Goal: Transaction & Acquisition: Book appointment/travel/reservation

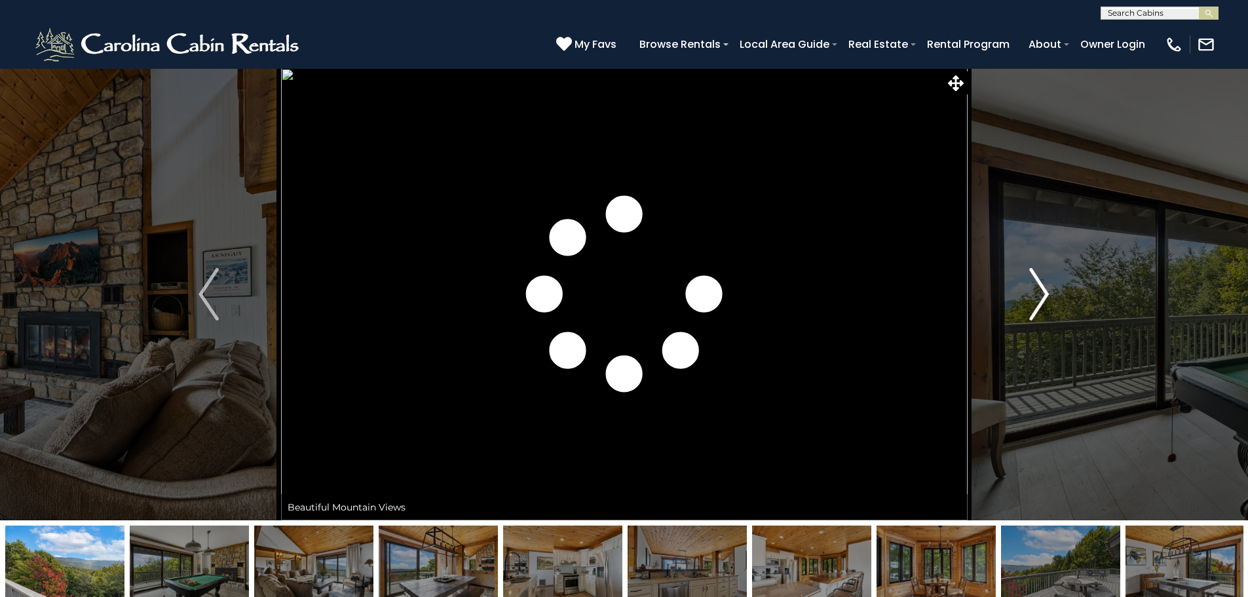
click at [1046, 294] on img "Next" at bounding box center [1039, 294] width 20 height 52
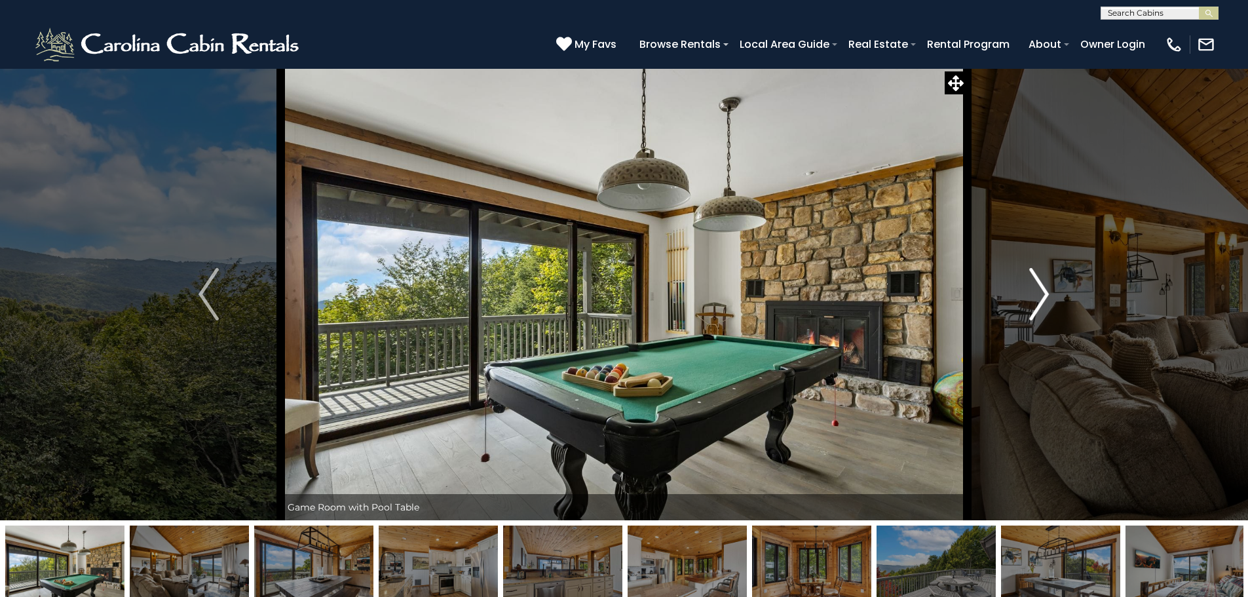
click at [1012, 305] on button "Next" at bounding box center [1039, 294] width 144 height 452
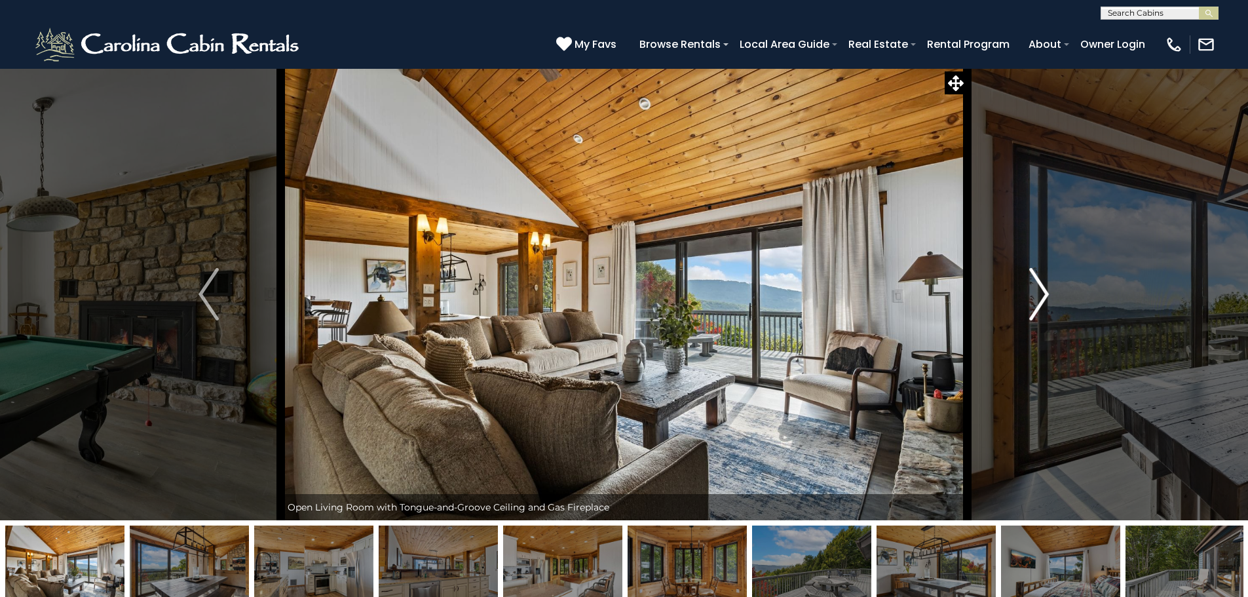
click at [1014, 305] on button "Next" at bounding box center [1039, 294] width 144 height 452
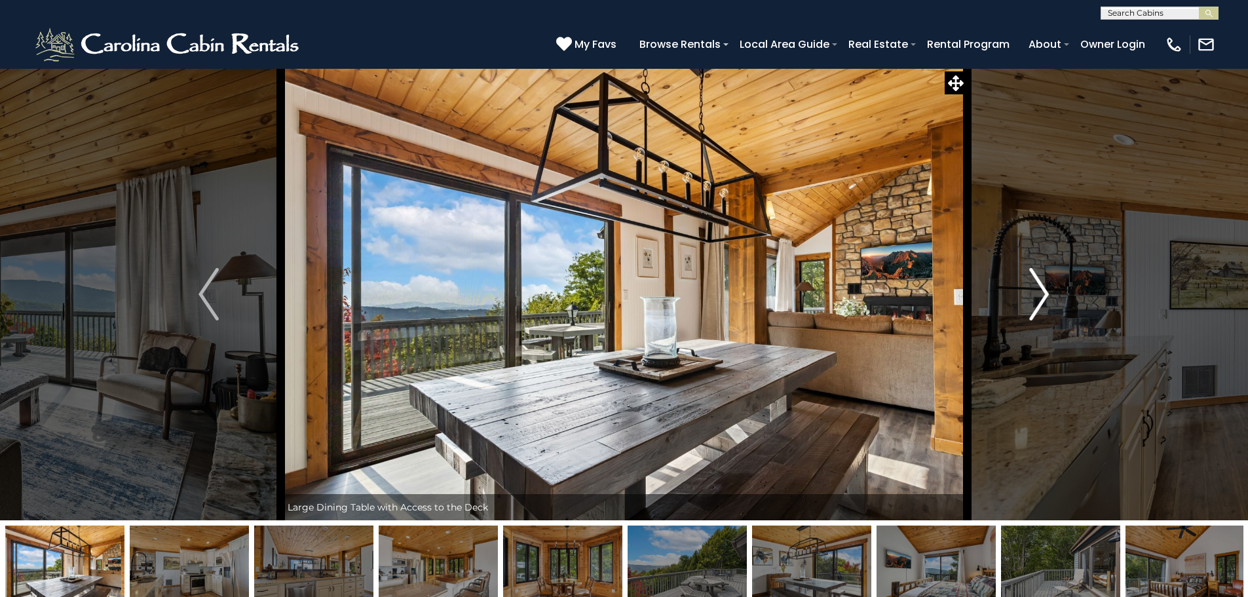
click at [1014, 305] on button "Next" at bounding box center [1039, 294] width 144 height 452
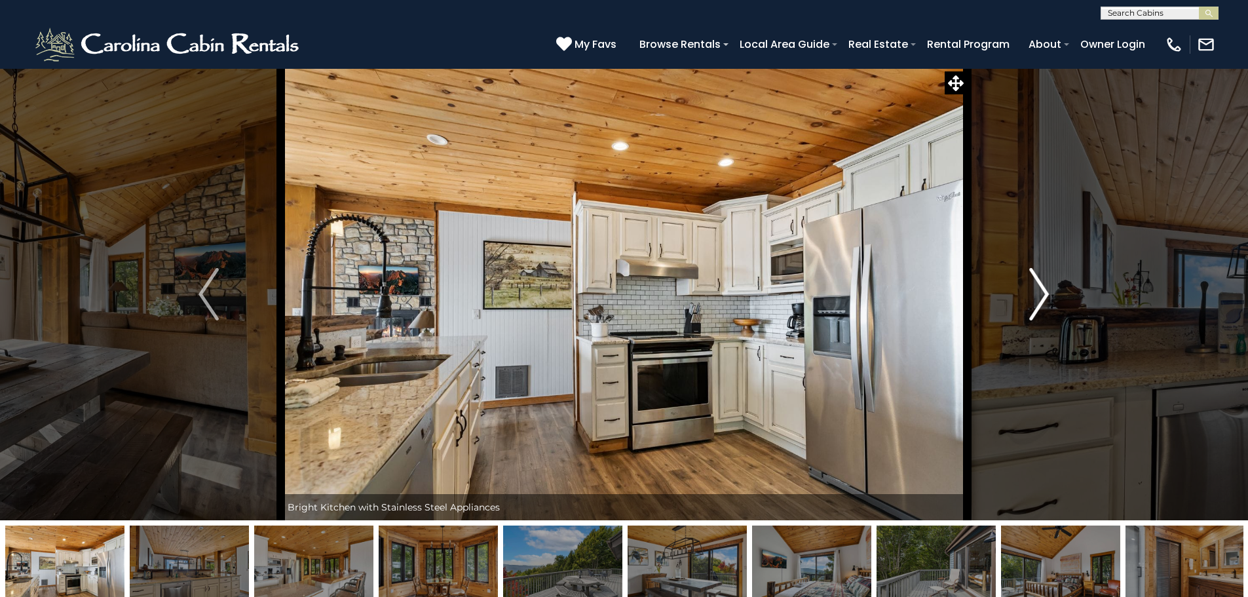
click at [1014, 305] on button "Next" at bounding box center [1039, 294] width 144 height 452
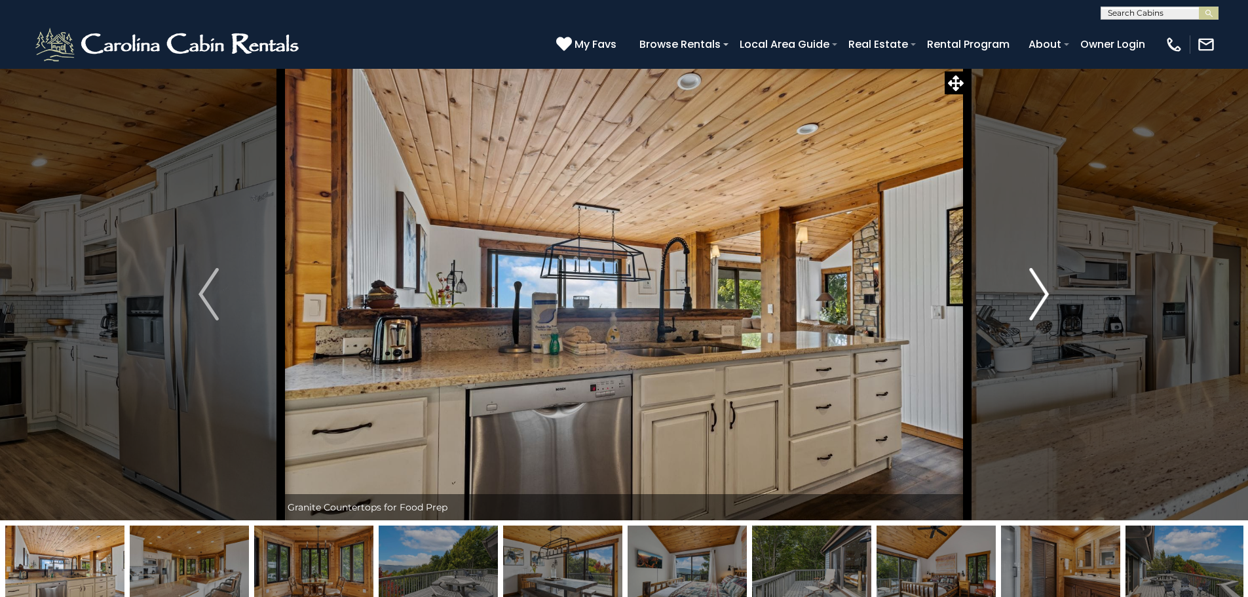
click at [1014, 305] on button "Next" at bounding box center [1039, 294] width 144 height 452
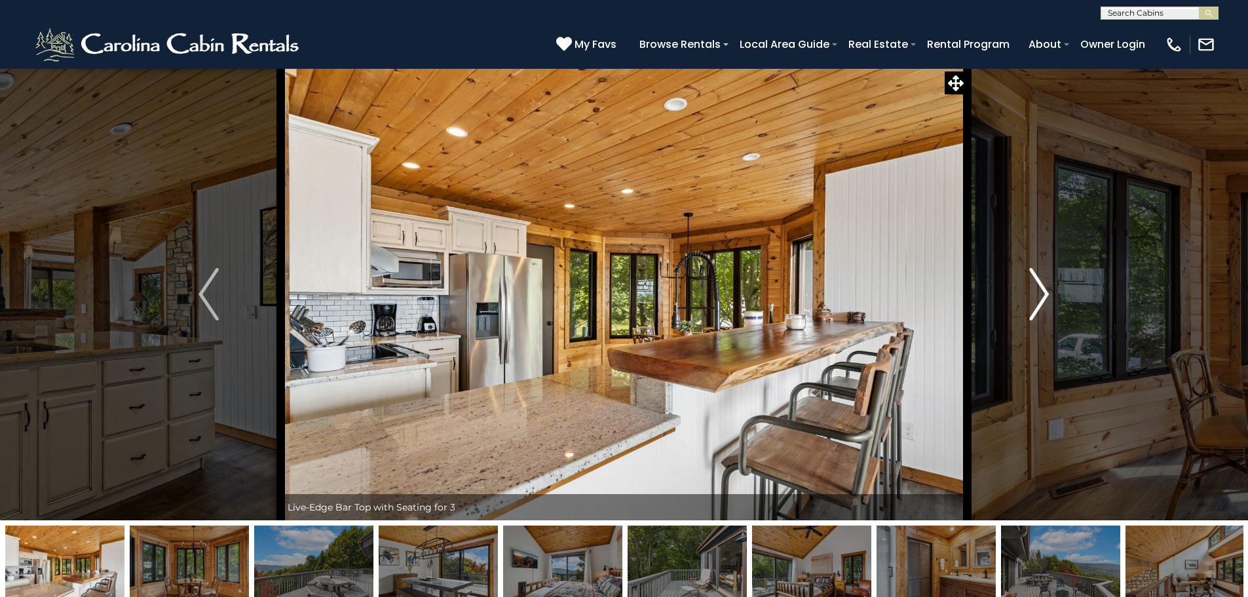
click at [1014, 305] on button "Next" at bounding box center [1039, 294] width 144 height 452
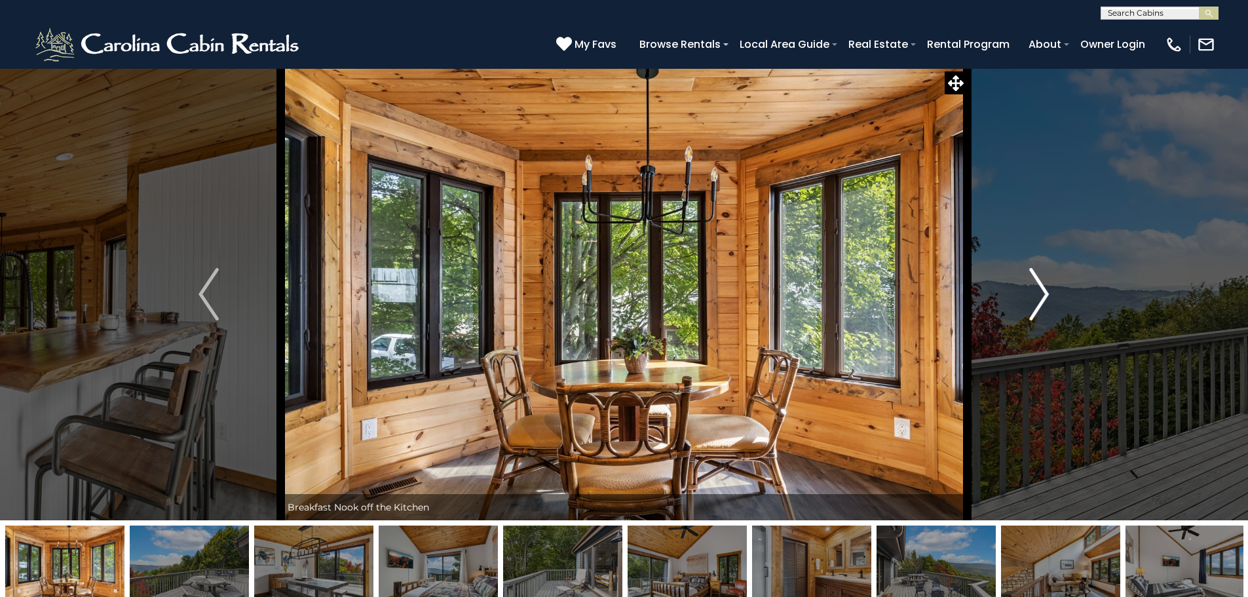
click at [1014, 305] on button "Next" at bounding box center [1039, 294] width 144 height 452
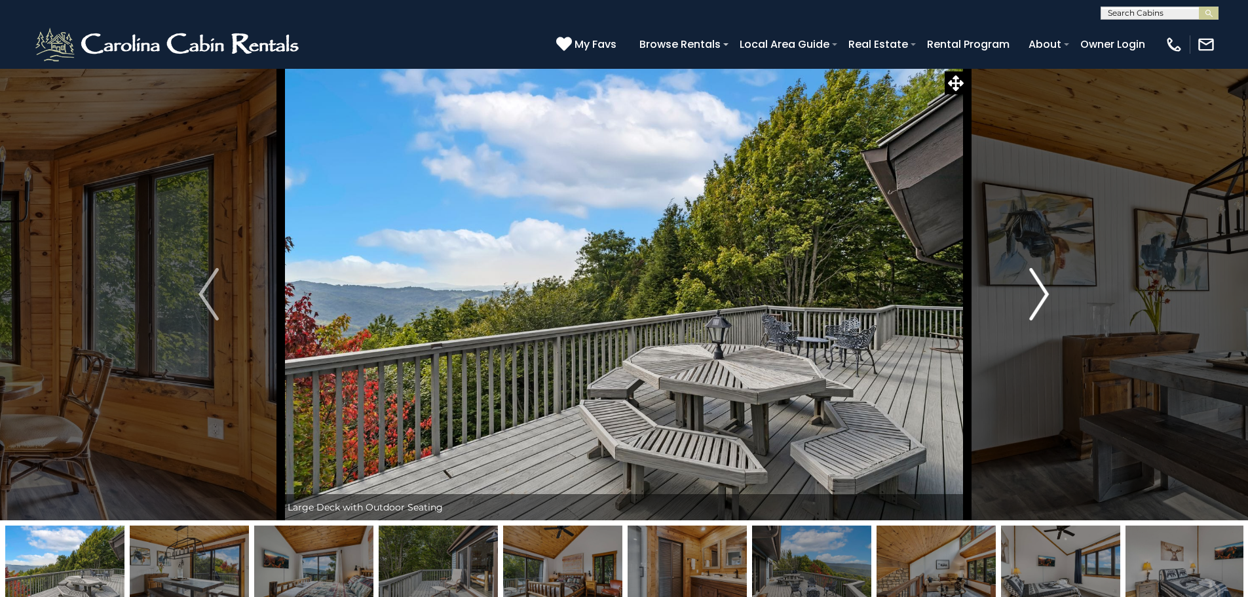
click at [1014, 305] on button "Next" at bounding box center [1039, 294] width 144 height 452
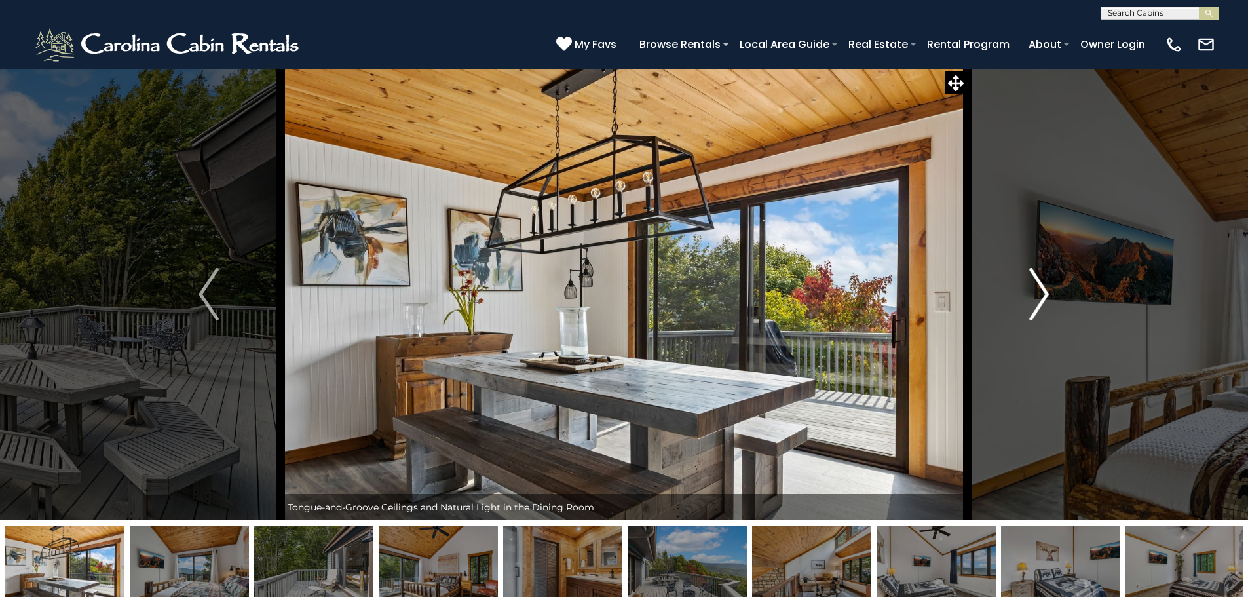
click at [1014, 305] on button "Next" at bounding box center [1039, 294] width 144 height 452
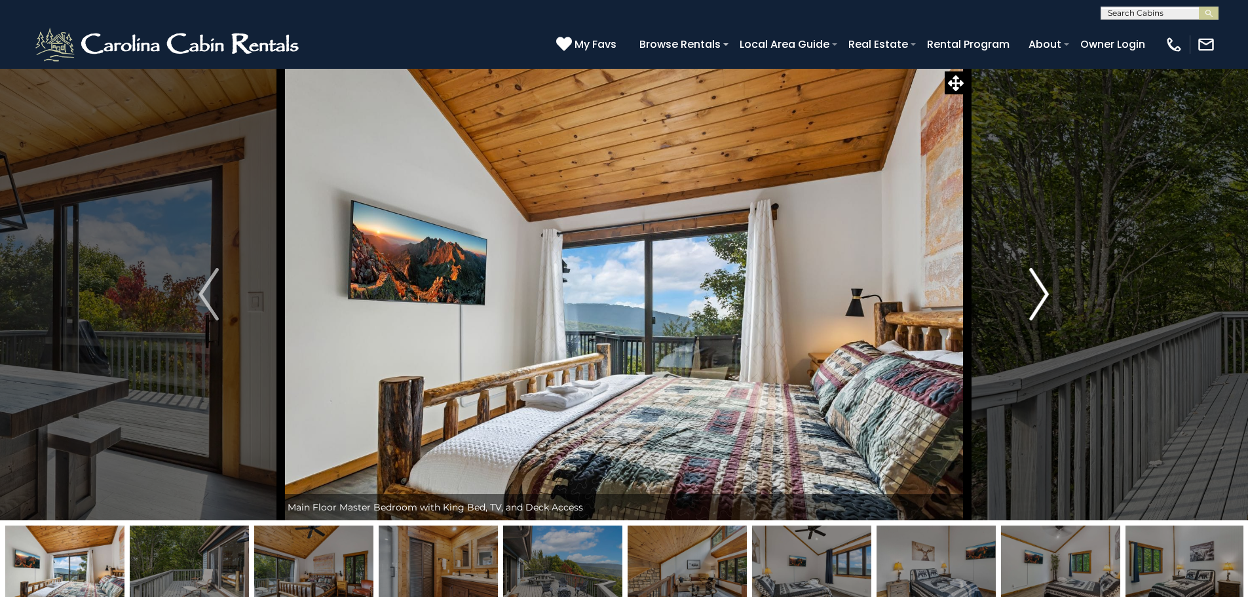
click at [1014, 305] on button "Next" at bounding box center [1039, 294] width 144 height 452
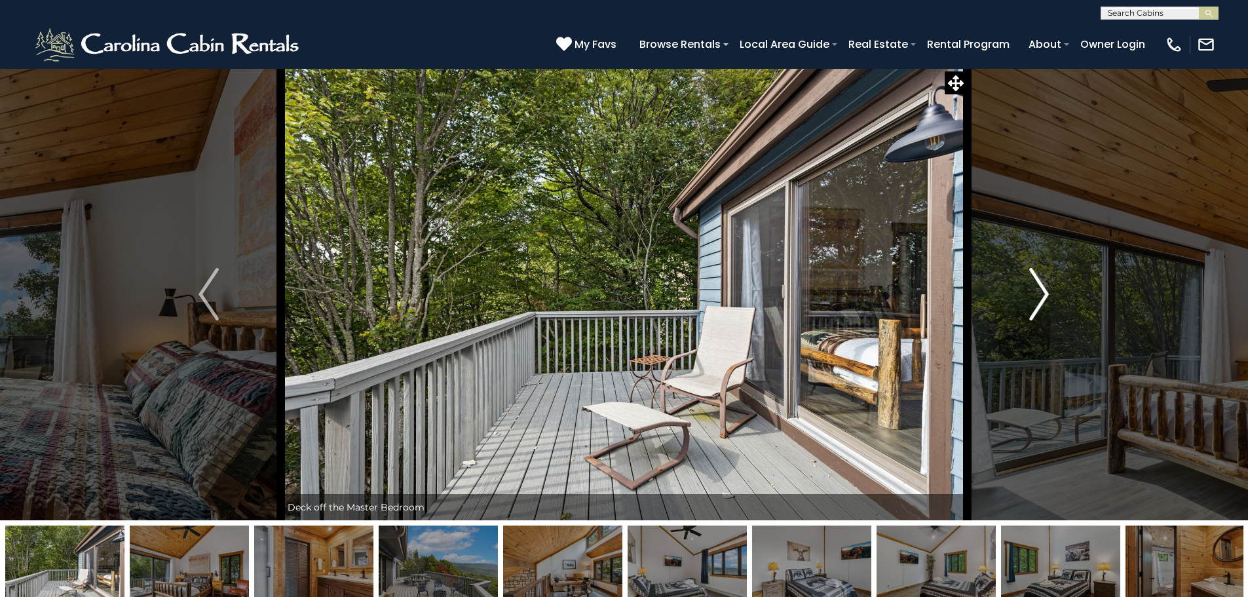
click at [1014, 305] on button "Next" at bounding box center [1039, 294] width 144 height 452
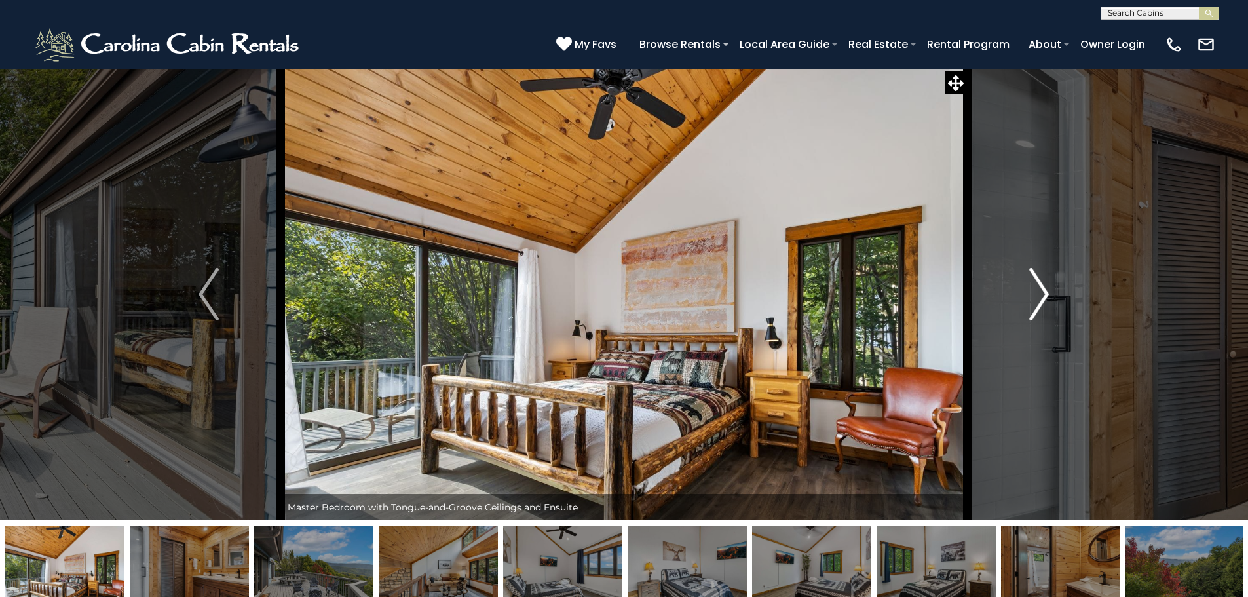
click at [1014, 305] on button "Next" at bounding box center [1039, 294] width 144 height 452
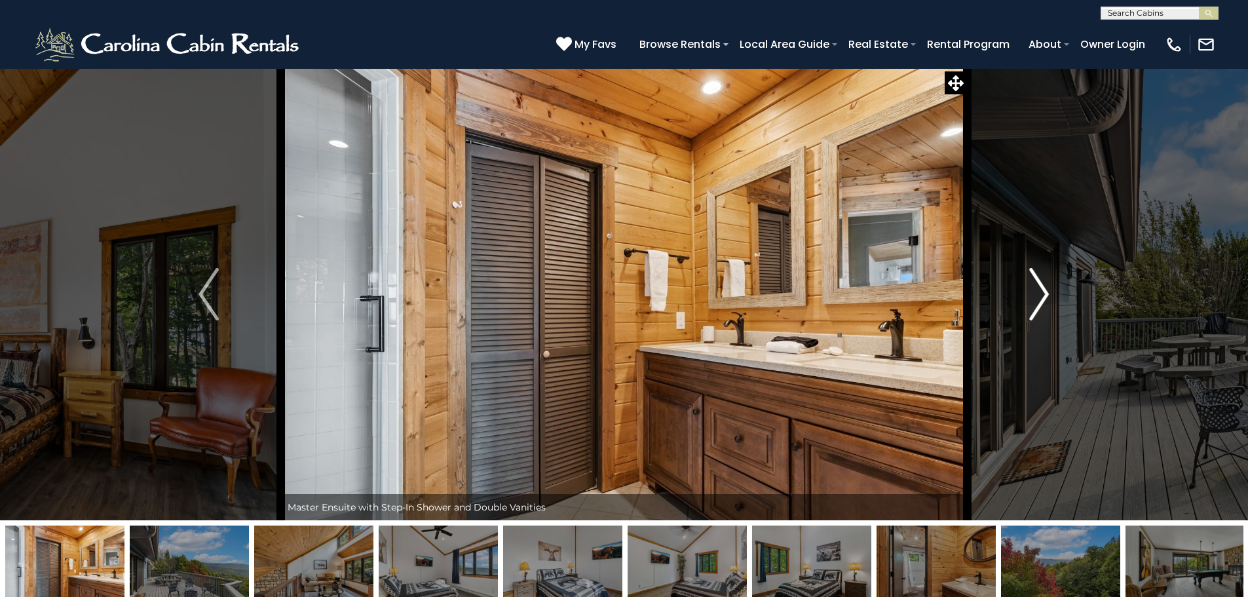
click at [1014, 305] on button "Next" at bounding box center [1039, 294] width 144 height 452
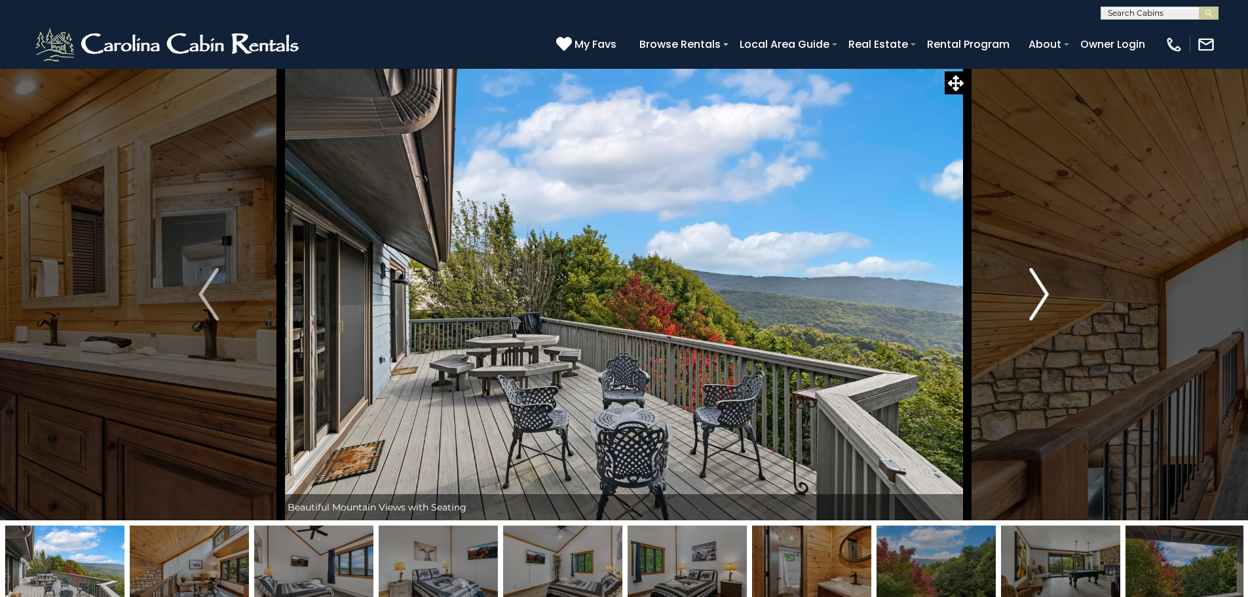
click at [1014, 305] on button "Next" at bounding box center [1039, 294] width 144 height 452
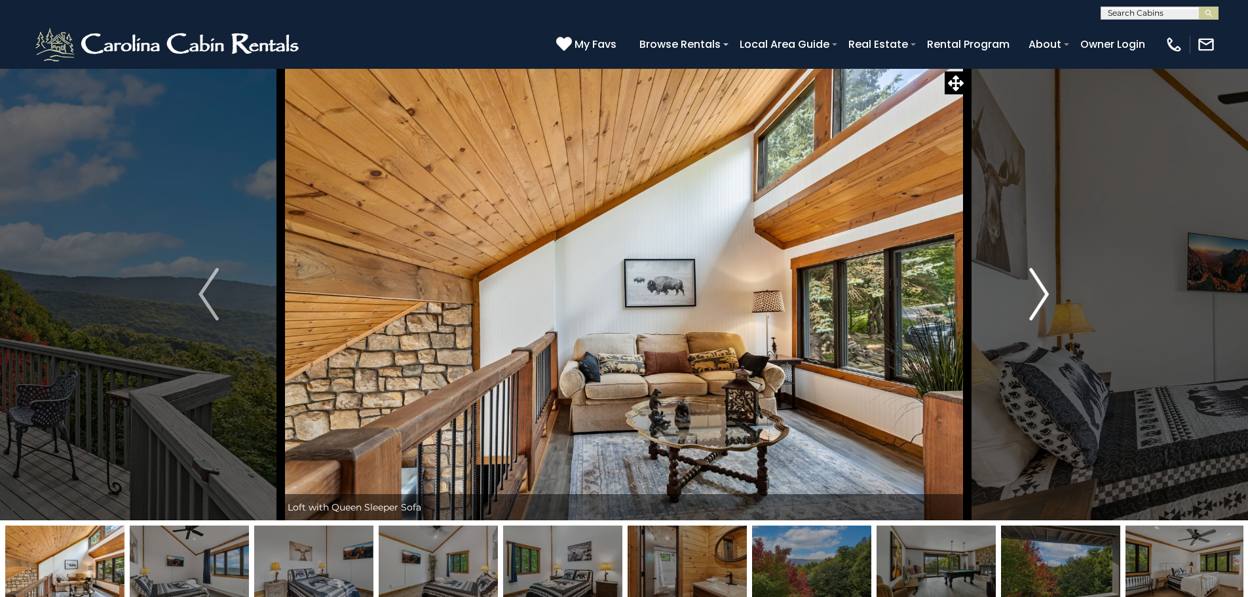
click at [1014, 305] on button "Next" at bounding box center [1039, 294] width 144 height 452
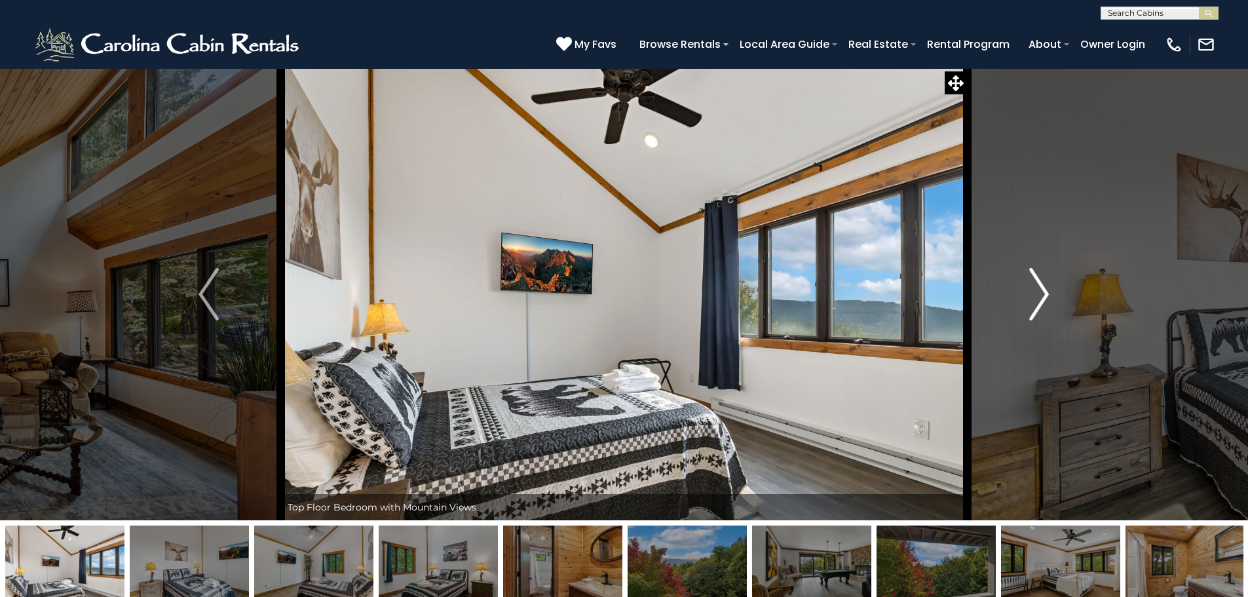
click at [1014, 305] on button "Next" at bounding box center [1039, 294] width 144 height 452
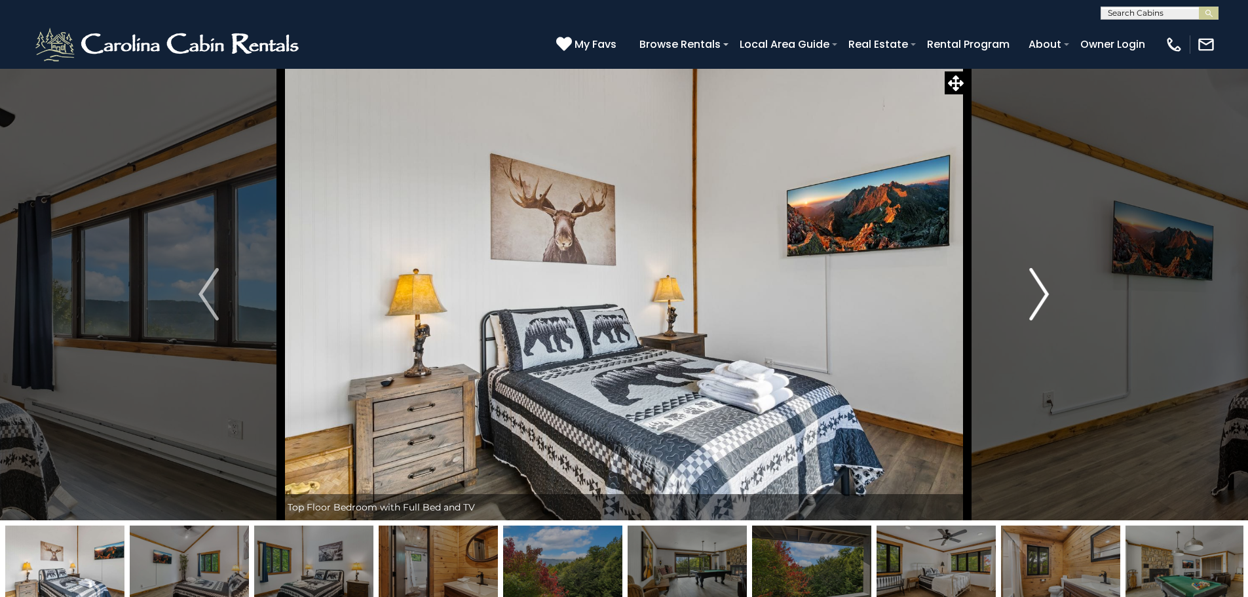
click at [1014, 305] on button "Next" at bounding box center [1039, 294] width 144 height 452
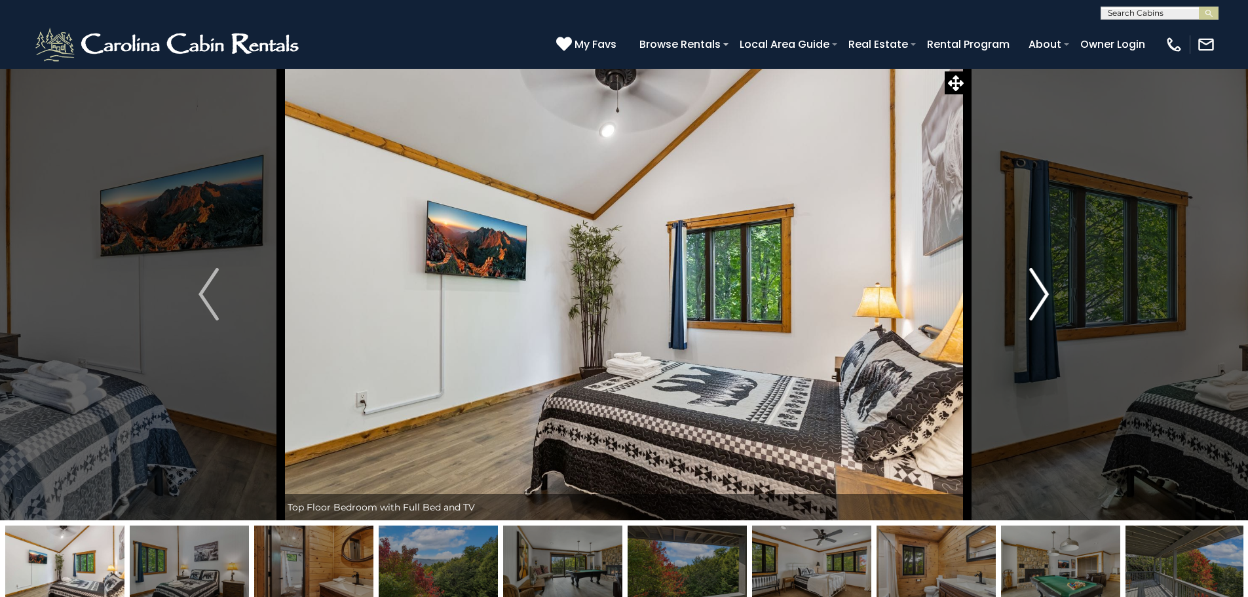
click at [1014, 305] on button "Next" at bounding box center [1039, 294] width 144 height 452
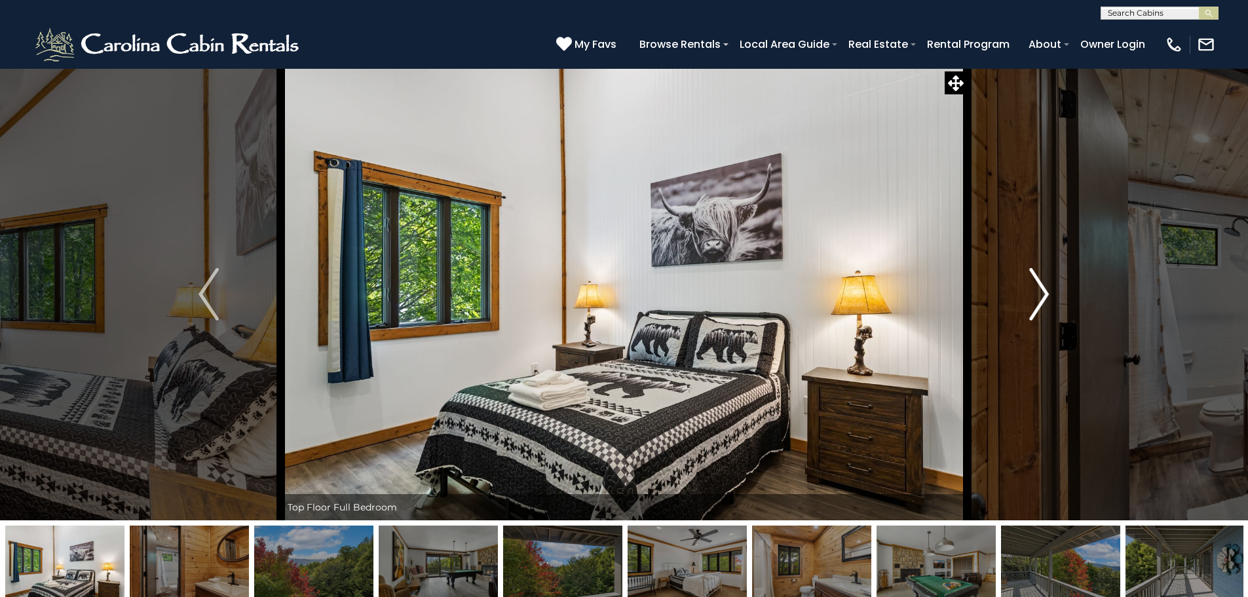
click at [1014, 305] on button "Next" at bounding box center [1039, 294] width 144 height 452
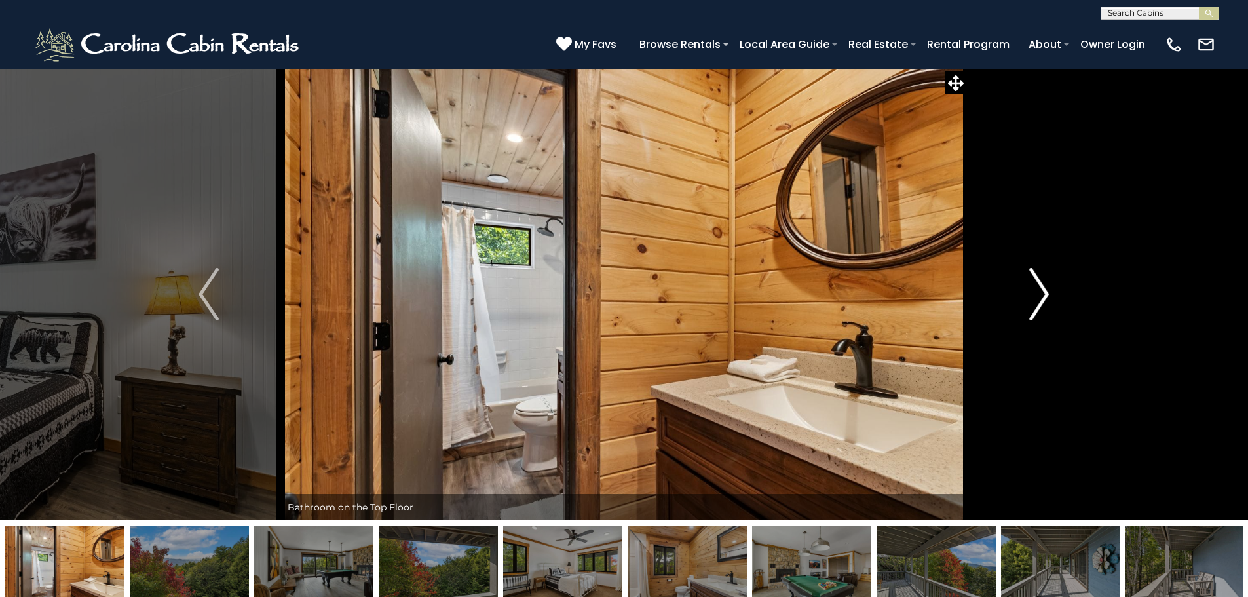
click at [1014, 305] on button "Next" at bounding box center [1039, 294] width 144 height 452
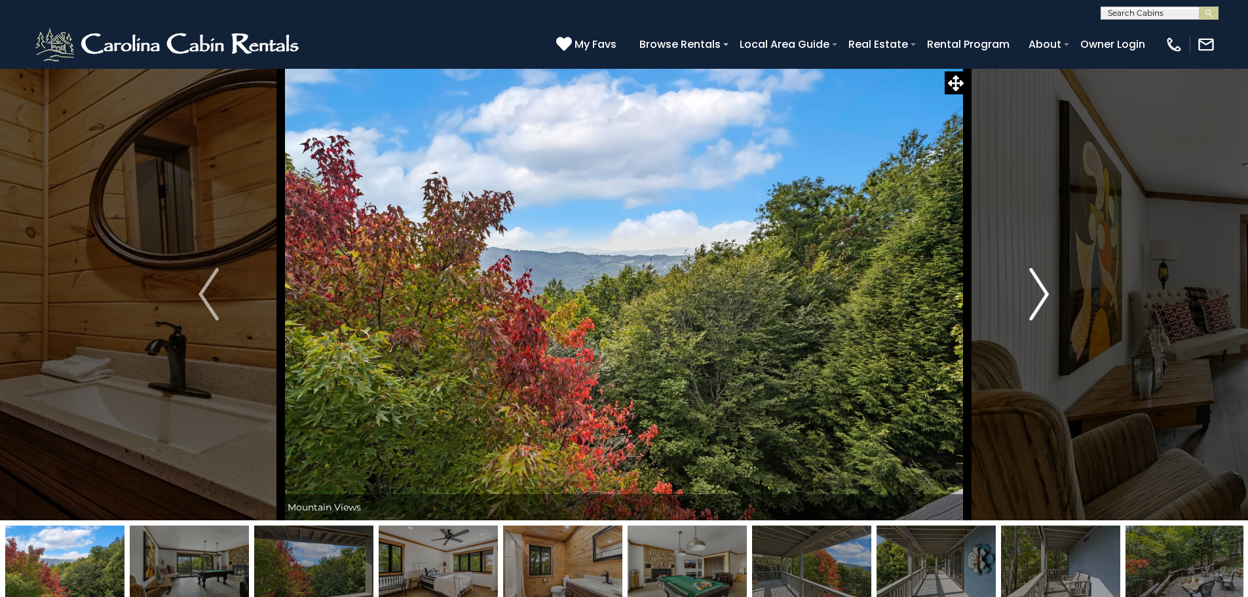
click at [1014, 305] on button "Next" at bounding box center [1039, 294] width 144 height 452
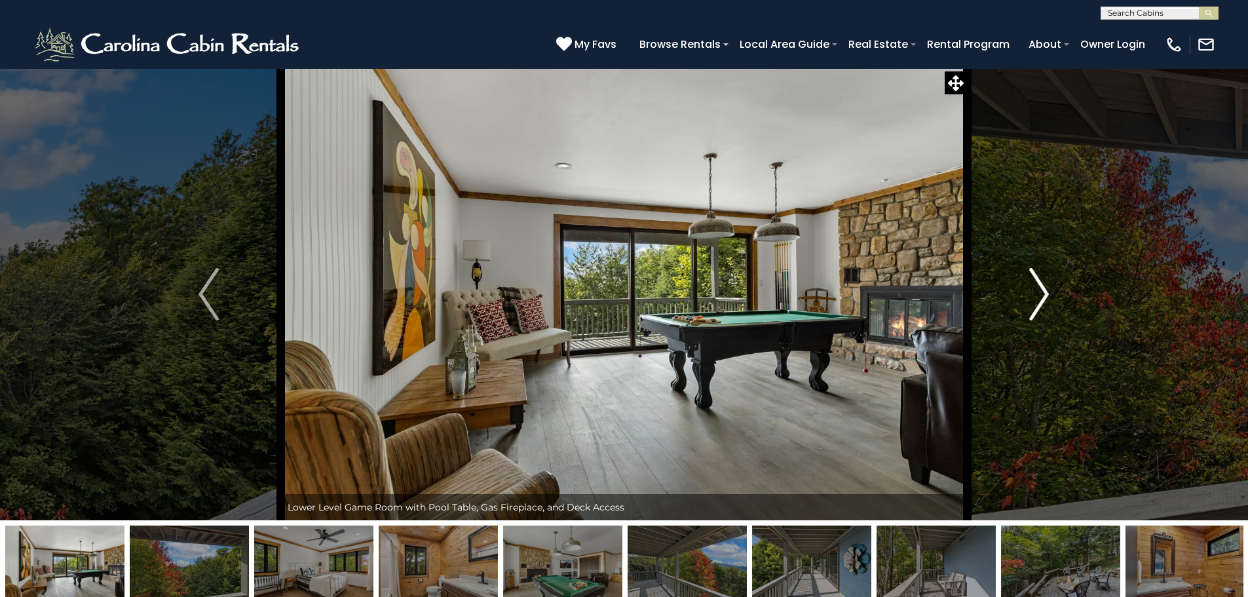
click at [1014, 305] on button "Next" at bounding box center [1039, 294] width 144 height 452
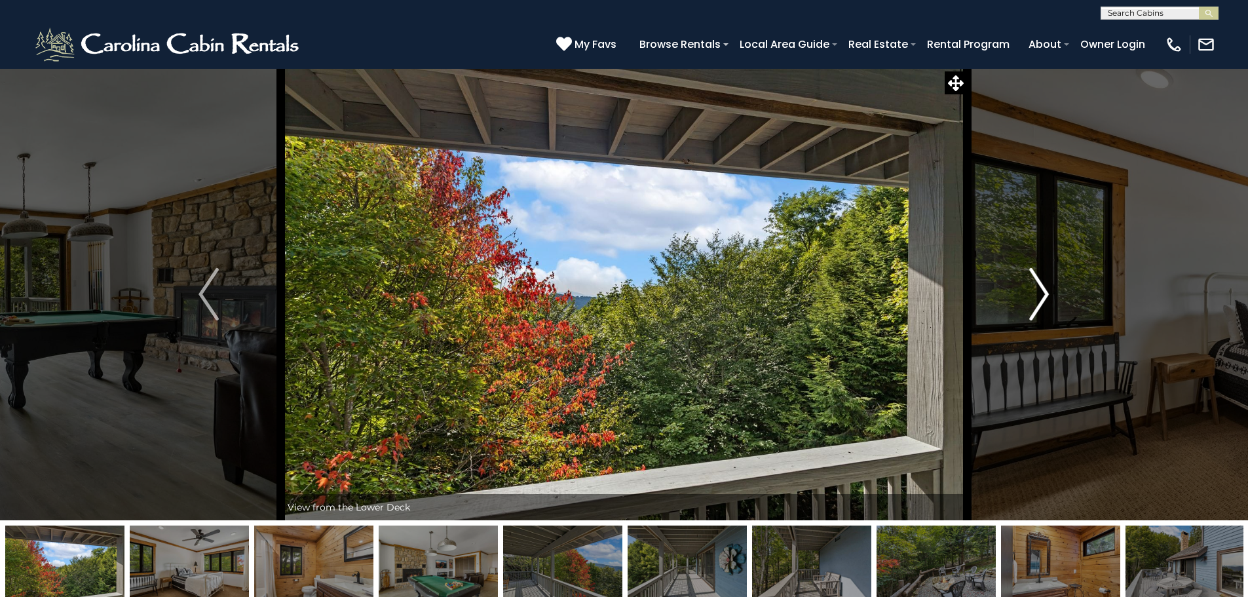
click at [1014, 305] on button "Next" at bounding box center [1039, 294] width 144 height 452
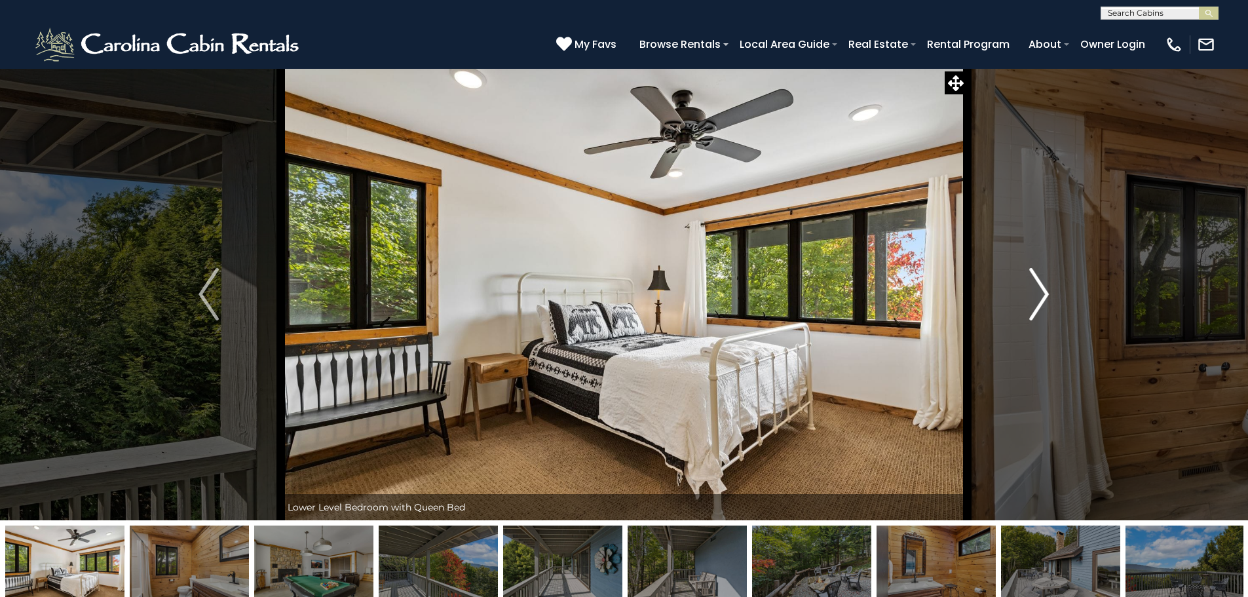
click at [1014, 305] on button "Next" at bounding box center [1039, 294] width 144 height 452
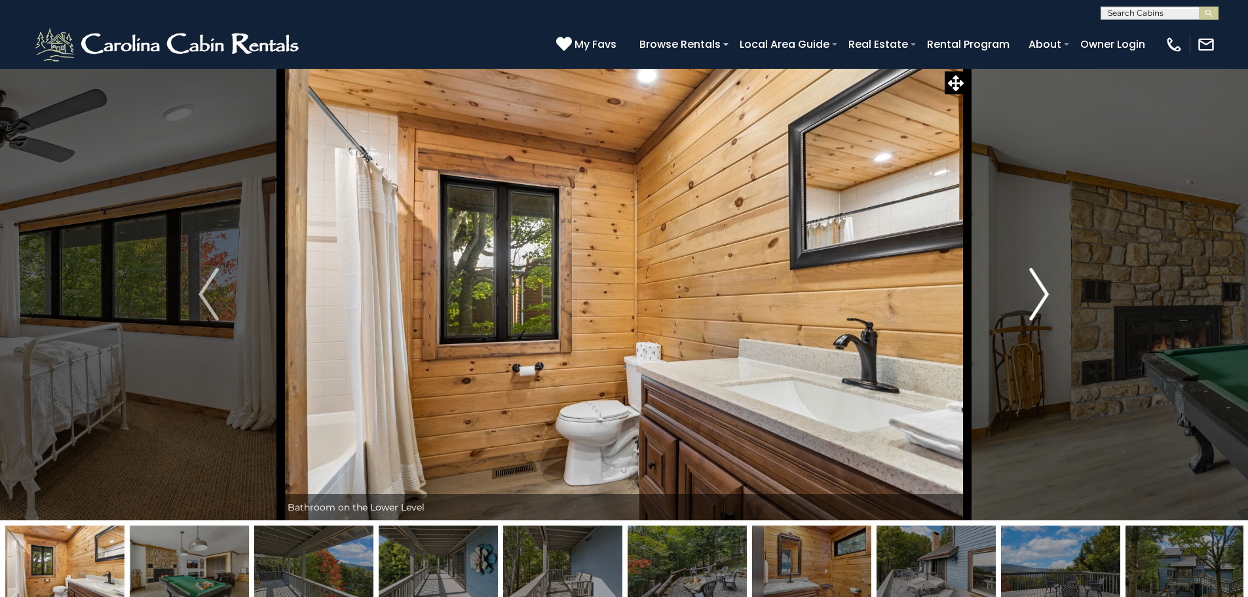
click at [1045, 278] on img "Next" at bounding box center [1039, 294] width 20 height 52
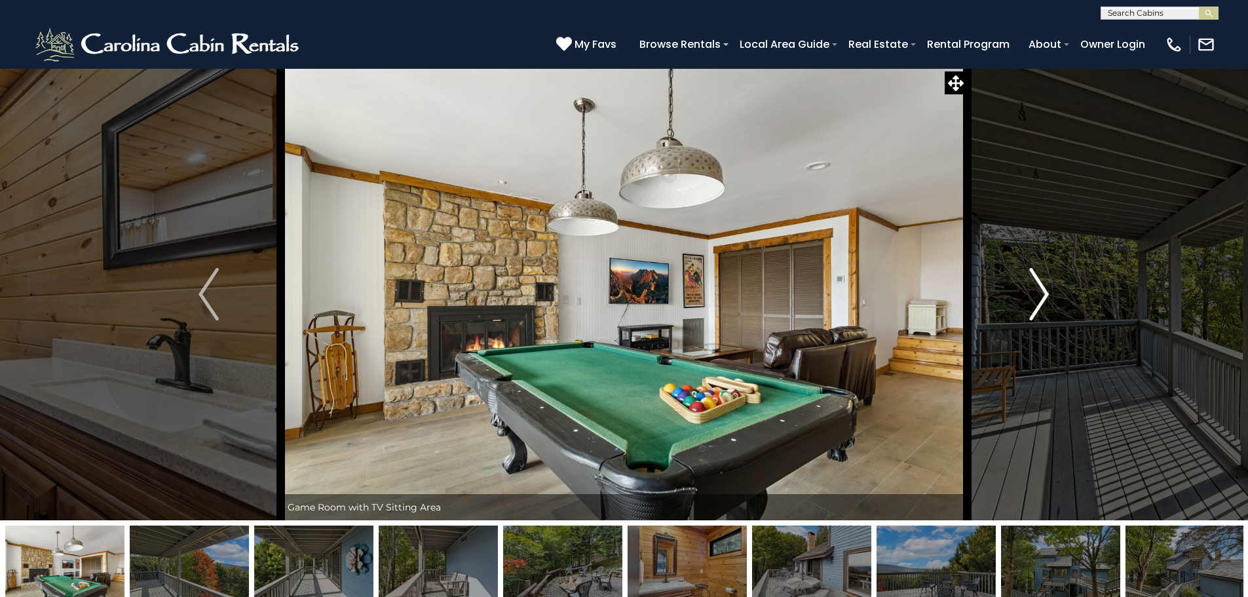
click at [1036, 292] on img "Next" at bounding box center [1039, 294] width 20 height 52
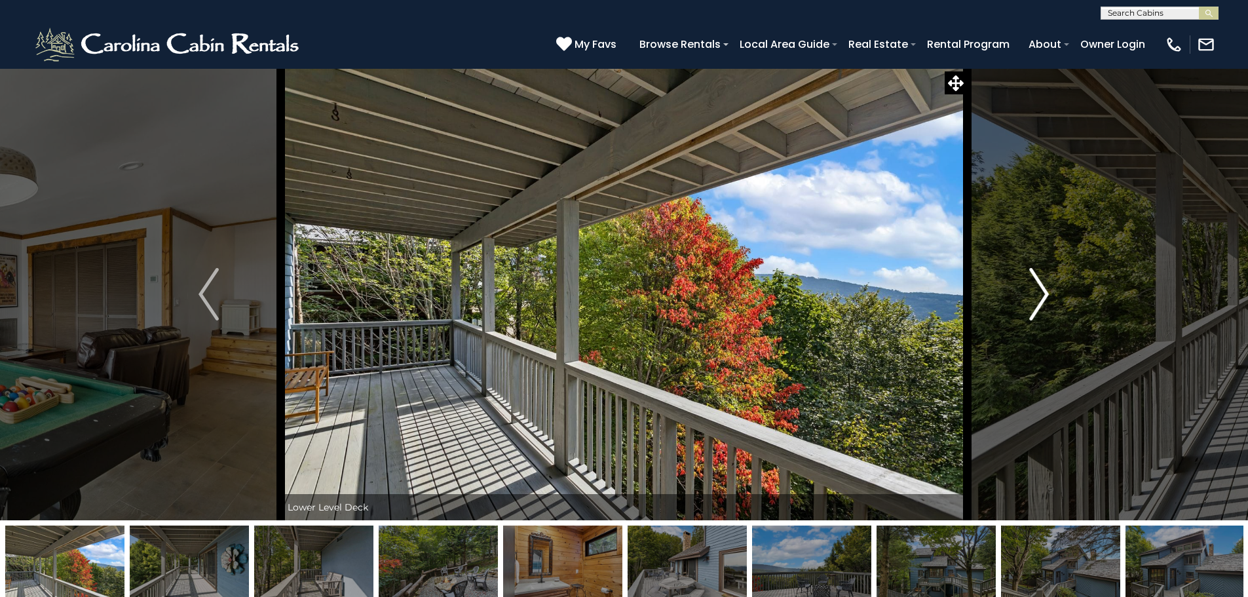
click at [1036, 292] on img "Next" at bounding box center [1039, 294] width 20 height 52
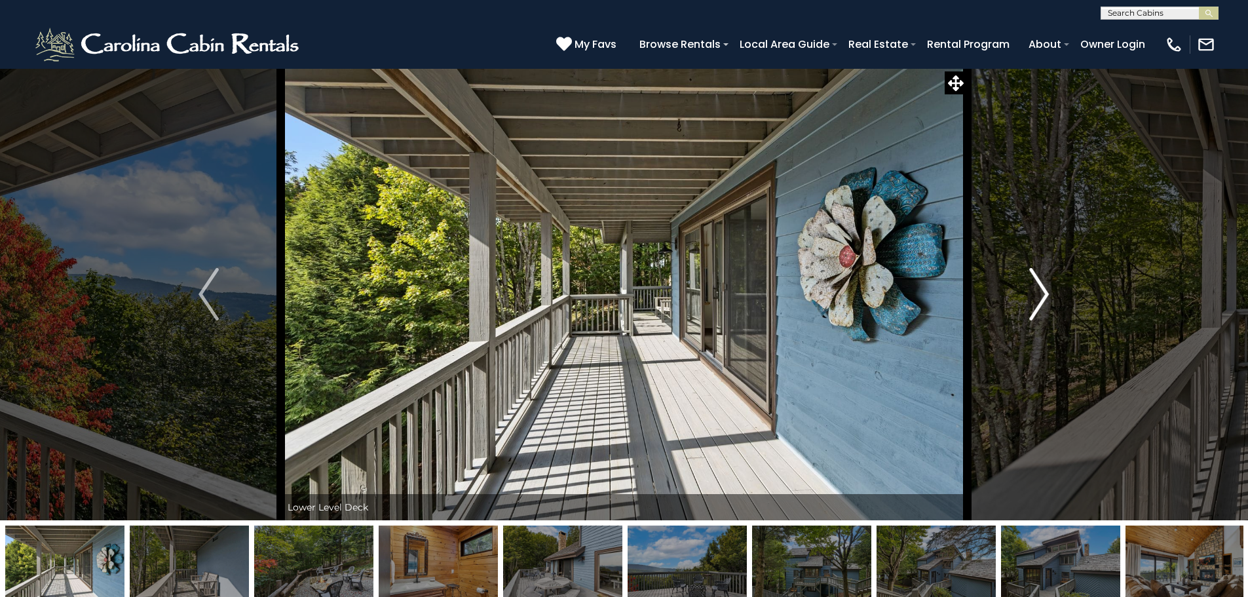
click at [1036, 292] on img "Next" at bounding box center [1039, 294] width 20 height 52
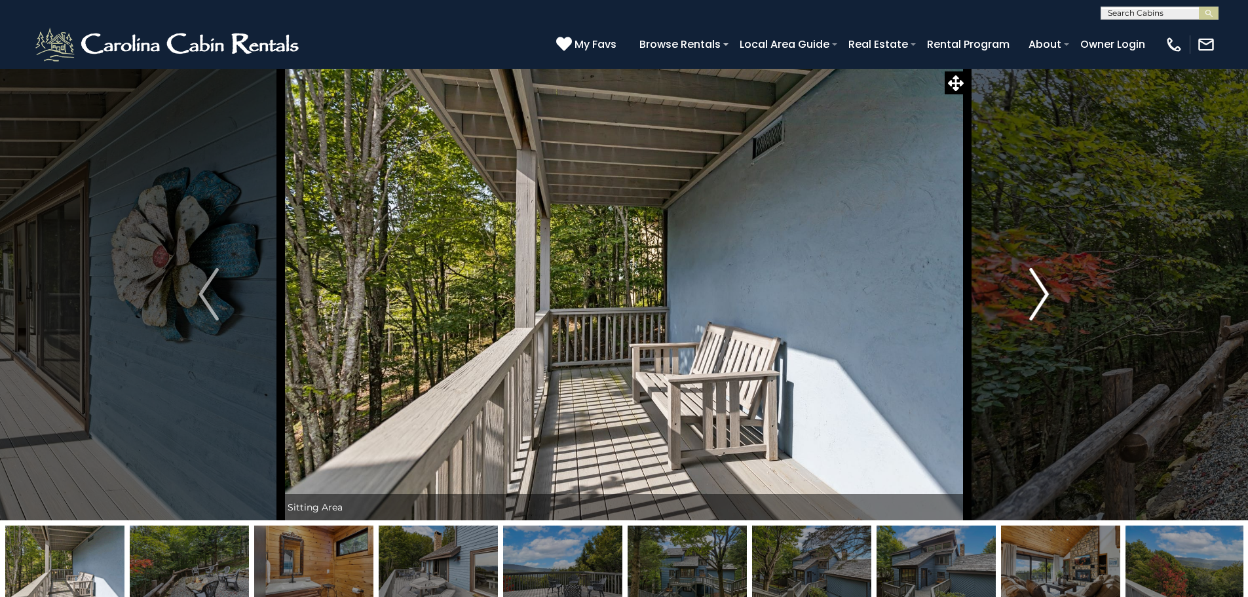
click at [1036, 292] on img "Next" at bounding box center [1039, 294] width 20 height 52
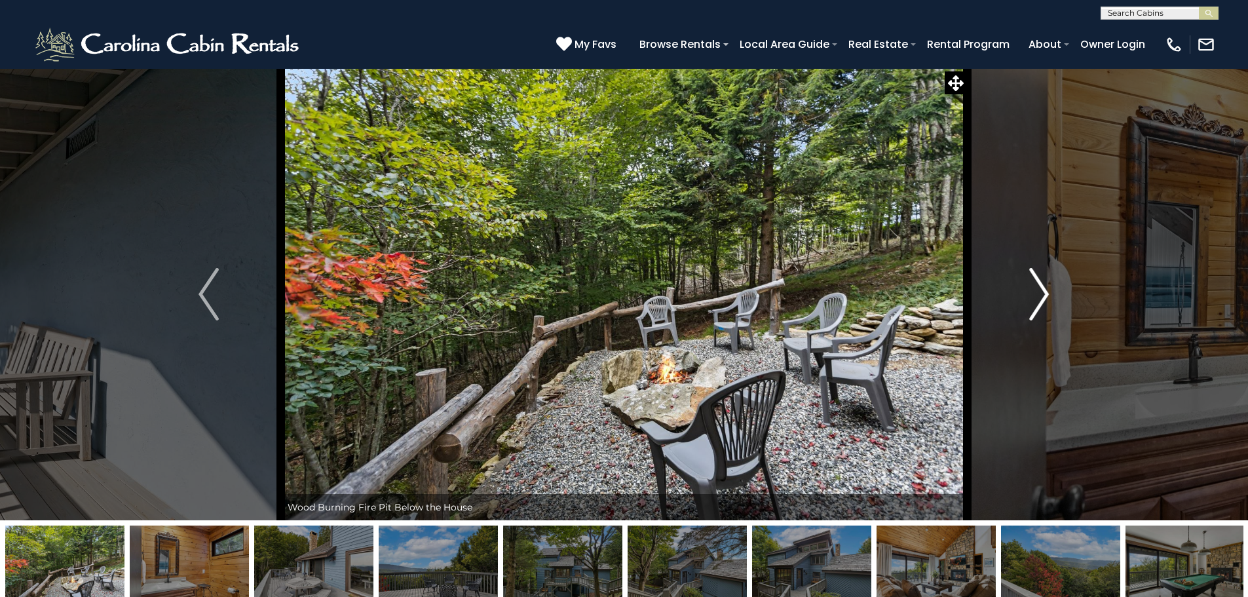
click at [1037, 292] on img "Next" at bounding box center [1039, 294] width 20 height 52
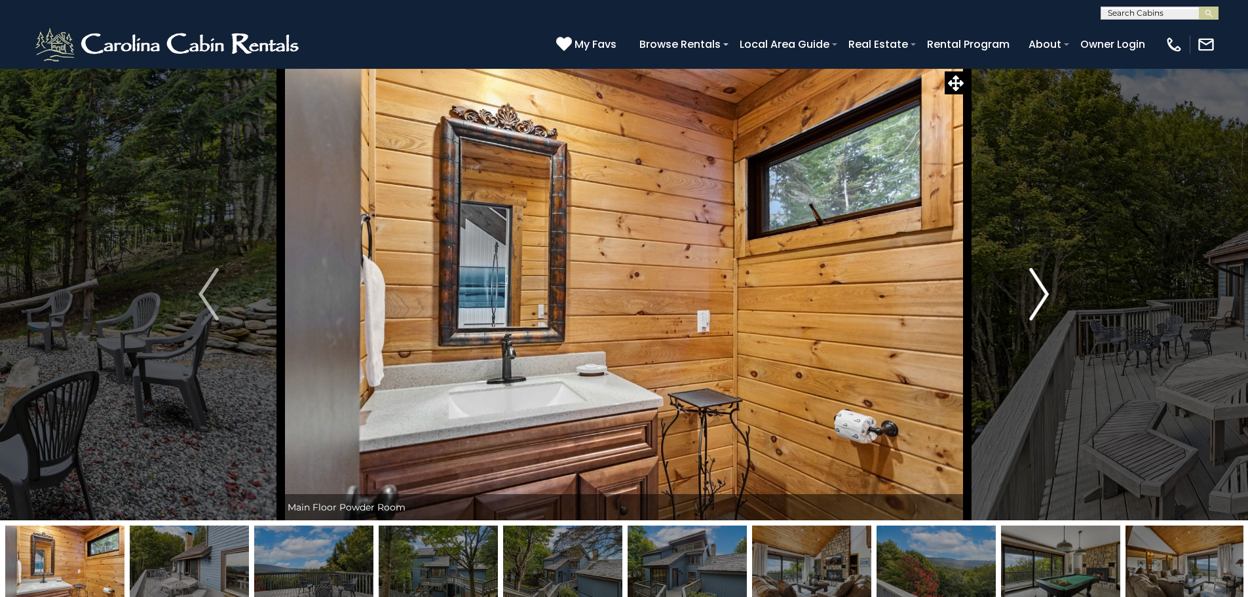
click at [1037, 292] on img "Next" at bounding box center [1039, 294] width 20 height 52
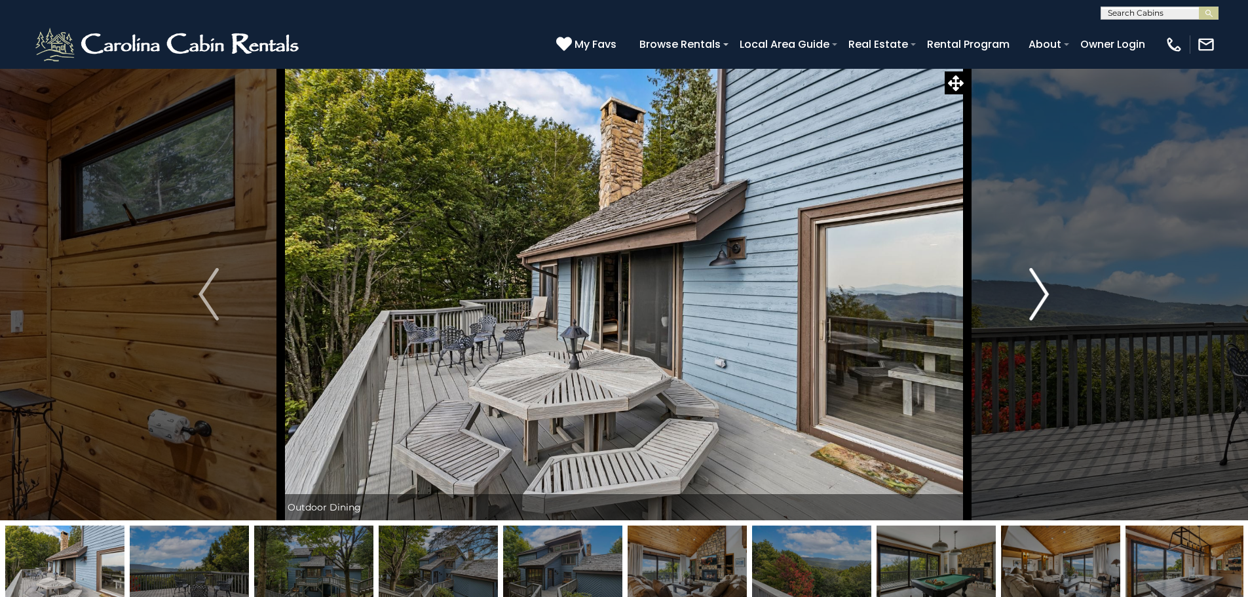
click at [1037, 292] on img "Next" at bounding box center [1039, 294] width 20 height 52
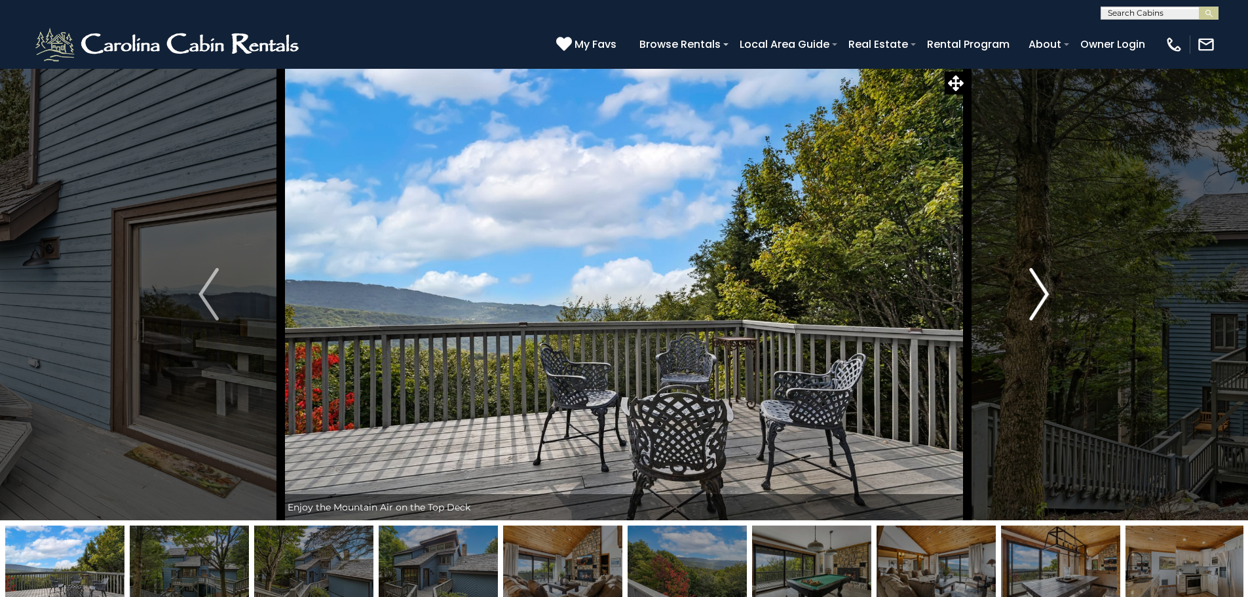
click at [1037, 292] on img "Next" at bounding box center [1039, 294] width 20 height 52
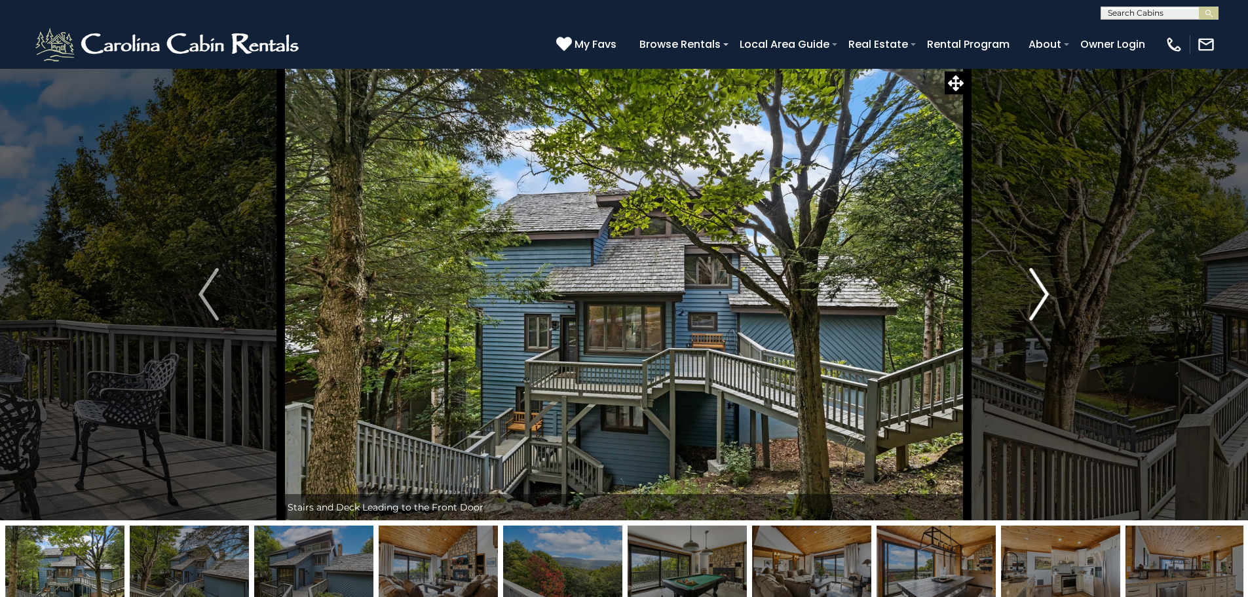
click at [1037, 292] on img "Next" at bounding box center [1039, 294] width 20 height 52
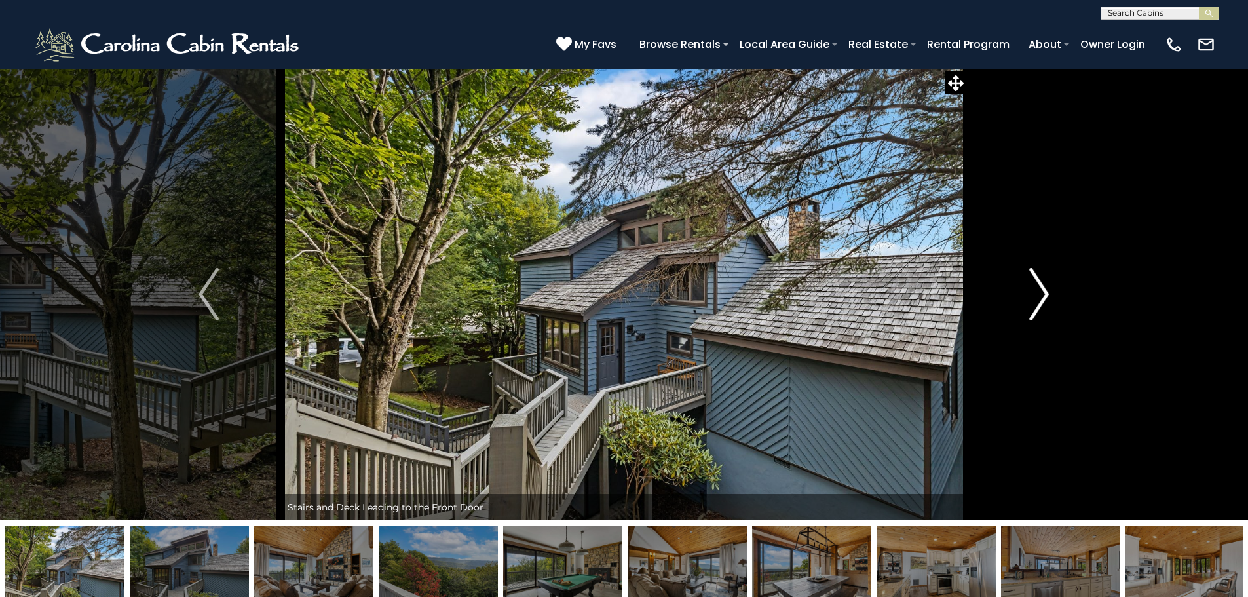
click at [1037, 292] on img "Next" at bounding box center [1039, 294] width 20 height 52
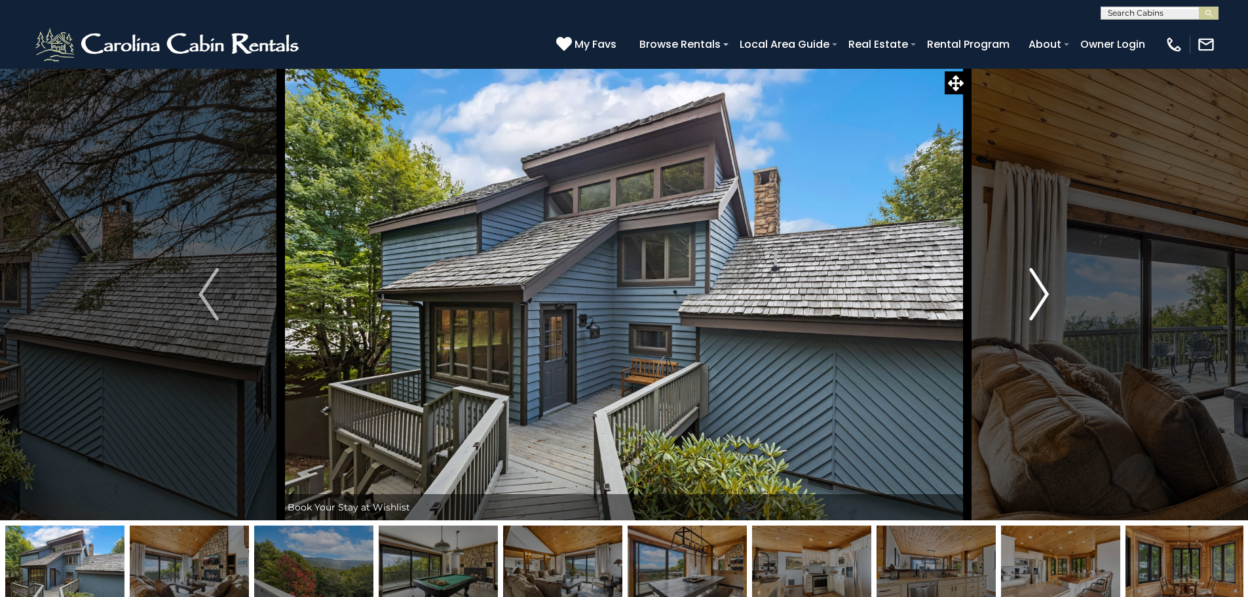
click at [1037, 292] on img "Next" at bounding box center [1039, 294] width 20 height 52
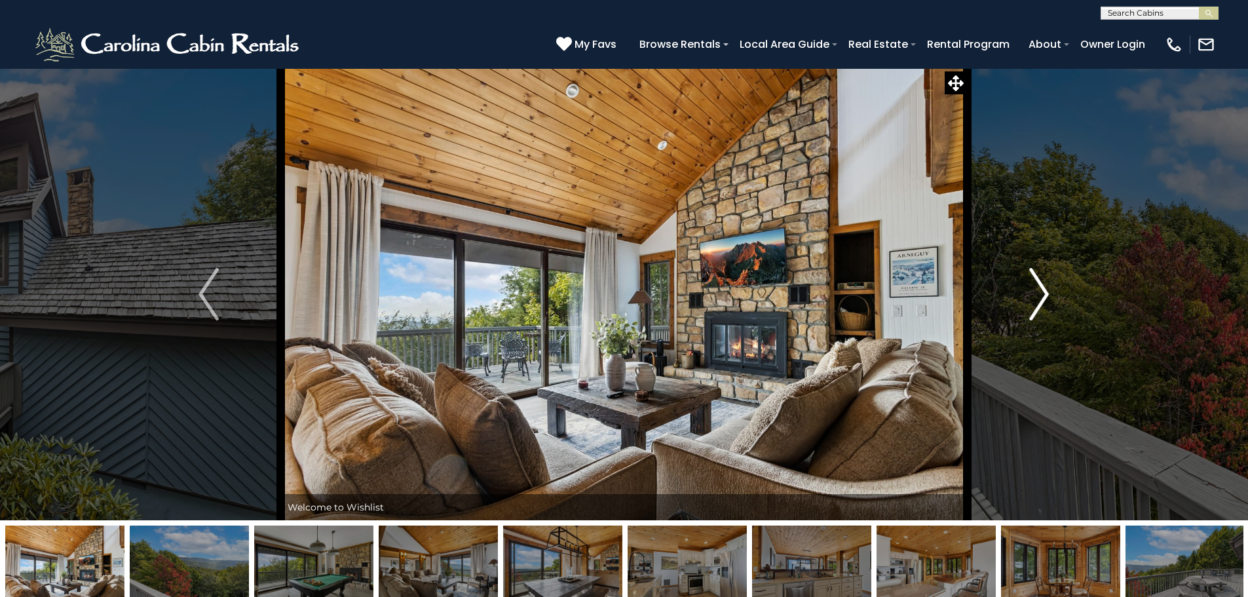
click at [1037, 292] on img "Next" at bounding box center [1039, 294] width 20 height 52
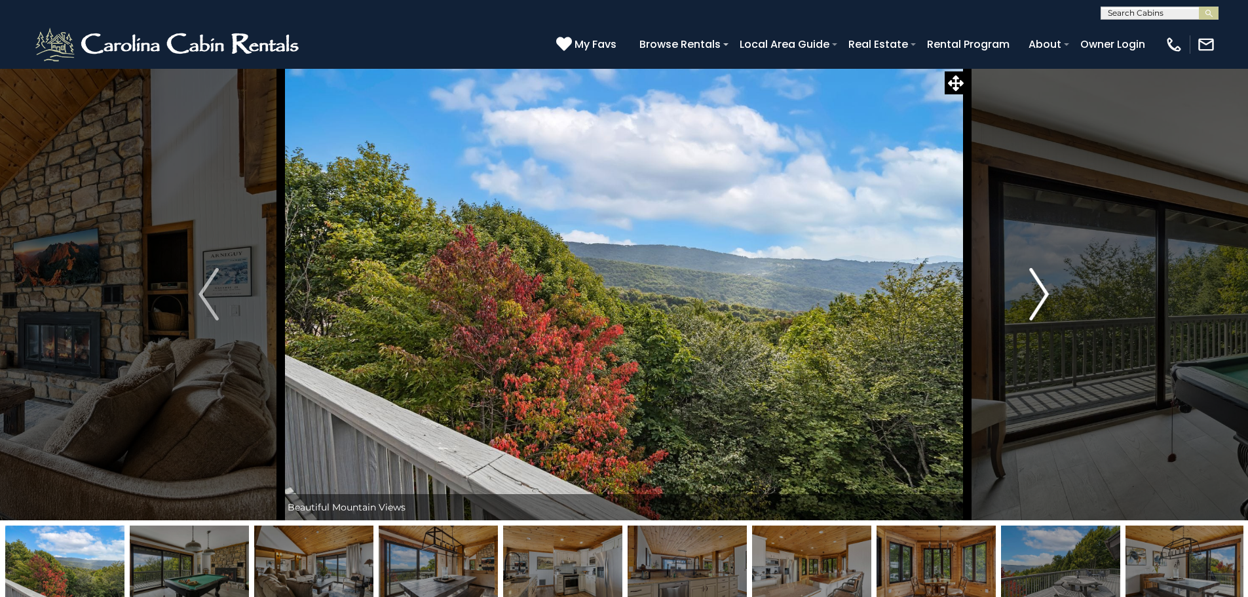
click at [1037, 292] on img "Next" at bounding box center [1039, 294] width 20 height 52
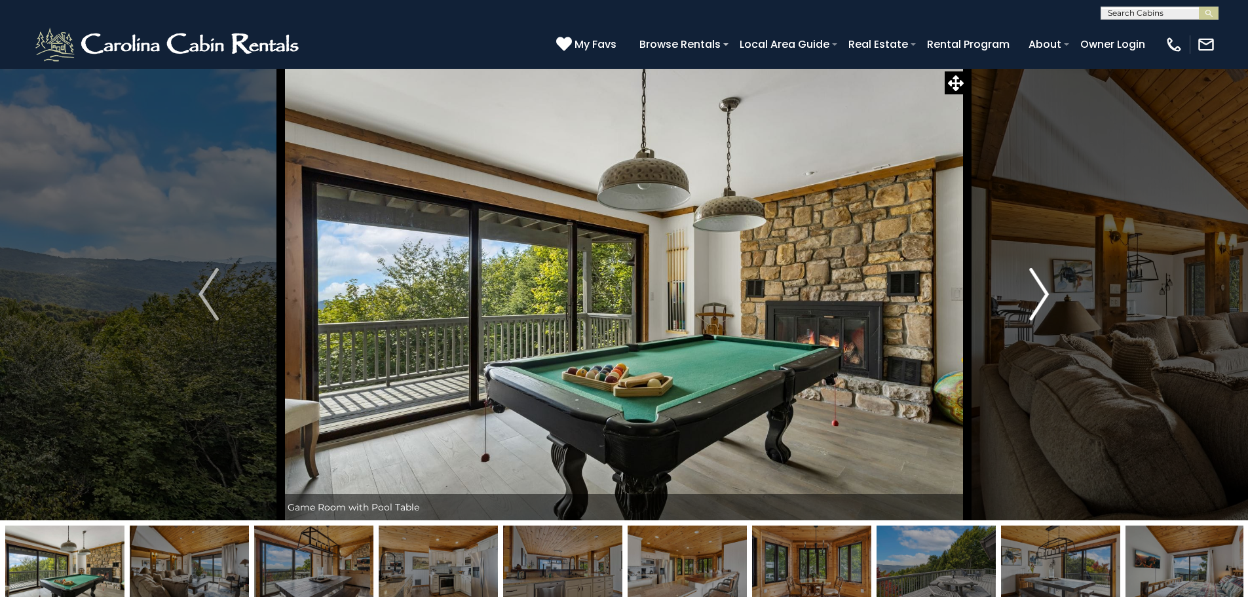
click at [1037, 292] on img "Next" at bounding box center [1039, 294] width 20 height 52
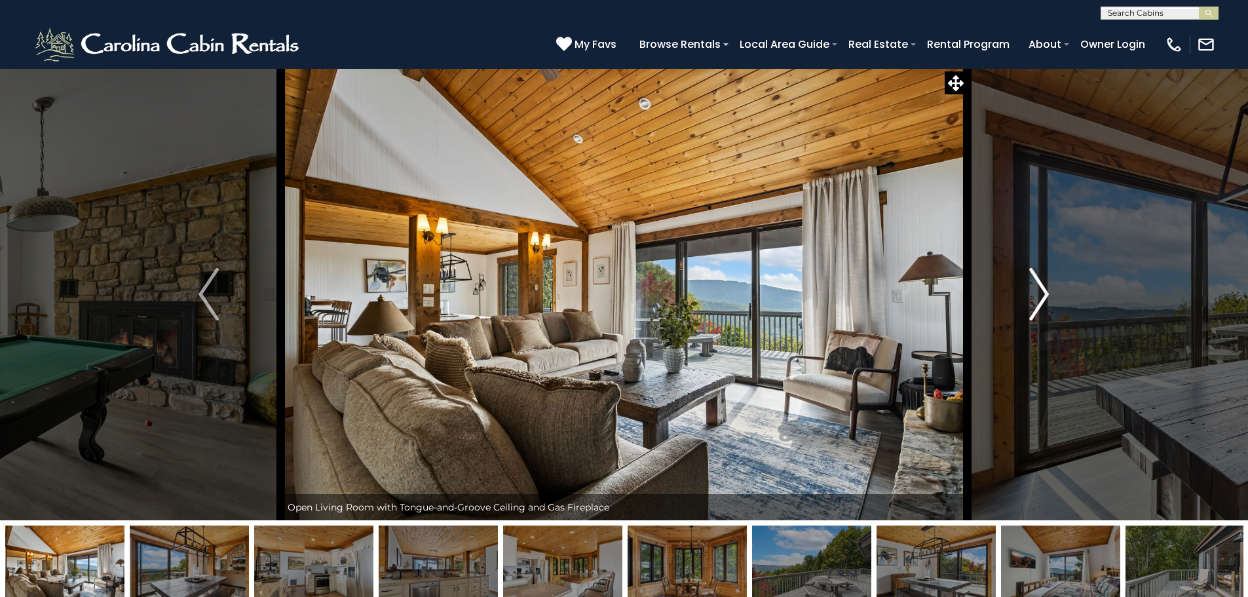
click at [1037, 292] on img "Next" at bounding box center [1039, 294] width 20 height 52
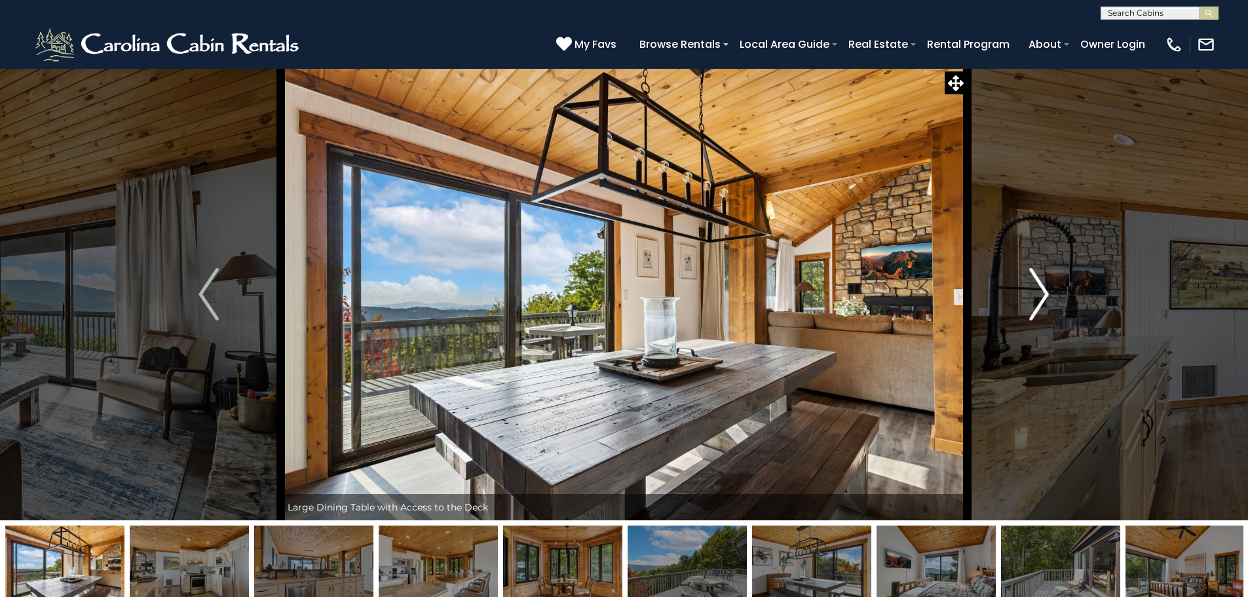
click at [1063, 307] on button "Next" at bounding box center [1039, 294] width 144 height 452
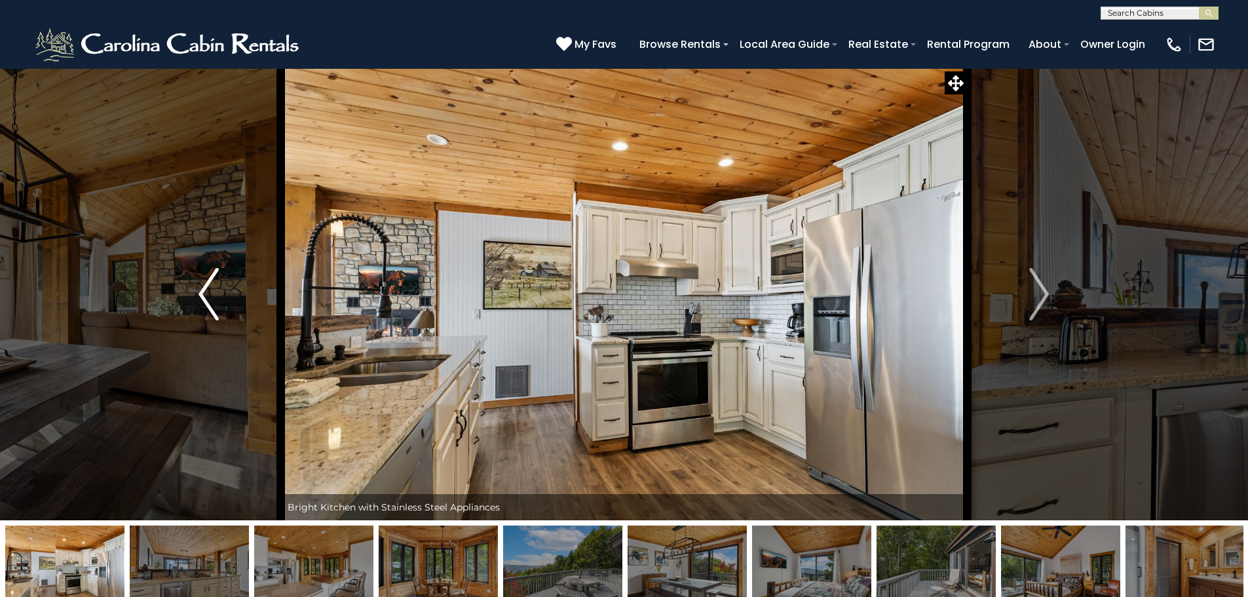
click at [218, 286] on img "Previous" at bounding box center [209, 294] width 20 height 52
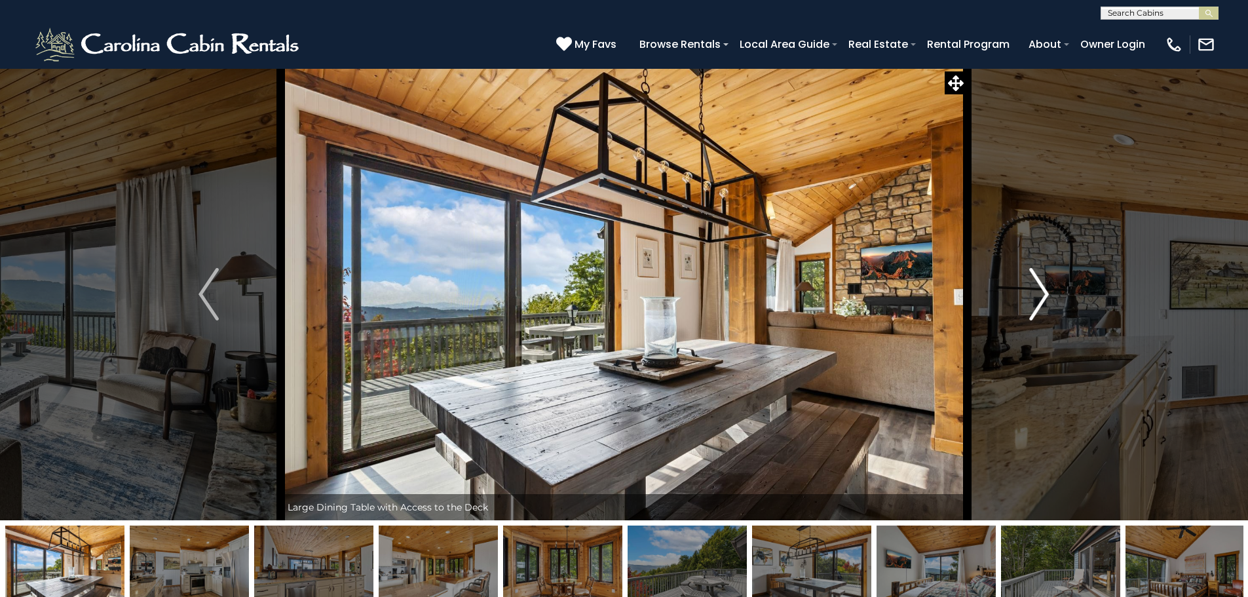
click at [1029, 294] on img "Next" at bounding box center [1039, 294] width 20 height 52
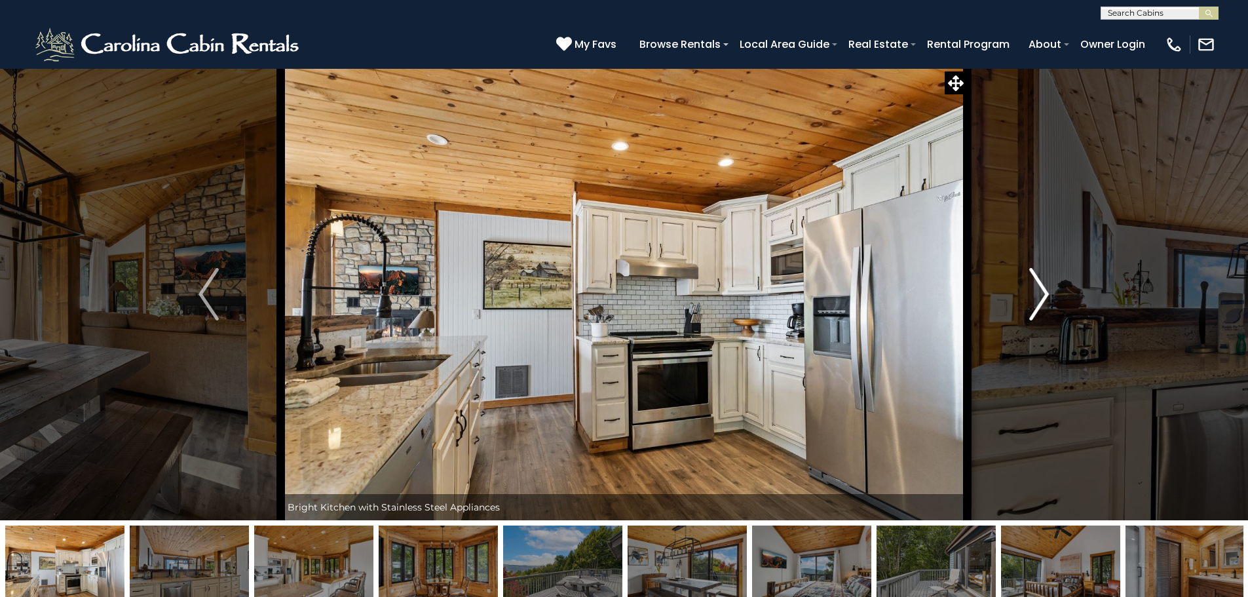
click at [1029, 294] on img "Next" at bounding box center [1039, 294] width 20 height 52
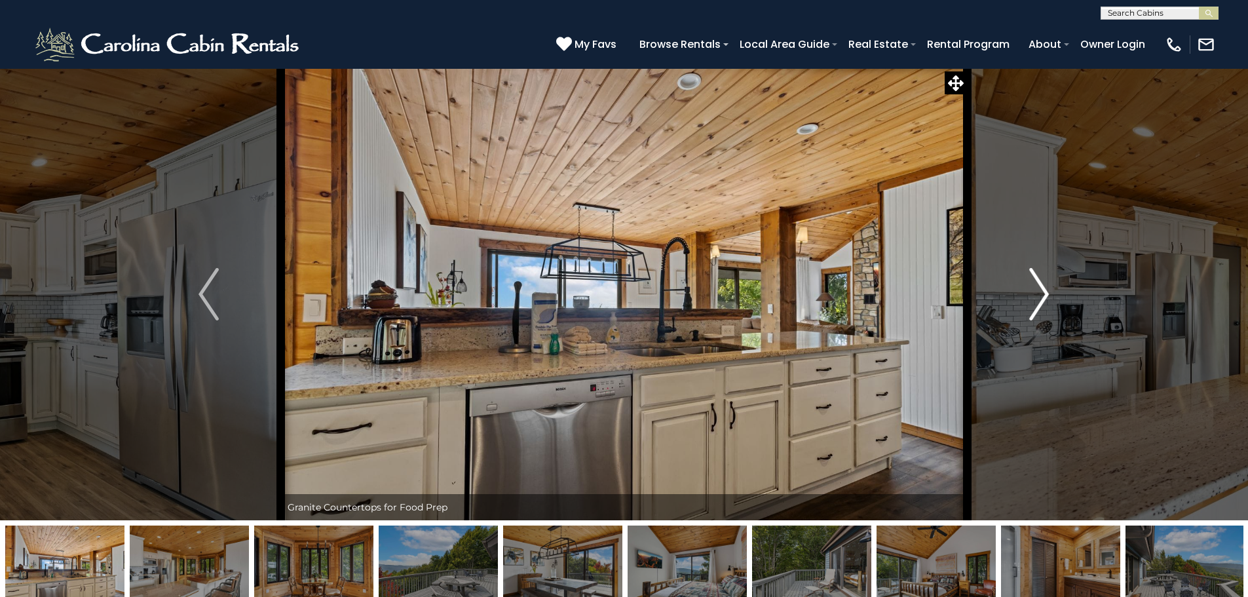
click at [1029, 294] on img "Next" at bounding box center [1039, 294] width 20 height 52
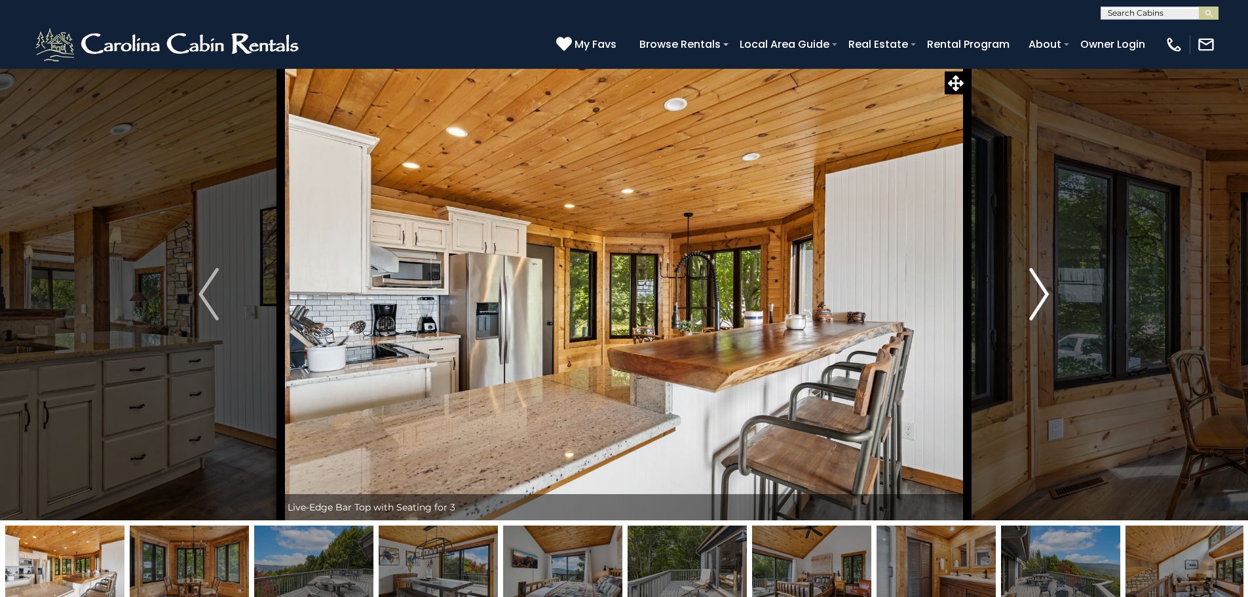
click at [1029, 294] on img "Next" at bounding box center [1039, 294] width 20 height 52
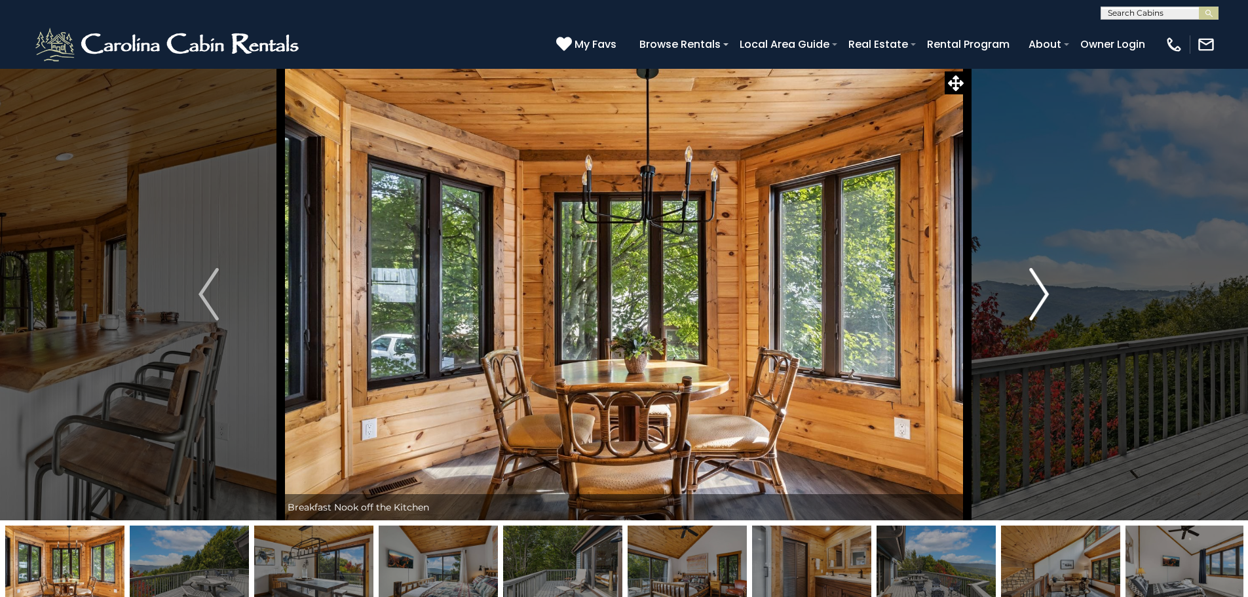
click at [1029, 294] on img "Next" at bounding box center [1039, 294] width 20 height 52
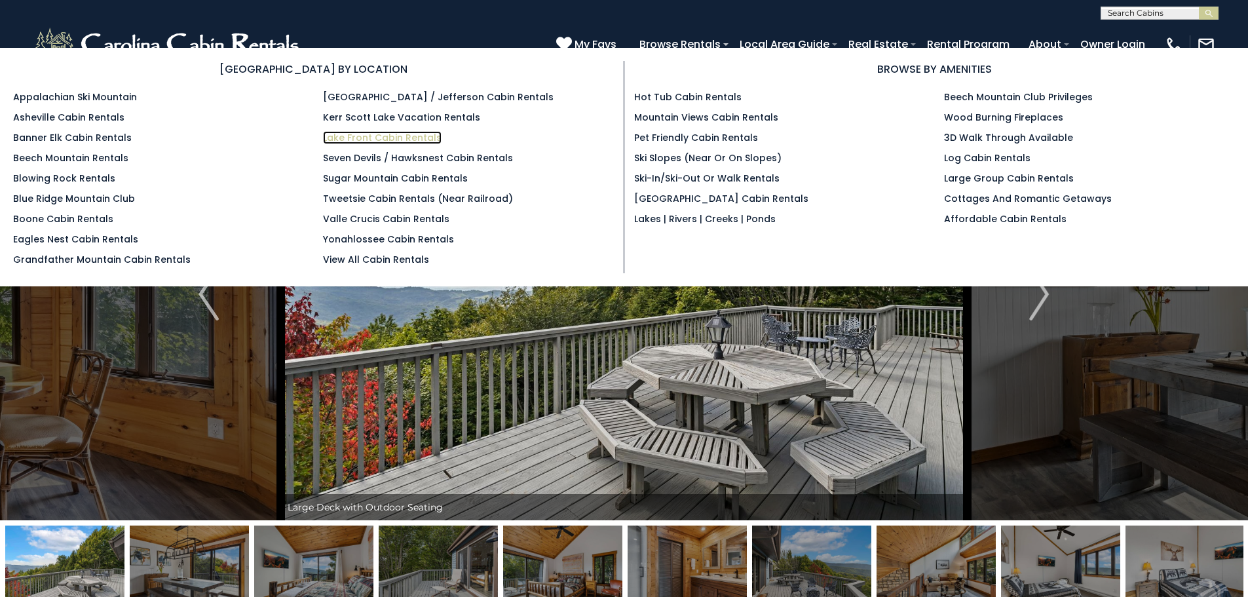
click at [383, 137] on link "Lake Front Cabin Rentals" at bounding box center [382, 137] width 119 height 13
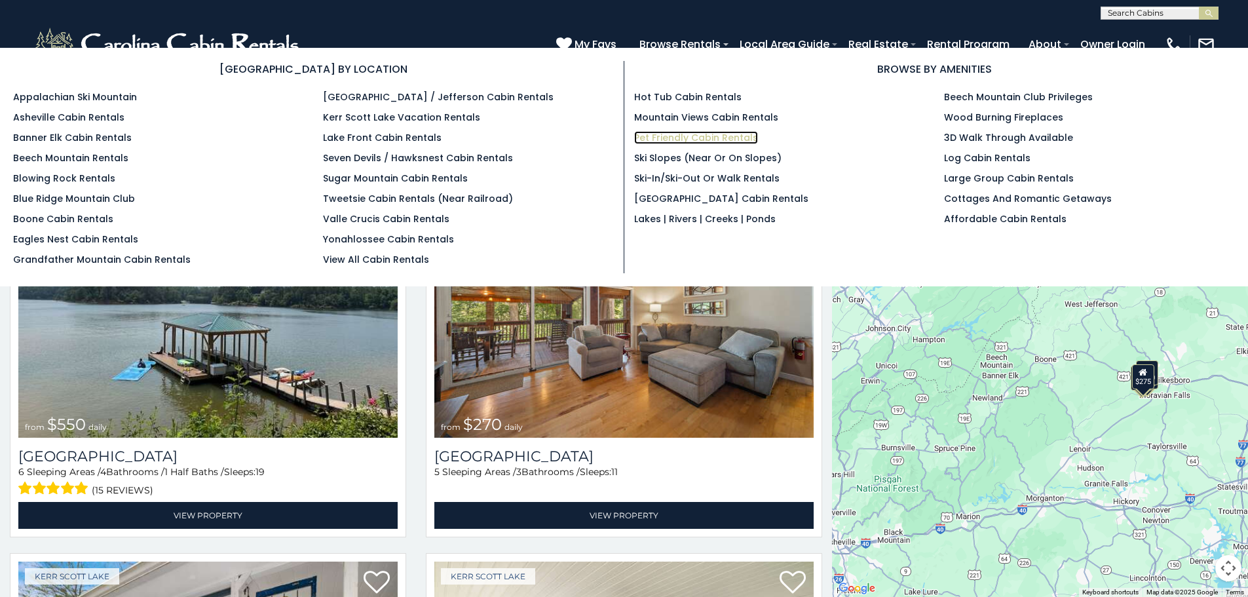
click at [685, 134] on link "Pet Friendly Cabin Rentals" at bounding box center [696, 137] width 124 height 13
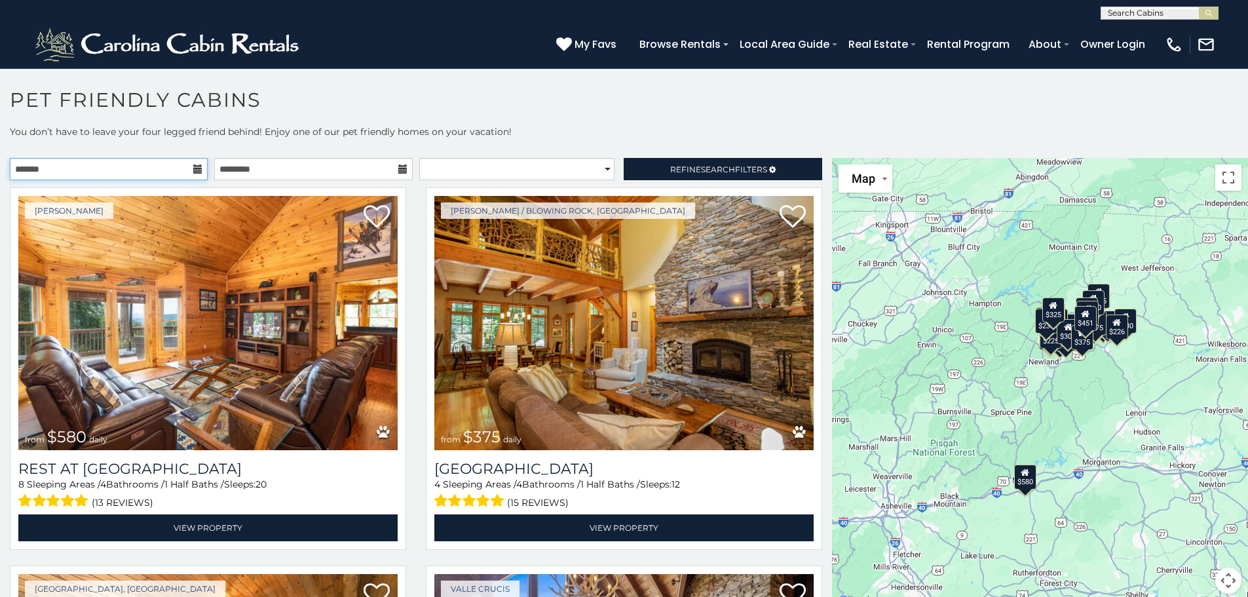
click at [183, 161] on input "text" at bounding box center [109, 169] width 198 height 22
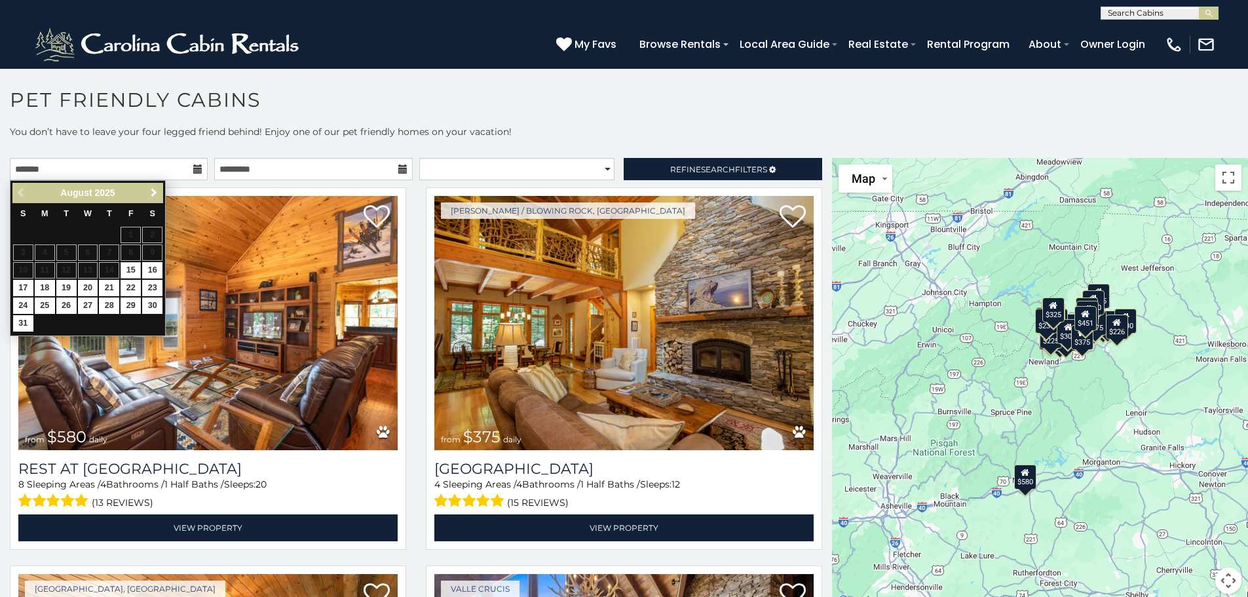
click at [154, 191] on span "Next" at bounding box center [154, 192] width 10 height 10
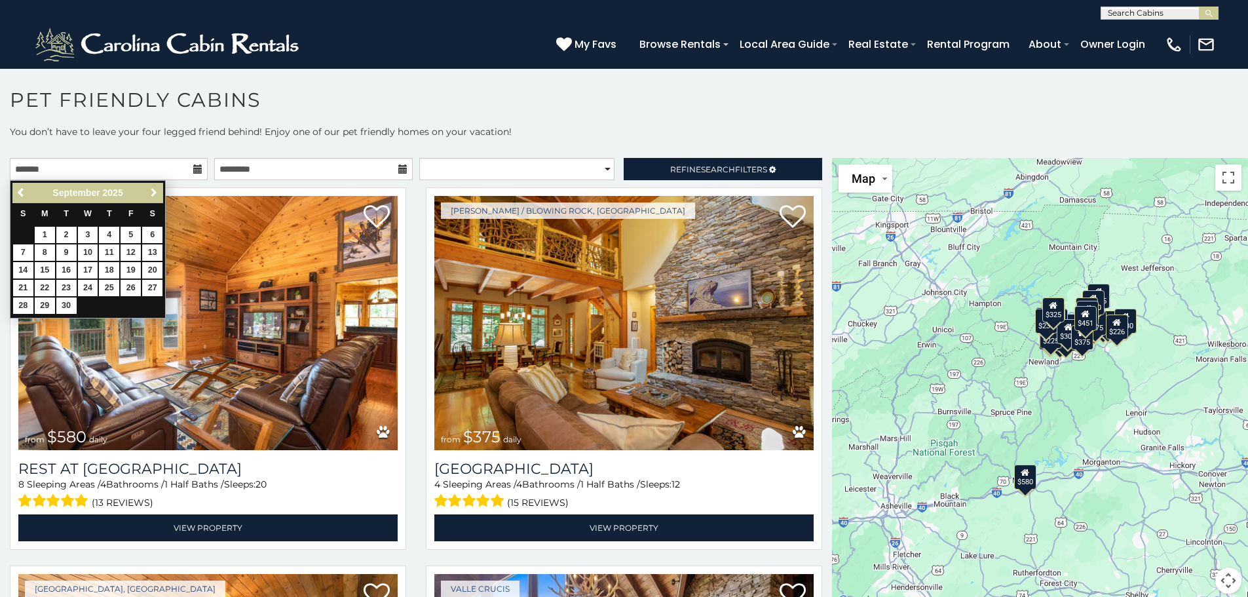
click at [154, 191] on span "Next" at bounding box center [154, 192] width 10 height 10
click at [151, 236] on link "4" at bounding box center [152, 235] width 20 height 16
type input "**********"
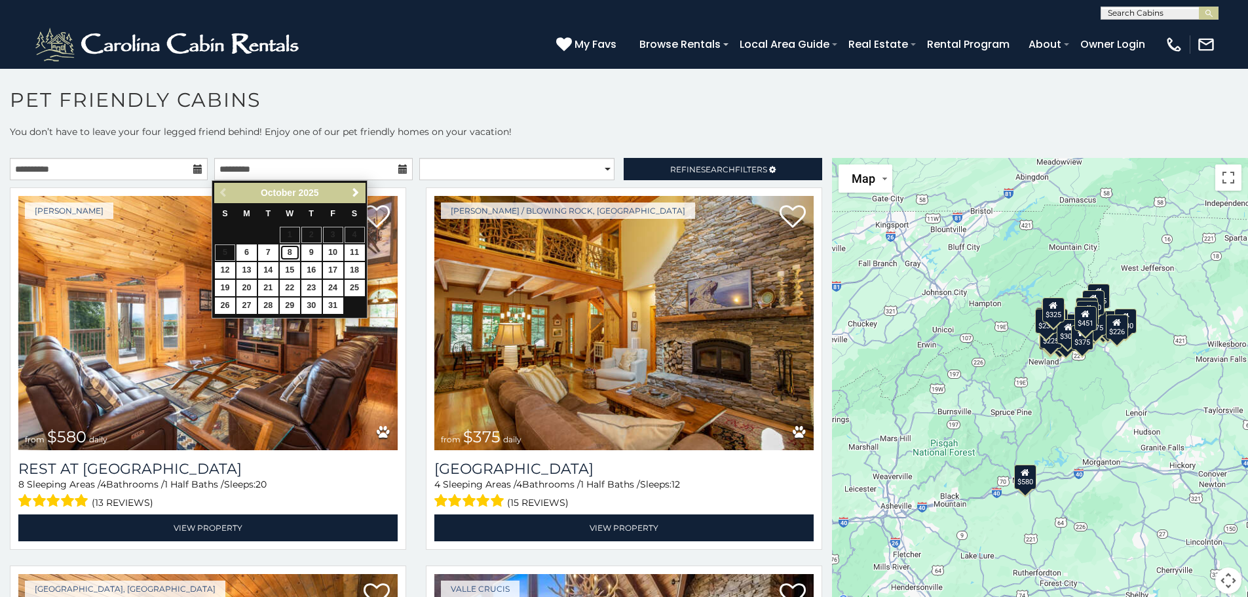
click at [295, 252] on link "8" at bounding box center [290, 252] width 20 height 16
type input "**********"
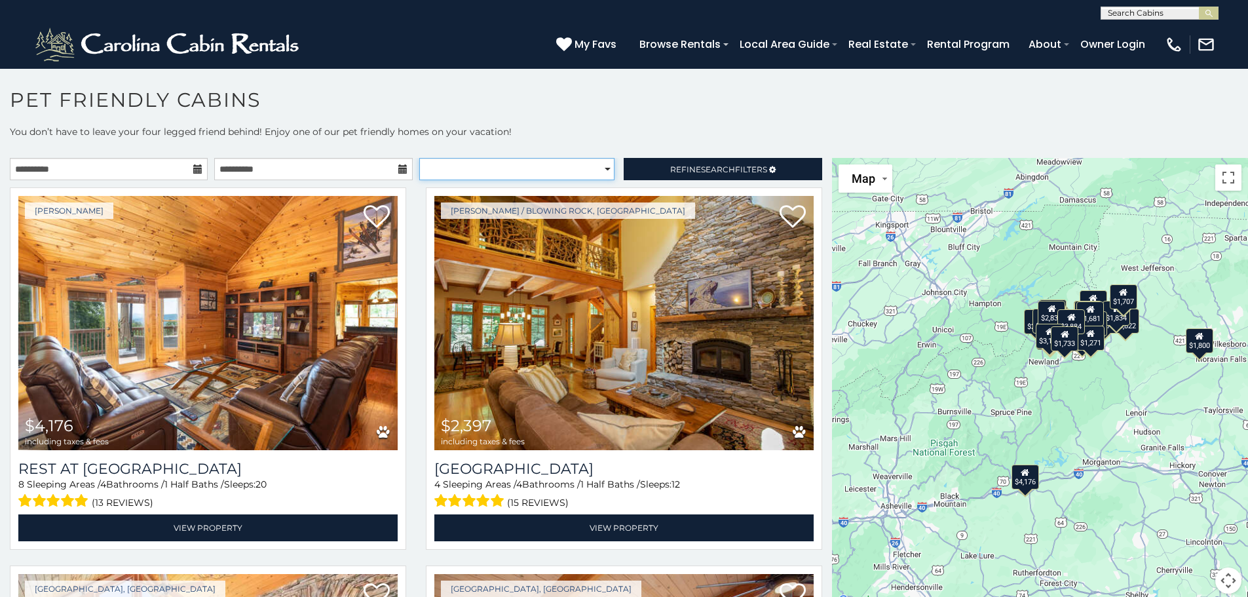
click at [586, 170] on select "**********" at bounding box center [516, 169] width 195 height 22
click at [670, 172] on span "Refine Search Filters" at bounding box center [718, 169] width 97 height 10
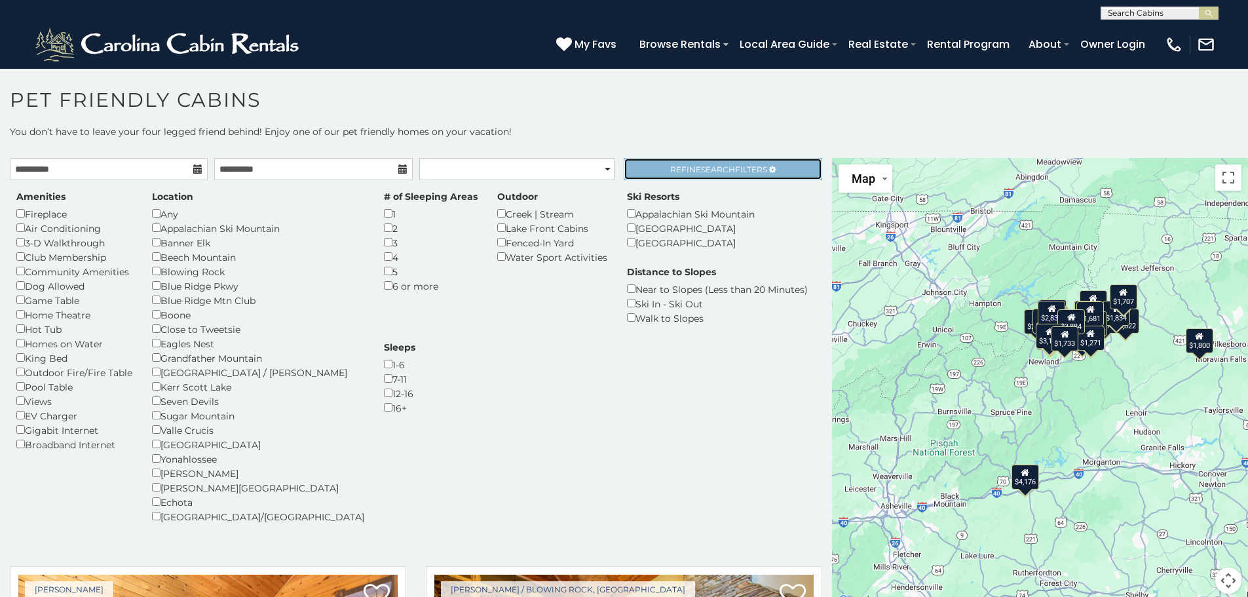
click at [670, 171] on span "Refine Search Filters" at bounding box center [718, 169] width 97 height 10
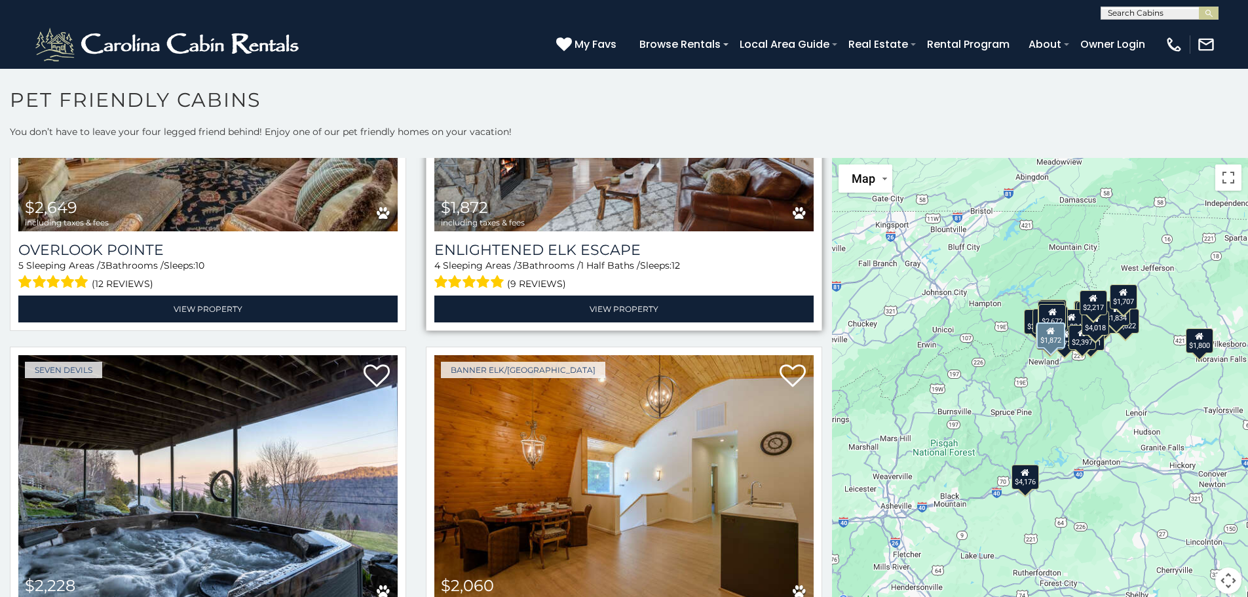
scroll to position [2359, 0]
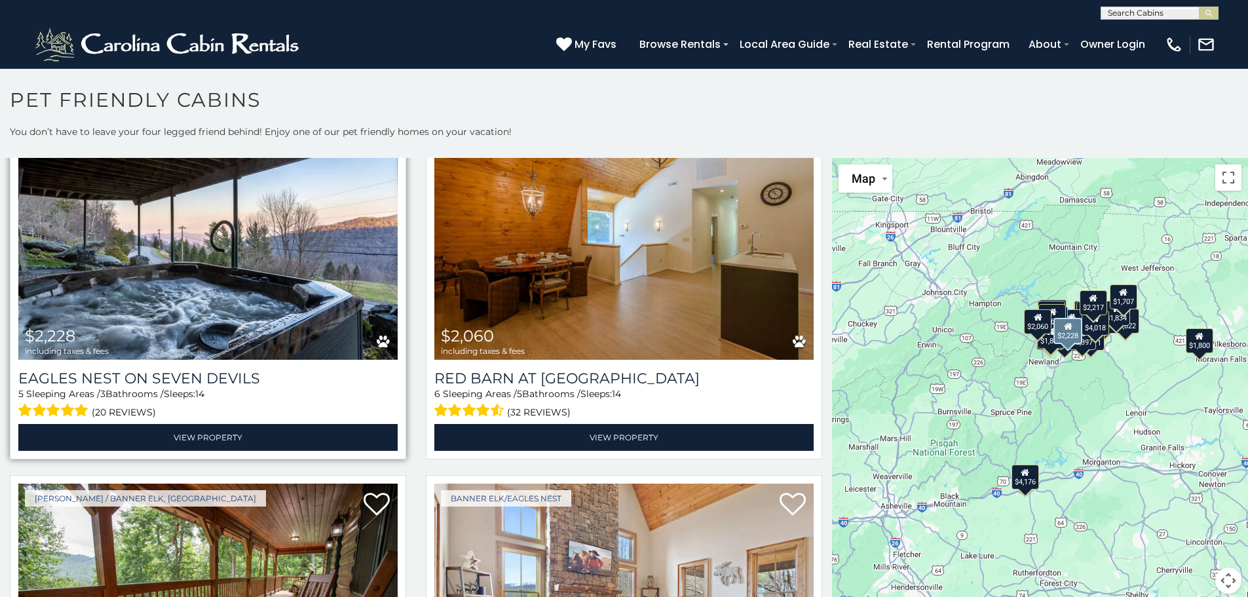
click at [280, 288] on img at bounding box center [207, 232] width 379 height 254
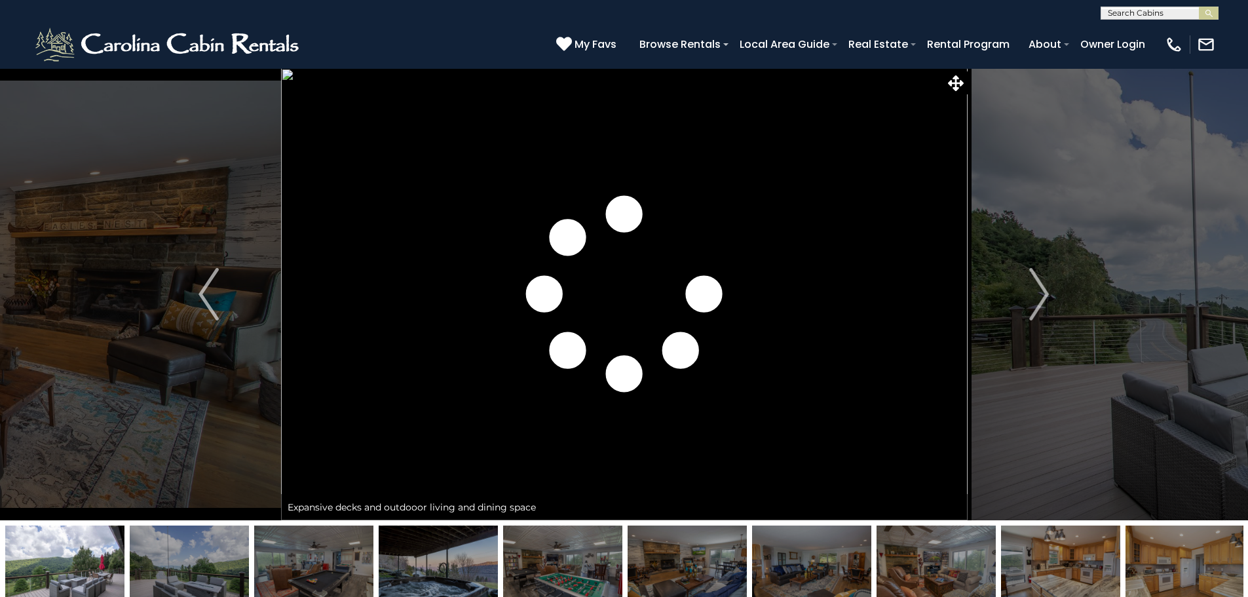
click at [1045, 288] on img "Next" at bounding box center [1039, 294] width 20 height 52
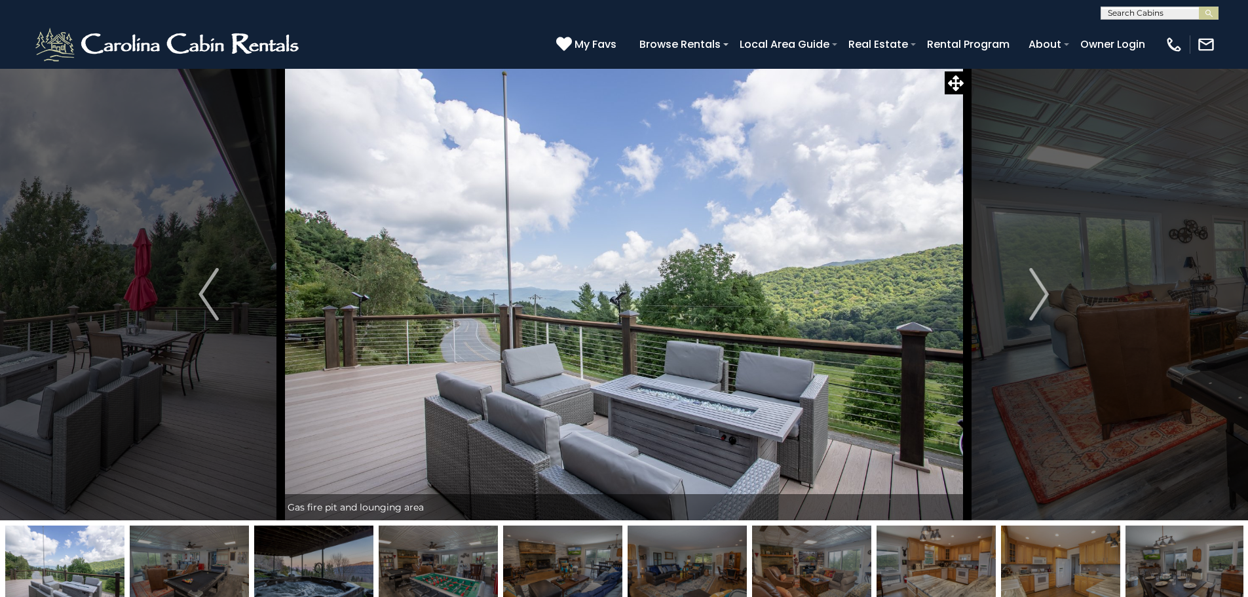
click at [1045, 288] on img "Next" at bounding box center [1039, 294] width 20 height 52
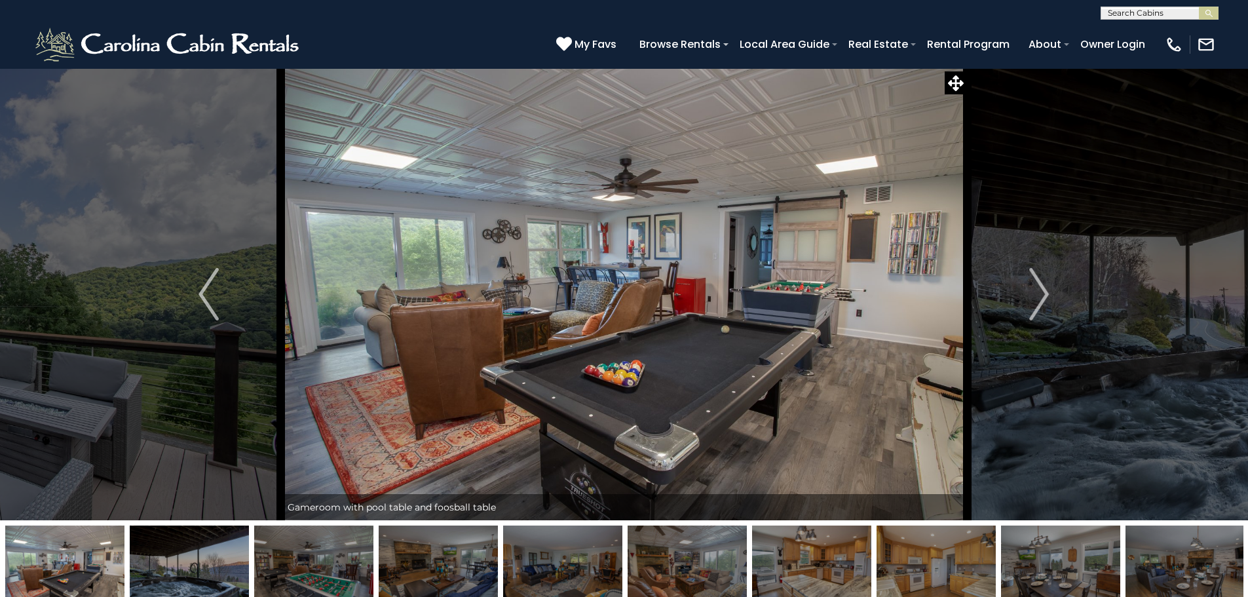
click at [1045, 288] on img "Next" at bounding box center [1039, 294] width 20 height 52
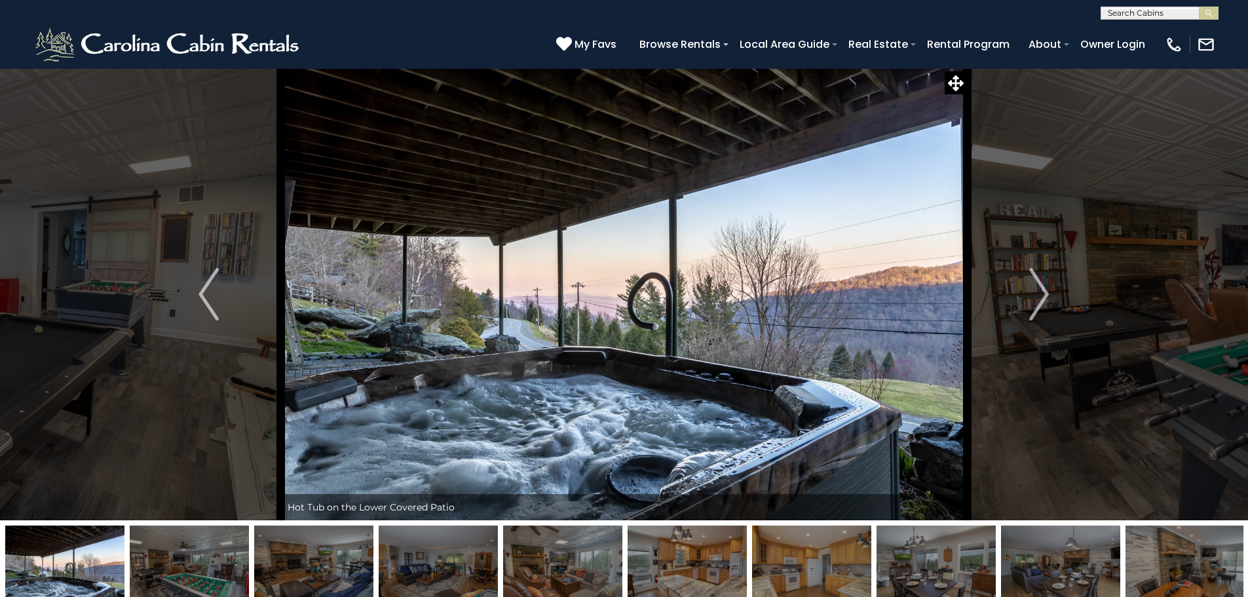
click at [1045, 288] on img "Next" at bounding box center [1039, 294] width 20 height 52
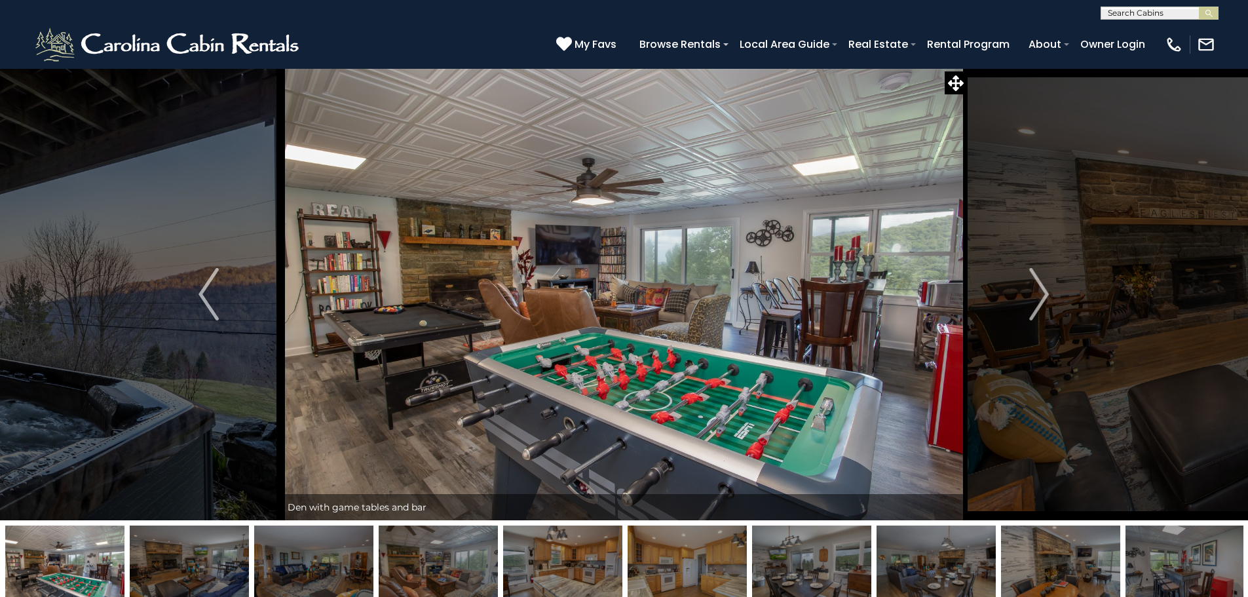
click at [1045, 288] on img "Next" at bounding box center [1039, 294] width 20 height 52
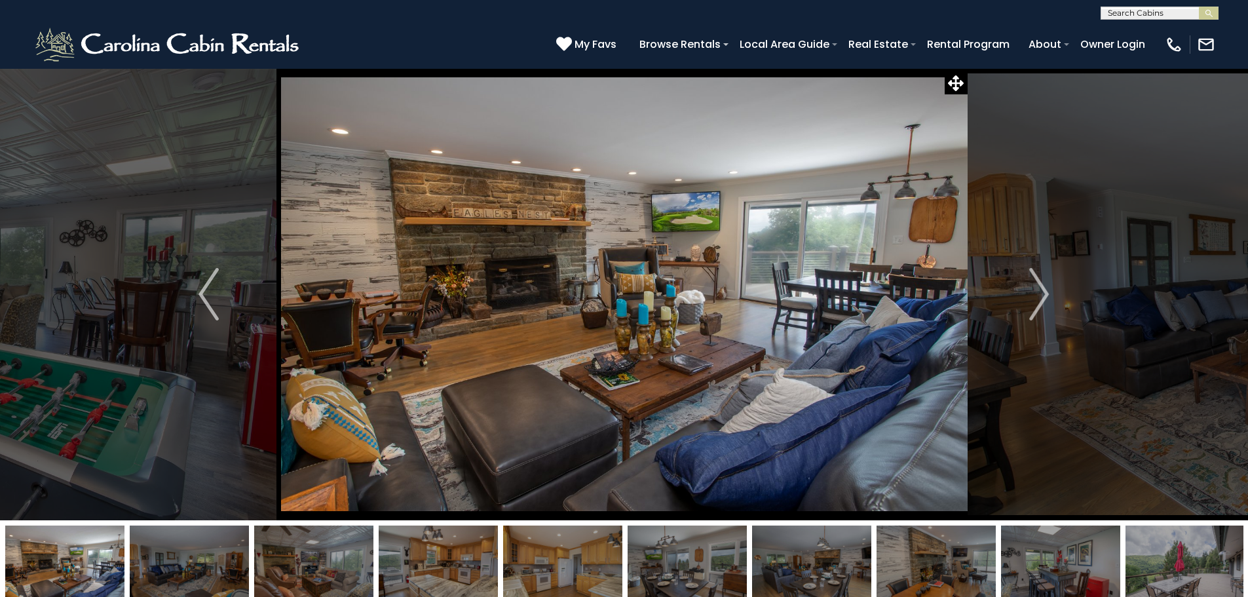
click at [1045, 288] on img "Next" at bounding box center [1039, 294] width 20 height 52
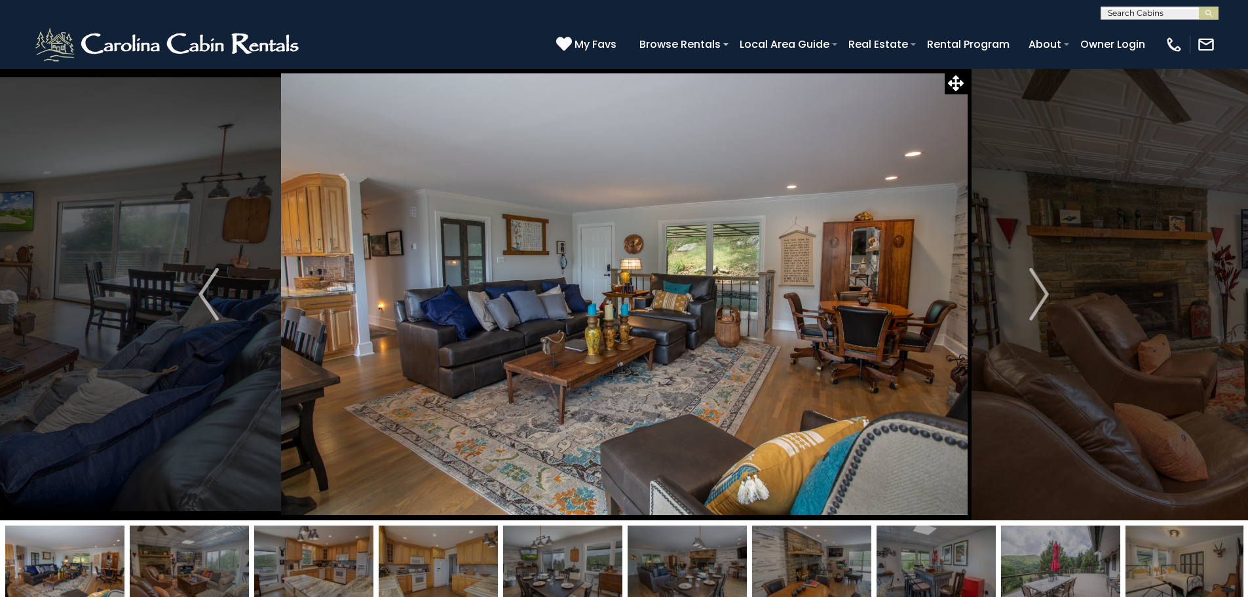
click at [1045, 288] on img "Next" at bounding box center [1039, 294] width 20 height 52
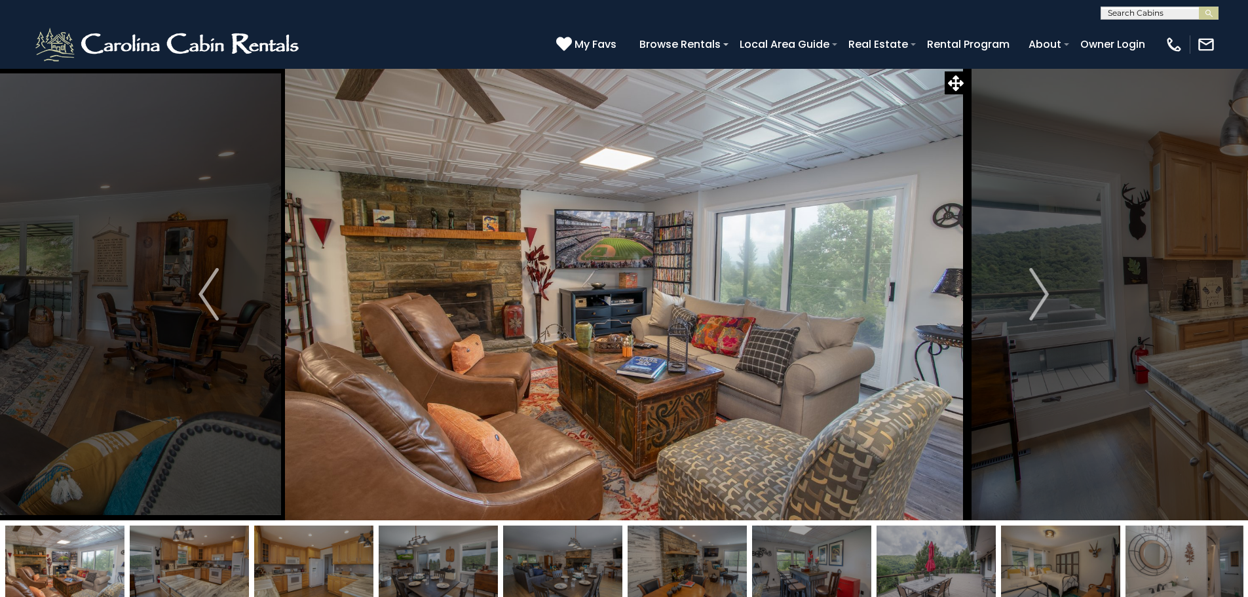
click at [1045, 288] on img "Next" at bounding box center [1039, 294] width 20 height 52
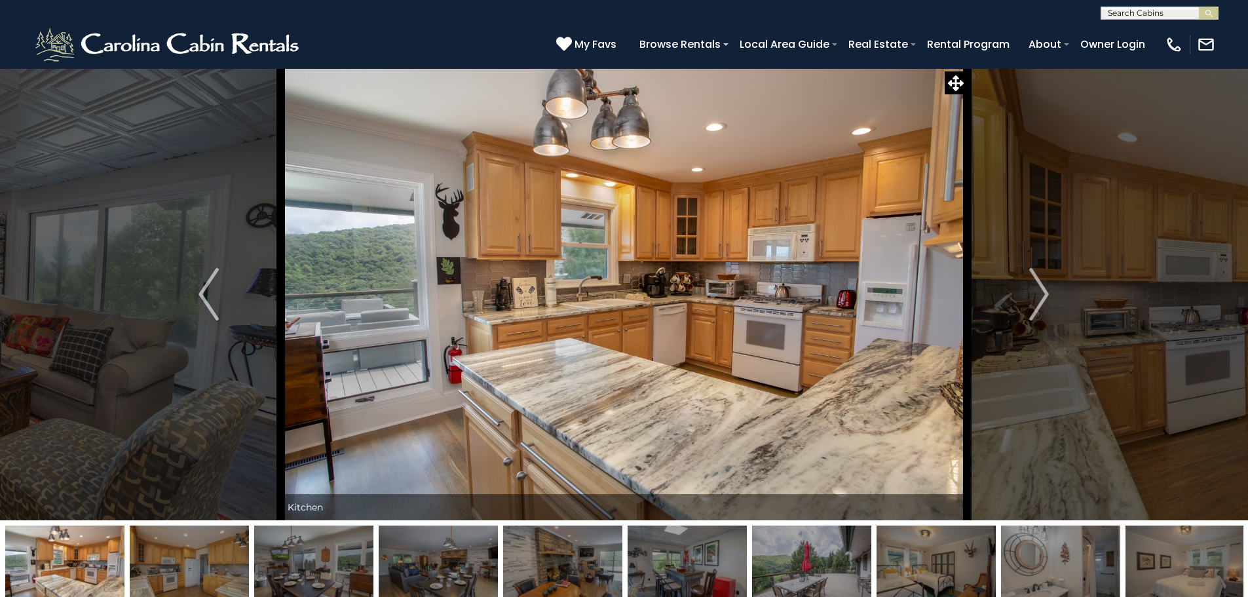
click at [1045, 288] on img "Next" at bounding box center [1039, 294] width 20 height 52
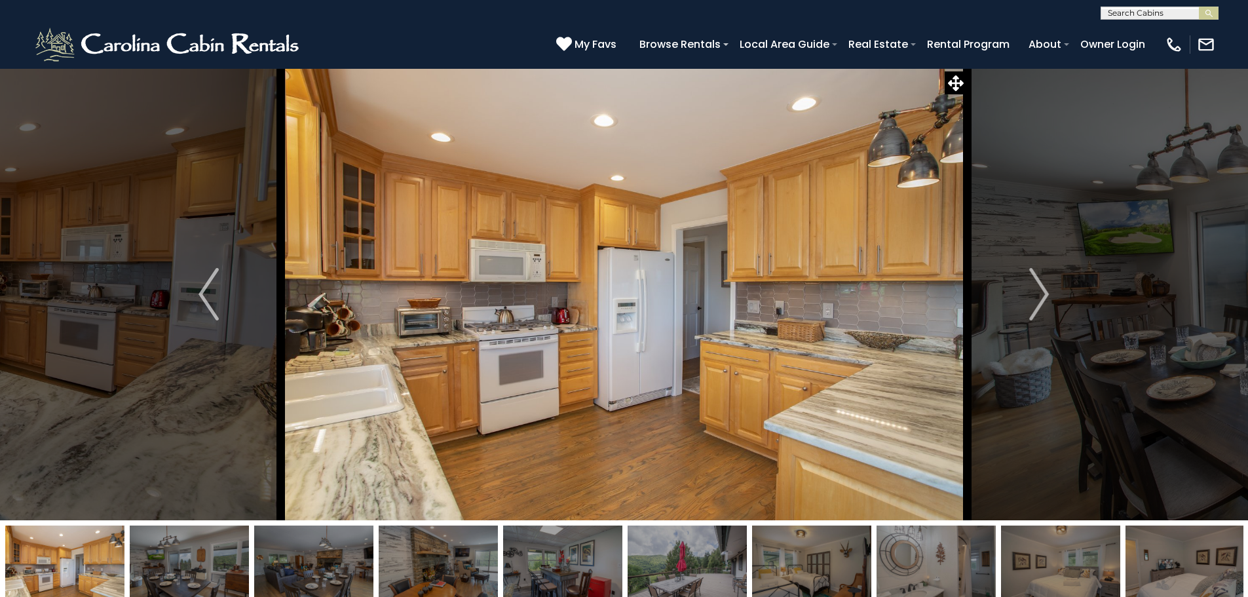
click at [1045, 288] on img "Next" at bounding box center [1039, 294] width 20 height 52
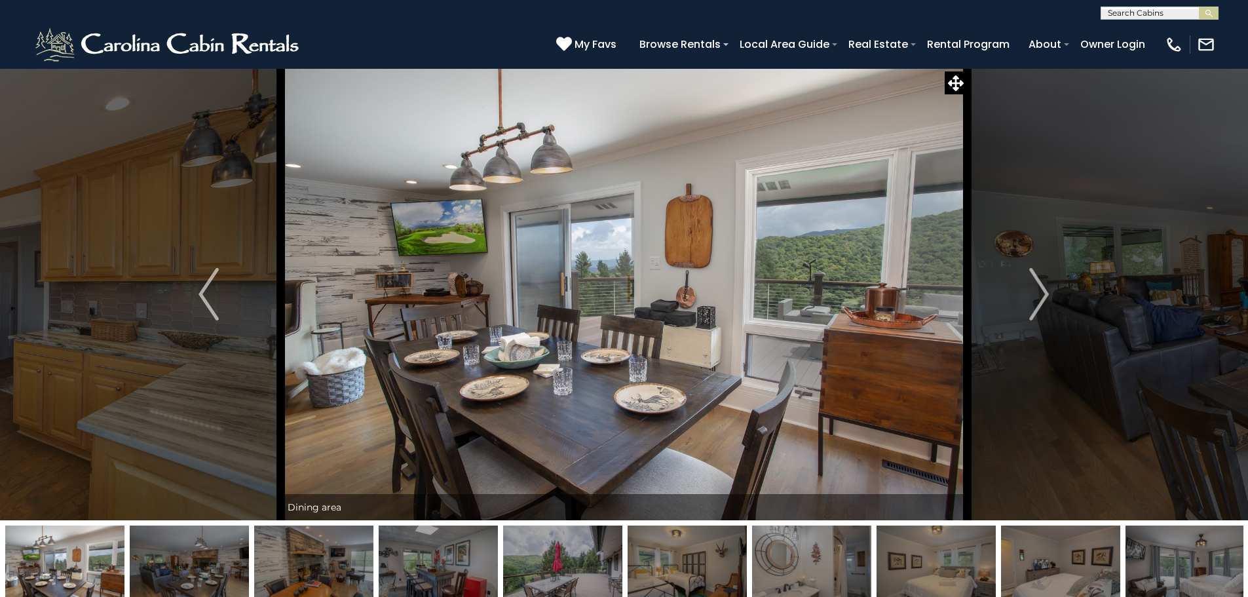
click at [1045, 288] on img "Next" at bounding box center [1039, 294] width 20 height 52
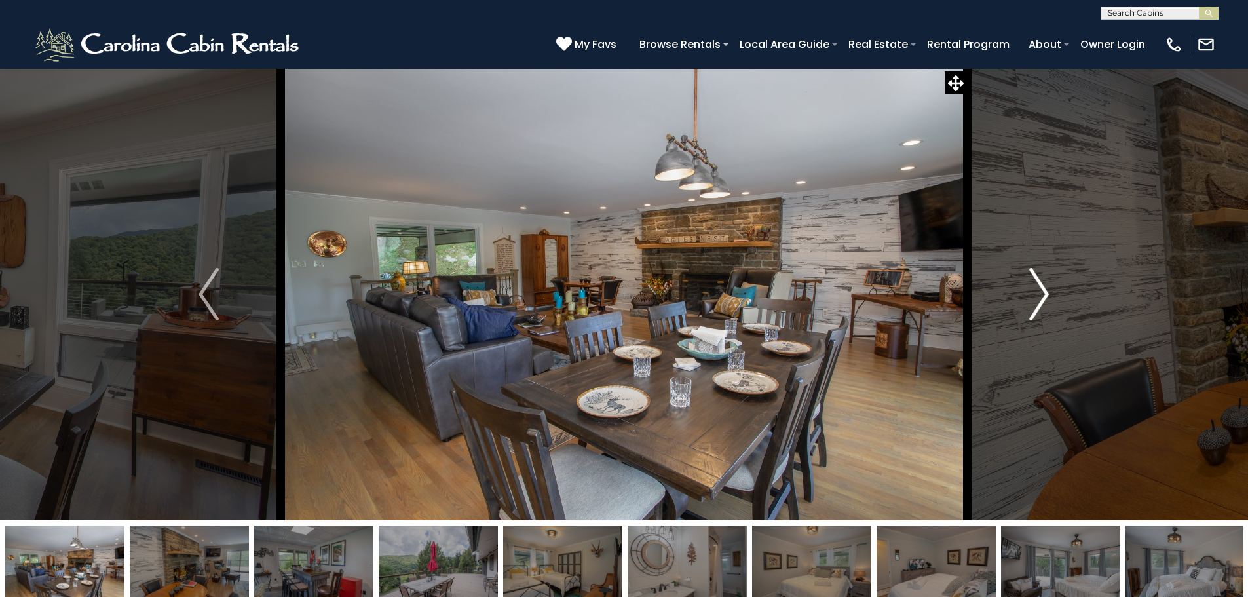
click at [1044, 288] on img "Next" at bounding box center [1039, 294] width 20 height 52
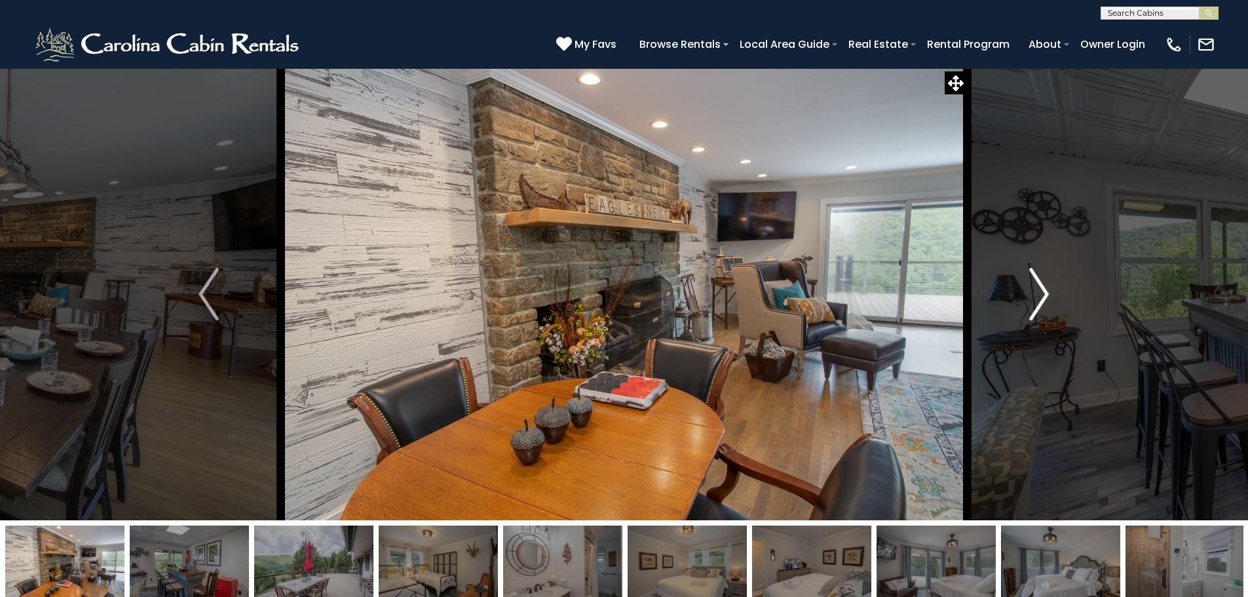
click at [1044, 288] on img "Next" at bounding box center [1039, 294] width 20 height 52
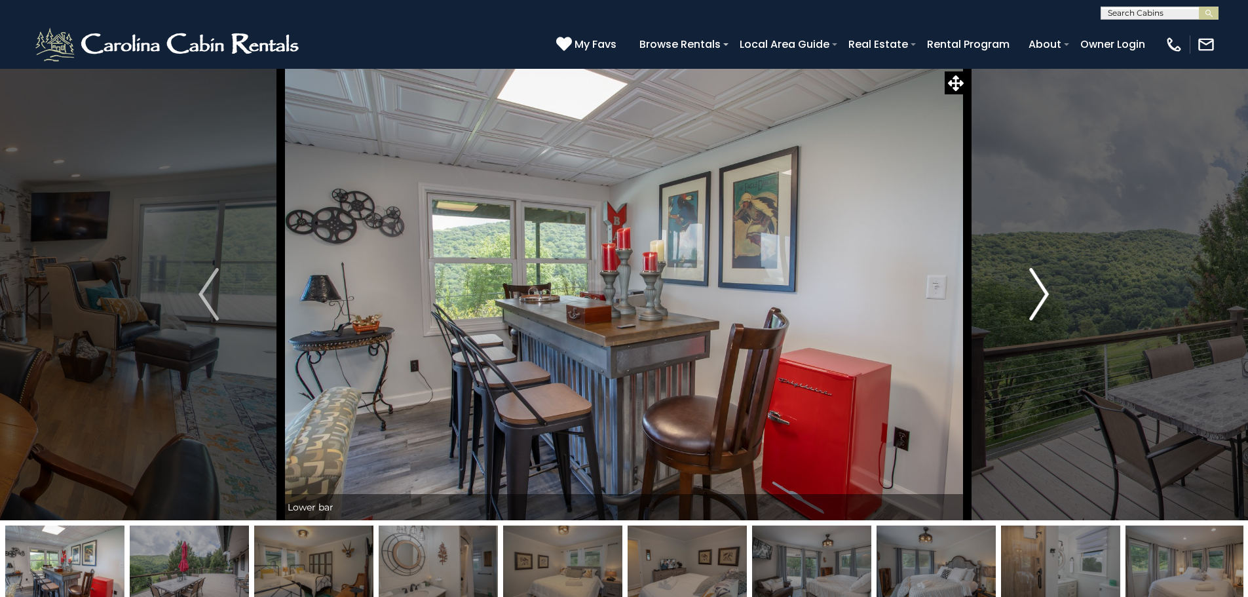
click at [1044, 288] on img "Next" at bounding box center [1039, 294] width 20 height 52
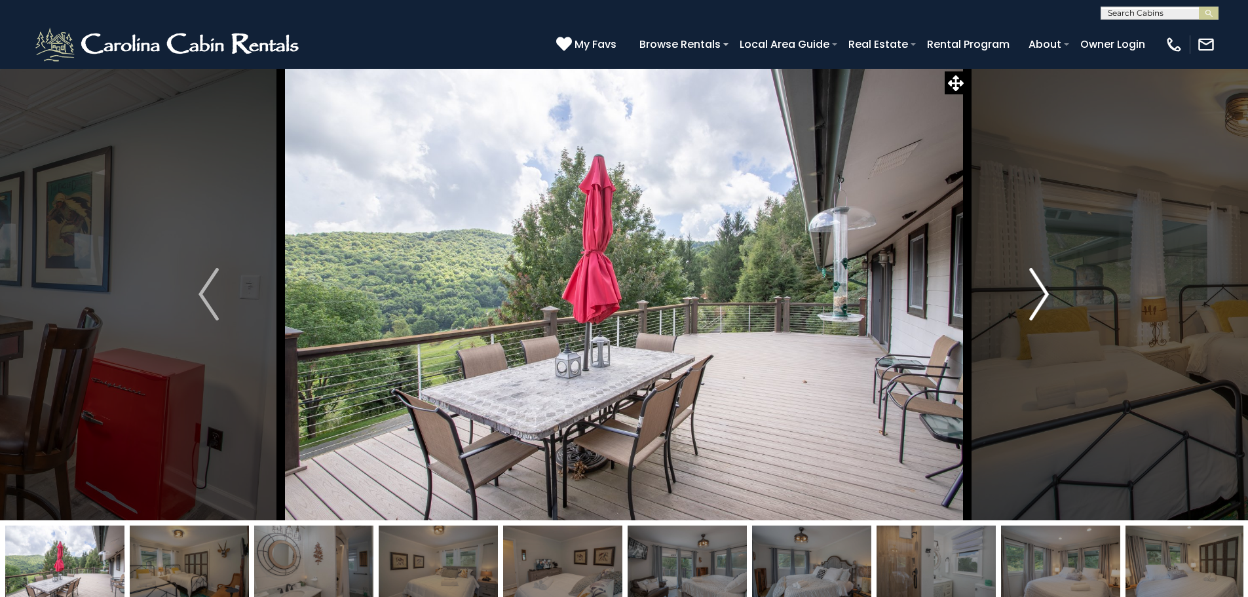
click at [1044, 288] on img "Next" at bounding box center [1039, 294] width 20 height 52
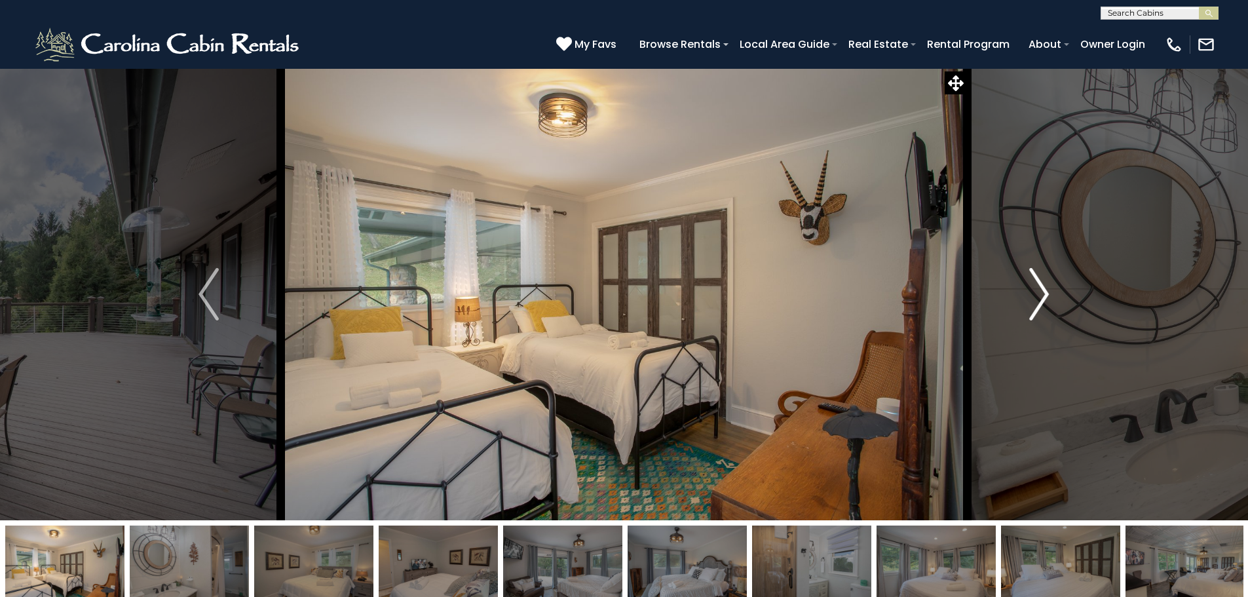
click at [1044, 288] on img "Next" at bounding box center [1039, 294] width 20 height 52
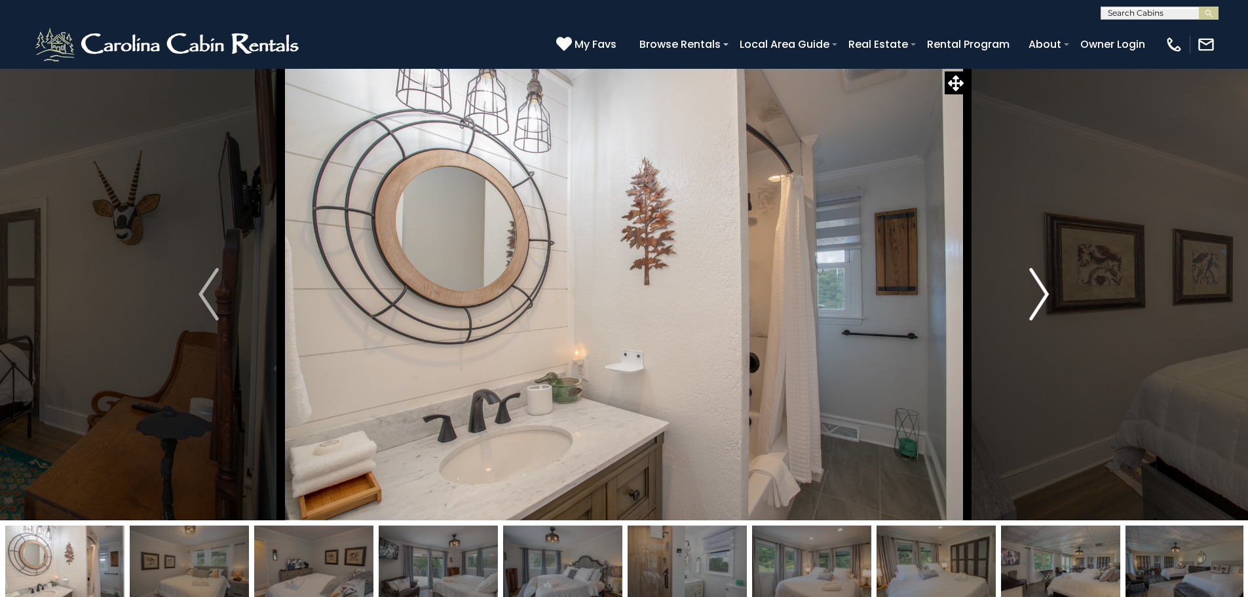
click at [1044, 288] on img "Next" at bounding box center [1039, 294] width 20 height 52
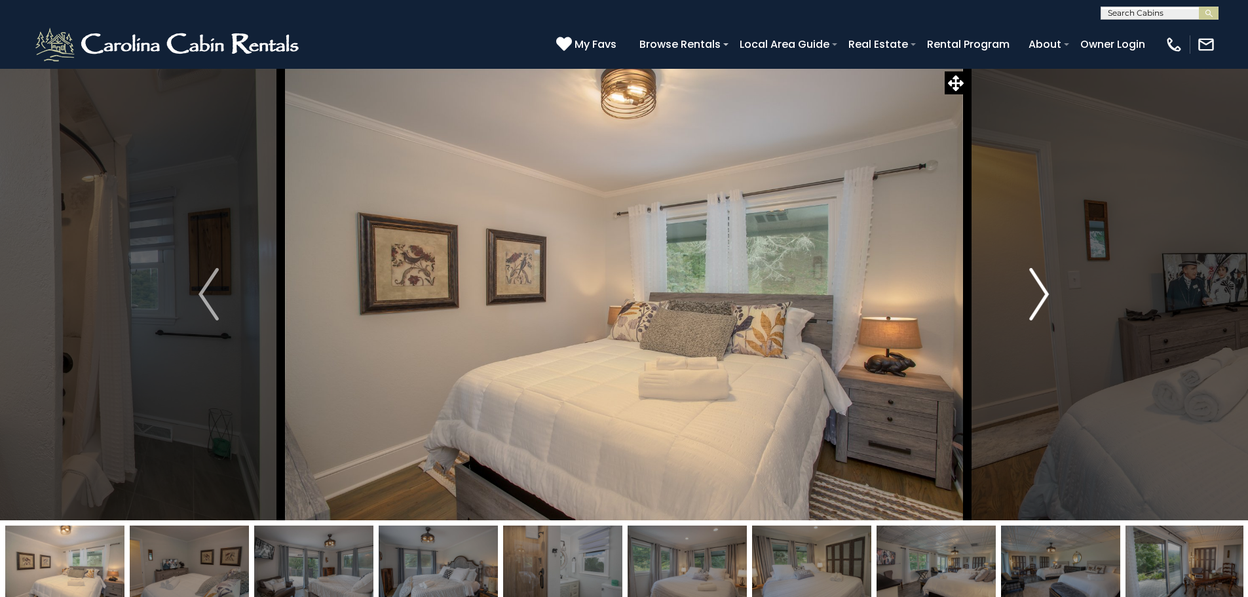
click at [1044, 288] on img "Next" at bounding box center [1039, 294] width 20 height 52
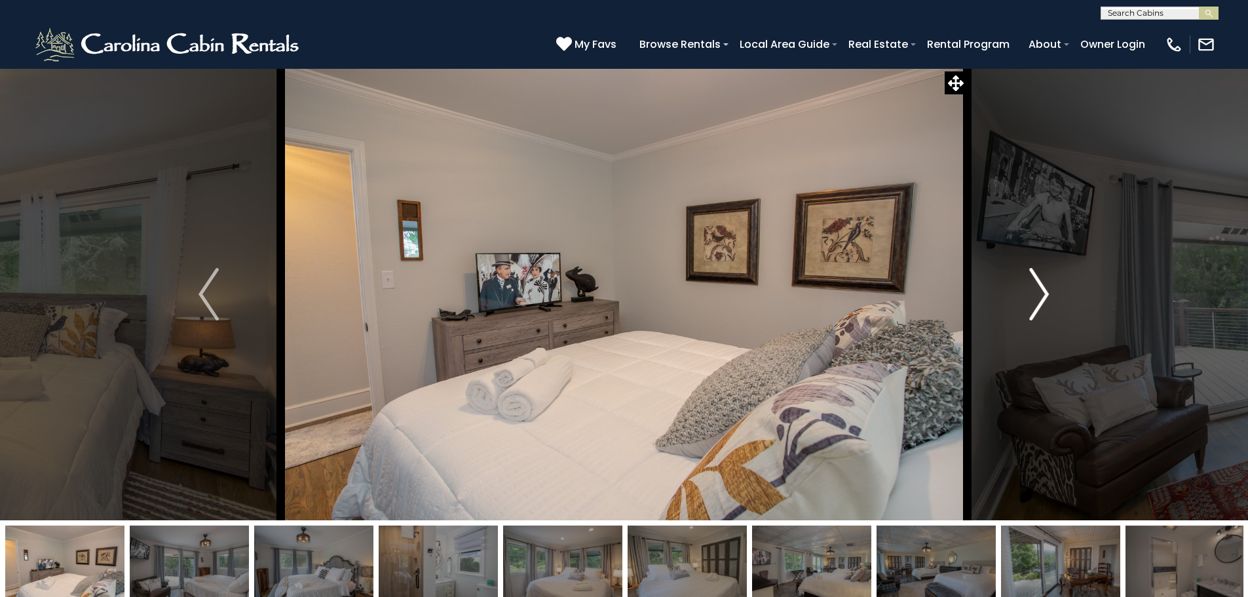
click at [1044, 288] on img "Next" at bounding box center [1039, 294] width 20 height 52
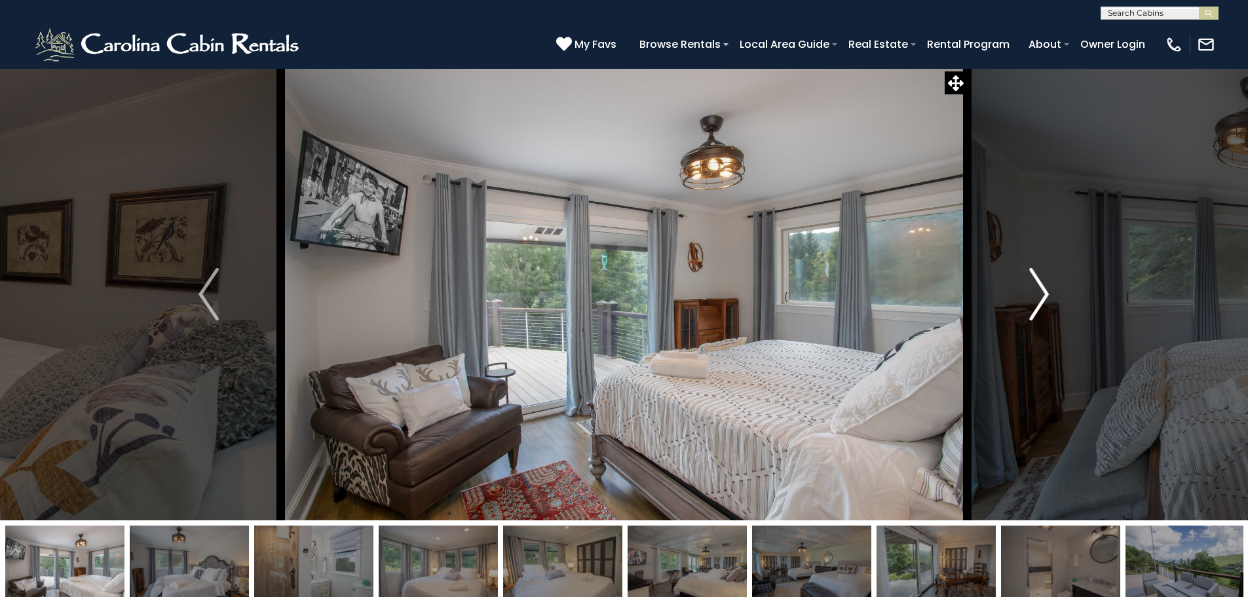
click at [1044, 288] on img "Next" at bounding box center [1039, 294] width 20 height 52
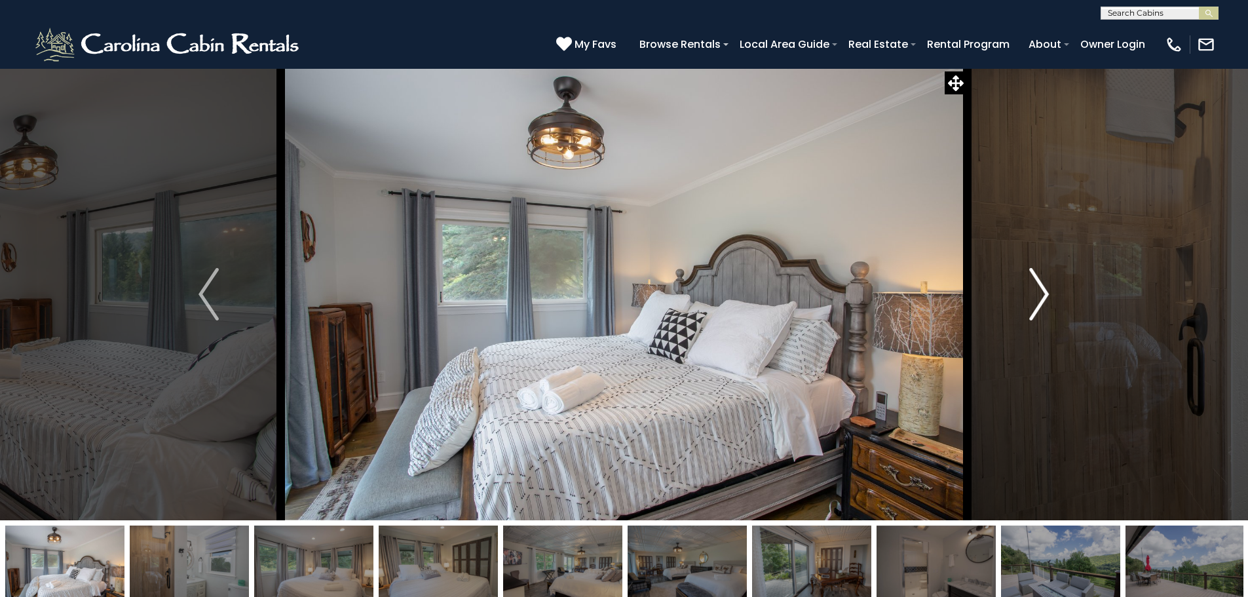
click at [1044, 288] on img "Next" at bounding box center [1039, 294] width 20 height 52
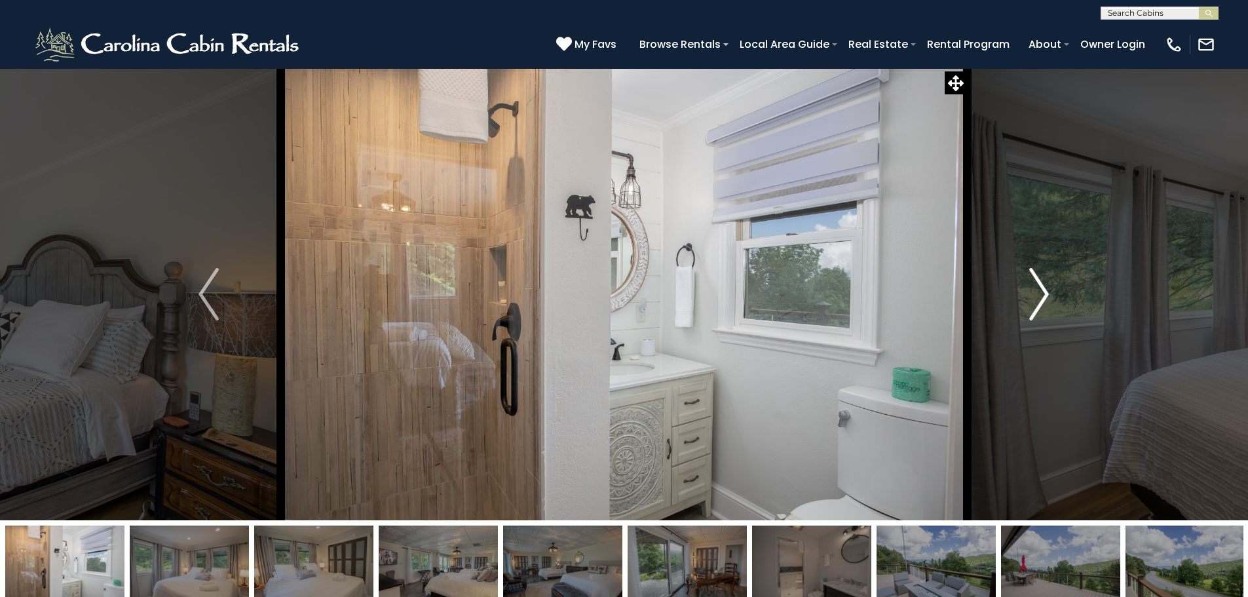
click at [1044, 288] on img "Next" at bounding box center [1039, 294] width 20 height 52
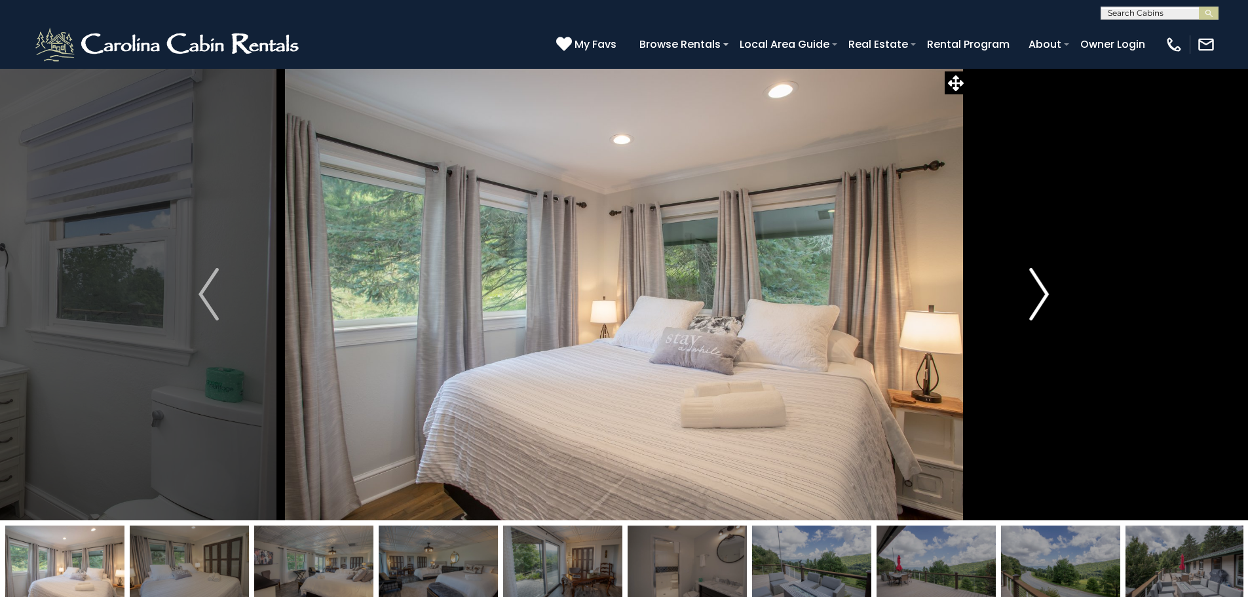
click at [1044, 288] on img "Next" at bounding box center [1039, 294] width 20 height 52
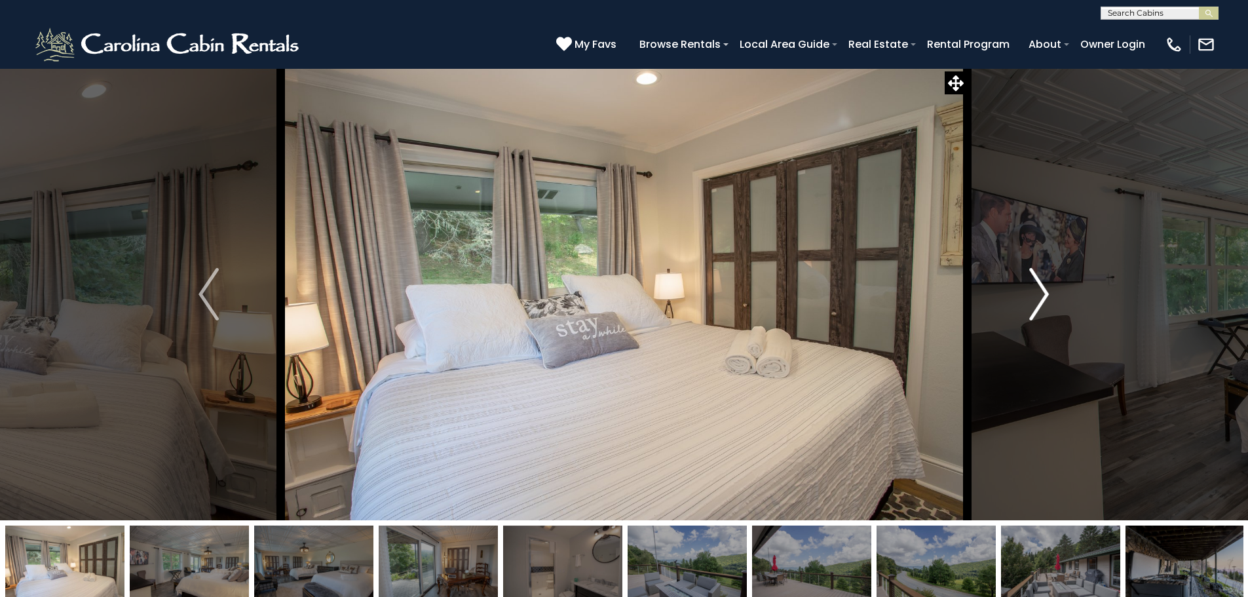
click at [1044, 288] on img "Next" at bounding box center [1039, 294] width 20 height 52
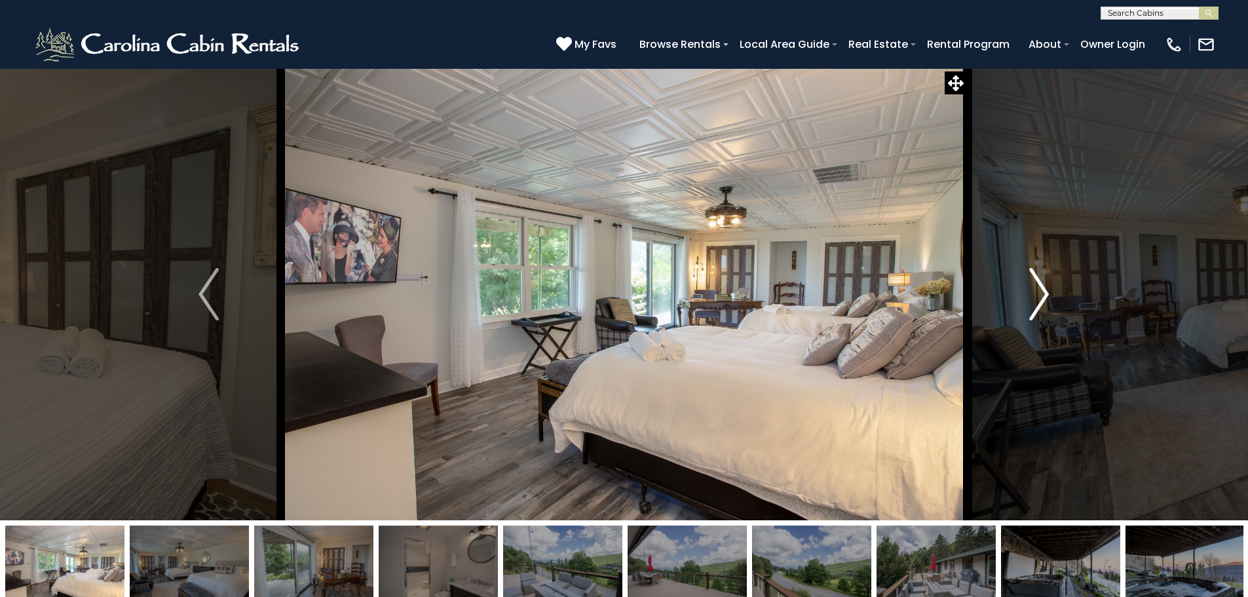
click at [1044, 288] on img "Next" at bounding box center [1039, 294] width 20 height 52
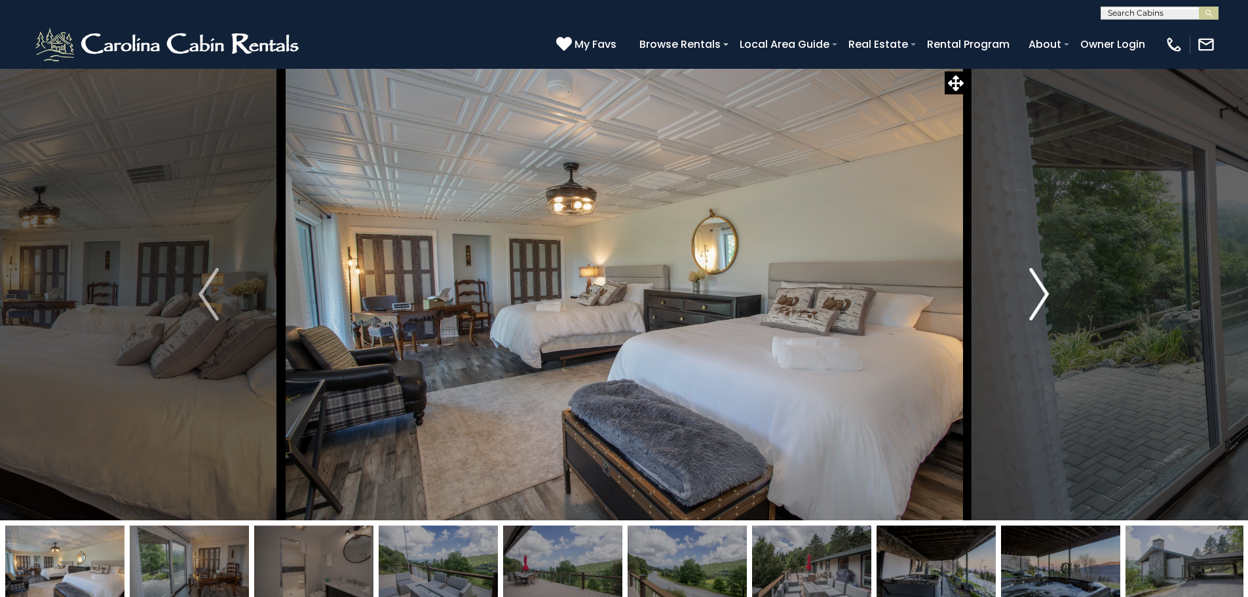
click at [1044, 288] on img "Next" at bounding box center [1039, 294] width 20 height 52
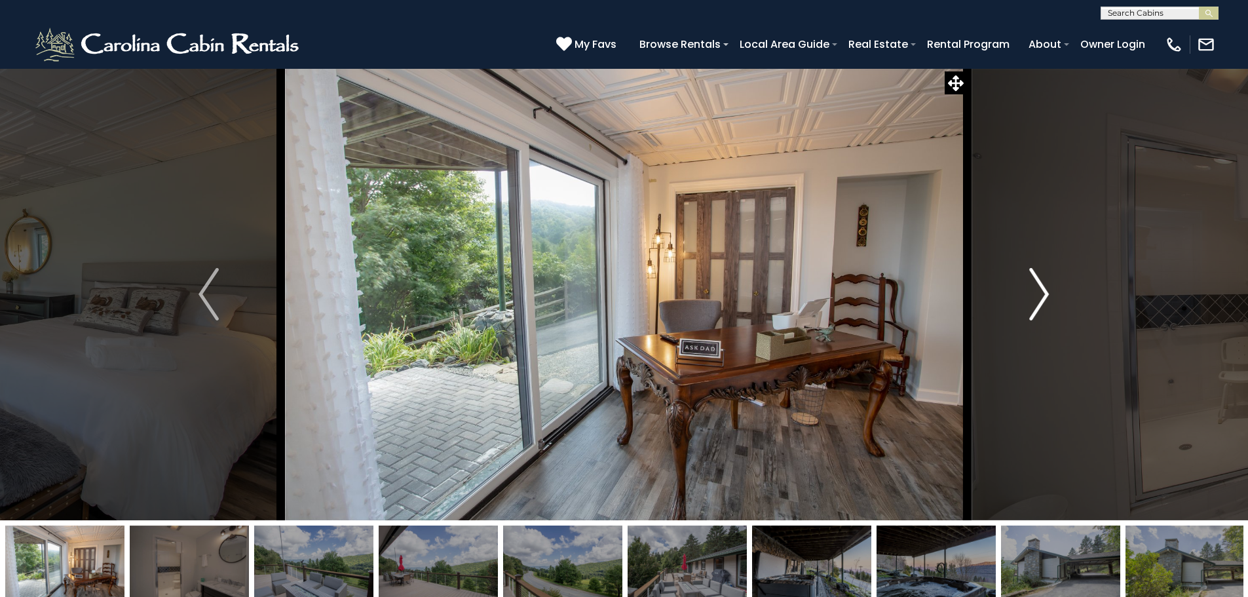
click at [1044, 288] on img "Next" at bounding box center [1039, 294] width 20 height 52
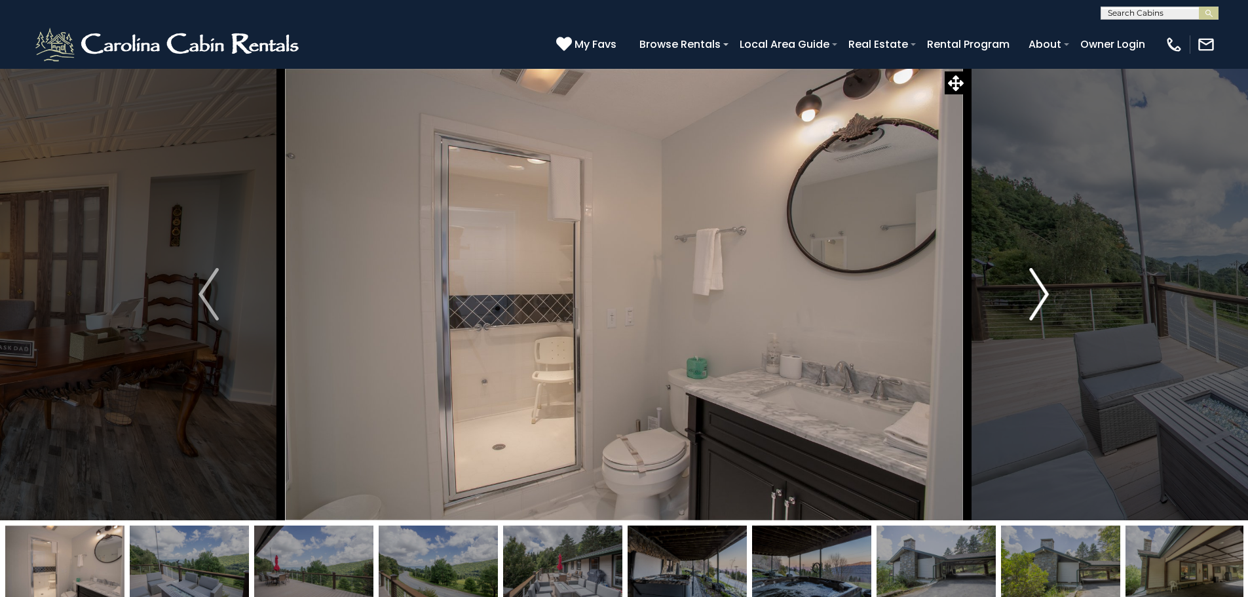
click at [1044, 288] on img "Next" at bounding box center [1039, 294] width 20 height 52
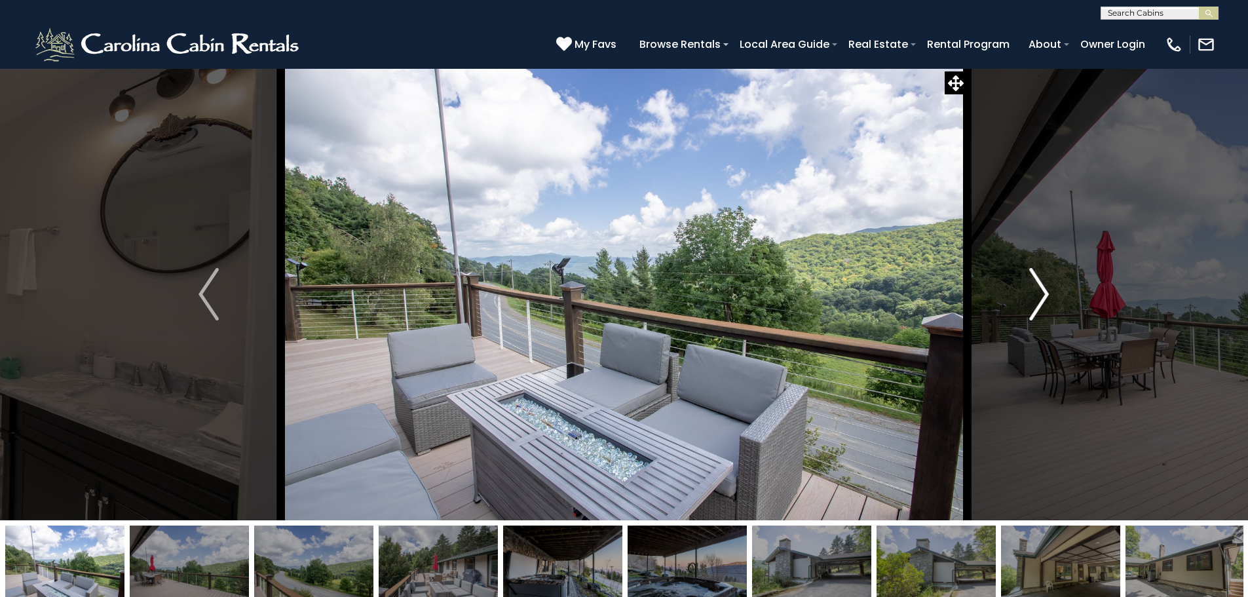
click at [1044, 288] on img "Next" at bounding box center [1039, 294] width 20 height 52
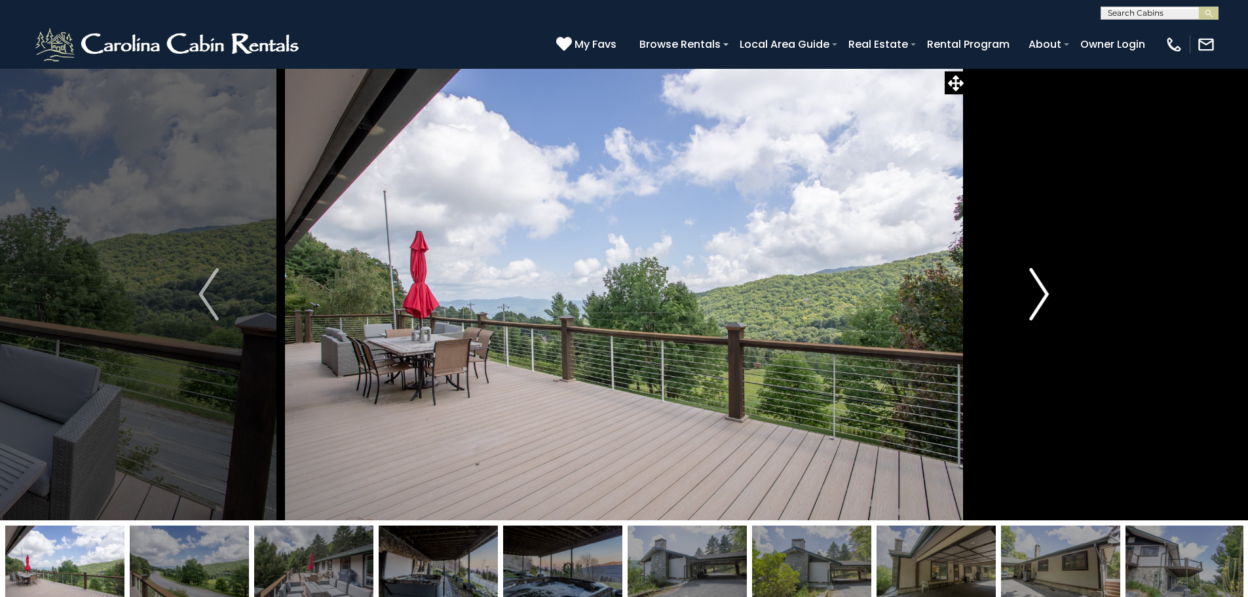
click at [1044, 288] on img "Next" at bounding box center [1039, 294] width 20 height 52
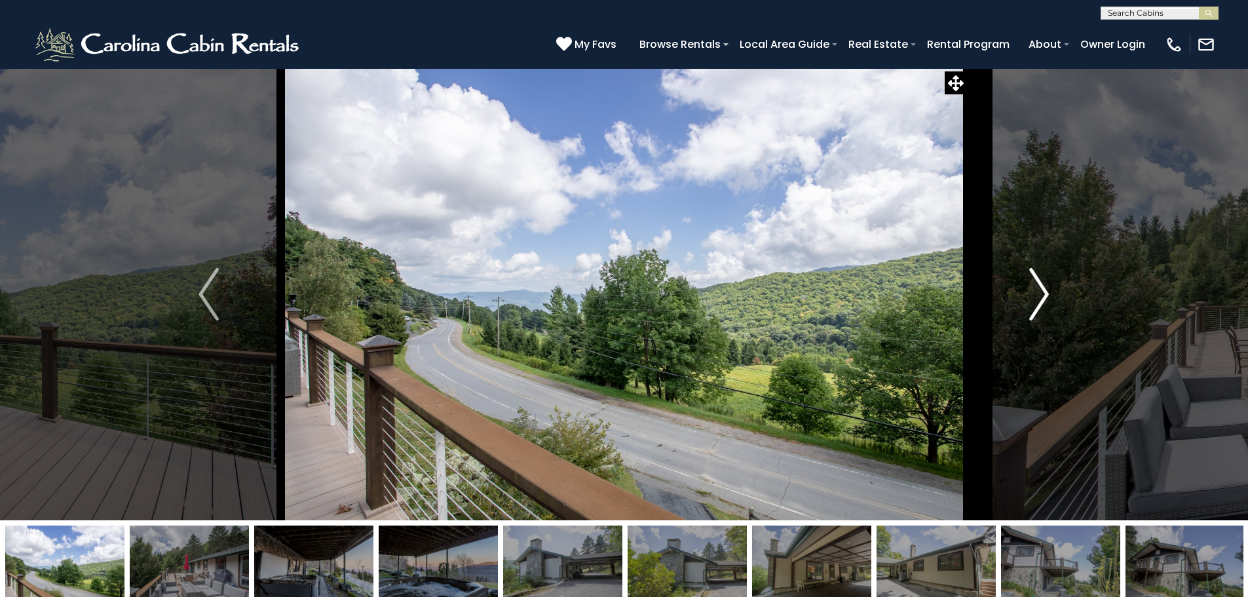
click at [1044, 288] on img "Next" at bounding box center [1039, 294] width 20 height 52
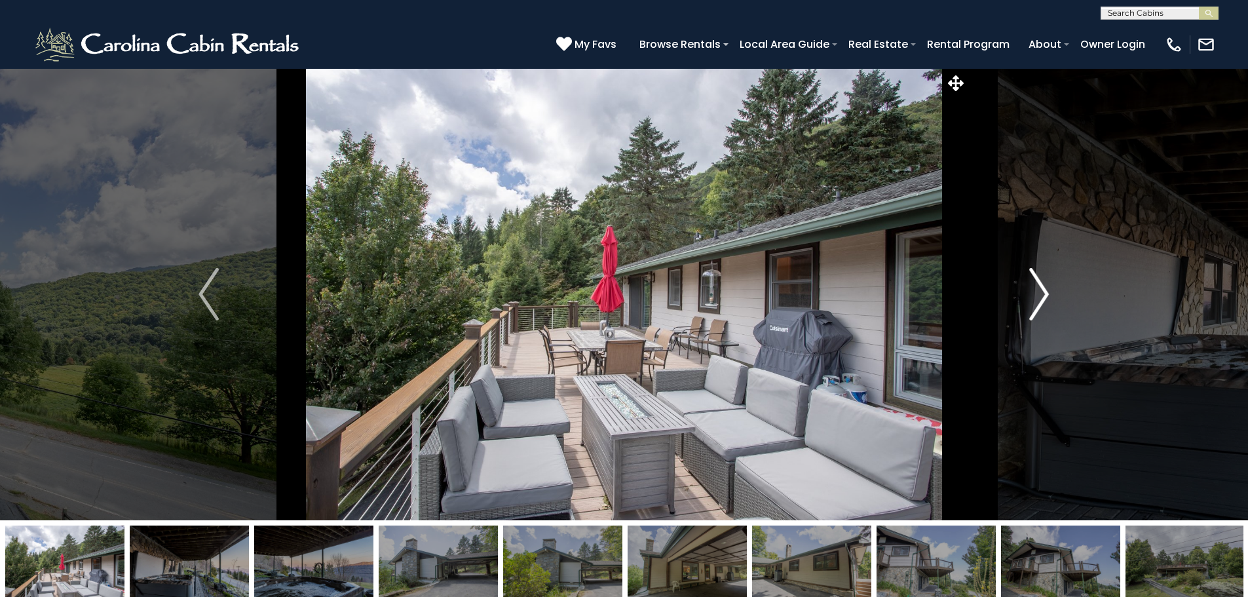
click at [1044, 288] on img "Next" at bounding box center [1039, 294] width 20 height 52
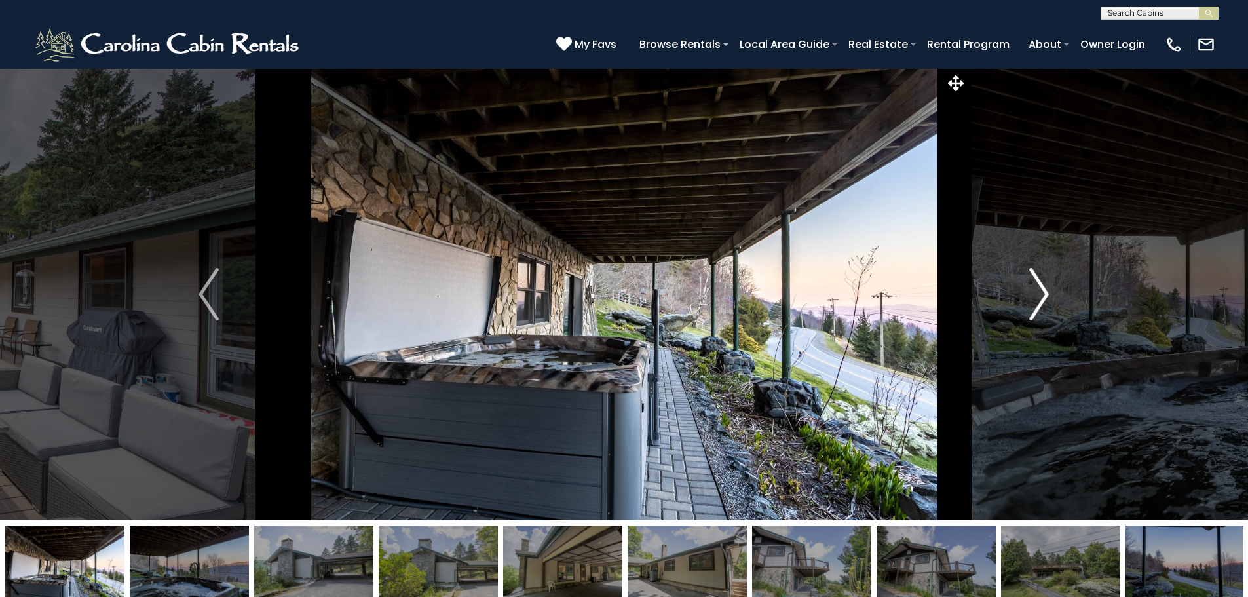
click at [1044, 288] on img "Next" at bounding box center [1039, 294] width 20 height 52
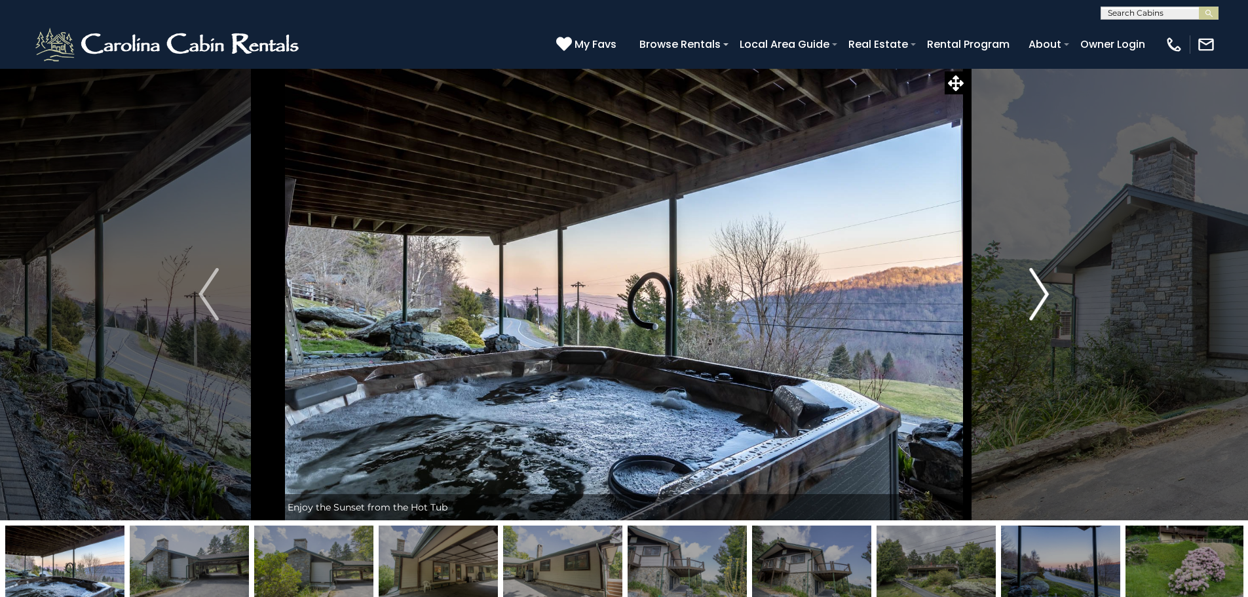
click at [1044, 288] on img "Next" at bounding box center [1039, 294] width 20 height 52
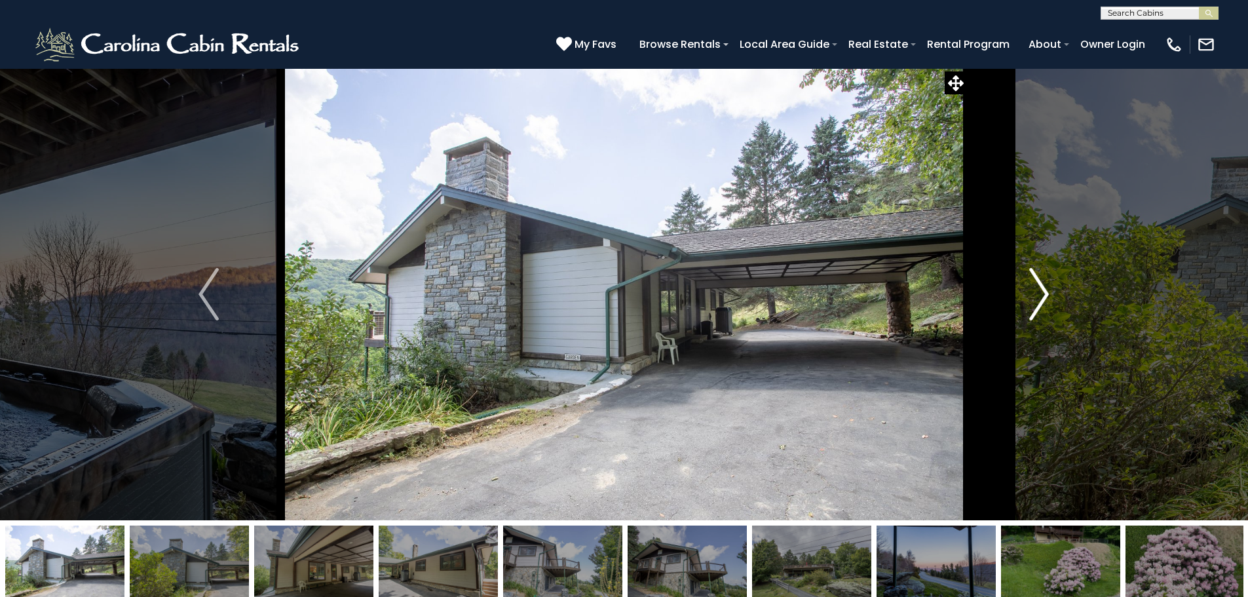
click at [1044, 288] on img "Next" at bounding box center [1039, 294] width 20 height 52
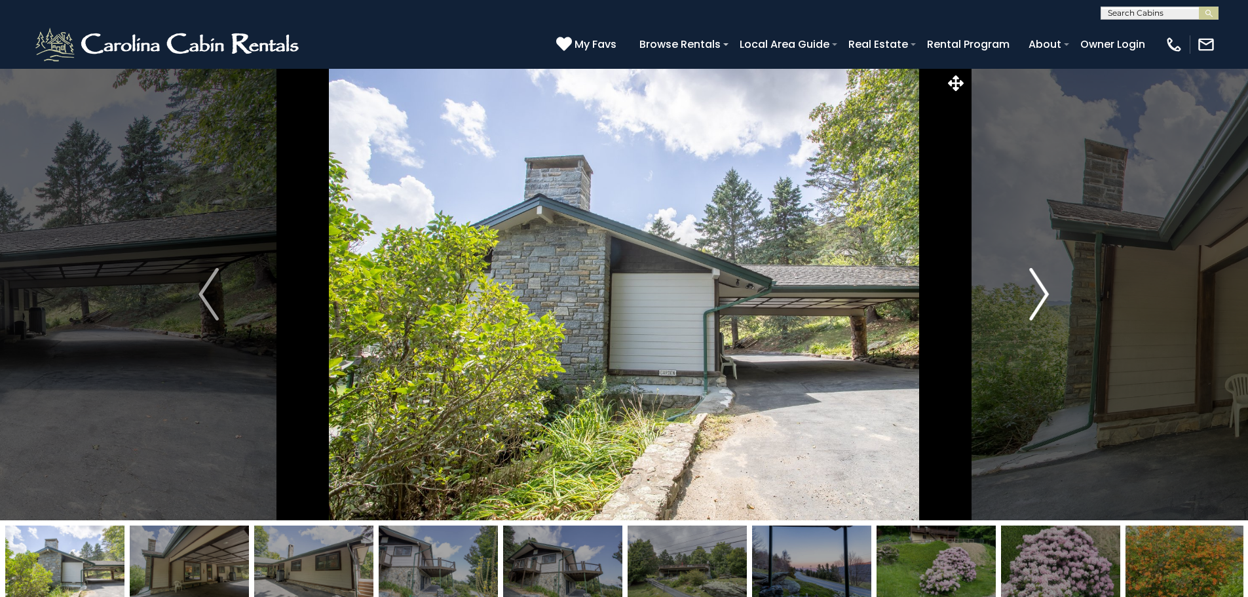
click at [1044, 288] on img "Next" at bounding box center [1039, 294] width 20 height 52
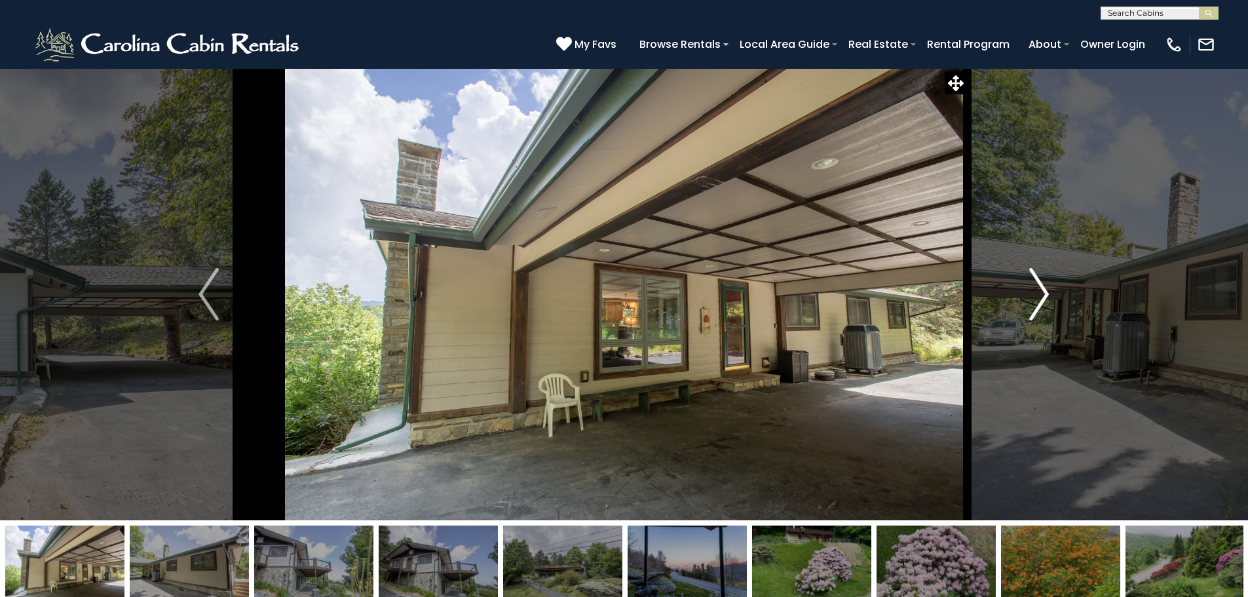
click at [1044, 288] on img "Next" at bounding box center [1039, 294] width 20 height 52
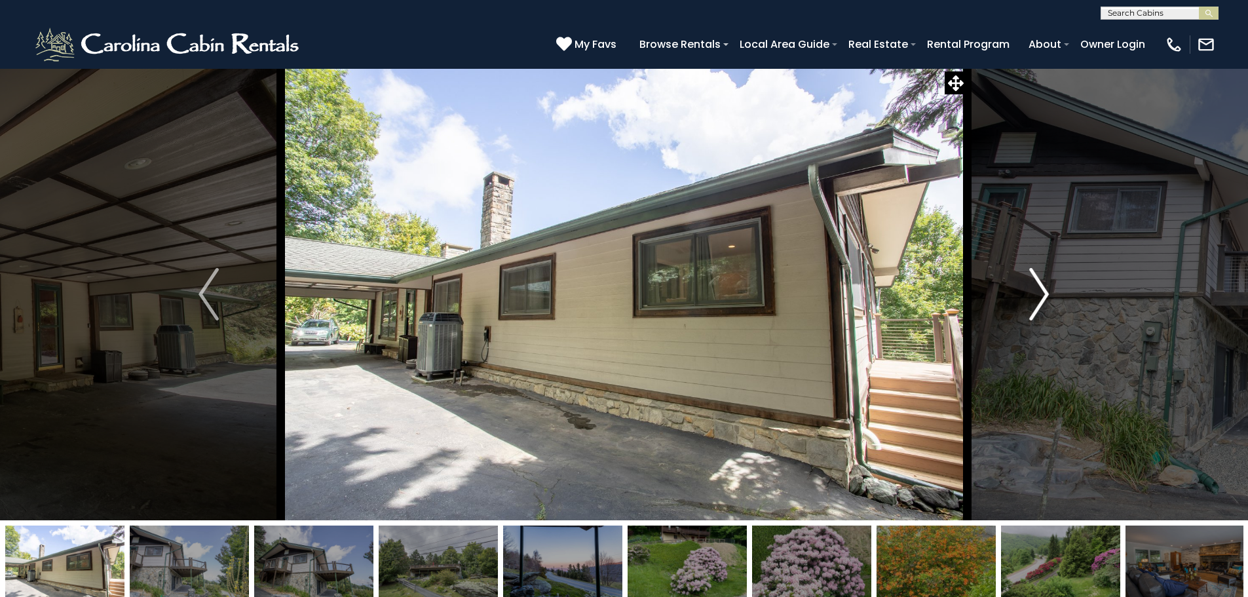
click at [1044, 288] on img "Next" at bounding box center [1039, 294] width 20 height 52
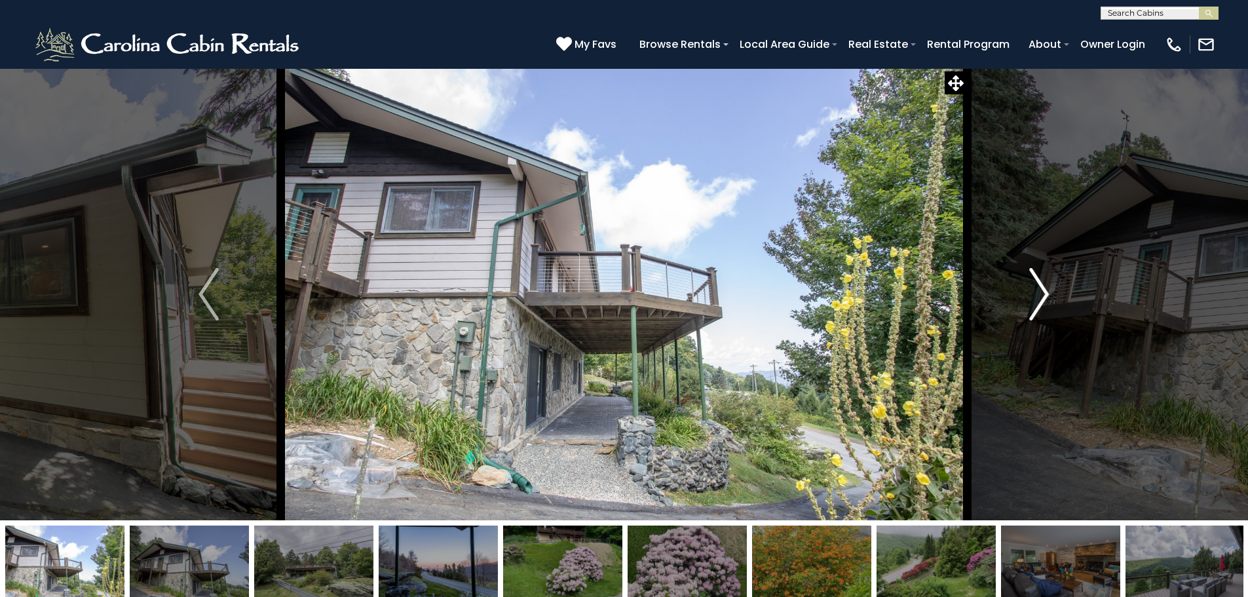
click at [1044, 288] on img "Next" at bounding box center [1039, 294] width 20 height 52
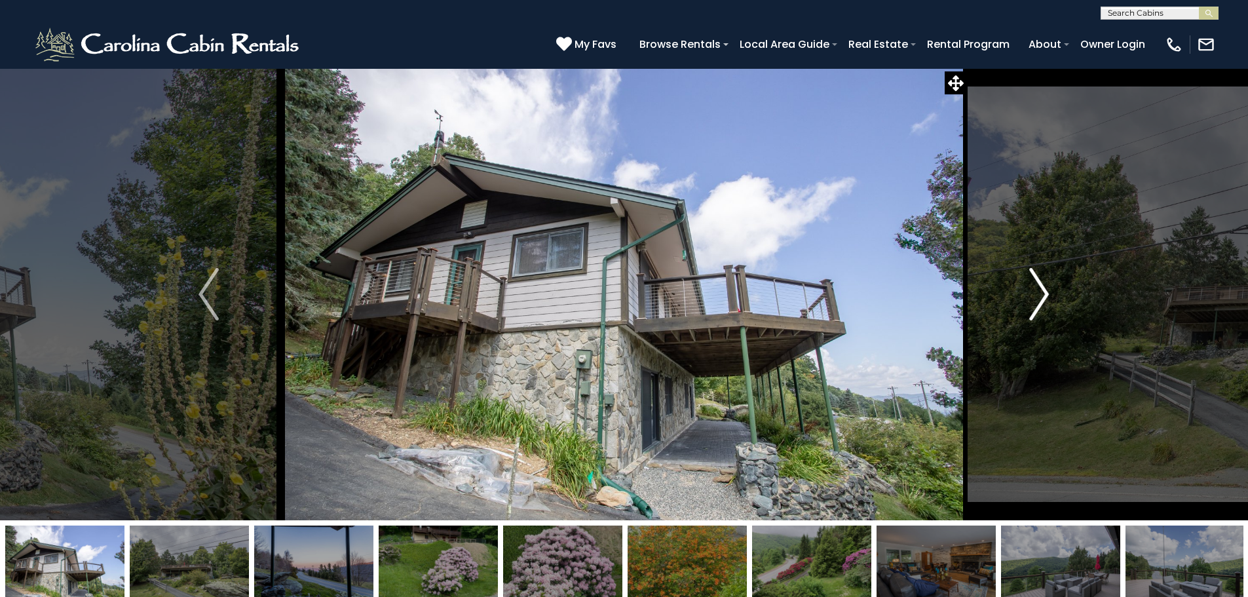
click at [1044, 288] on img "Next" at bounding box center [1039, 294] width 20 height 52
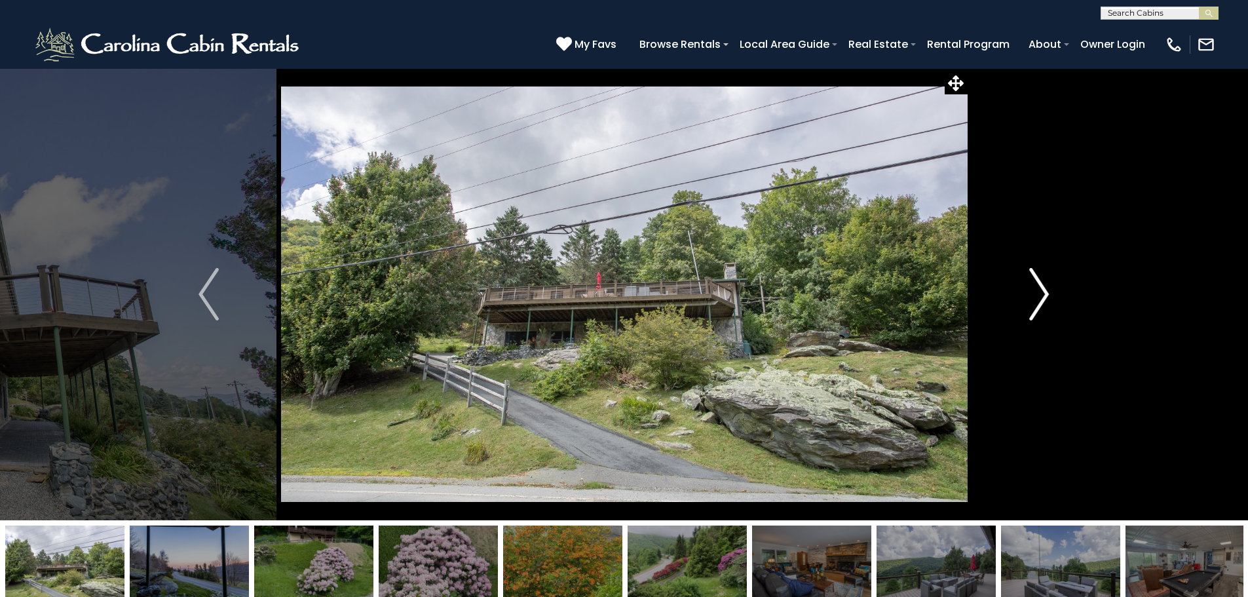
click at [1044, 288] on img "Next" at bounding box center [1039, 294] width 20 height 52
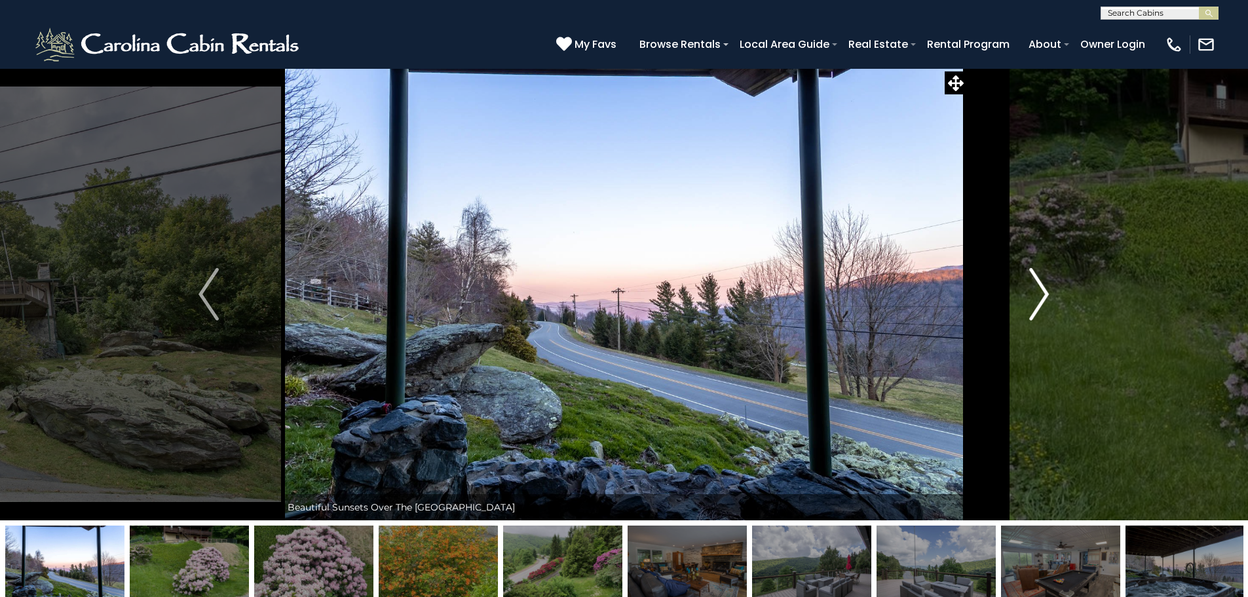
click at [1044, 288] on img "Next" at bounding box center [1039, 294] width 20 height 52
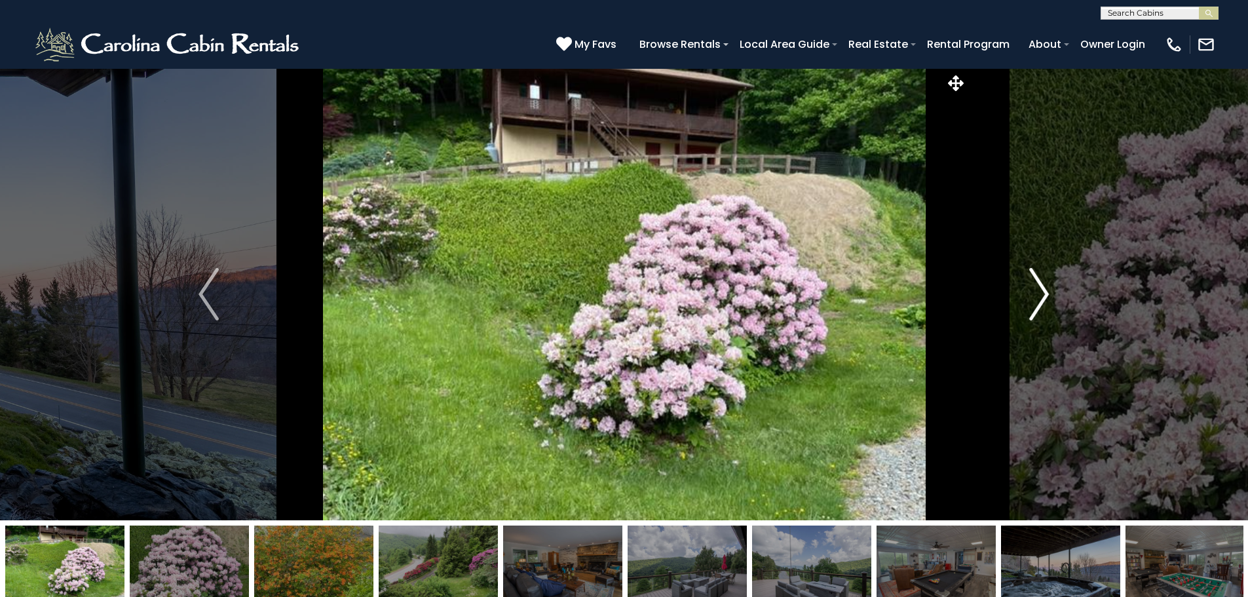
click at [1044, 288] on img "Next" at bounding box center [1039, 294] width 20 height 52
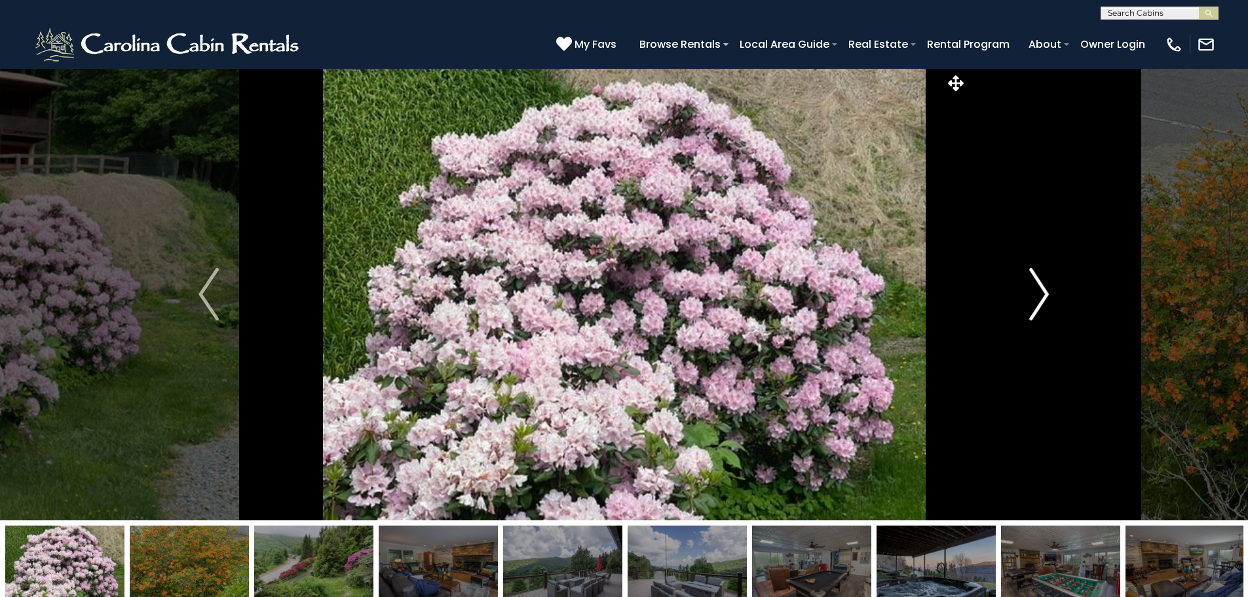
click at [1044, 288] on img "Next" at bounding box center [1039, 294] width 20 height 52
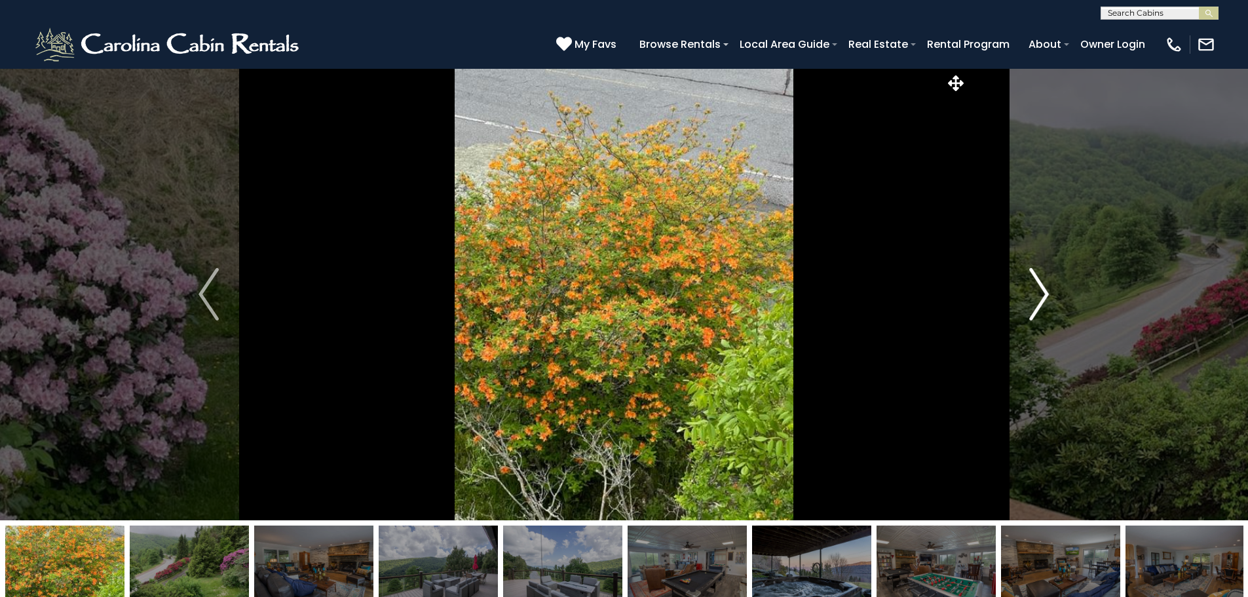
click at [1044, 288] on img "Next" at bounding box center [1039, 294] width 20 height 52
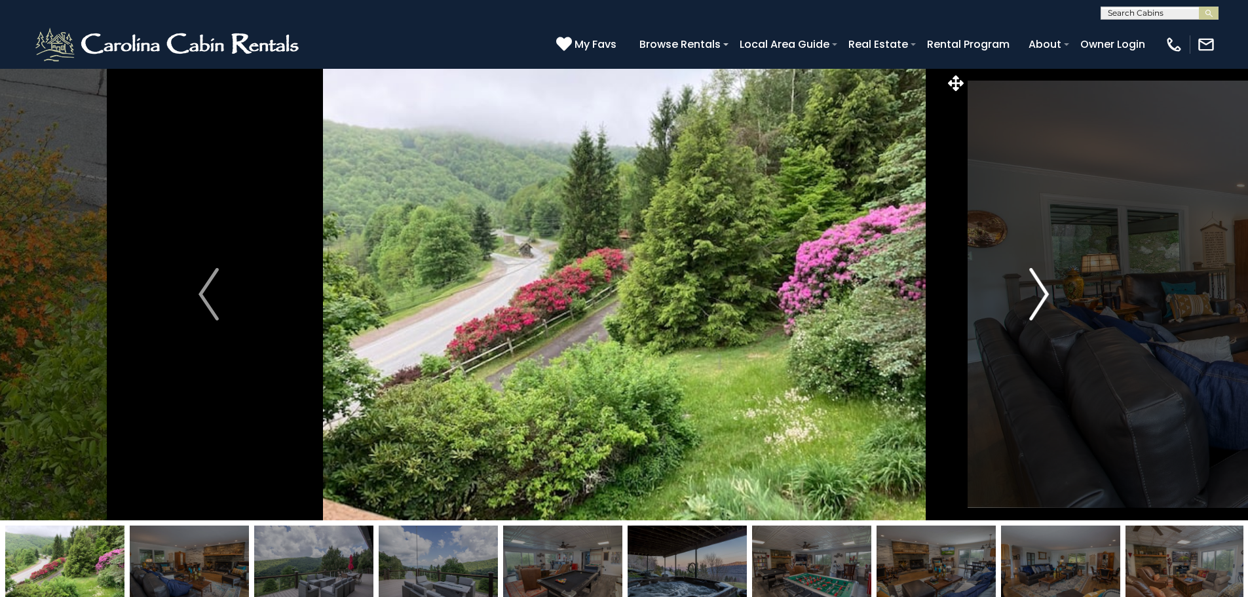
click at [1044, 288] on img "Next" at bounding box center [1039, 294] width 20 height 52
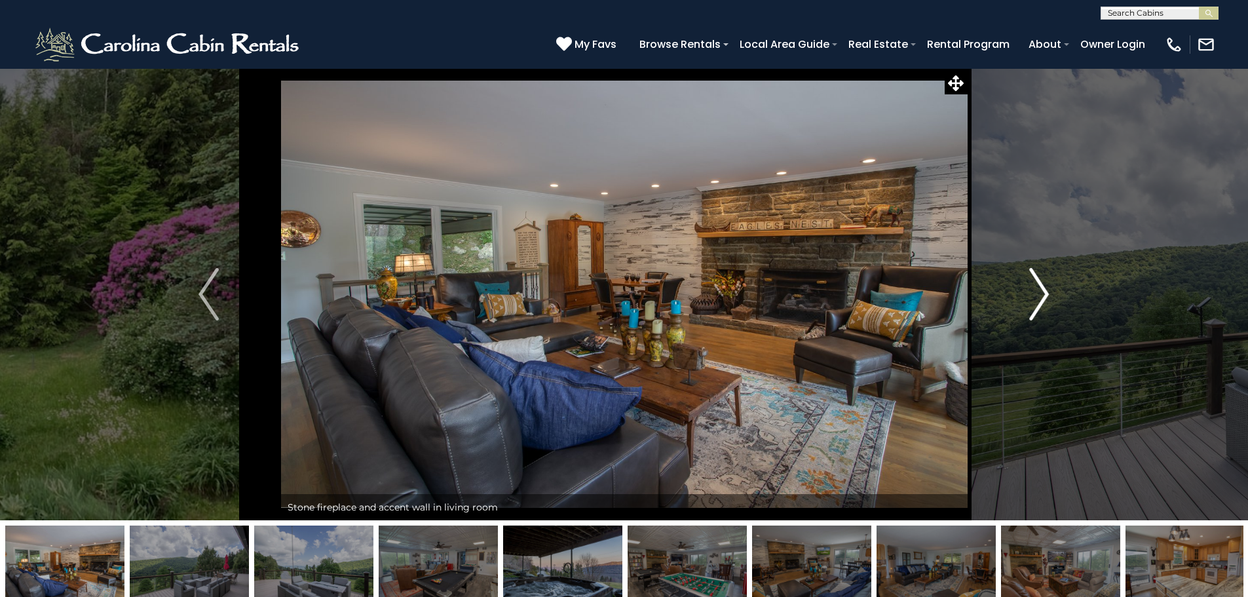
click at [1090, 235] on button "Next" at bounding box center [1039, 294] width 144 height 452
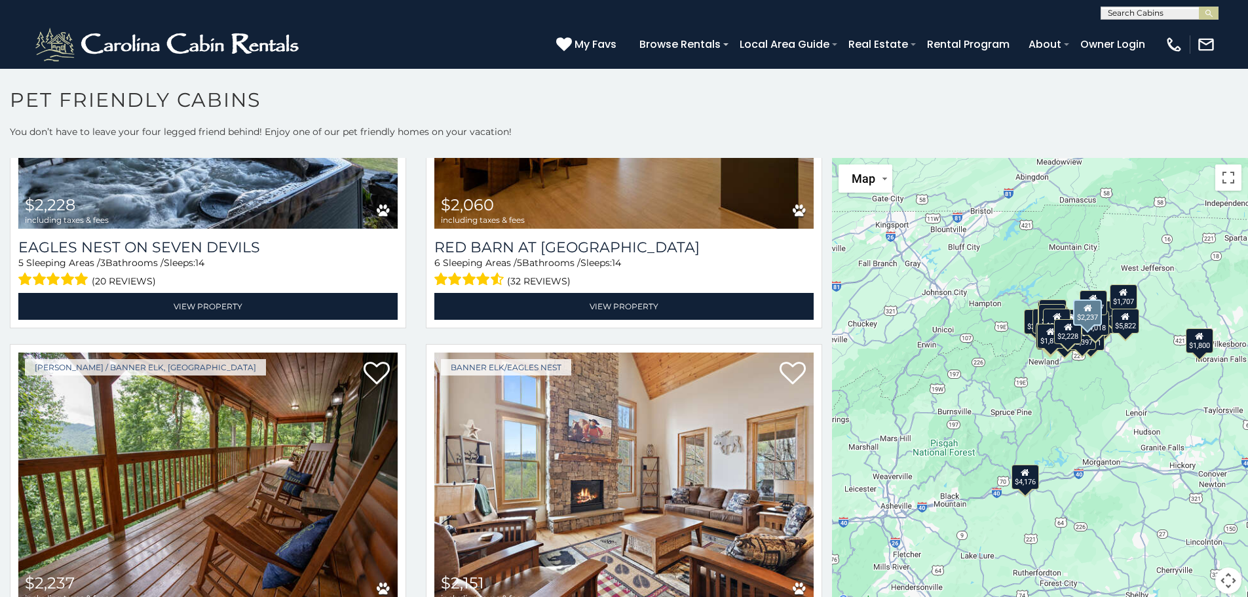
scroll to position [2621, 0]
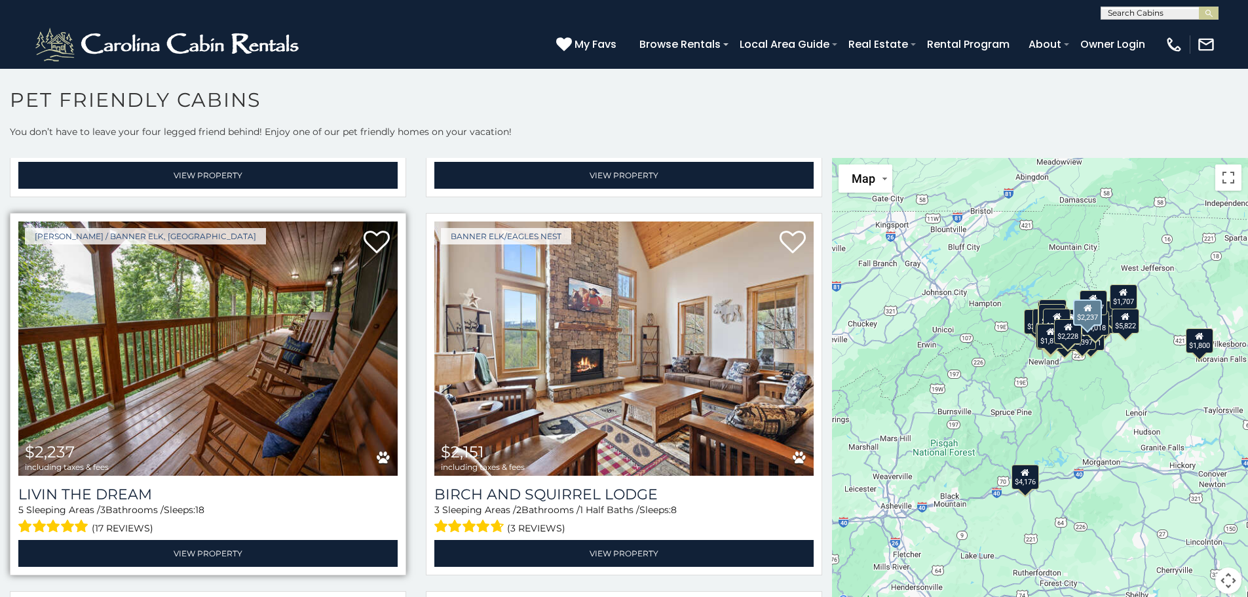
click at [278, 350] on img at bounding box center [207, 348] width 379 height 254
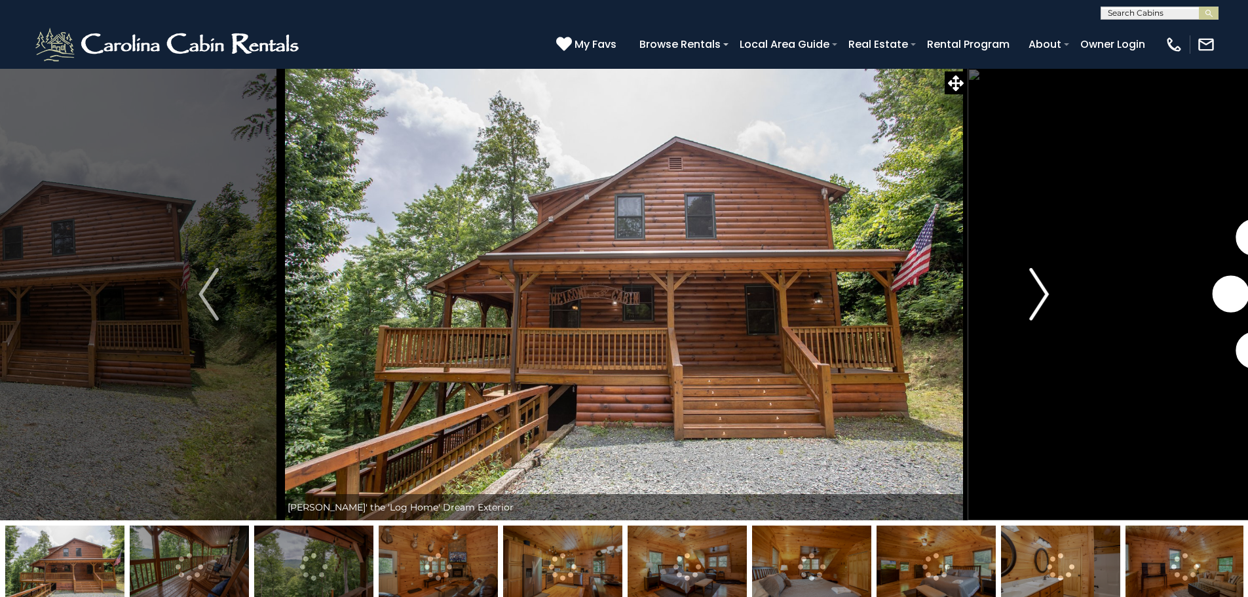
click at [1022, 300] on button "Next" at bounding box center [1039, 294] width 144 height 452
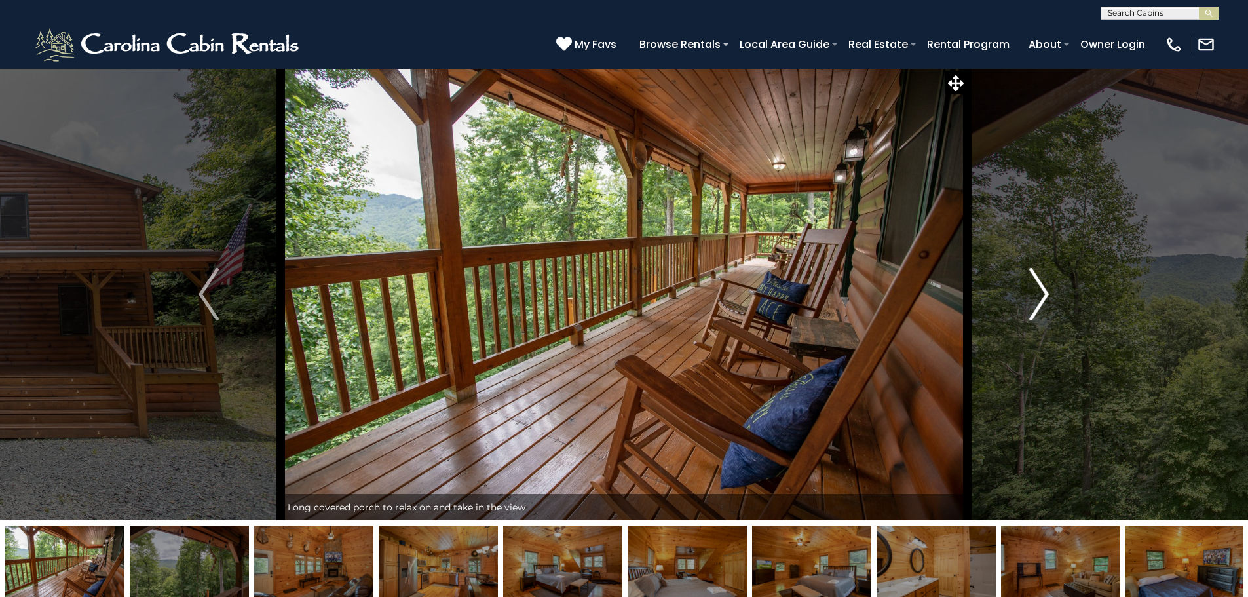
click at [1022, 300] on button "Next" at bounding box center [1039, 294] width 144 height 452
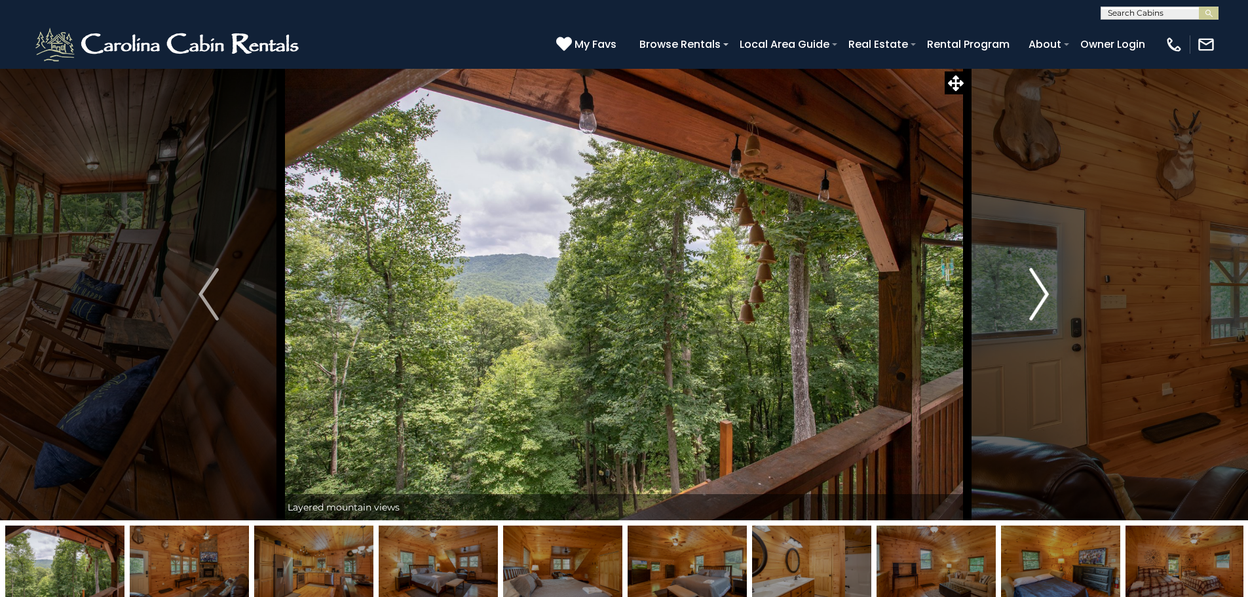
click at [1022, 300] on button "Next" at bounding box center [1039, 294] width 144 height 452
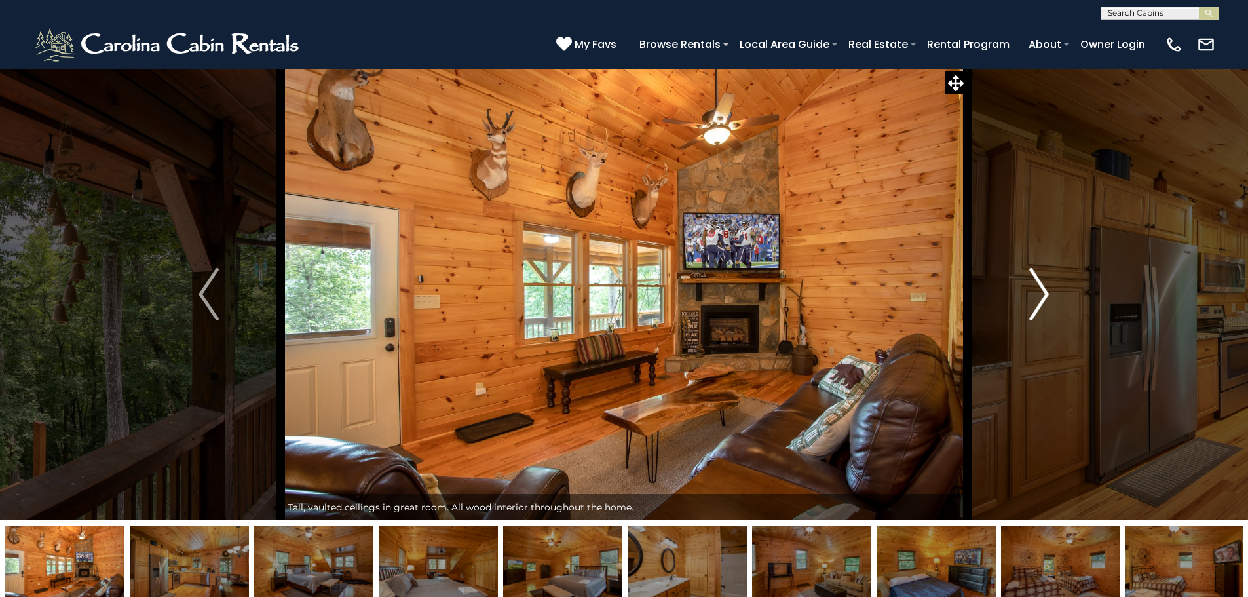
click at [1022, 300] on button "Next" at bounding box center [1039, 294] width 144 height 452
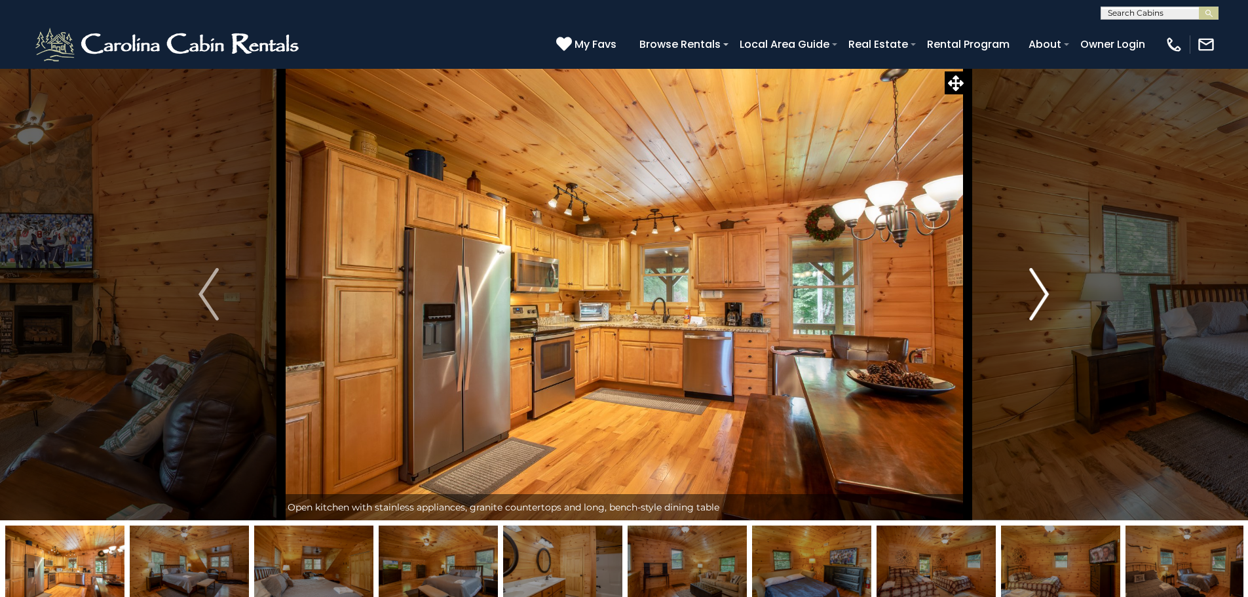
click at [1022, 300] on button "Next" at bounding box center [1039, 294] width 144 height 452
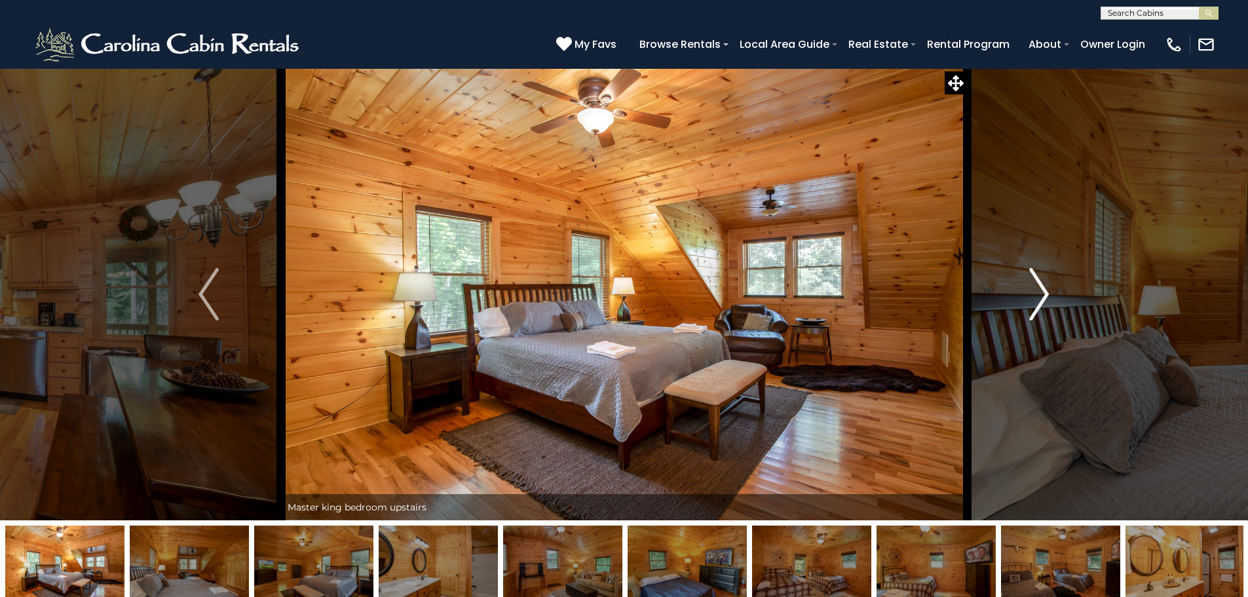
click at [1022, 300] on button "Next" at bounding box center [1039, 294] width 144 height 452
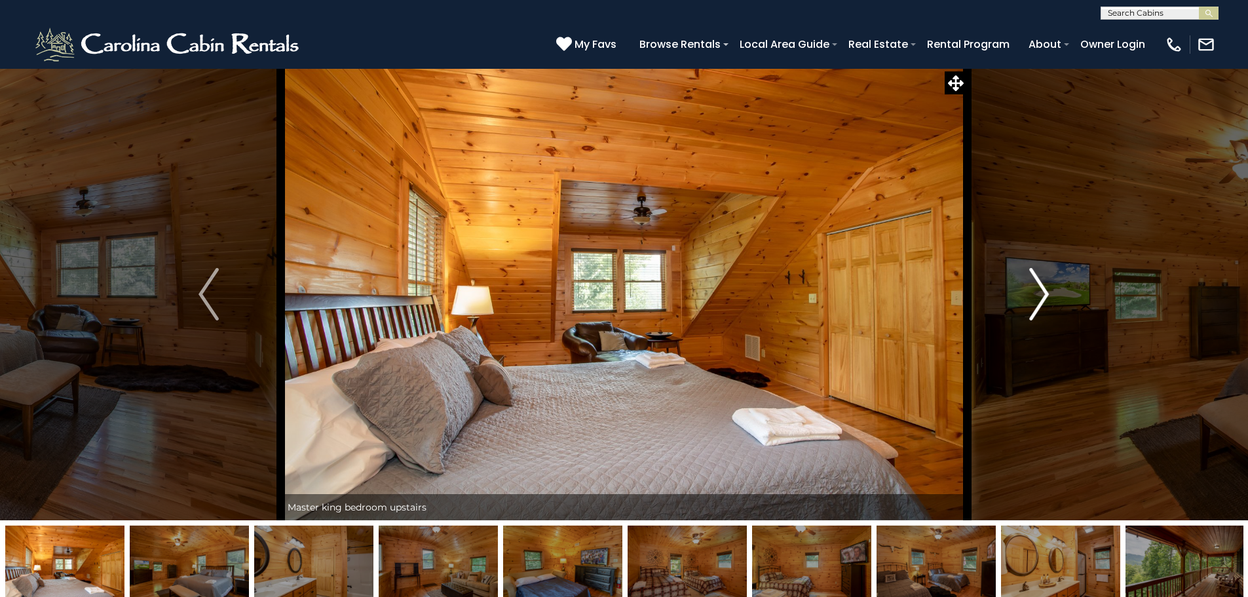
click at [1022, 300] on button "Next" at bounding box center [1039, 294] width 144 height 452
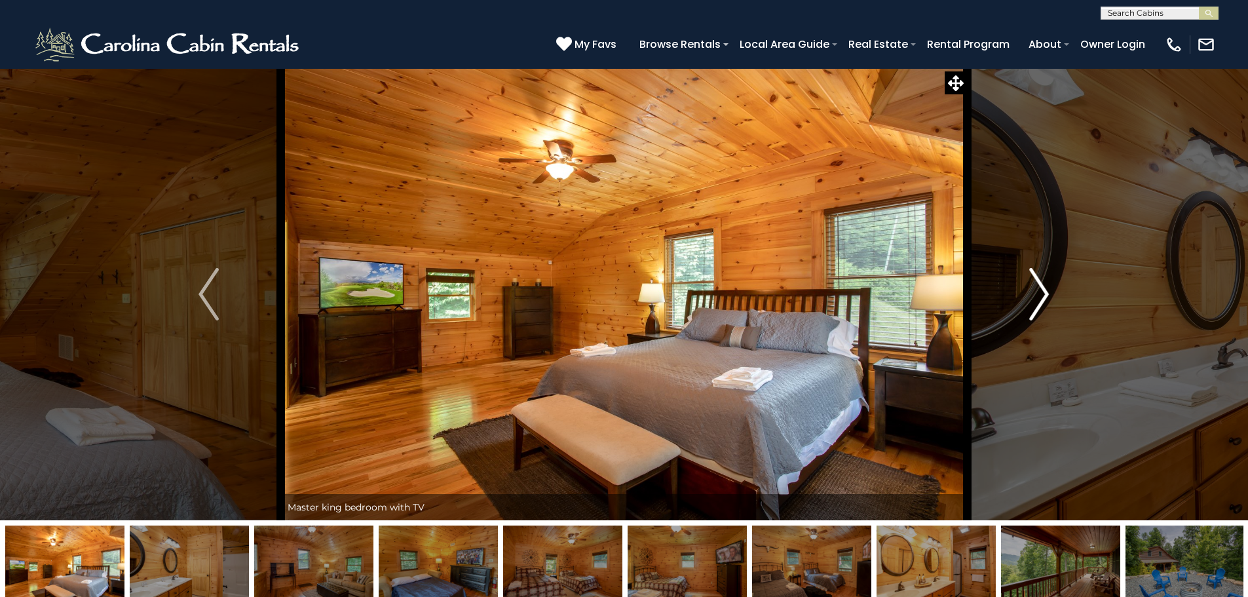
click at [1022, 300] on button "Next" at bounding box center [1039, 294] width 144 height 452
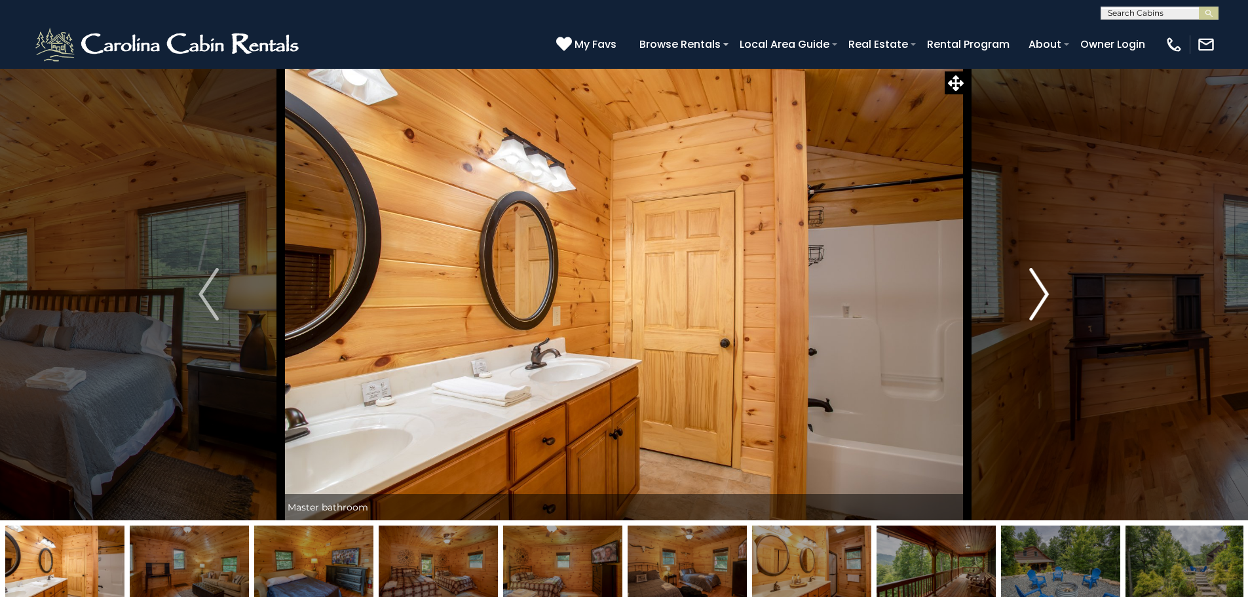
click at [1022, 300] on button "Next" at bounding box center [1039, 294] width 144 height 452
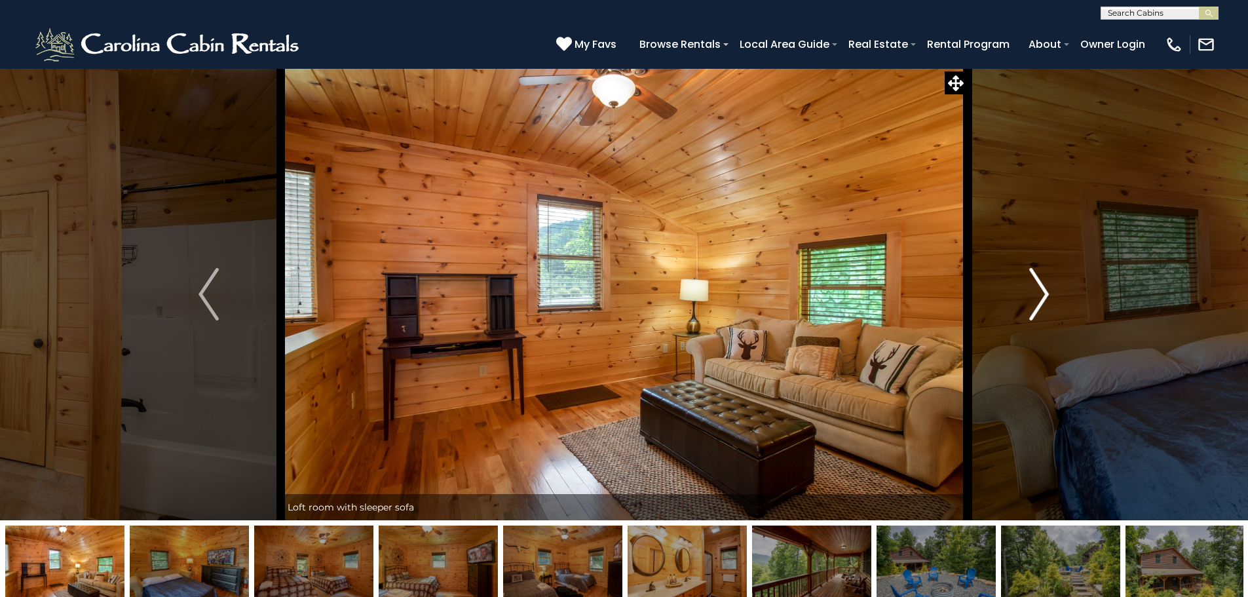
click at [1022, 300] on button "Next" at bounding box center [1039, 294] width 144 height 452
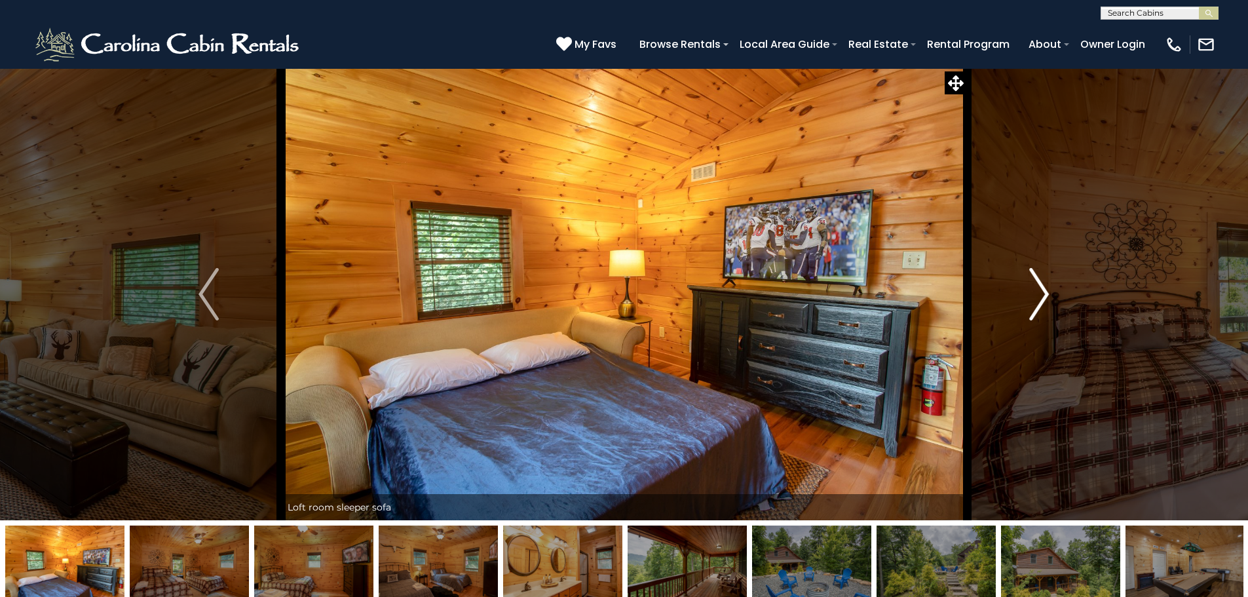
click at [1022, 300] on button "Next" at bounding box center [1039, 294] width 144 height 452
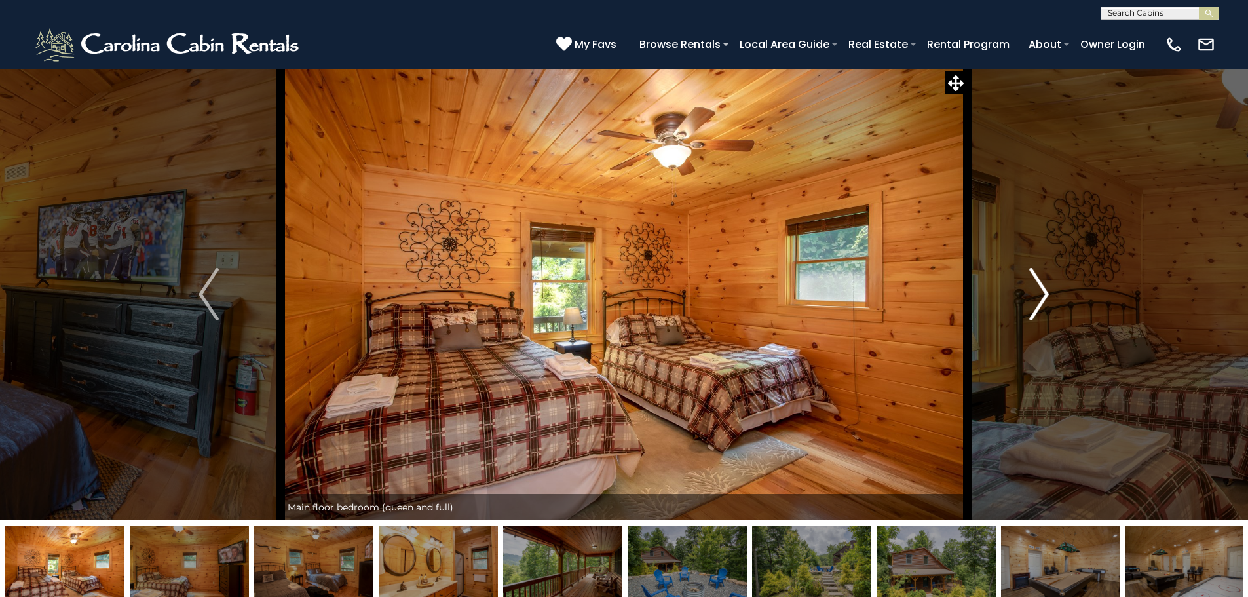
click at [1022, 300] on button "Next" at bounding box center [1039, 294] width 144 height 452
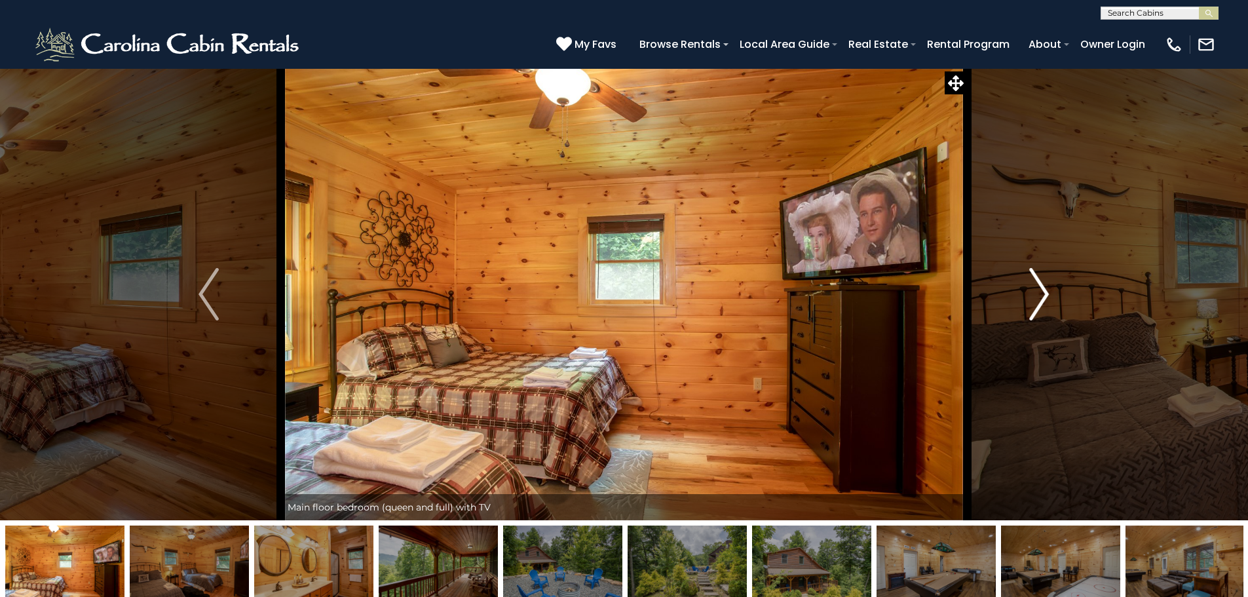
click at [1022, 300] on button "Next" at bounding box center [1039, 294] width 144 height 452
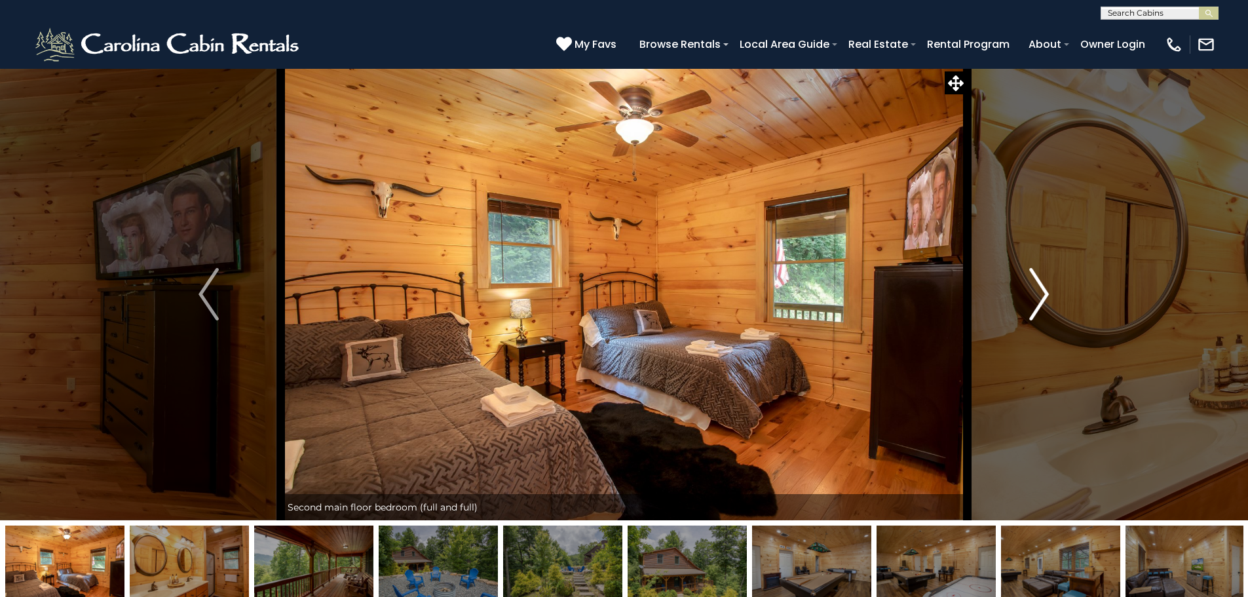
click at [1022, 300] on button "Next" at bounding box center [1039, 294] width 144 height 452
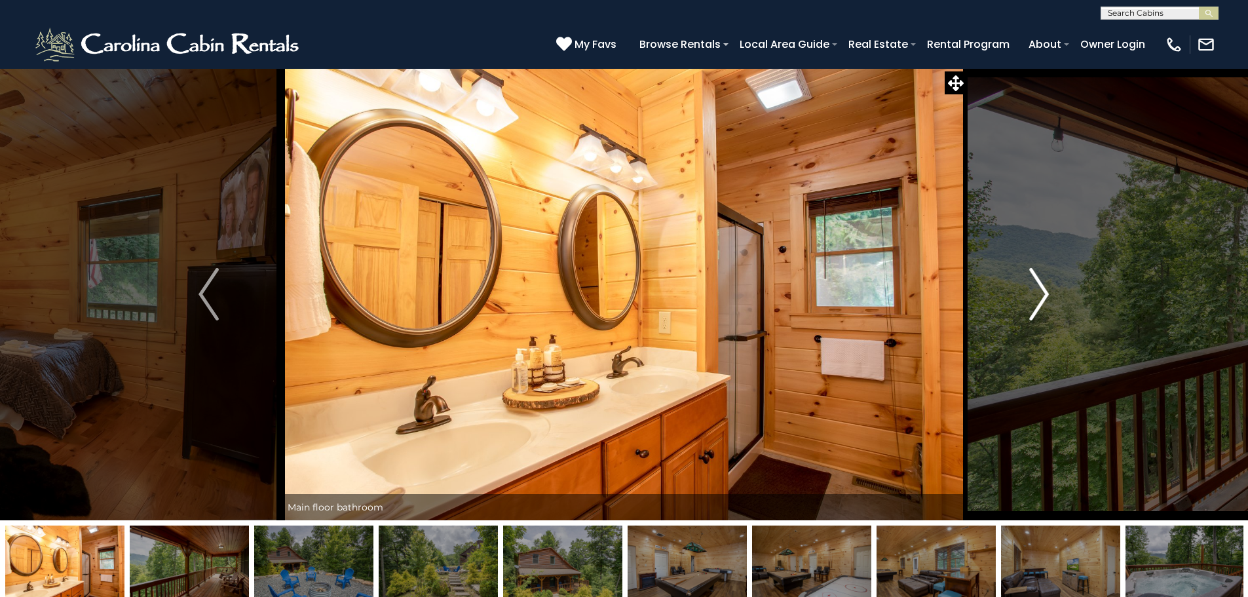
click at [1022, 300] on button "Next" at bounding box center [1039, 294] width 144 height 452
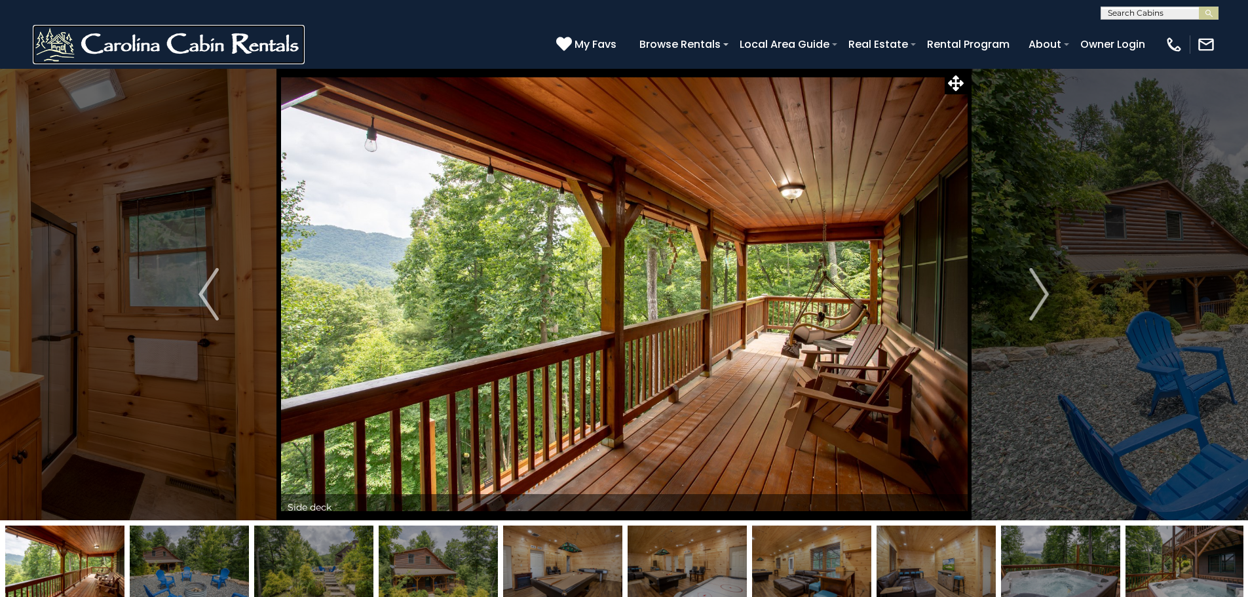
click at [164, 35] on img at bounding box center [169, 44] width 272 height 39
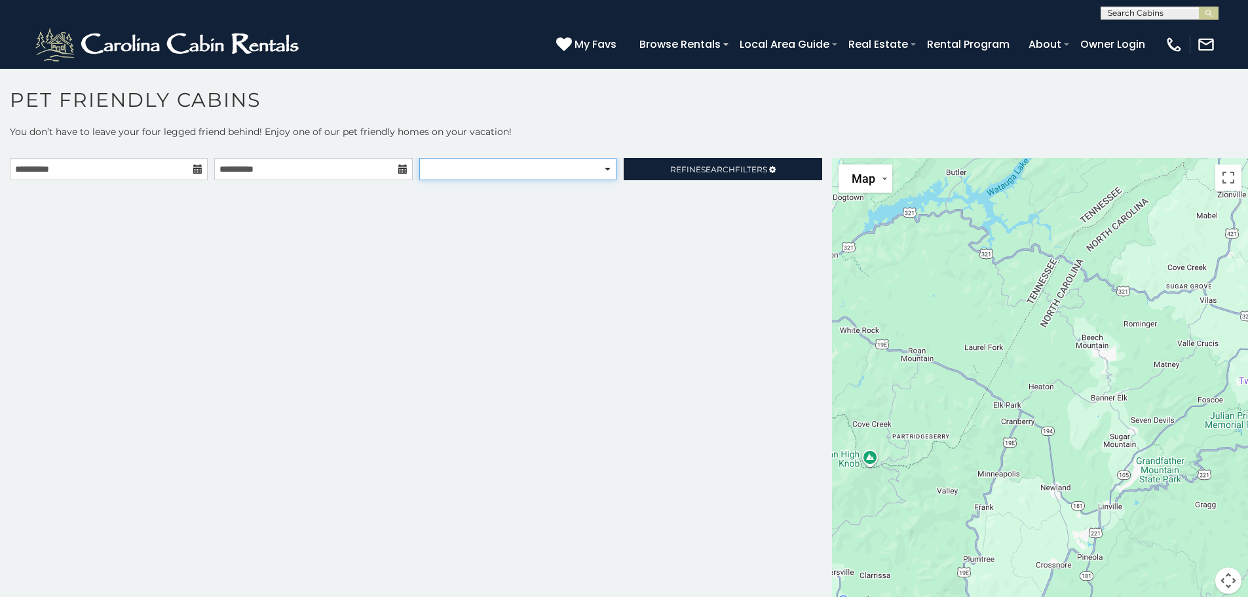
click at [596, 164] on select "**********" at bounding box center [517, 169] width 197 height 22
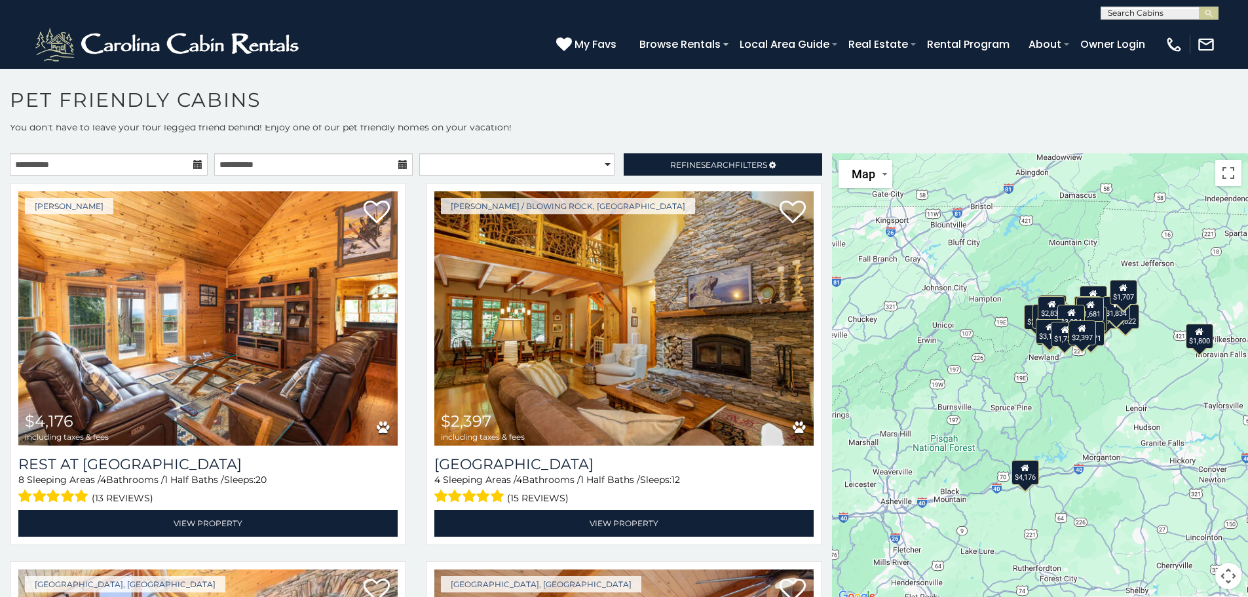
scroll to position [5, 0]
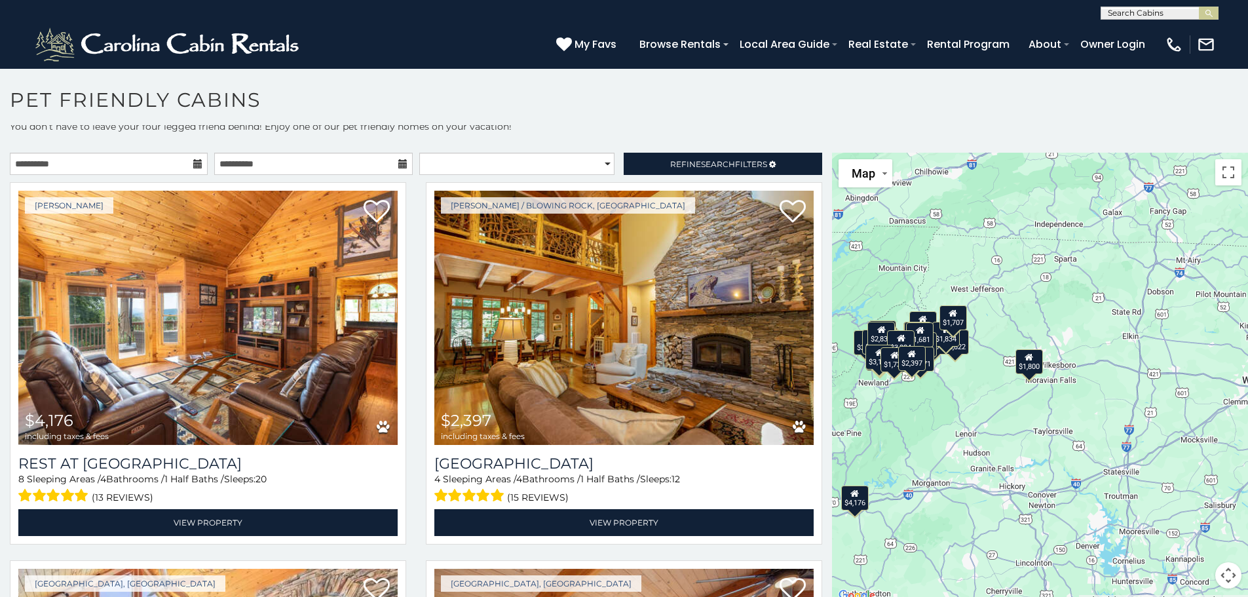
drag, startPoint x: 1122, startPoint y: 390, endPoint x: 943, endPoint y: 423, distance: 181.8
click at [943, 423] on div "$4,176 $2,397 $3,170 $2,071 $2,672 $2,481 $5,822 $4,018 $2,760 $2,217 $2,649 $1…" at bounding box center [1040, 378] width 416 height 451
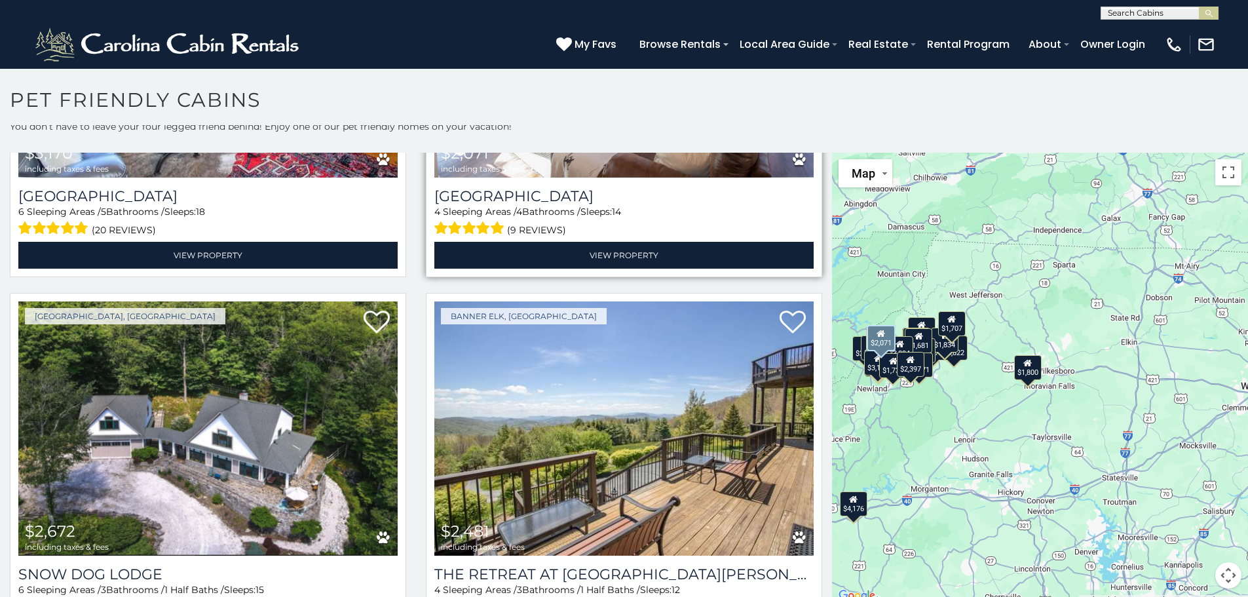
scroll to position [786, 0]
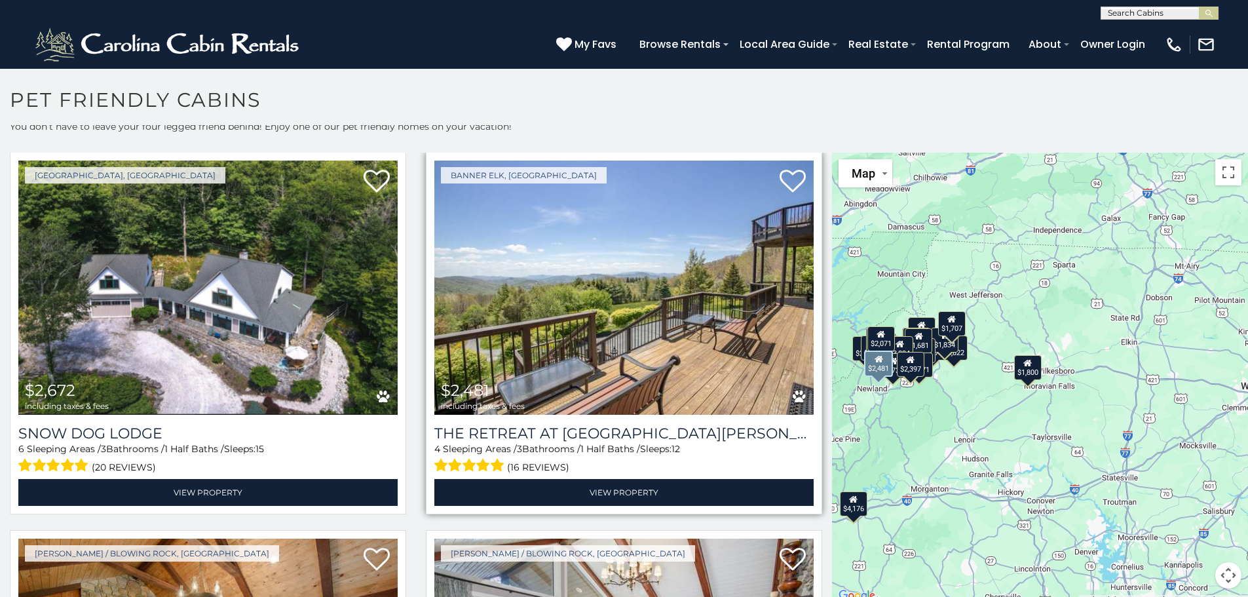
click at [605, 299] on img at bounding box center [623, 288] width 379 height 254
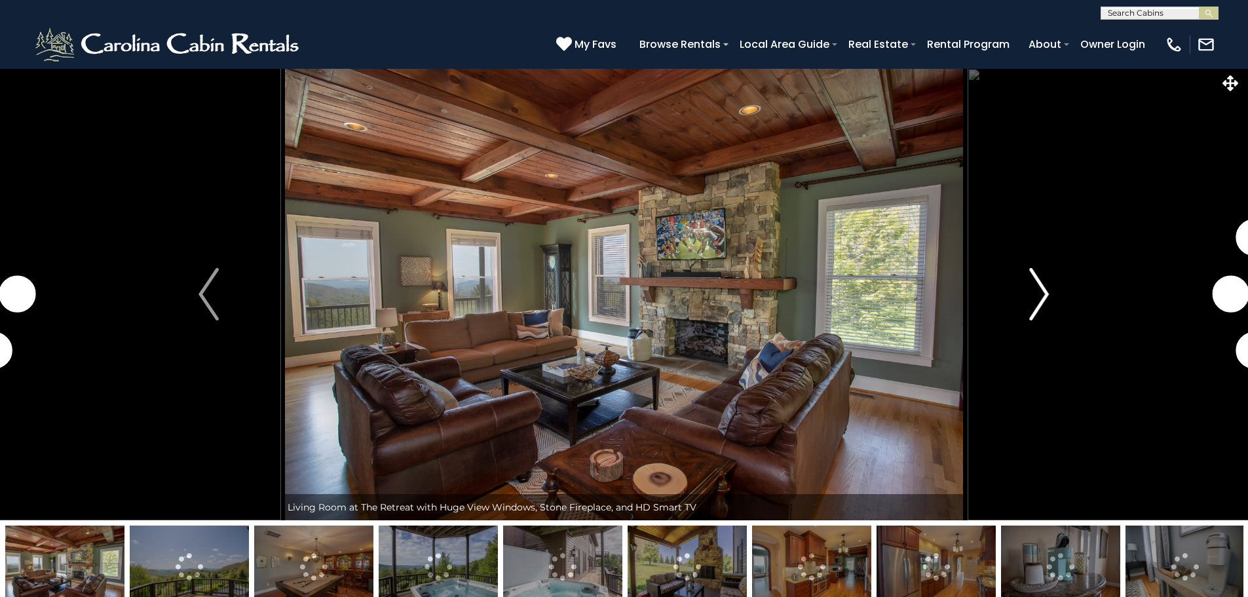
click at [1030, 292] on img "Next" at bounding box center [1039, 294] width 20 height 52
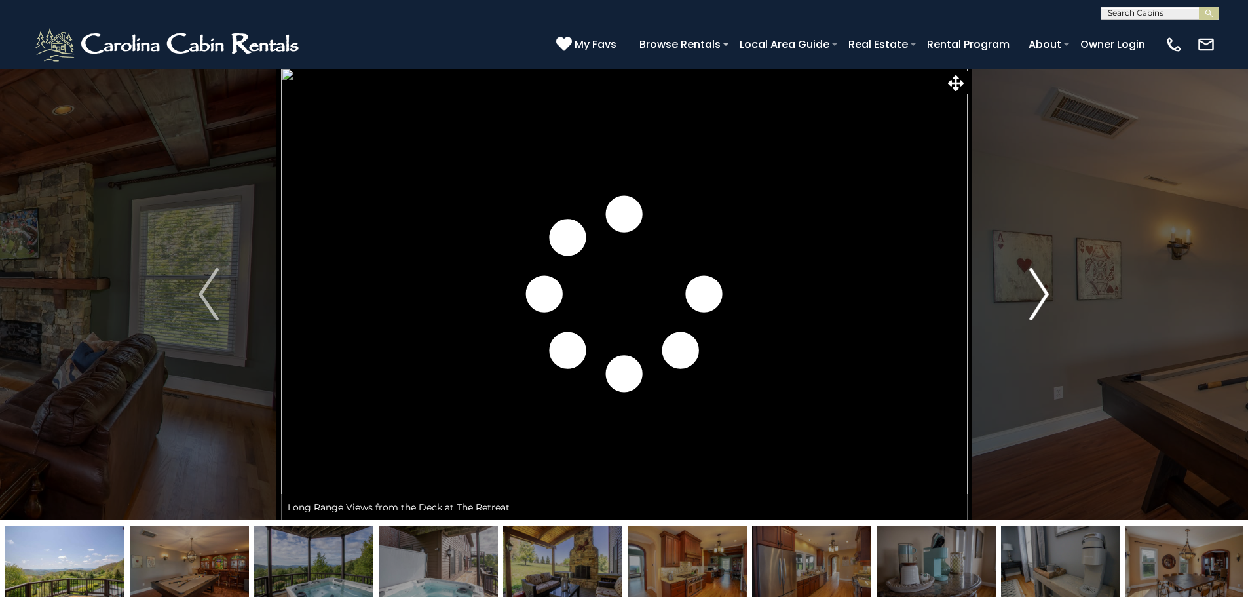
click at [1030, 292] on img "Next" at bounding box center [1039, 294] width 20 height 52
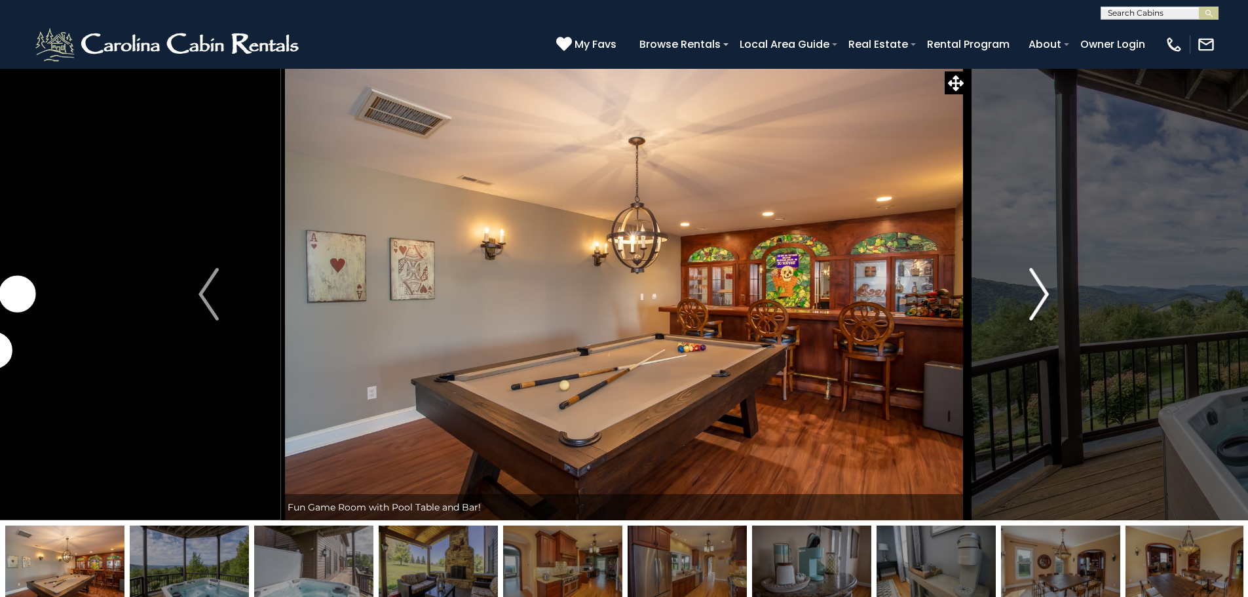
click at [1030, 292] on img "Next" at bounding box center [1039, 294] width 20 height 52
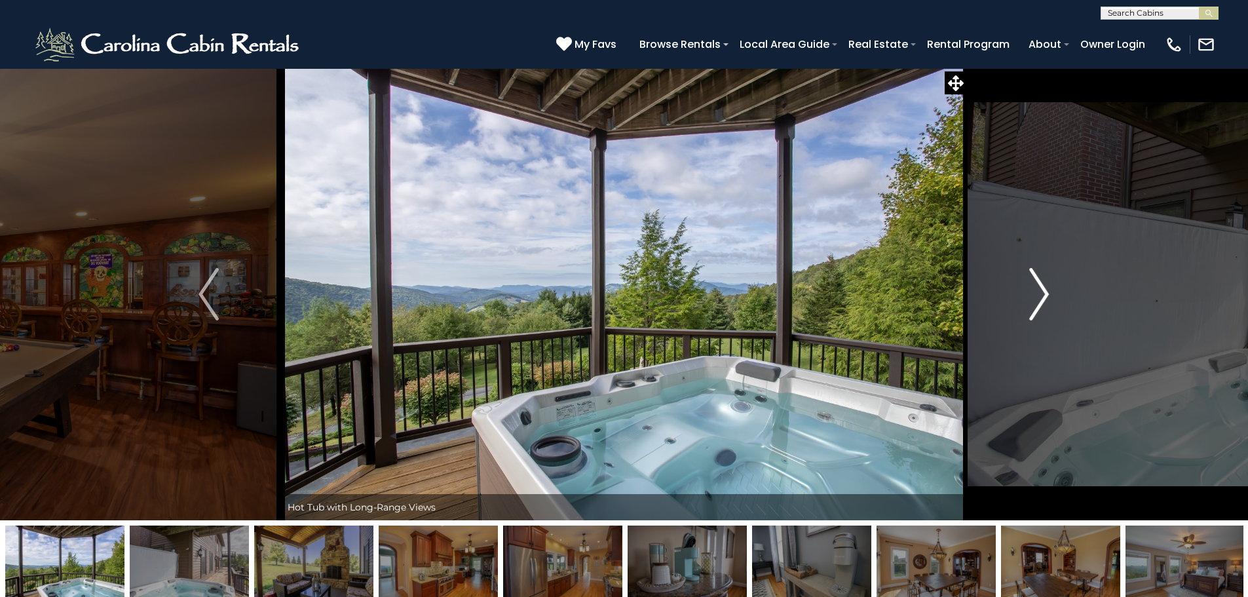
click at [1030, 292] on img "Next" at bounding box center [1039, 294] width 20 height 52
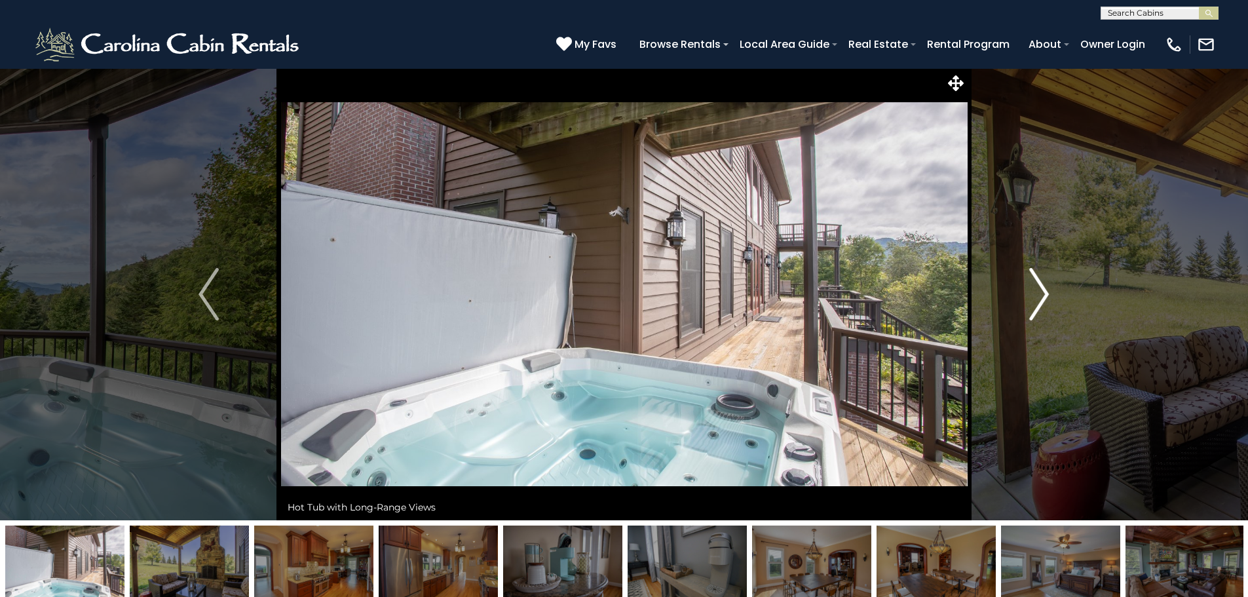
click at [1030, 292] on img "Next" at bounding box center [1039, 294] width 20 height 52
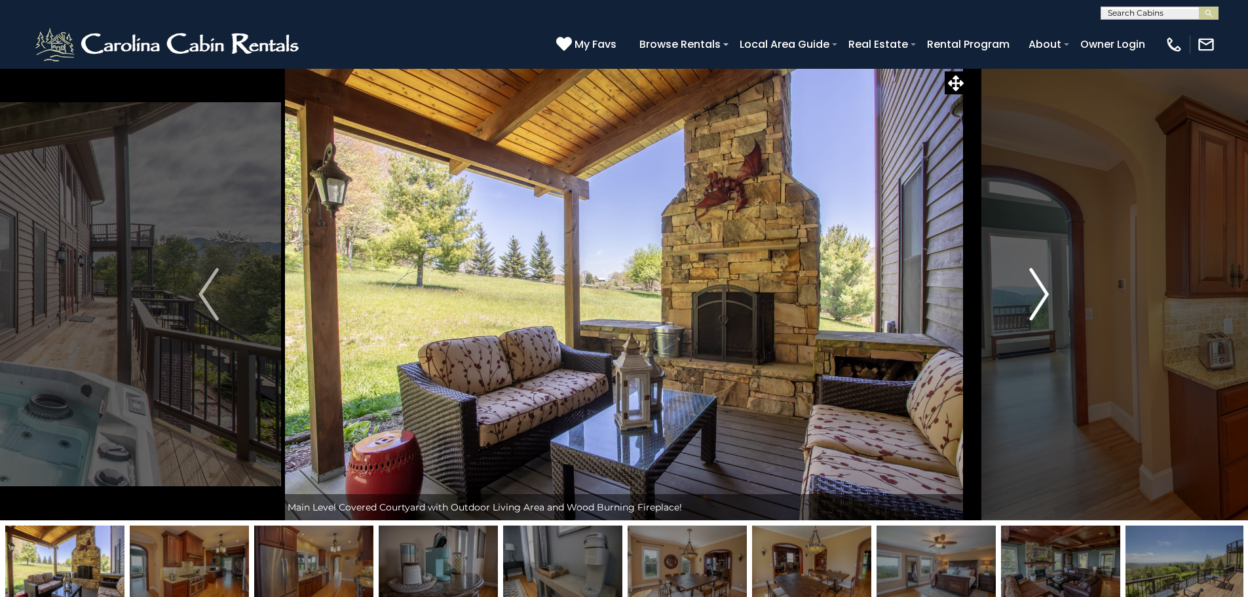
click at [1030, 292] on img "Next" at bounding box center [1039, 294] width 20 height 52
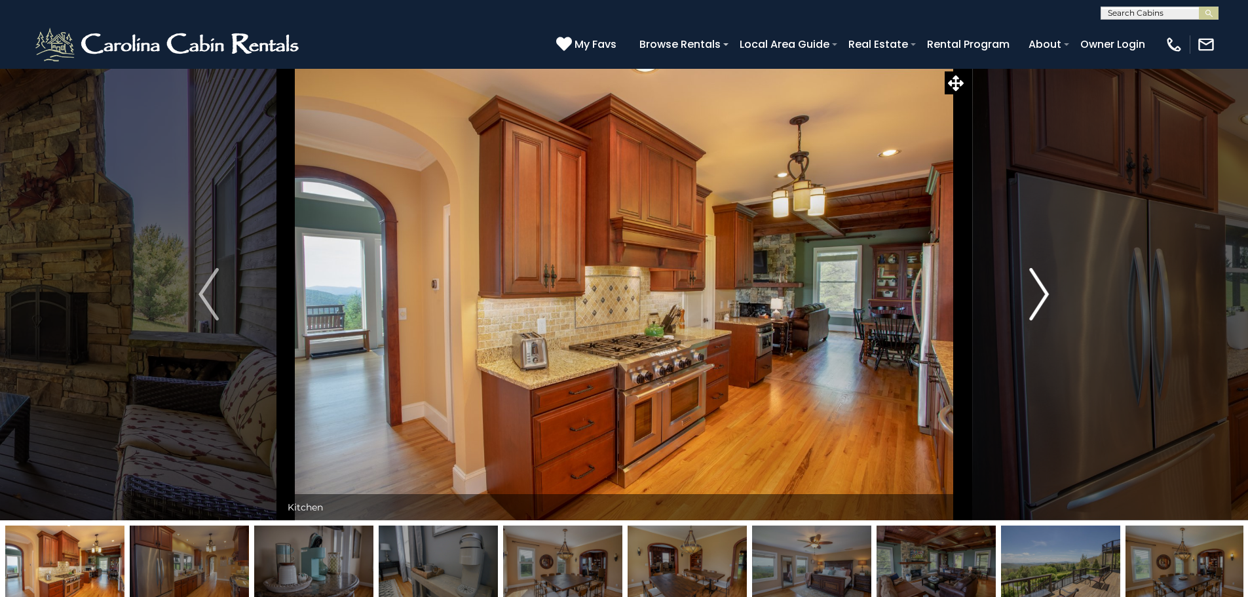
click at [1030, 292] on img "Next" at bounding box center [1039, 294] width 20 height 52
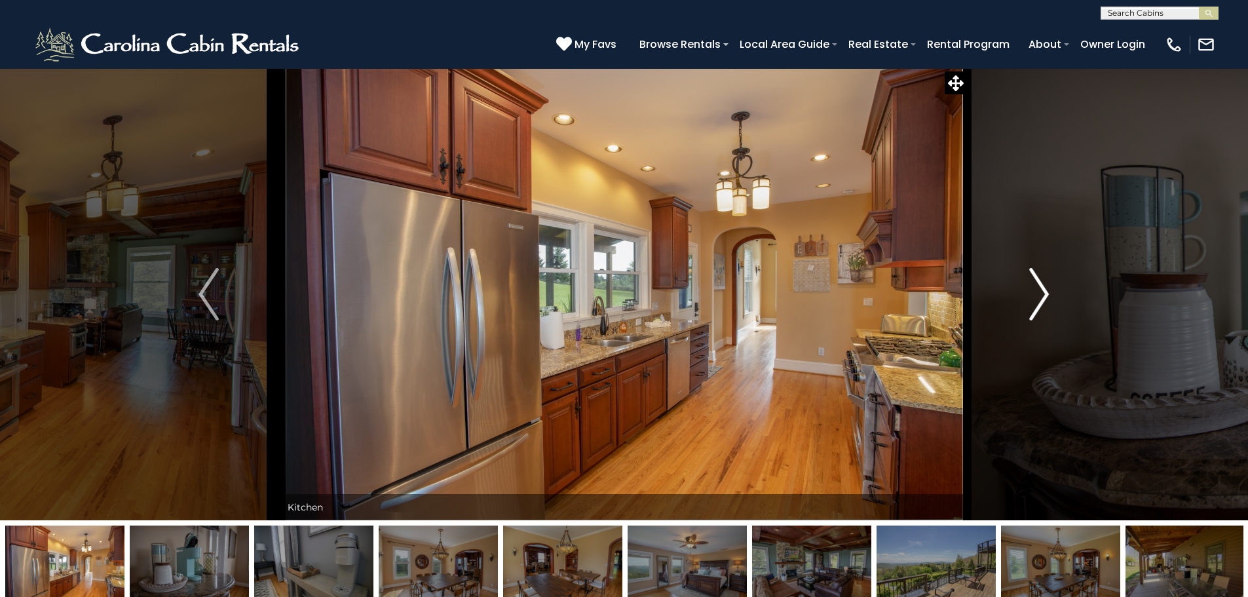
click at [1030, 292] on img "Next" at bounding box center [1039, 294] width 20 height 52
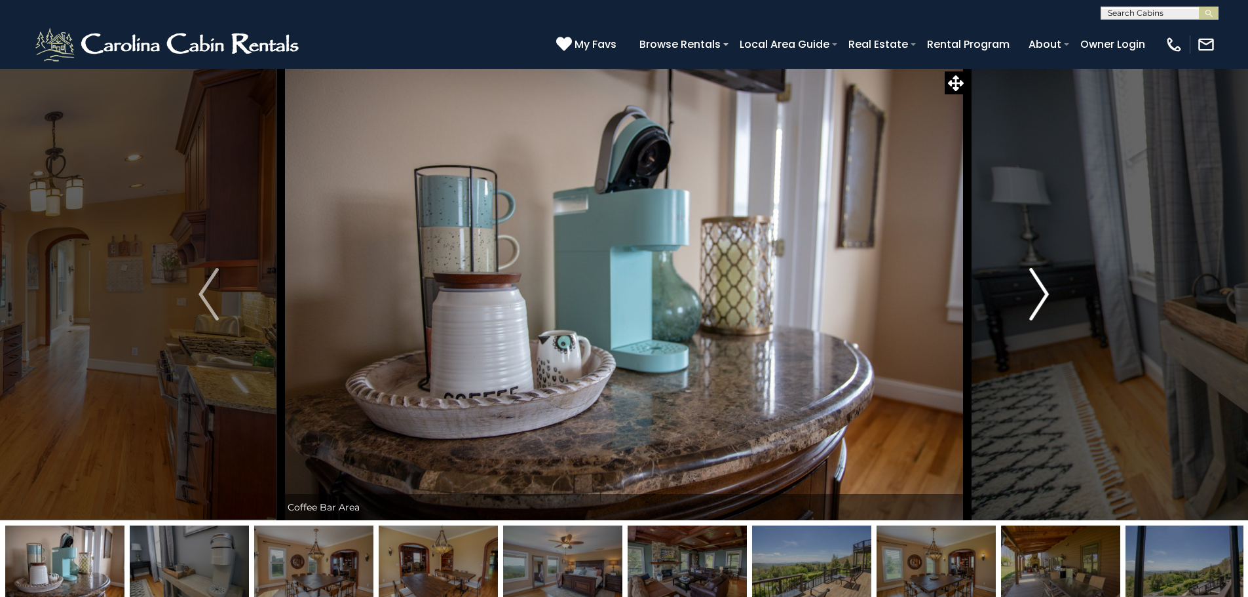
click at [1030, 292] on img "Next" at bounding box center [1039, 294] width 20 height 52
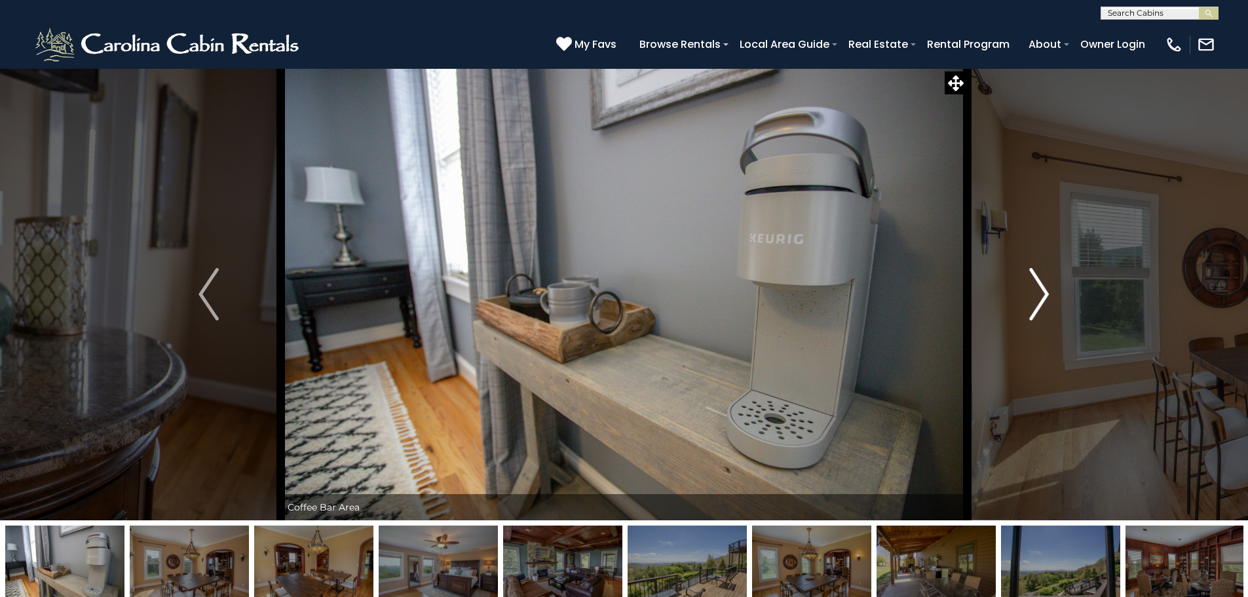
click at [1030, 292] on img "Next" at bounding box center [1039, 294] width 20 height 52
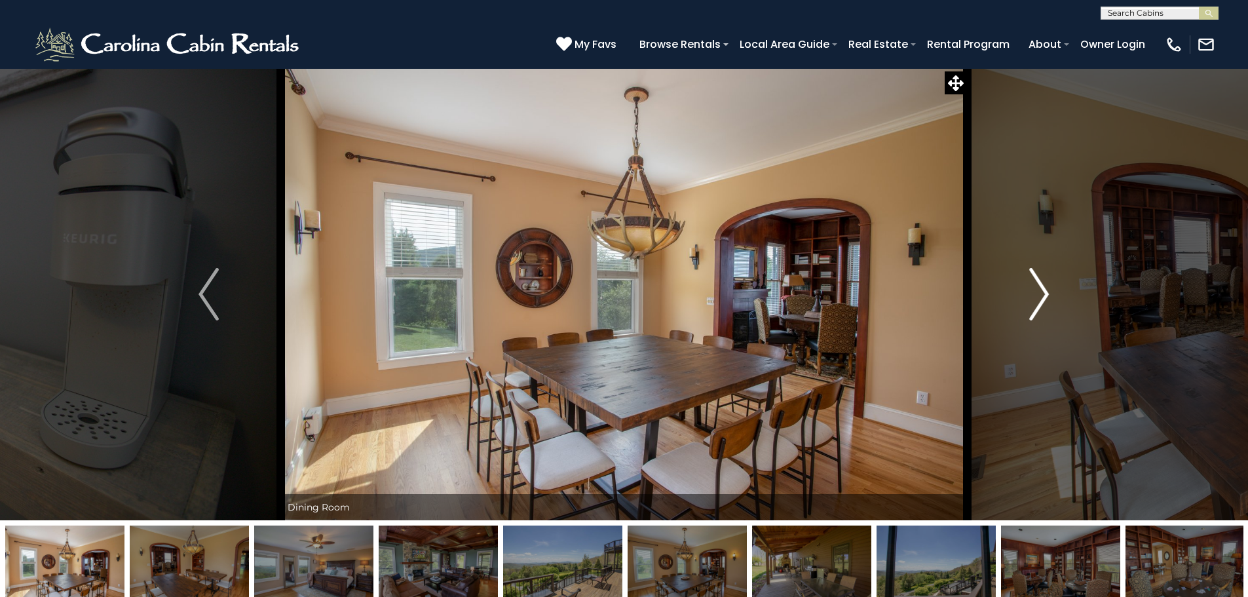
click at [1030, 292] on img "Next" at bounding box center [1039, 294] width 20 height 52
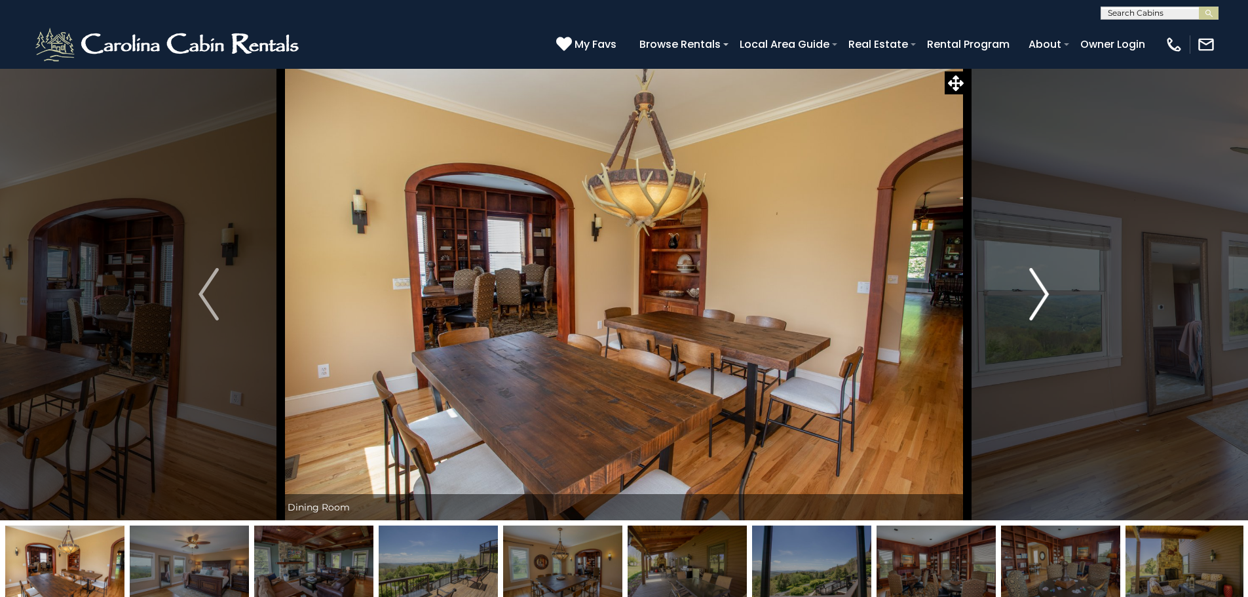
click at [1030, 292] on img "Next" at bounding box center [1039, 294] width 20 height 52
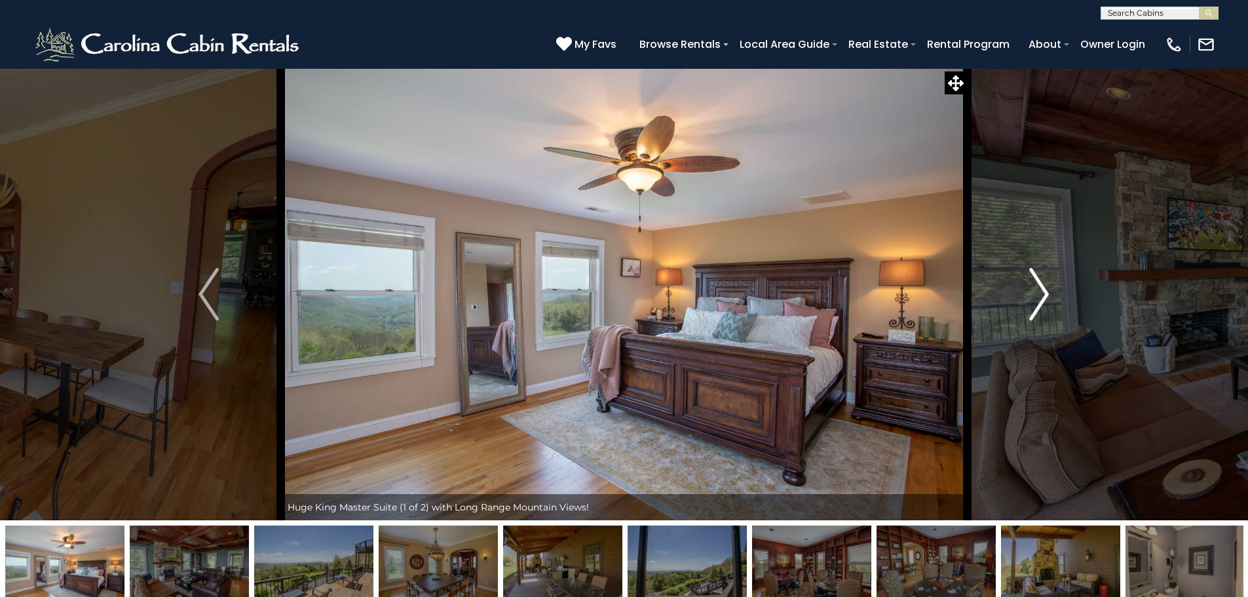
click at [1030, 292] on img "Next" at bounding box center [1039, 294] width 20 height 52
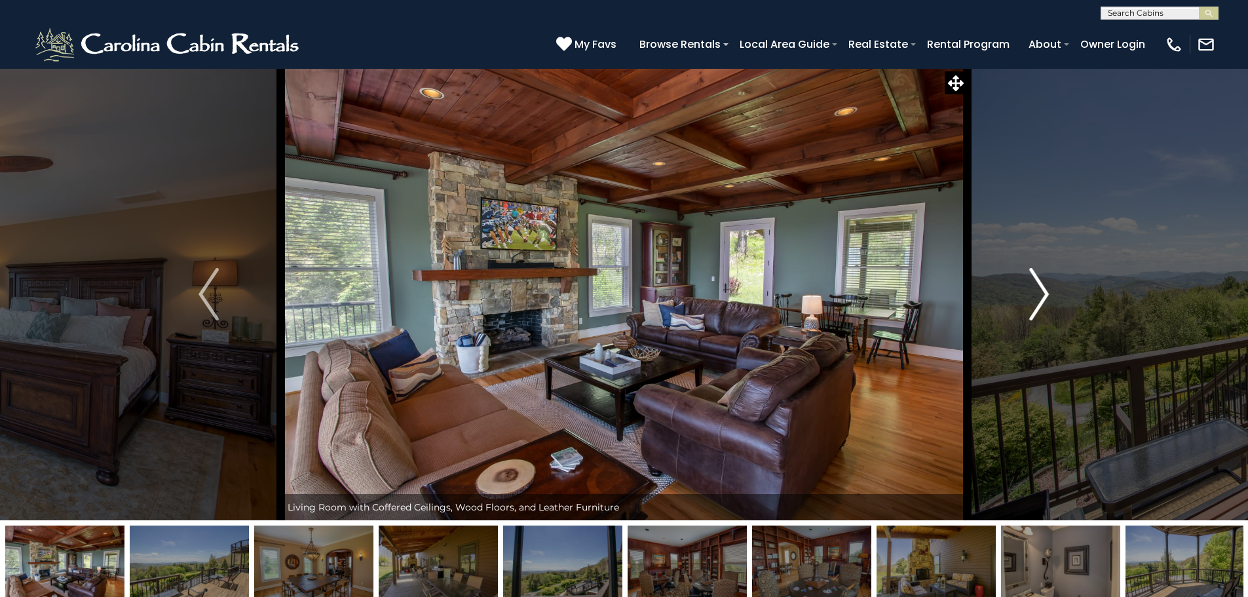
click at [1030, 292] on img "Next" at bounding box center [1039, 294] width 20 height 52
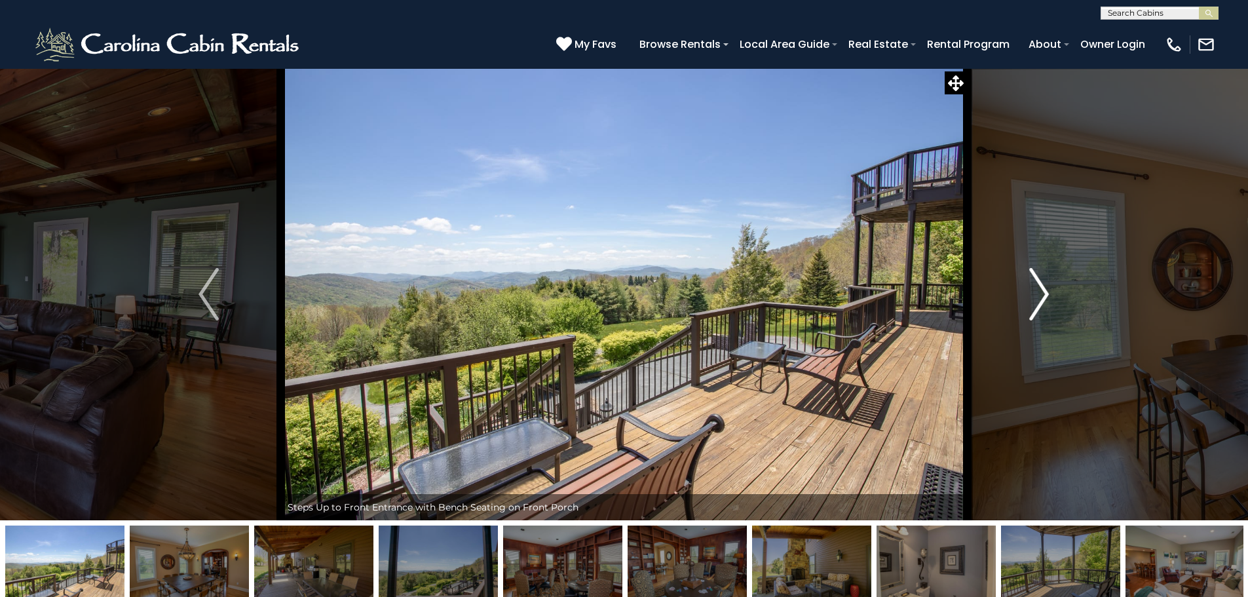
click at [1030, 292] on img "Next" at bounding box center [1039, 294] width 20 height 52
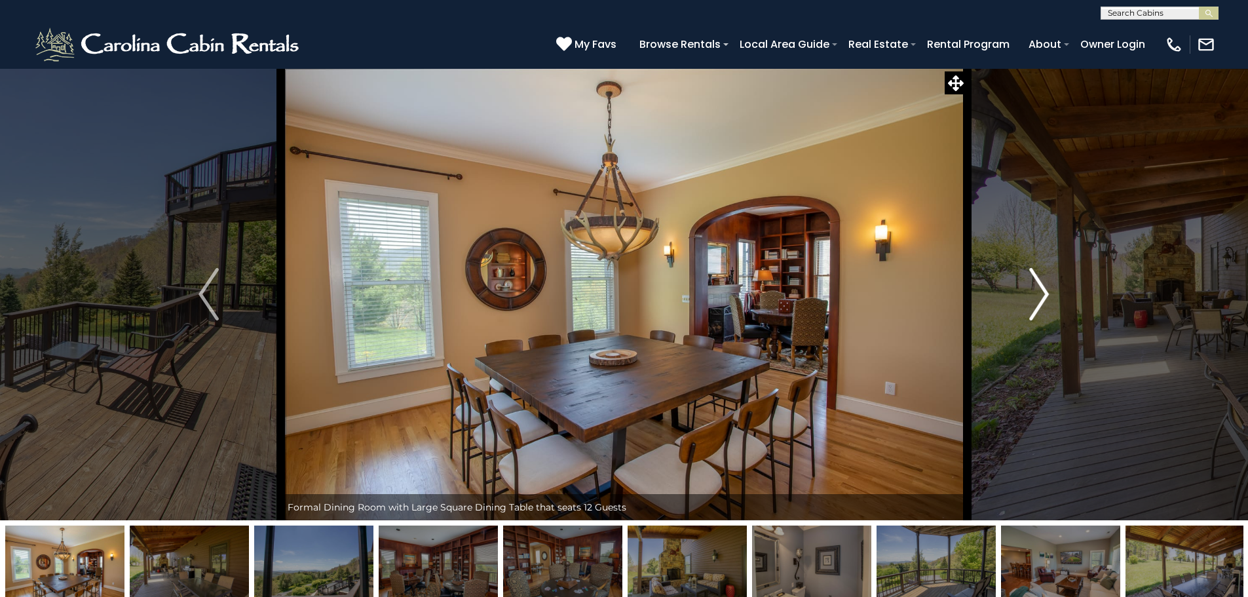
click at [1030, 292] on img "Next" at bounding box center [1039, 294] width 20 height 52
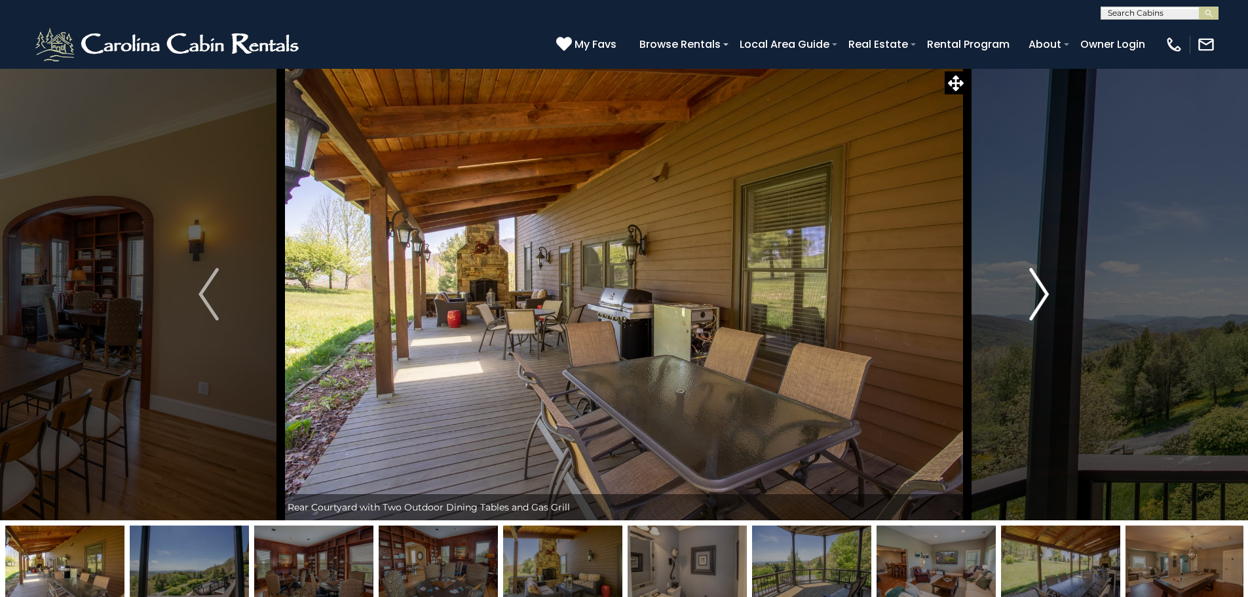
click at [1030, 292] on img "Next" at bounding box center [1039, 294] width 20 height 52
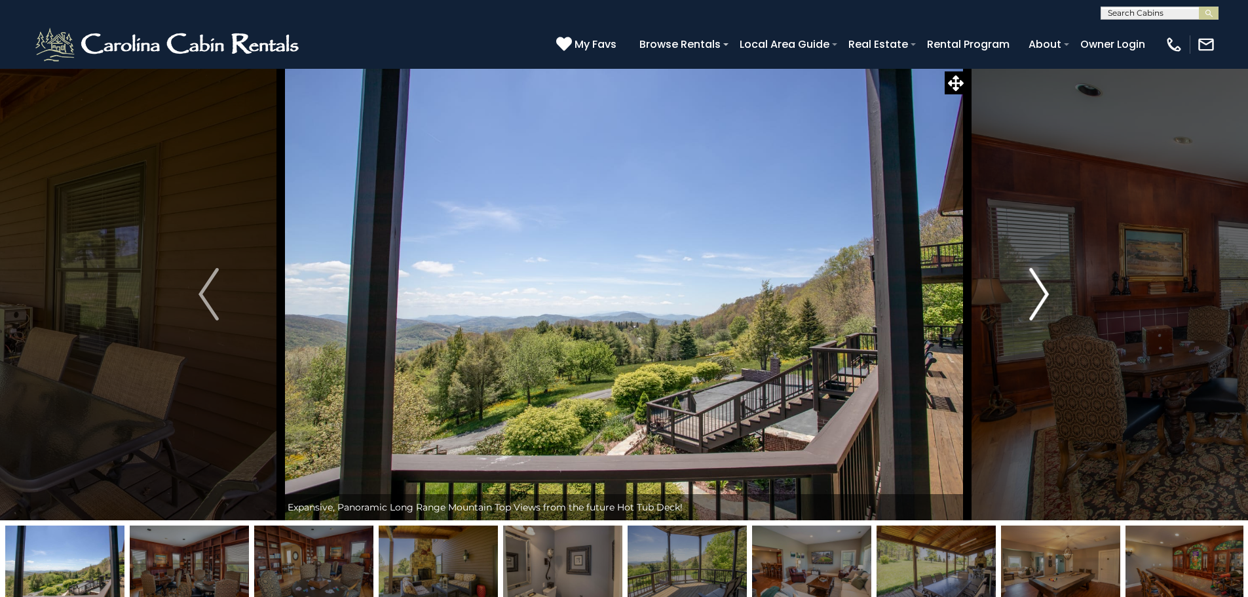
click at [1030, 292] on img "Next" at bounding box center [1039, 294] width 20 height 52
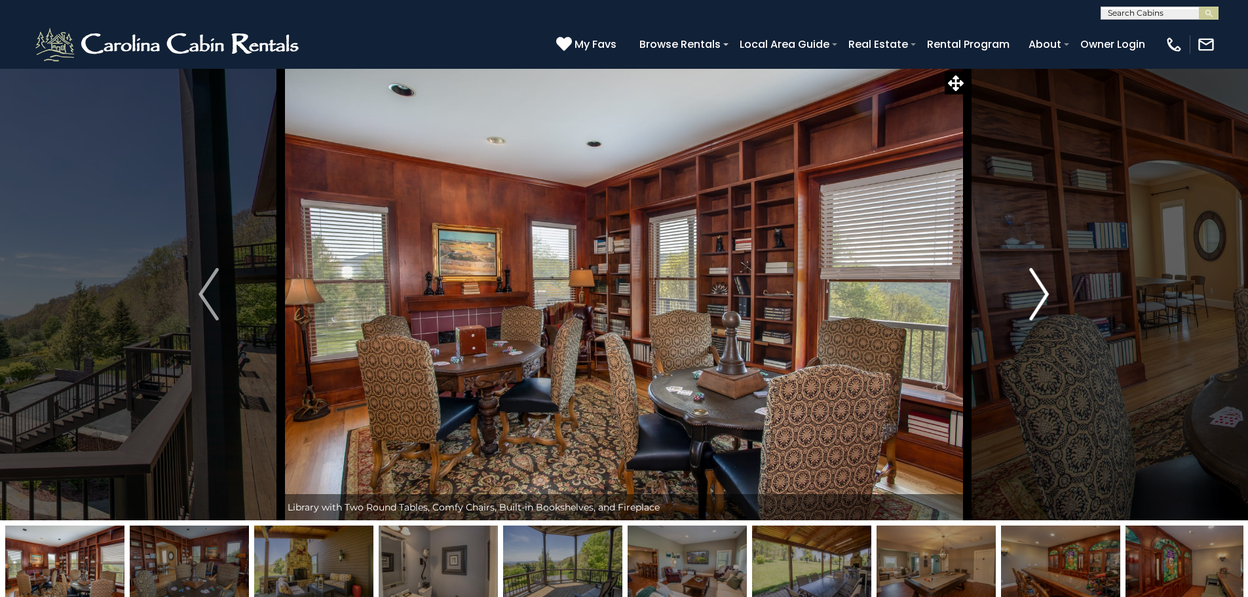
click at [1030, 292] on img "Next" at bounding box center [1039, 294] width 20 height 52
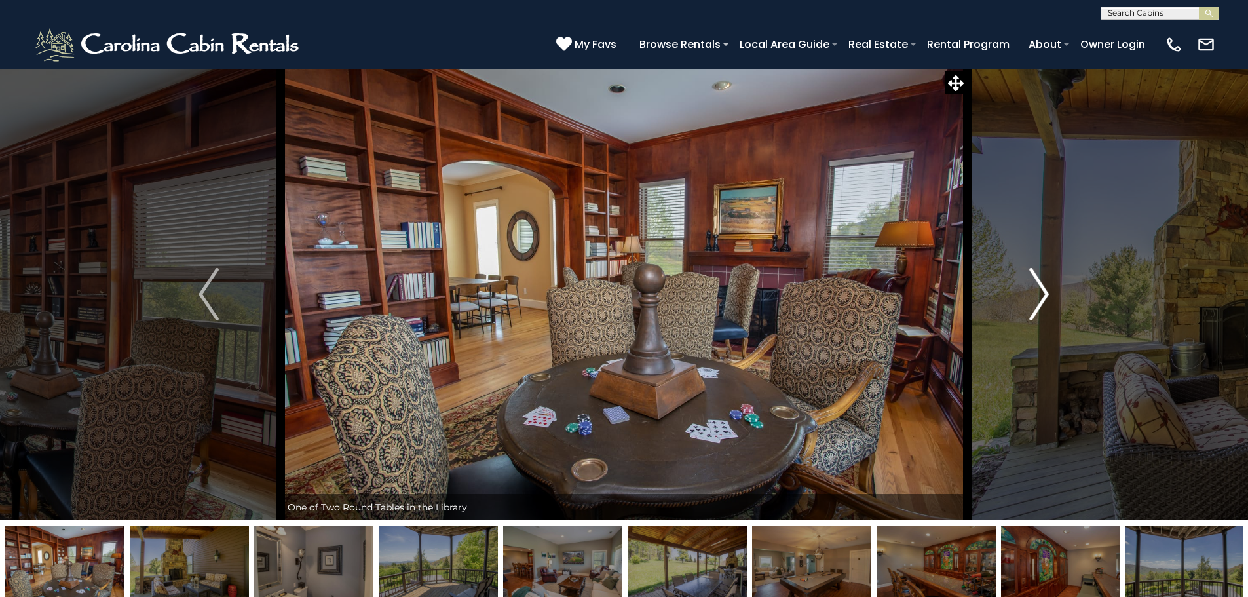
click at [1030, 292] on img "Next" at bounding box center [1039, 294] width 20 height 52
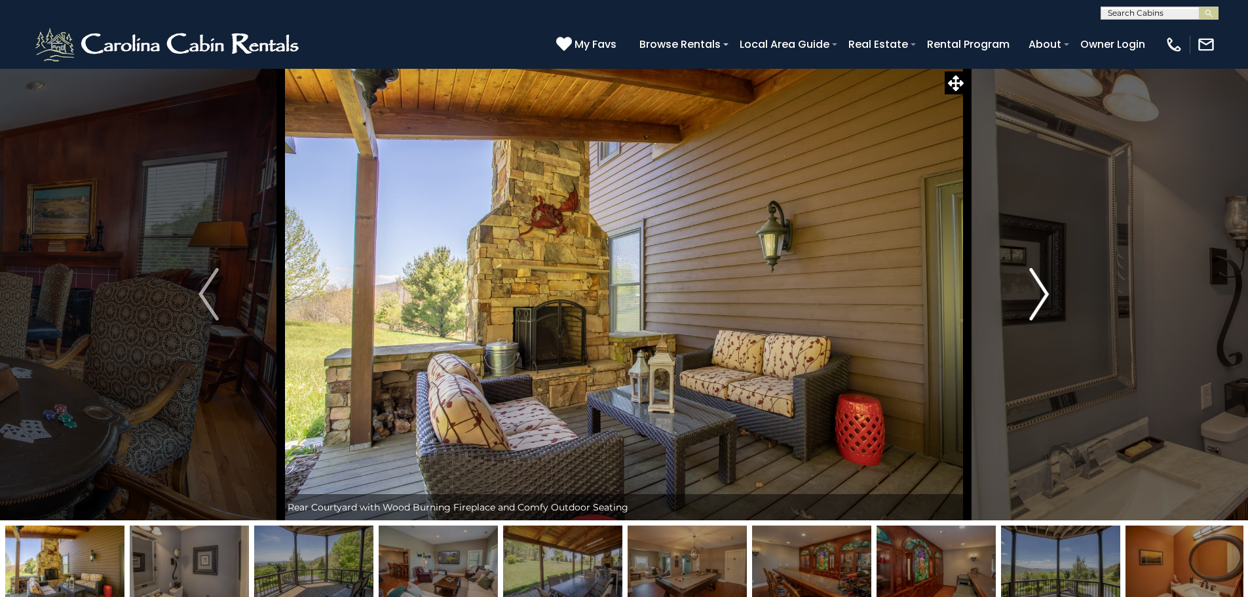
click at [1030, 292] on img "Next" at bounding box center [1039, 294] width 20 height 52
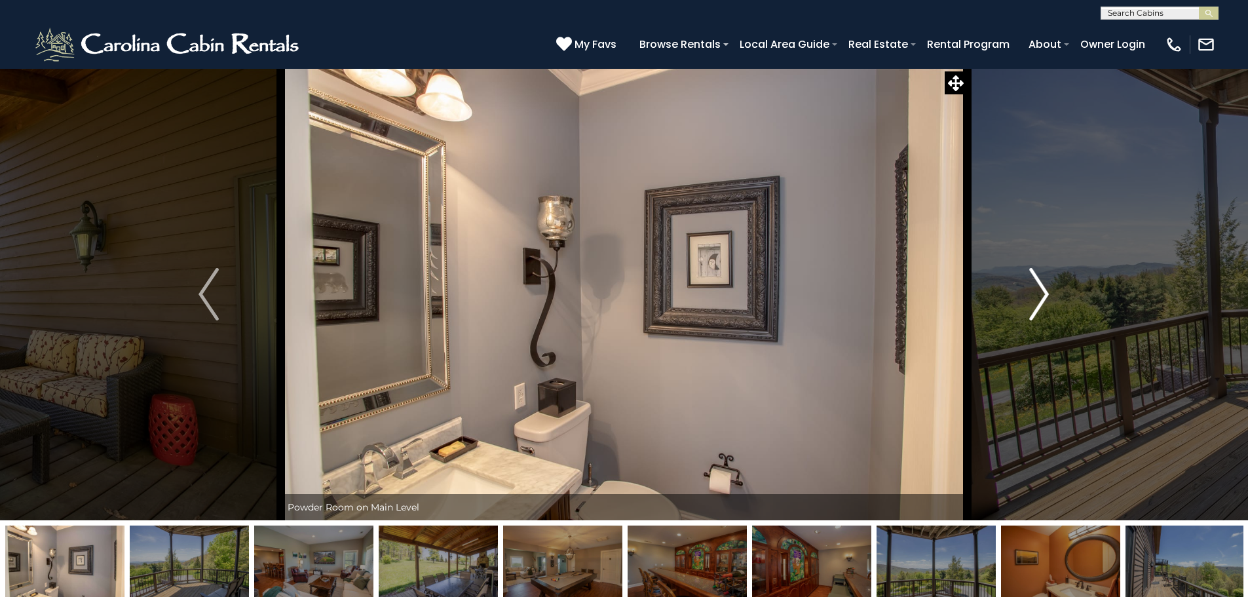
click at [1030, 292] on img "Next" at bounding box center [1039, 294] width 20 height 52
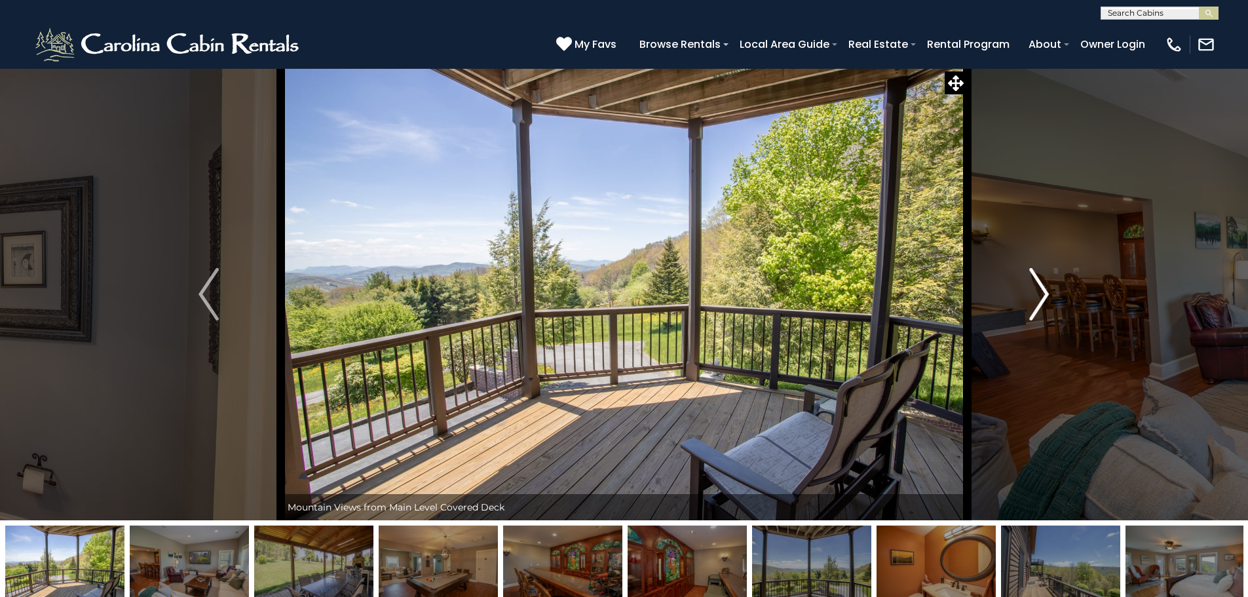
click at [1030, 292] on img "Next" at bounding box center [1039, 294] width 20 height 52
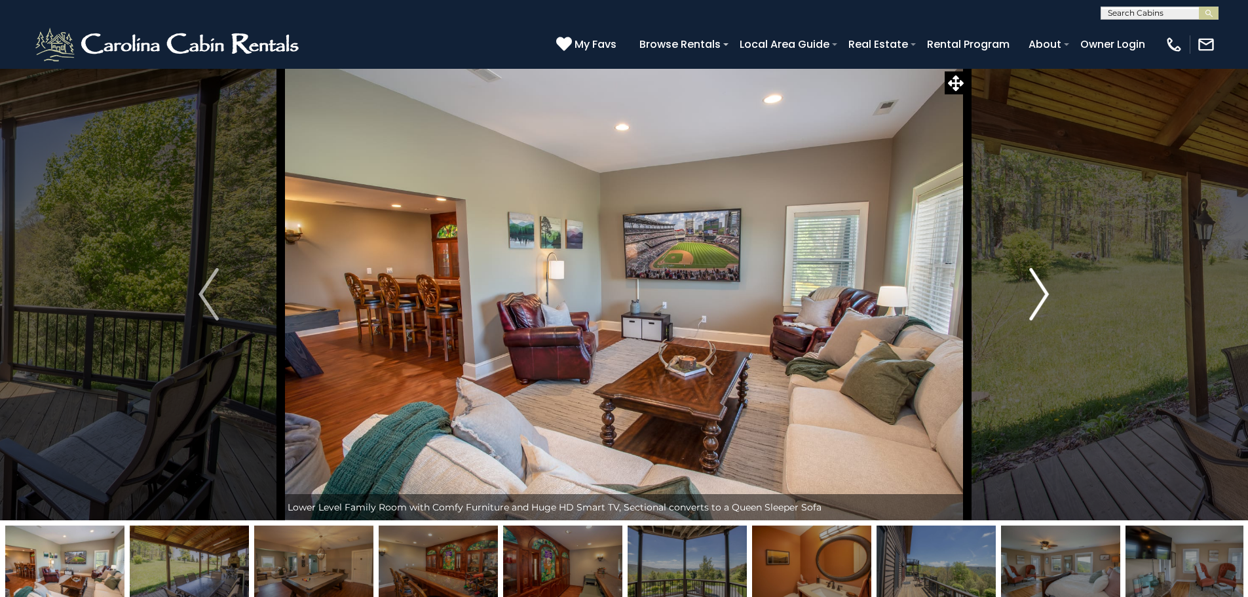
click at [1030, 292] on img "Next" at bounding box center [1039, 294] width 20 height 52
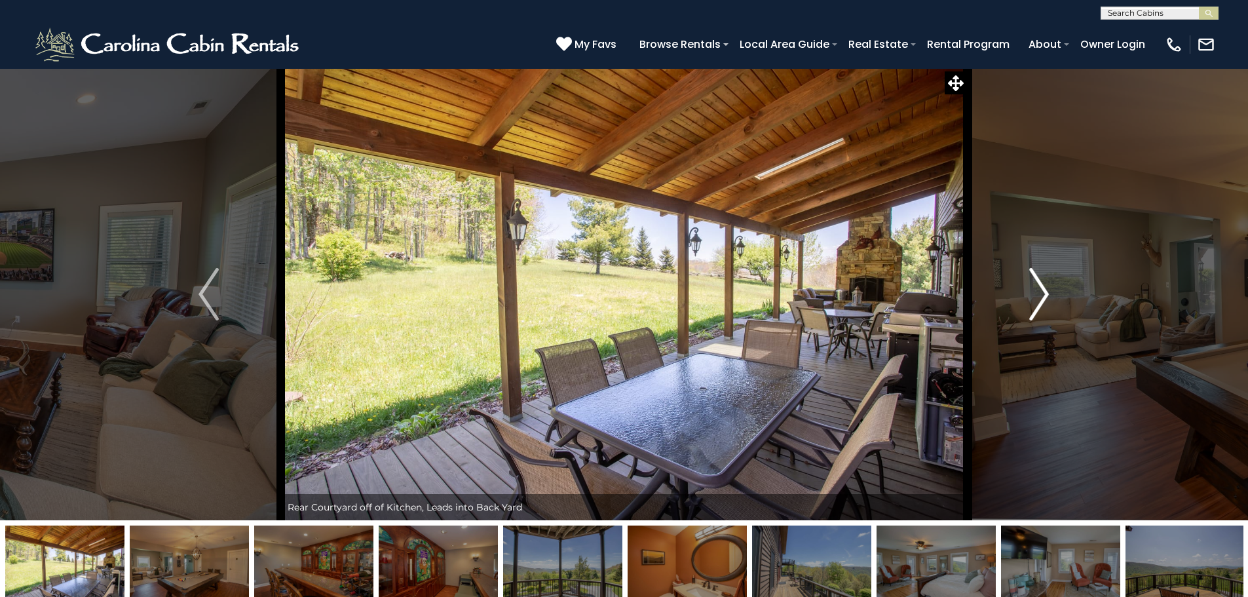
click at [1030, 292] on img "Next" at bounding box center [1039, 294] width 20 height 52
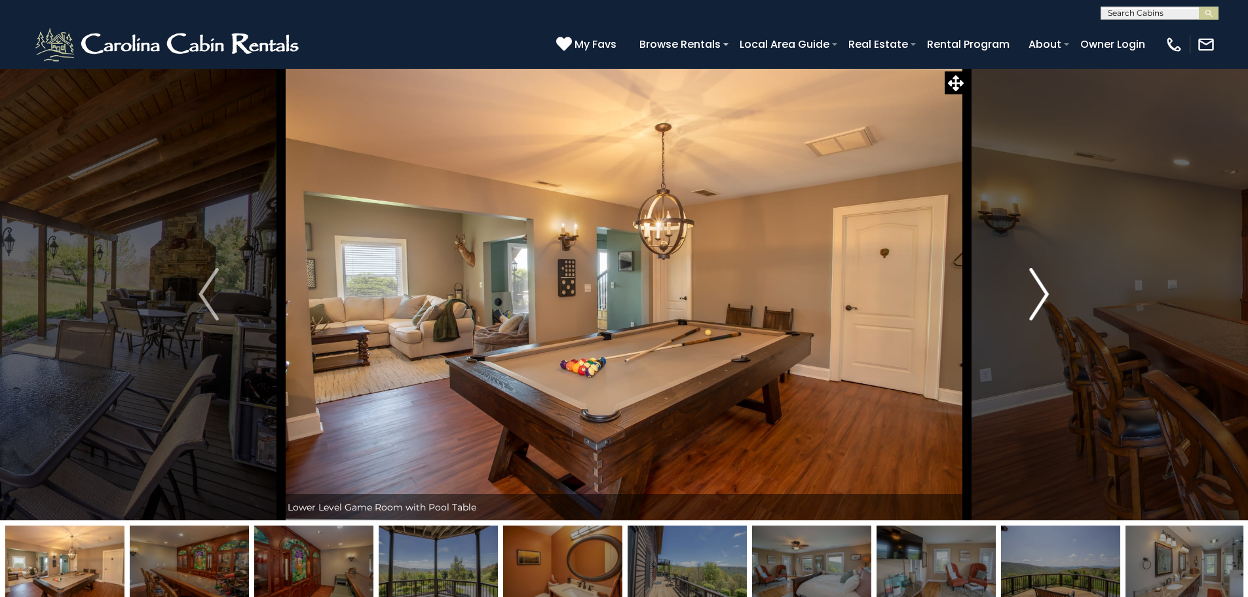
click at [1030, 292] on img "Next" at bounding box center [1039, 294] width 20 height 52
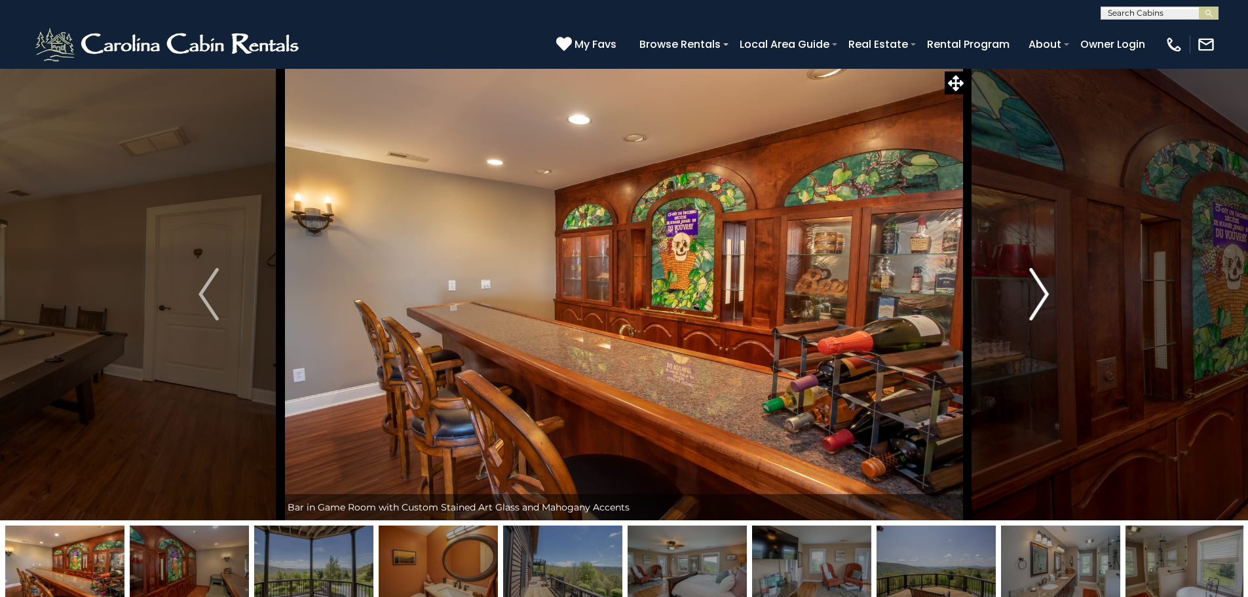
click at [1030, 292] on img "Next" at bounding box center [1039, 294] width 20 height 52
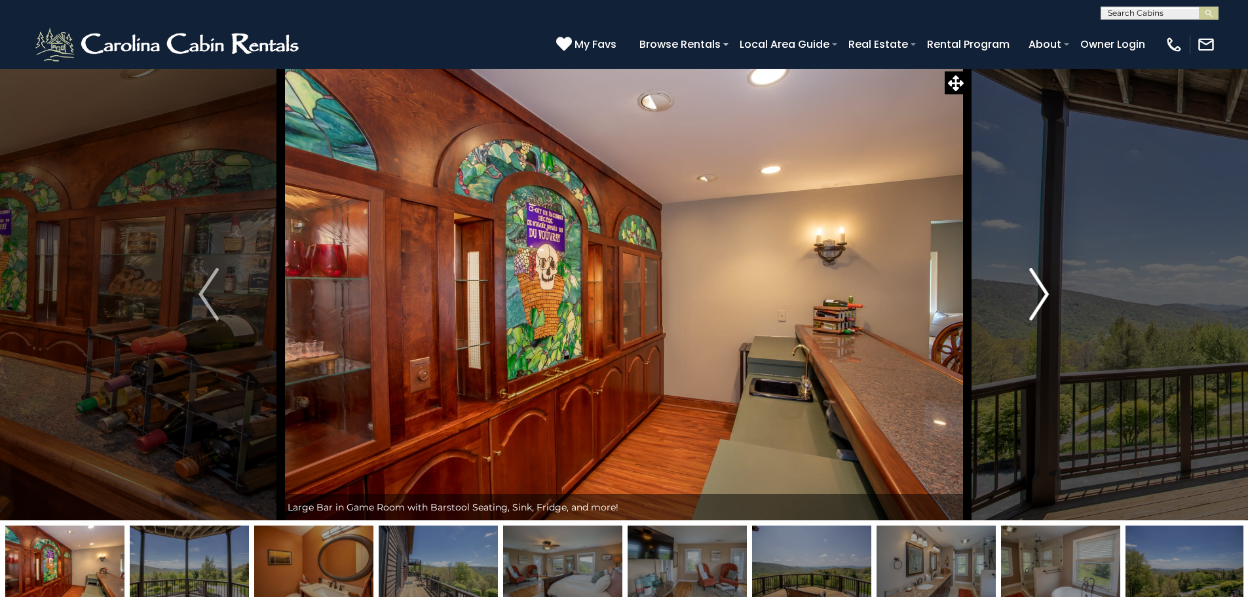
click at [1030, 292] on img "Next" at bounding box center [1039, 294] width 20 height 52
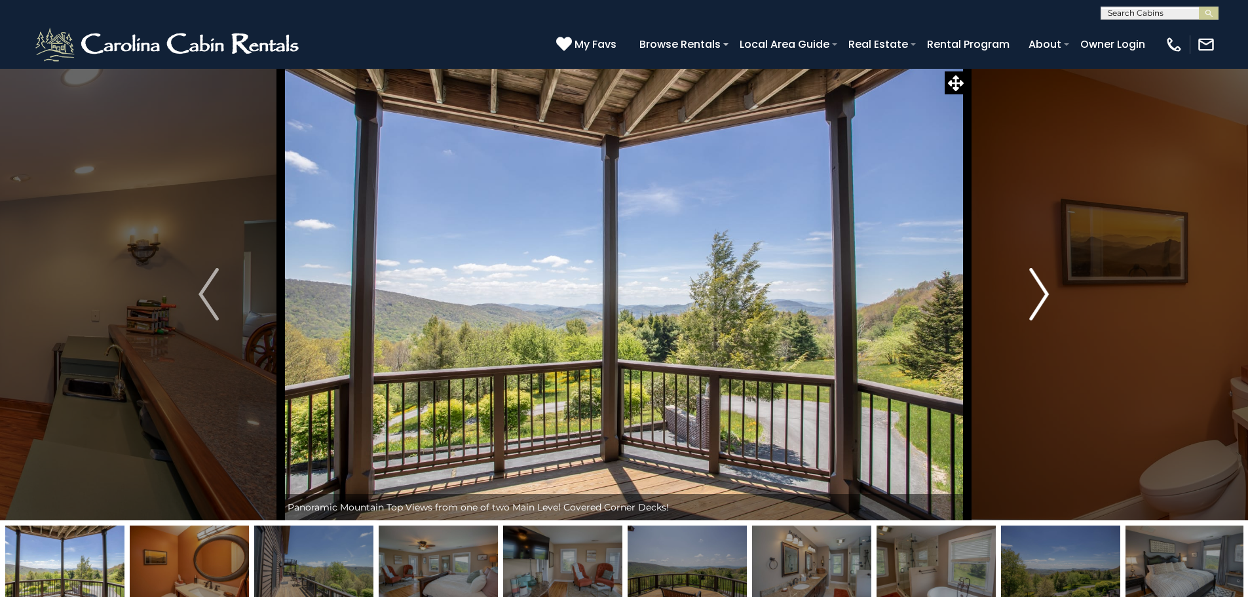
click at [1030, 292] on img "Next" at bounding box center [1039, 294] width 20 height 52
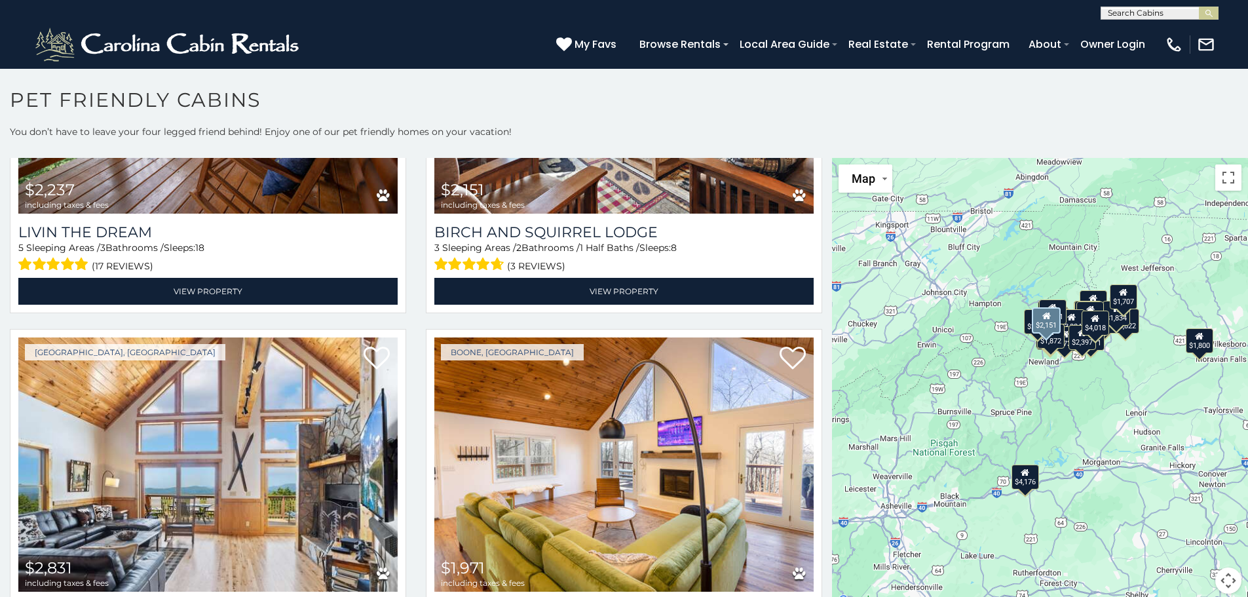
scroll to position [3014, 0]
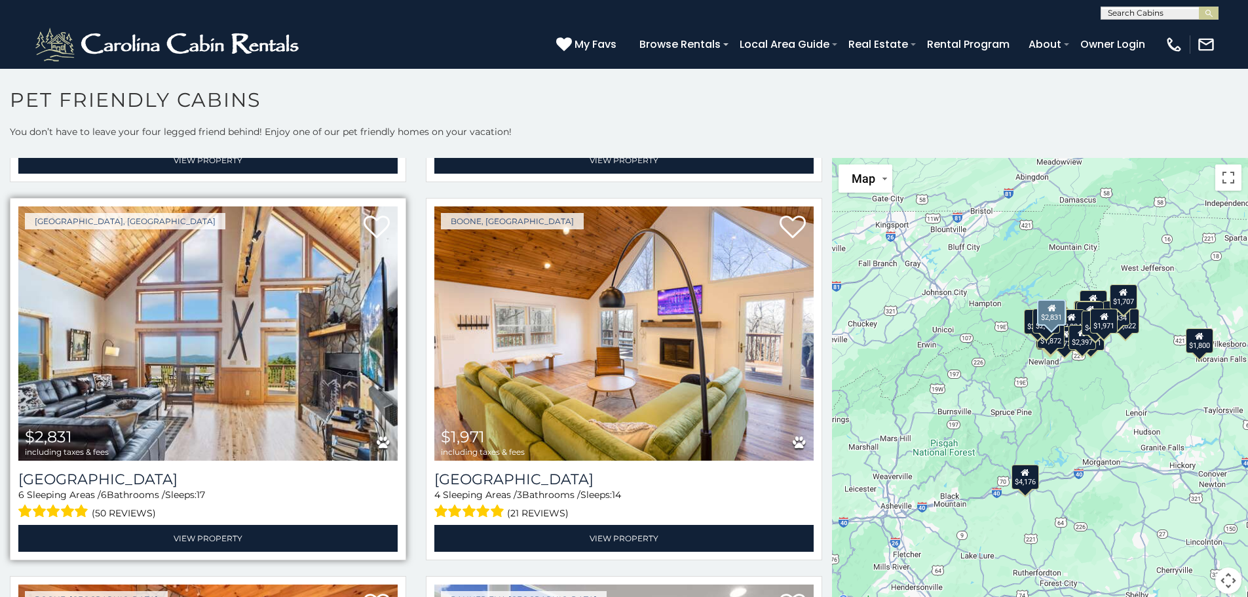
click at [233, 290] on img at bounding box center [207, 333] width 379 height 254
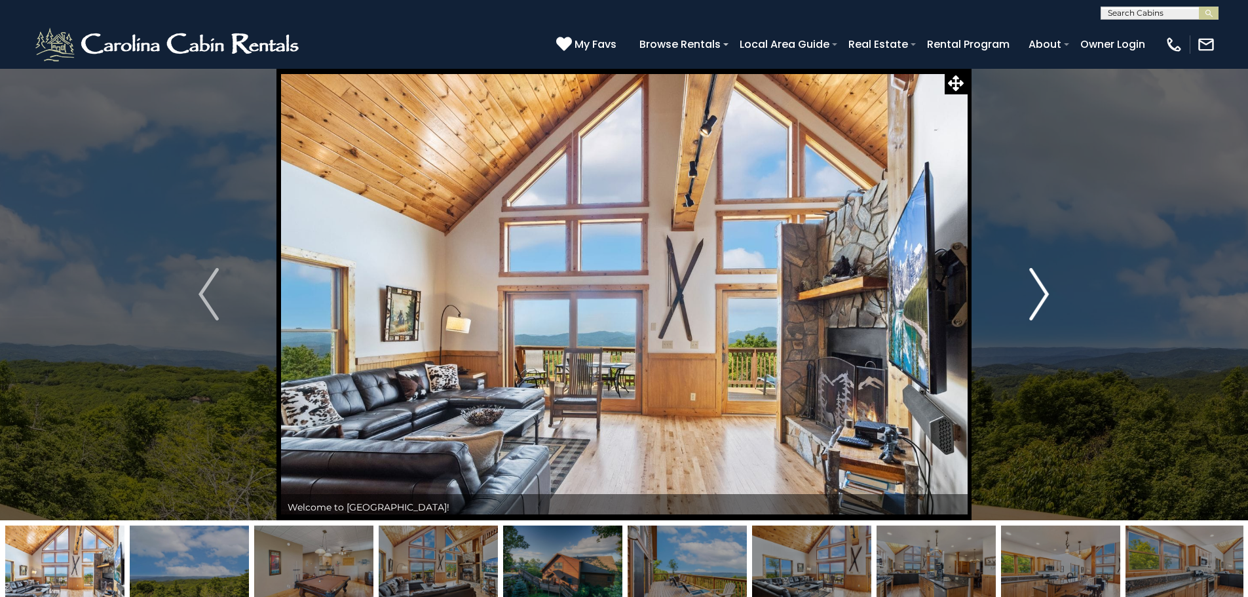
click at [1026, 305] on button "Next" at bounding box center [1039, 294] width 144 height 452
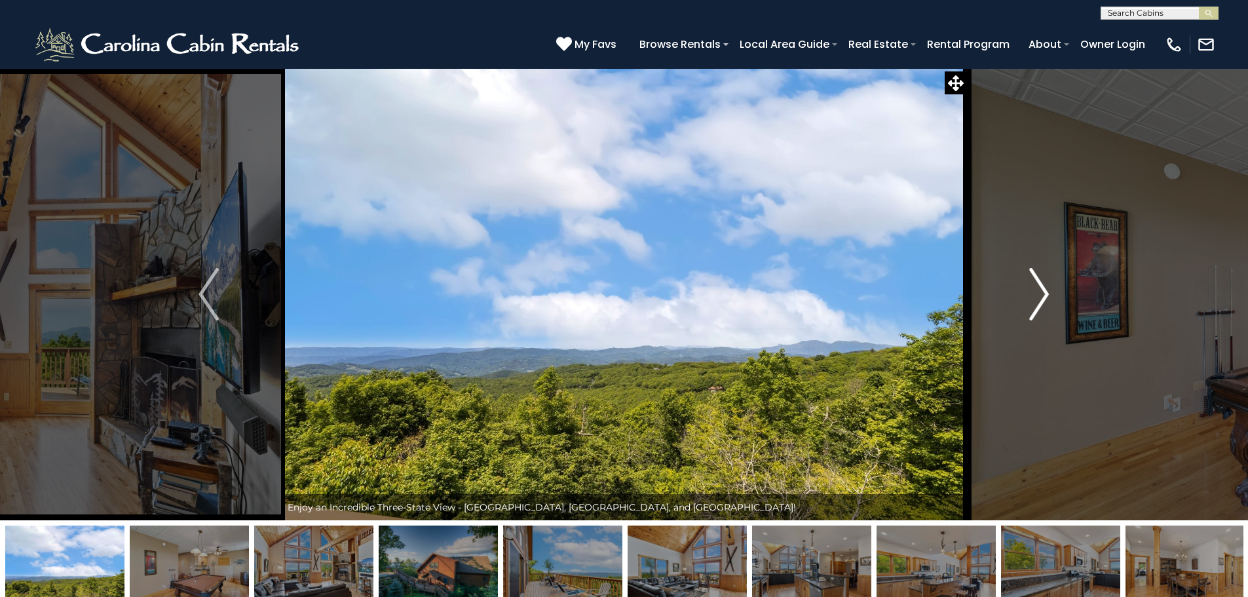
click at [1026, 305] on button "Next" at bounding box center [1039, 294] width 144 height 452
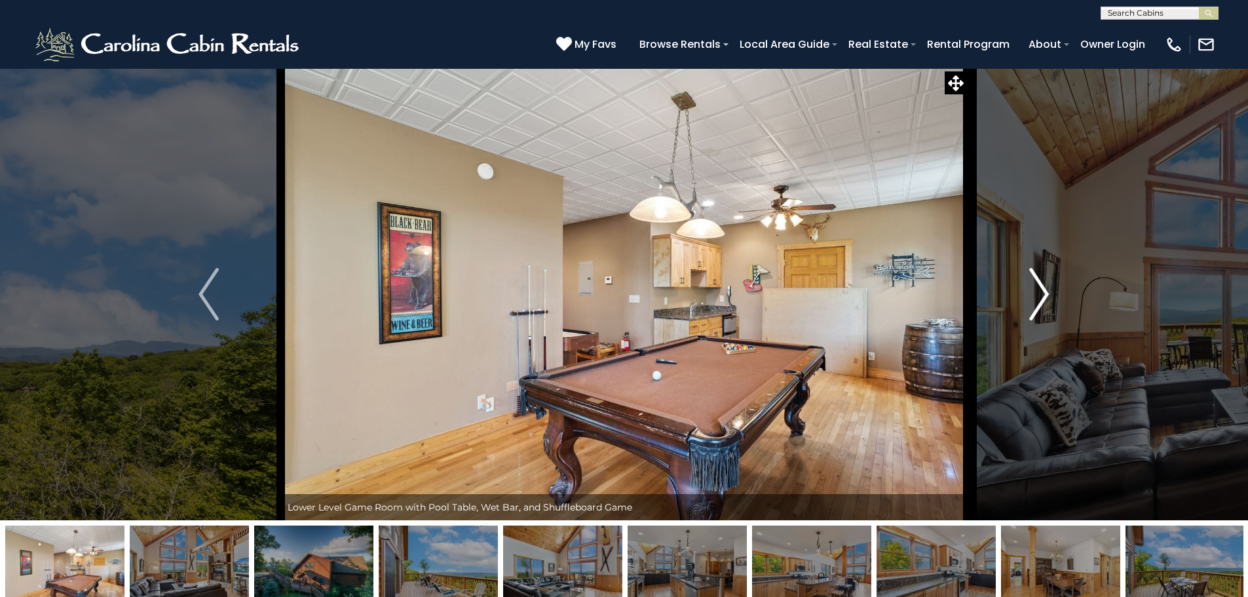
click at [1026, 305] on button "Next" at bounding box center [1039, 294] width 144 height 452
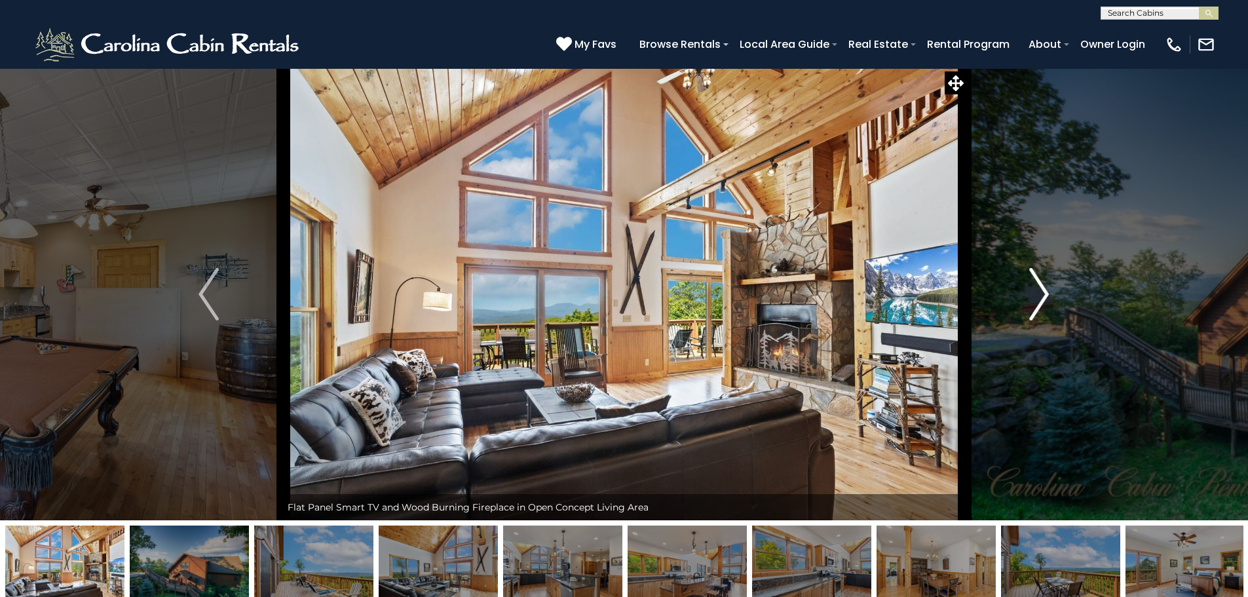
click at [1026, 305] on button "Next" at bounding box center [1039, 294] width 144 height 452
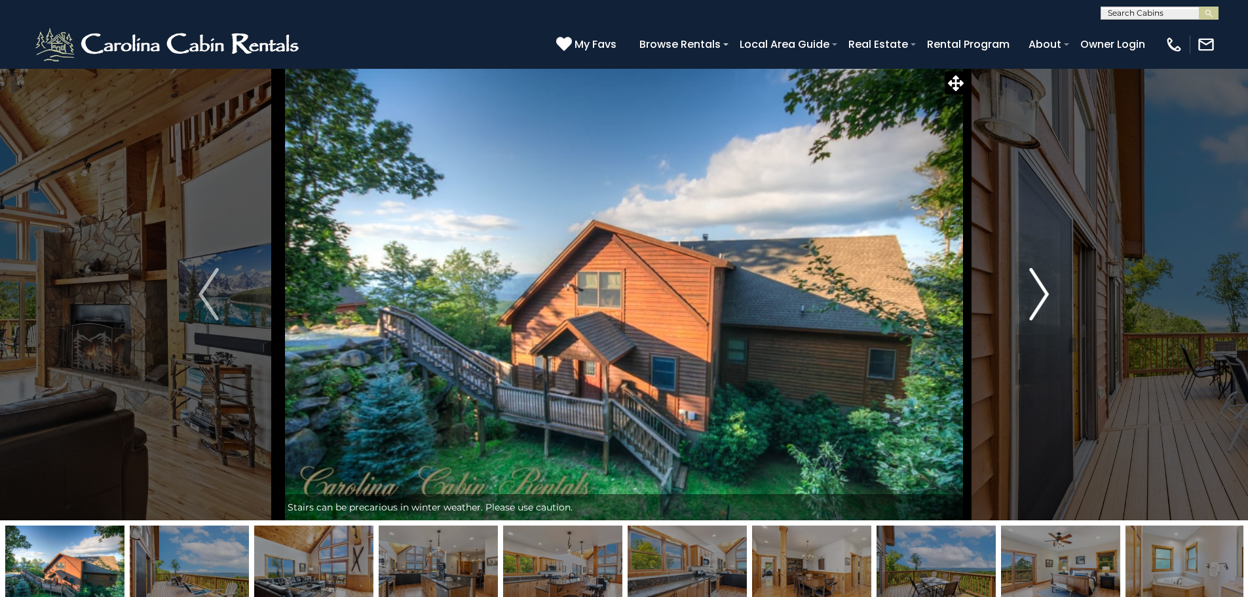
click at [1026, 305] on button "Next" at bounding box center [1039, 294] width 144 height 452
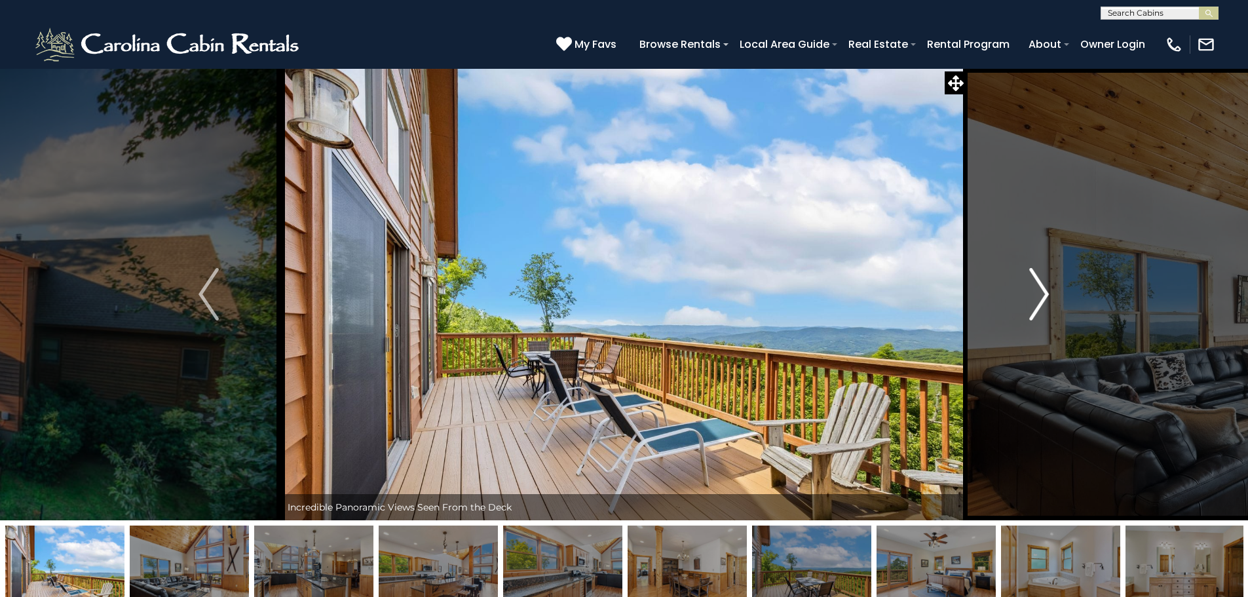
click at [1026, 305] on button "Next" at bounding box center [1039, 294] width 144 height 452
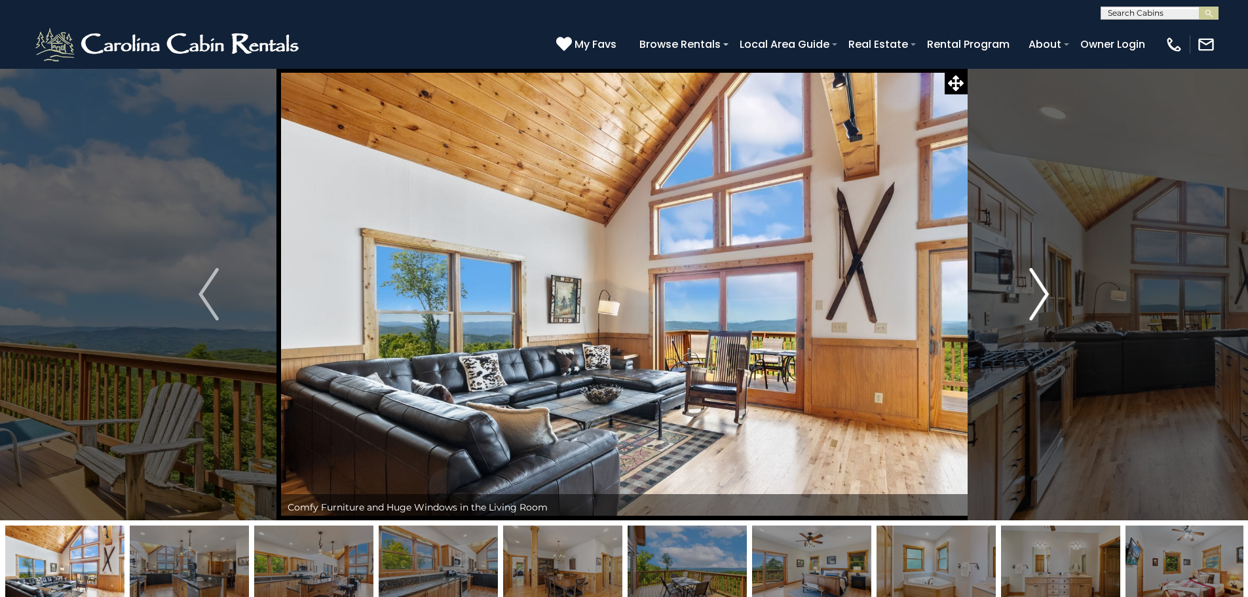
click at [1026, 305] on button "Next" at bounding box center [1039, 294] width 144 height 452
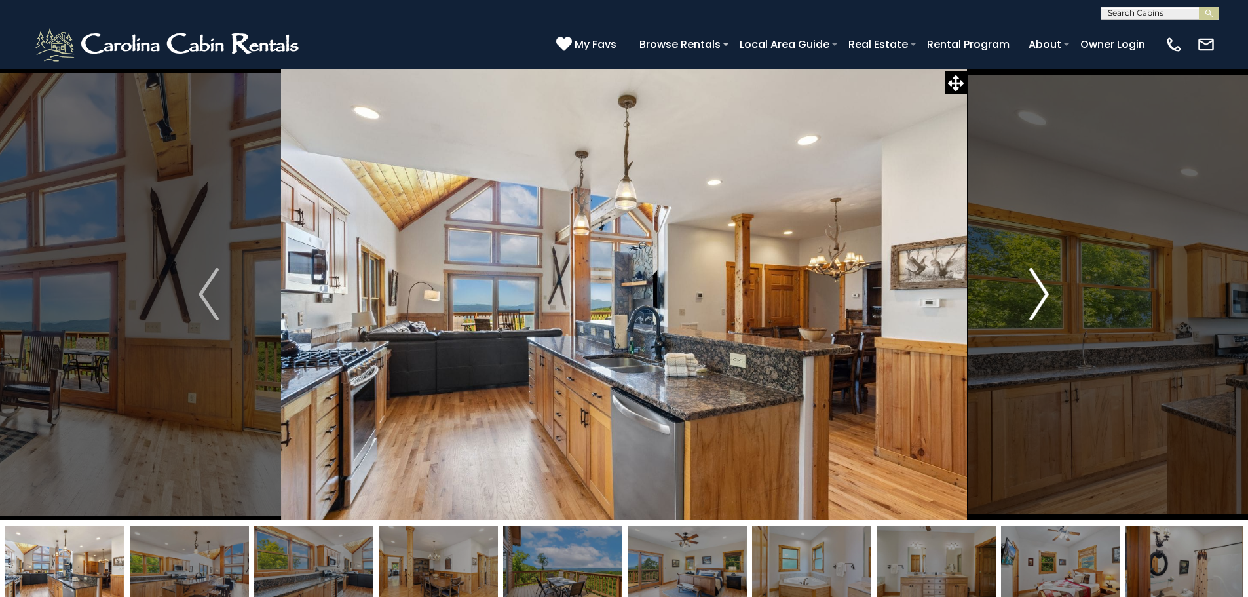
click at [1026, 305] on button "Next" at bounding box center [1039, 294] width 144 height 452
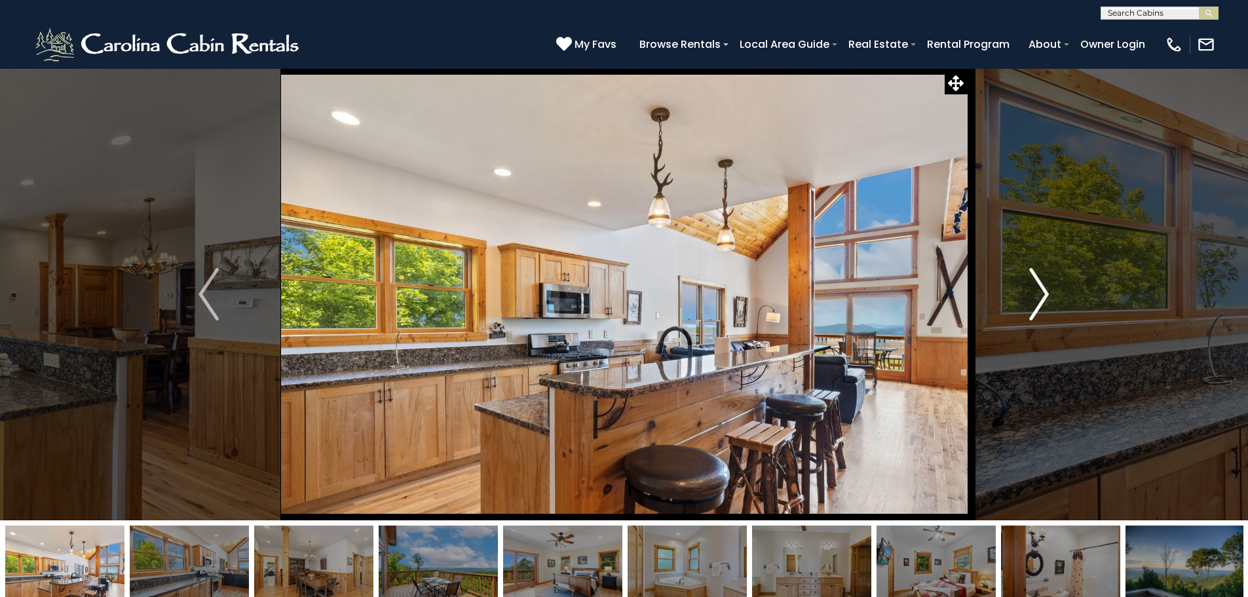
click at [1026, 305] on button "Next" at bounding box center [1039, 294] width 144 height 452
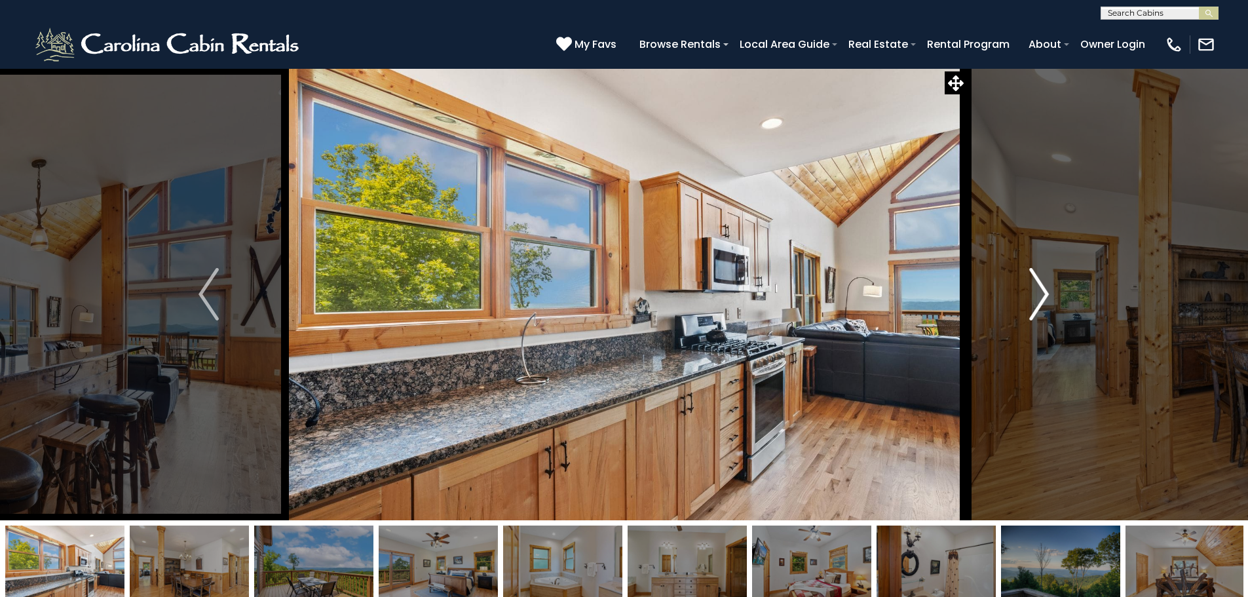
click at [1026, 305] on button "Next" at bounding box center [1039, 294] width 144 height 452
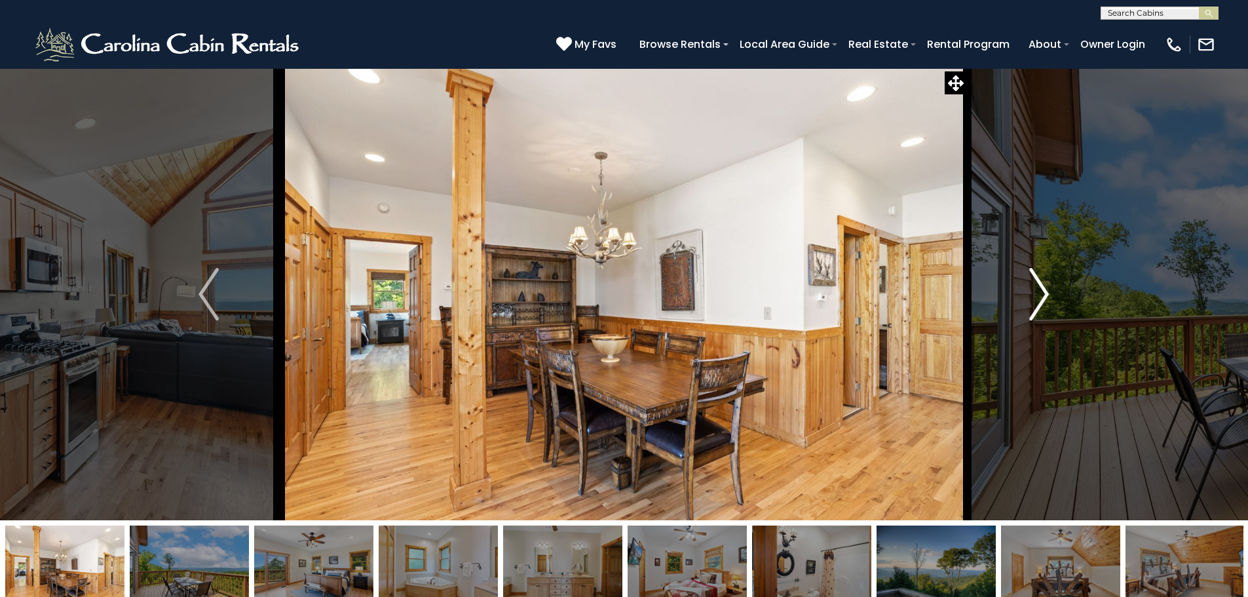
click at [1026, 305] on button "Next" at bounding box center [1039, 294] width 144 height 452
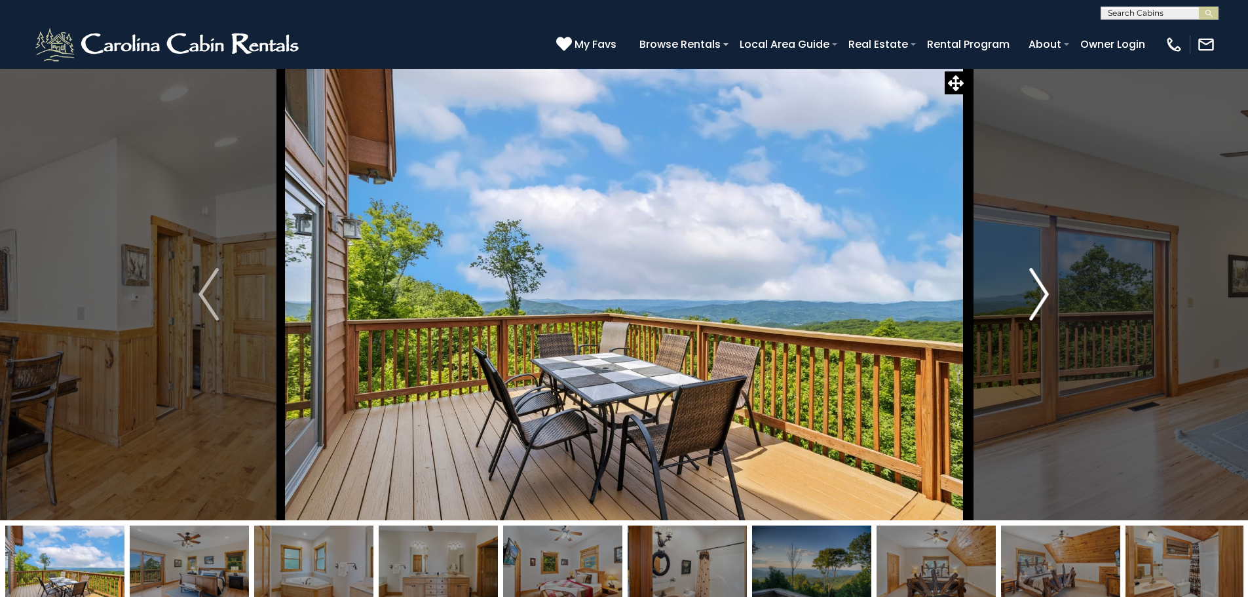
click at [1026, 305] on button "Next" at bounding box center [1039, 294] width 144 height 452
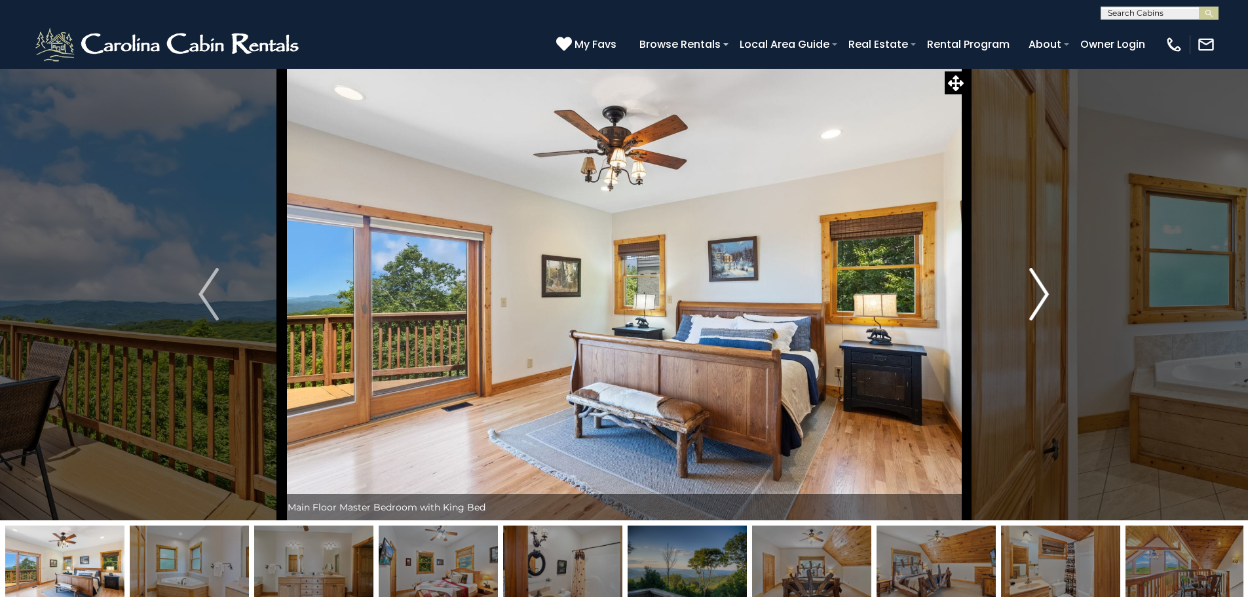
click at [1026, 305] on button "Next" at bounding box center [1039, 294] width 144 height 452
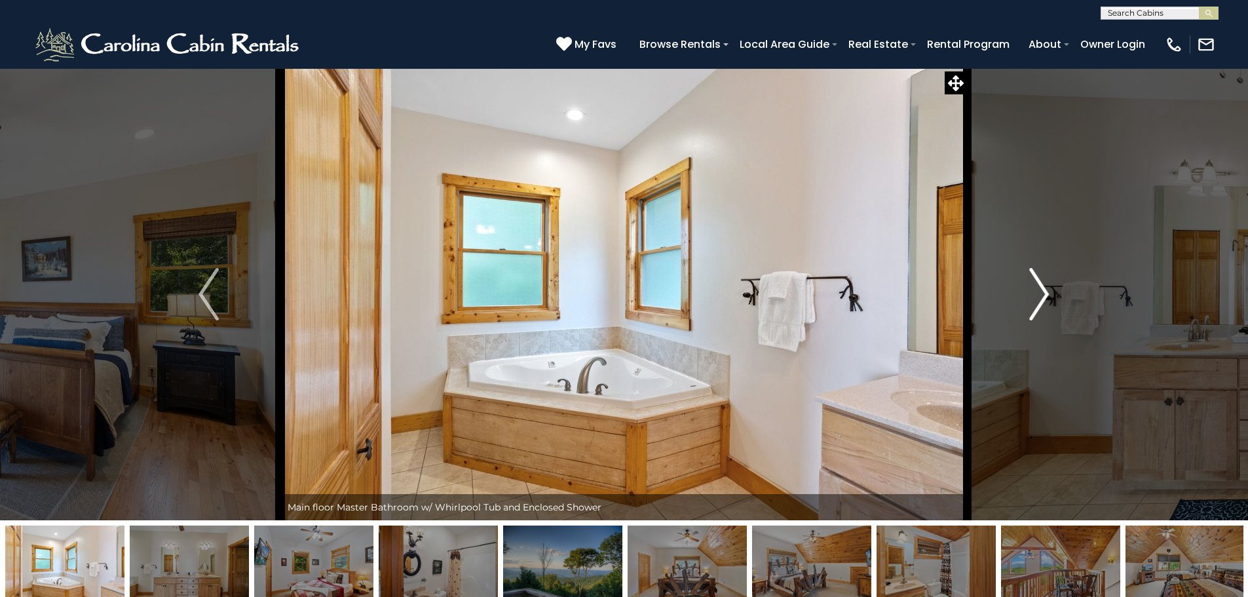
click at [1026, 305] on button "Next" at bounding box center [1039, 294] width 144 height 452
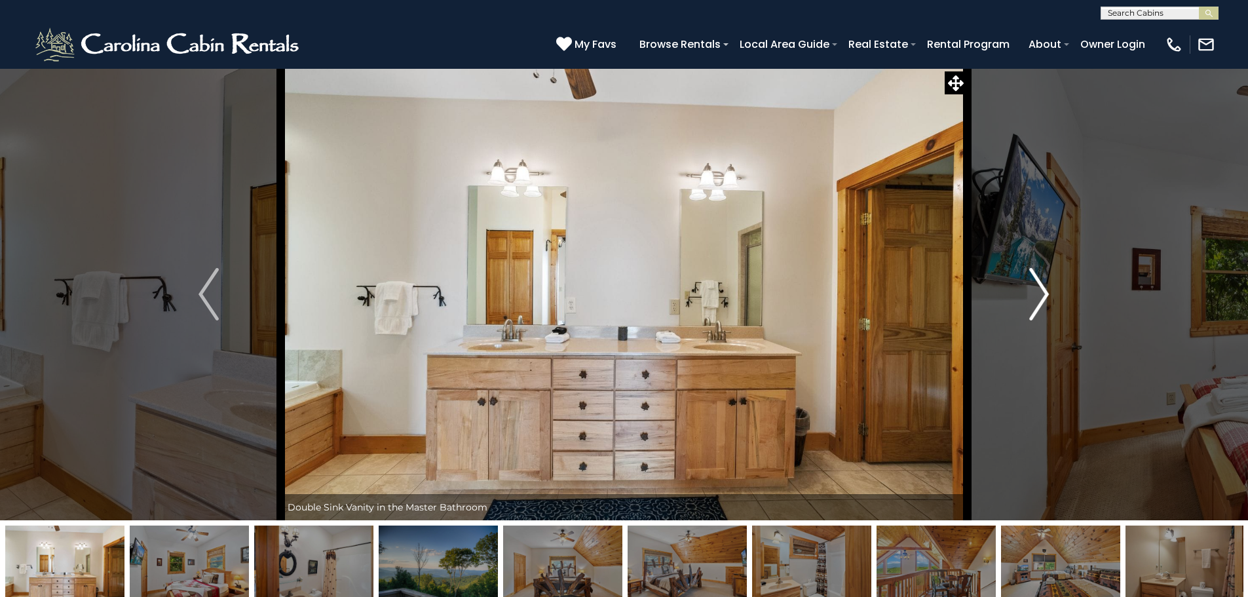
click at [1026, 305] on button "Next" at bounding box center [1039, 294] width 144 height 452
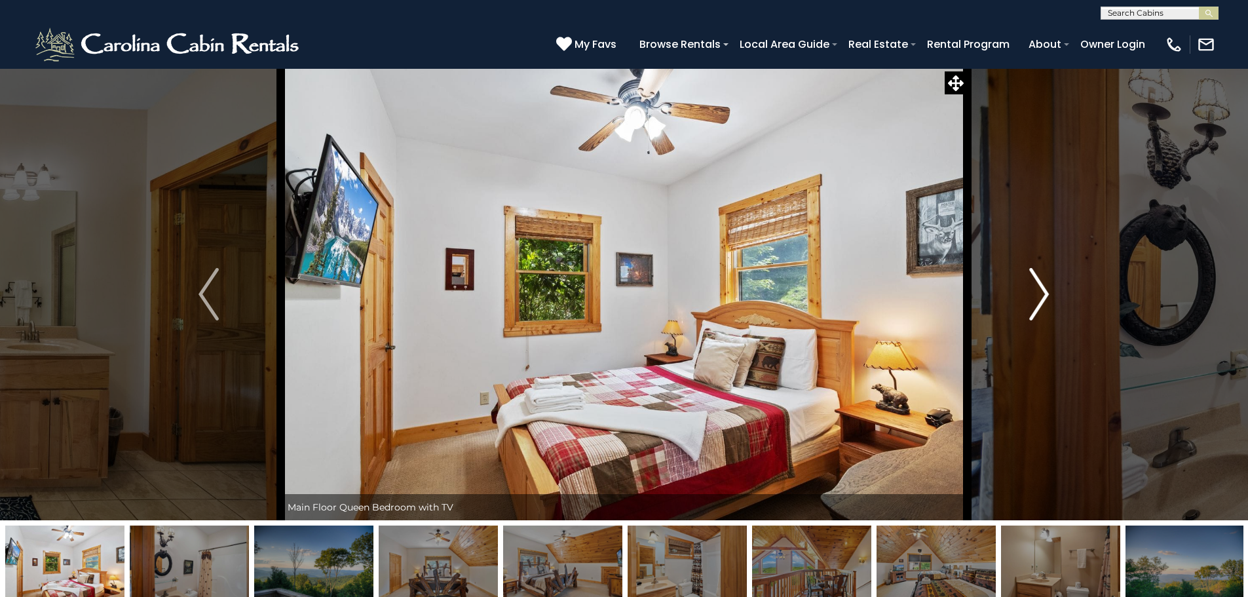
click at [1026, 305] on button "Next" at bounding box center [1039, 294] width 144 height 452
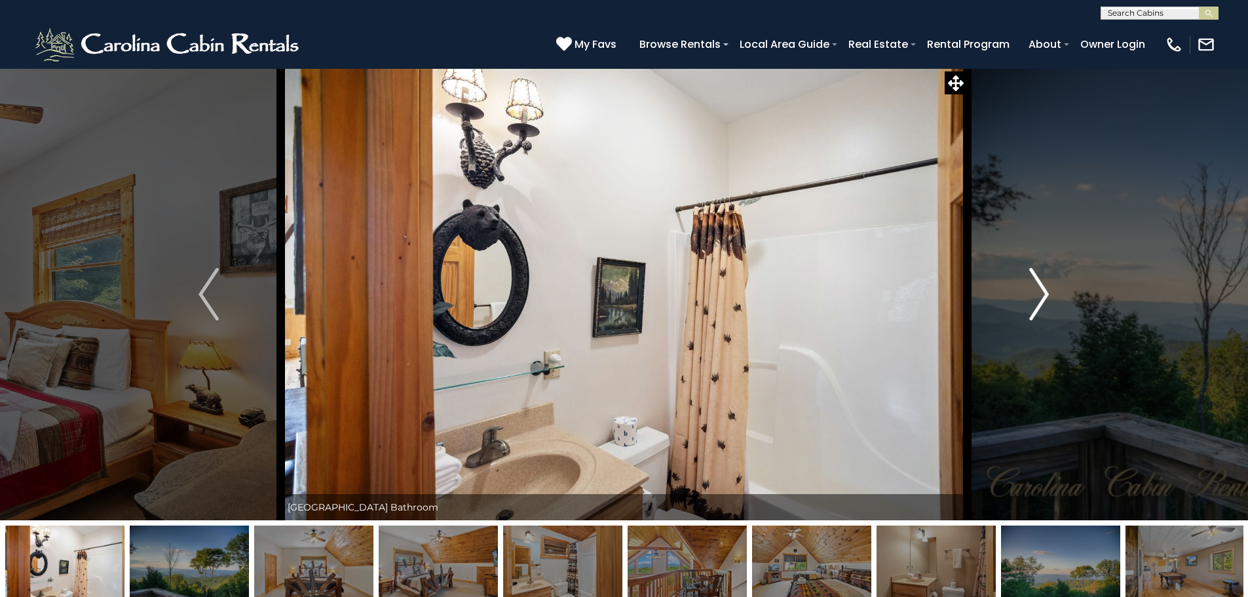
click at [1026, 305] on button "Next" at bounding box center [1039, 294] width 144 height 452
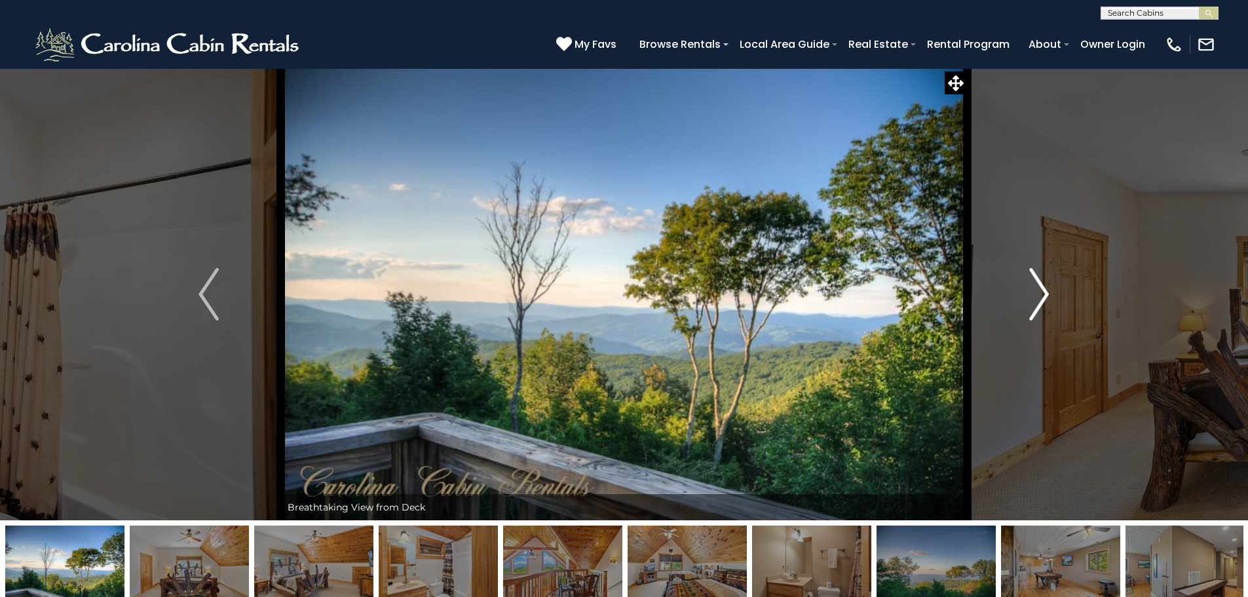
click at [1026, 305] on button "Next" at bounding box center [1039, 294] width 144 height 452
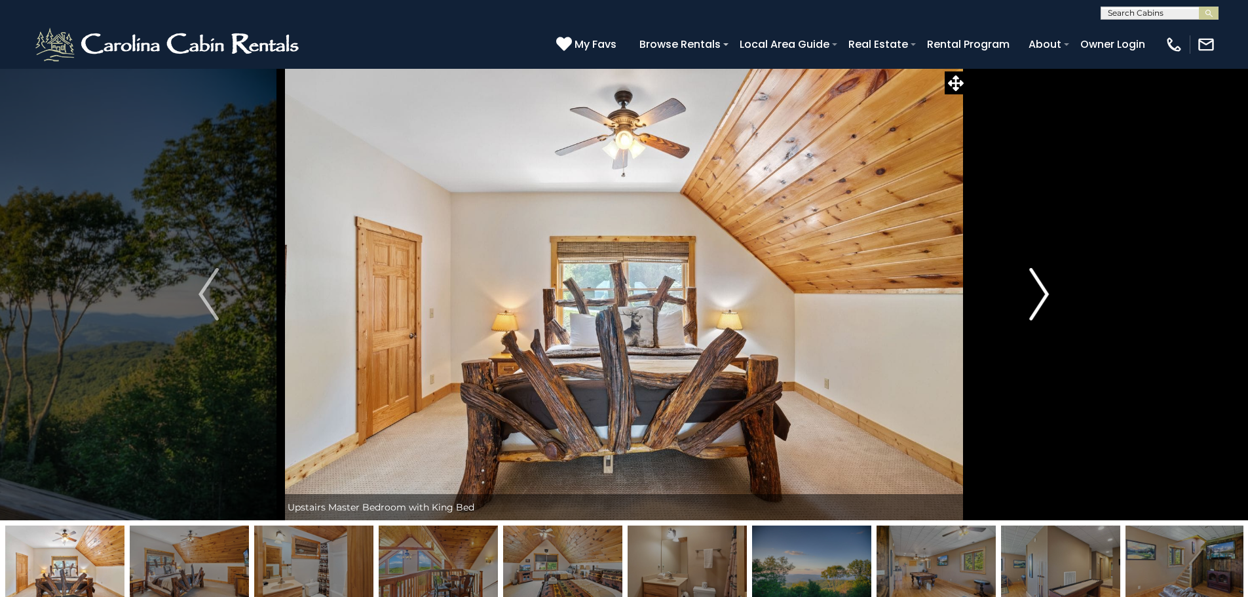
click at [1026, 305] on button "Next" at bounding box center [1039, 294] width 144 height 452
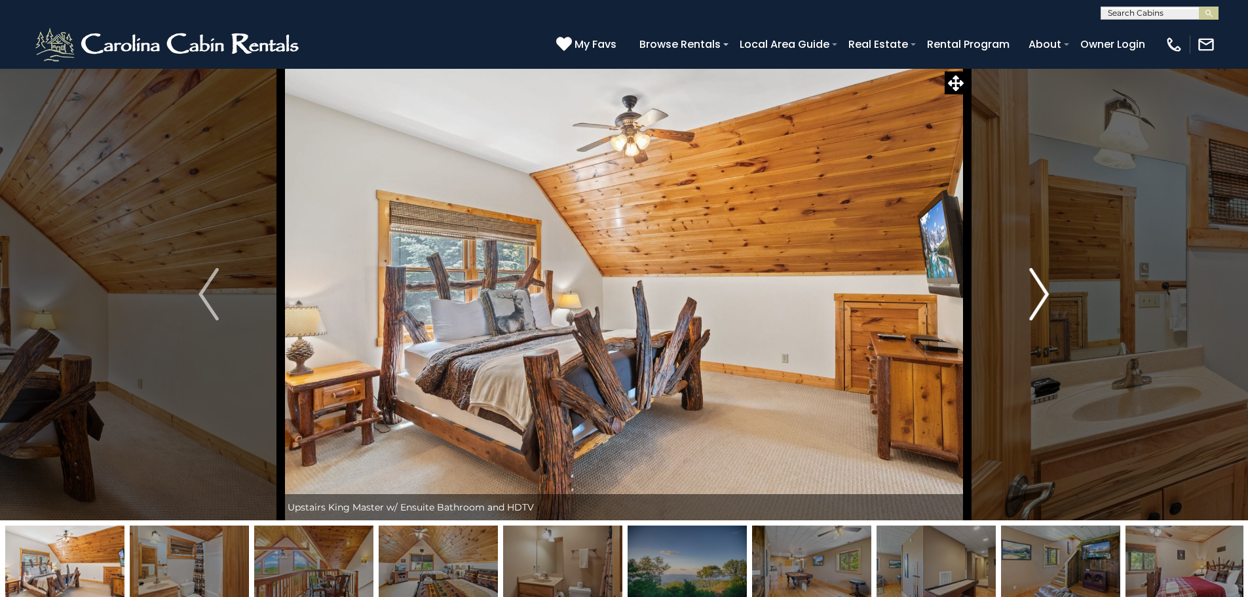
click at [1026, 305] on button "Next" at bounding box center [1039, 294] width 144 height 452
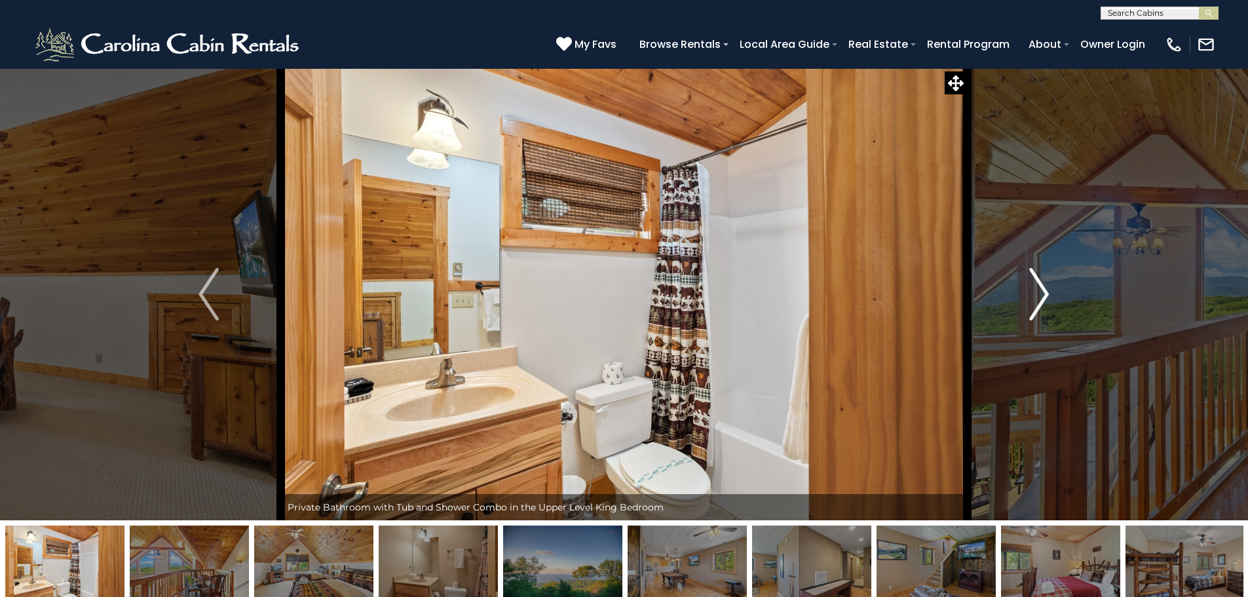
click at [1026, 305] on button "Next" at bounding box center [1039, 294] width 144 height 452
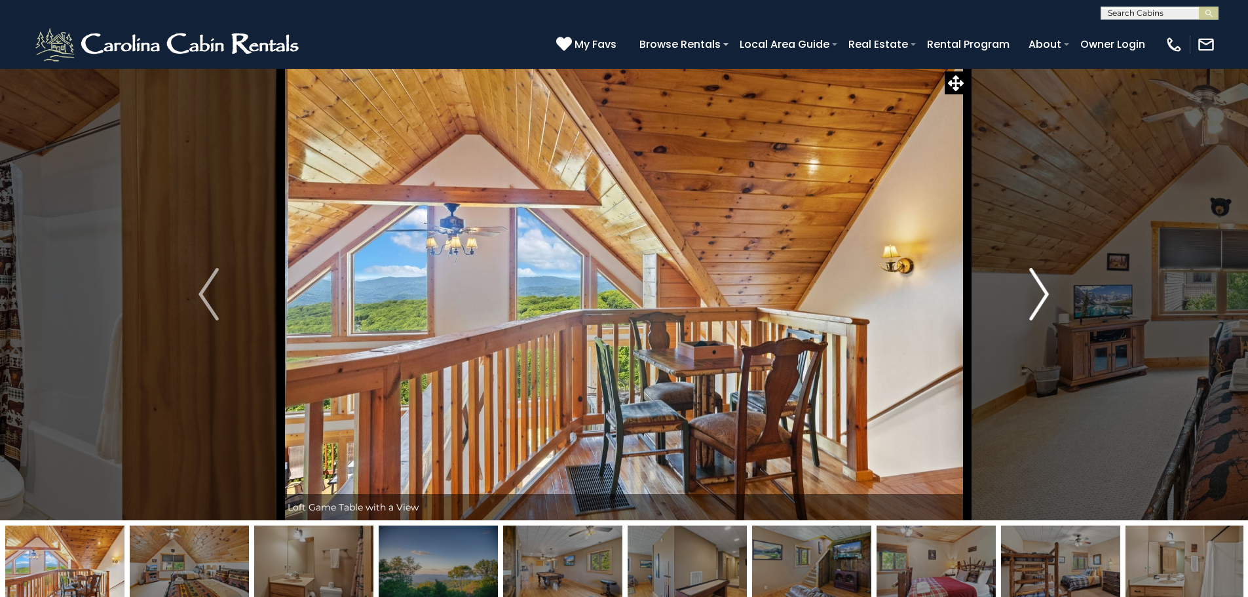
click at [1026, 305] on button "Next" at bounding box center [1039, 294] width 144 height 452
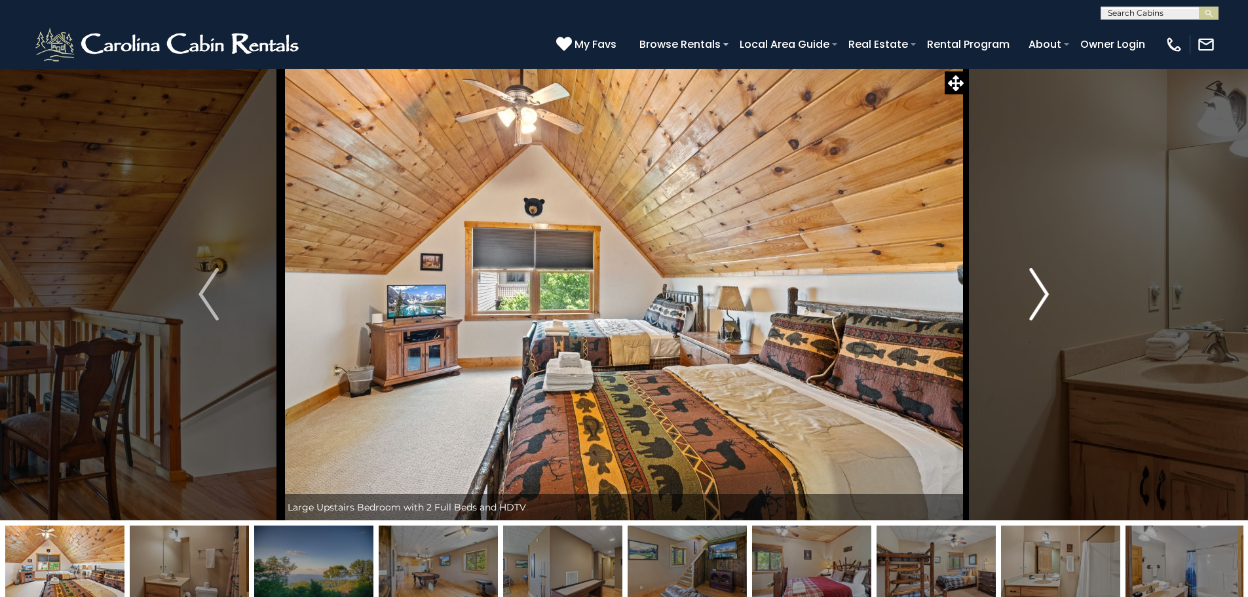
click at [1026, 305] on button "Next" at bounding box center [1039, 294] width 144 height 452
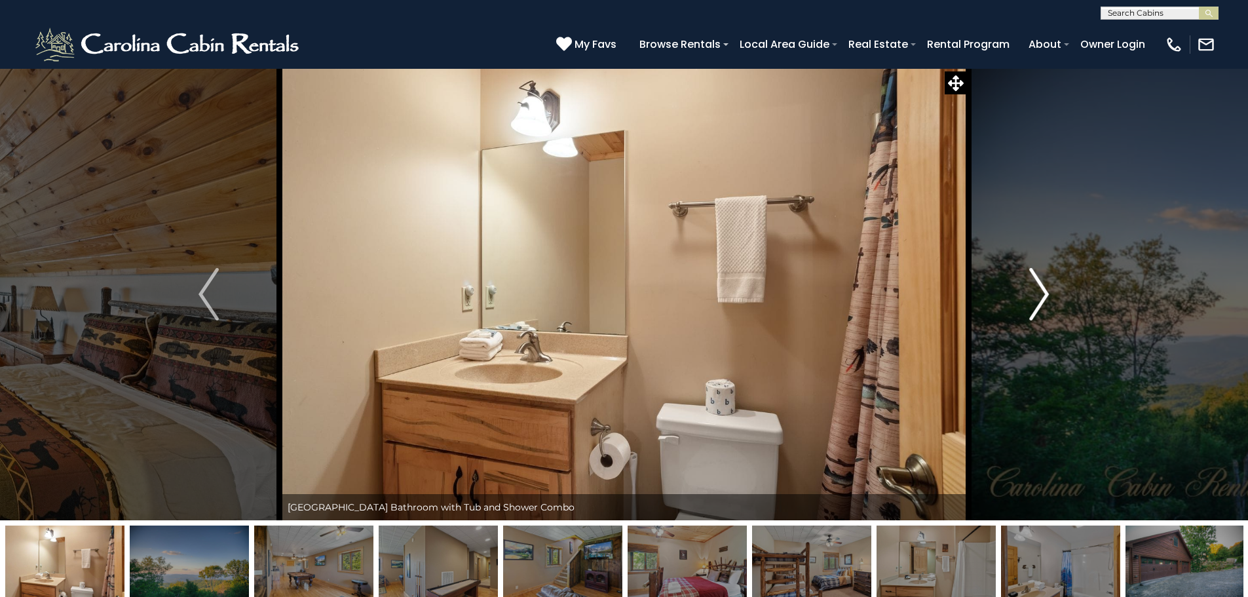
click at [1026, 305] on button "Next" at bounding box center [1039, 294] width 144 height 452
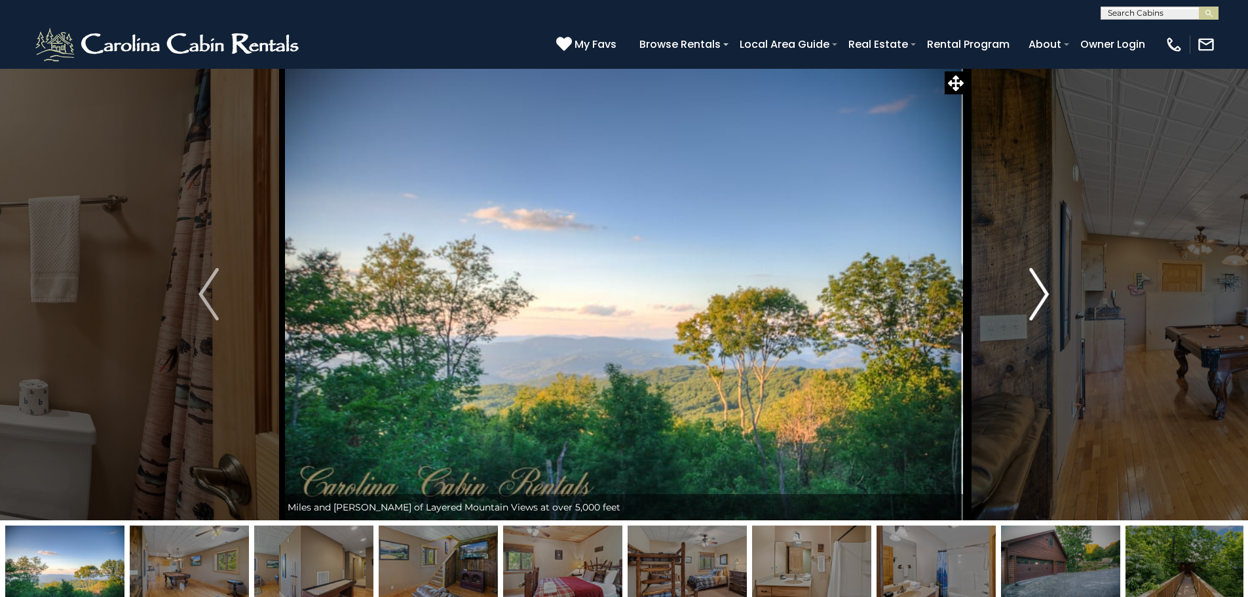
click at [1026, 305] on button "Next" at bounding box center [1039, 294] width 144 height 452
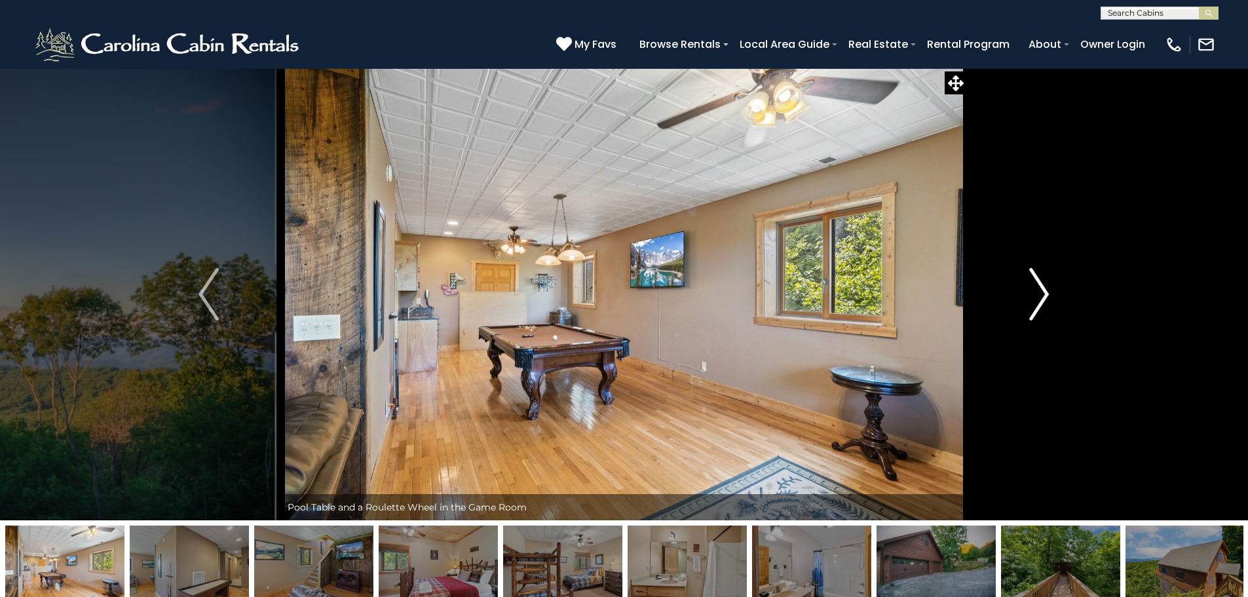
click at [1026, 305] on button "Next" at bounding box center [1039, 294] width 144 height 452
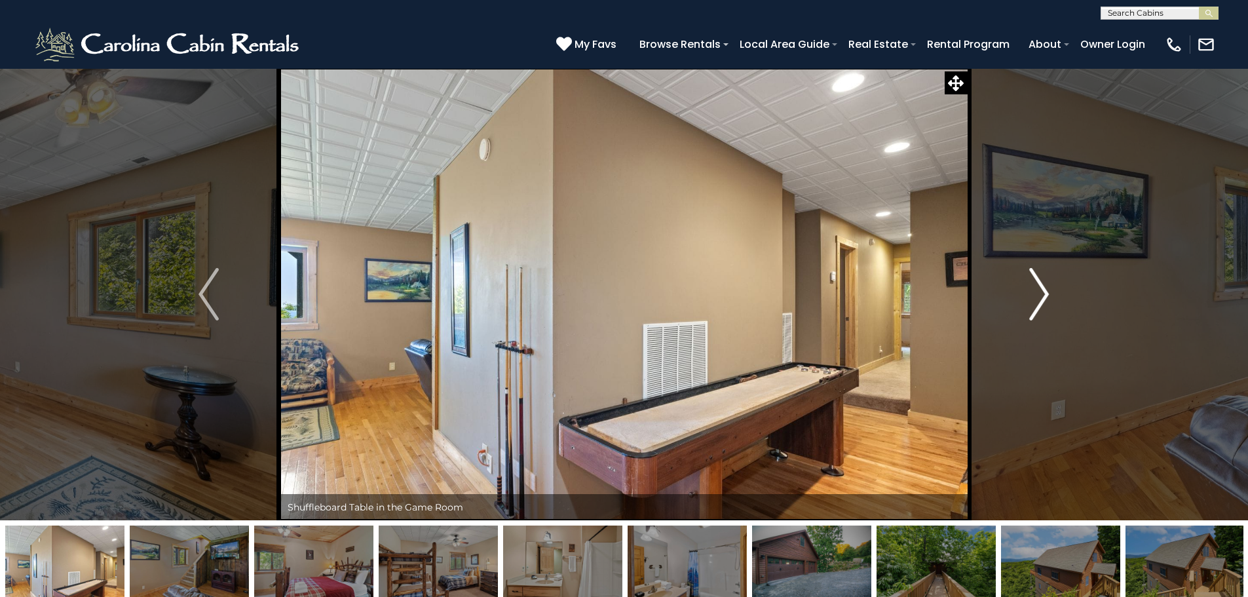
click at [1026, 305] on button "Next" at bounding box center [1039, 294] width 144 height 452
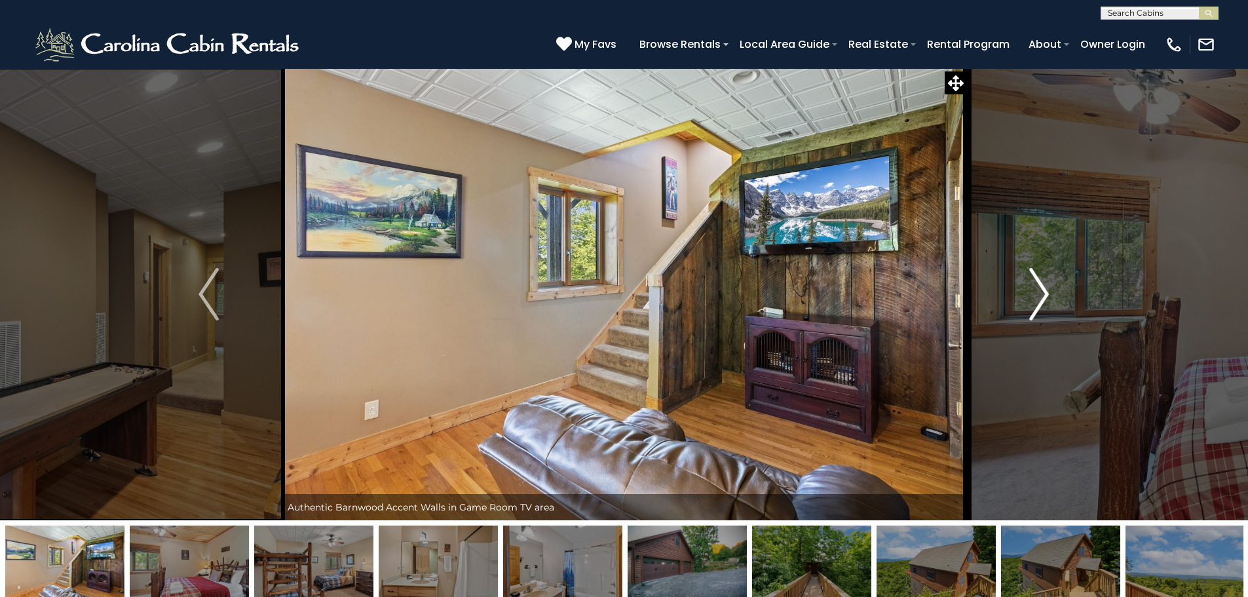
click at [1026, 305] on button "Next" at bounding box center [1039, 294] width 144 height 452
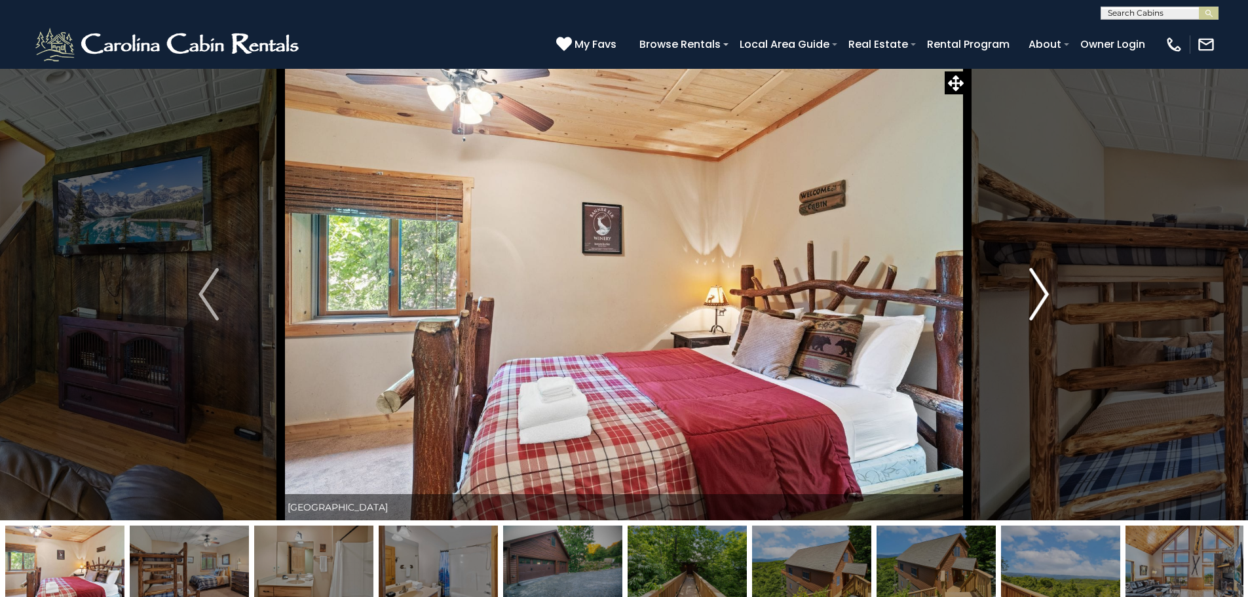
click at [1026, 305] on button "Next" at bounding box center [1039, 294] width 144 height 452
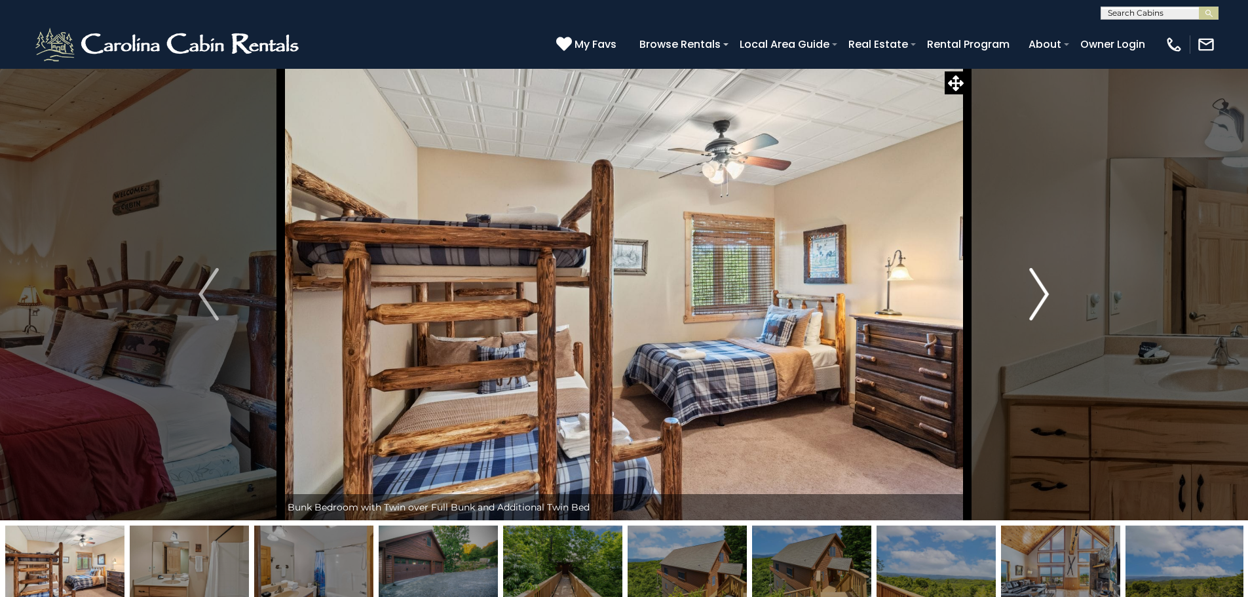
click at [1026, 305] on button "Next" at bounding box center [1039, 294] width 144 height 452
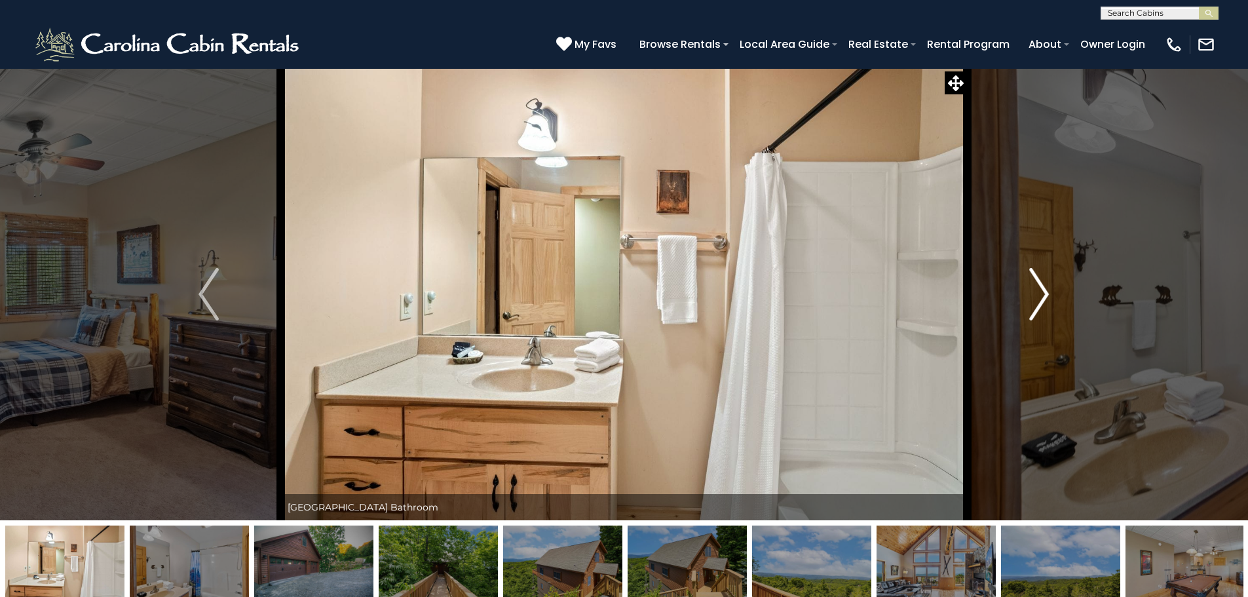
click at [1026, 305] on button "Next" at bounding box center [1039, 294] width 144 height 452
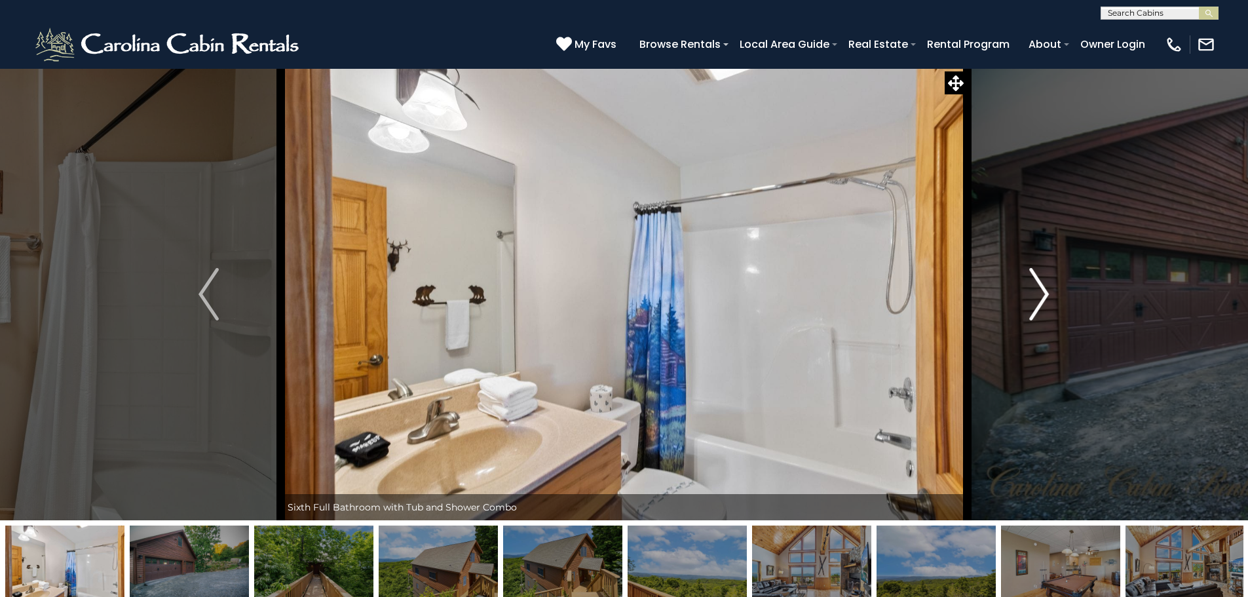
click at [1026, 305] on button "Next" at bounding box center [1039, 294] width 144 height 452
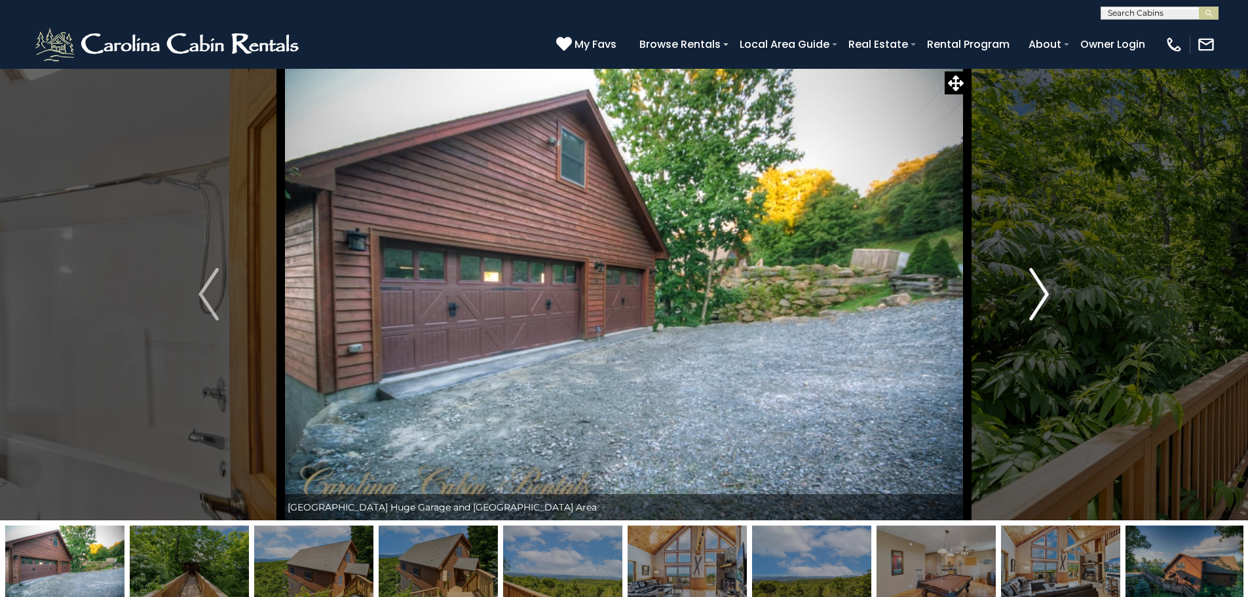
click at [1026, 305] on button "Next" at bounding box center [1039, 294] width 144 height 452
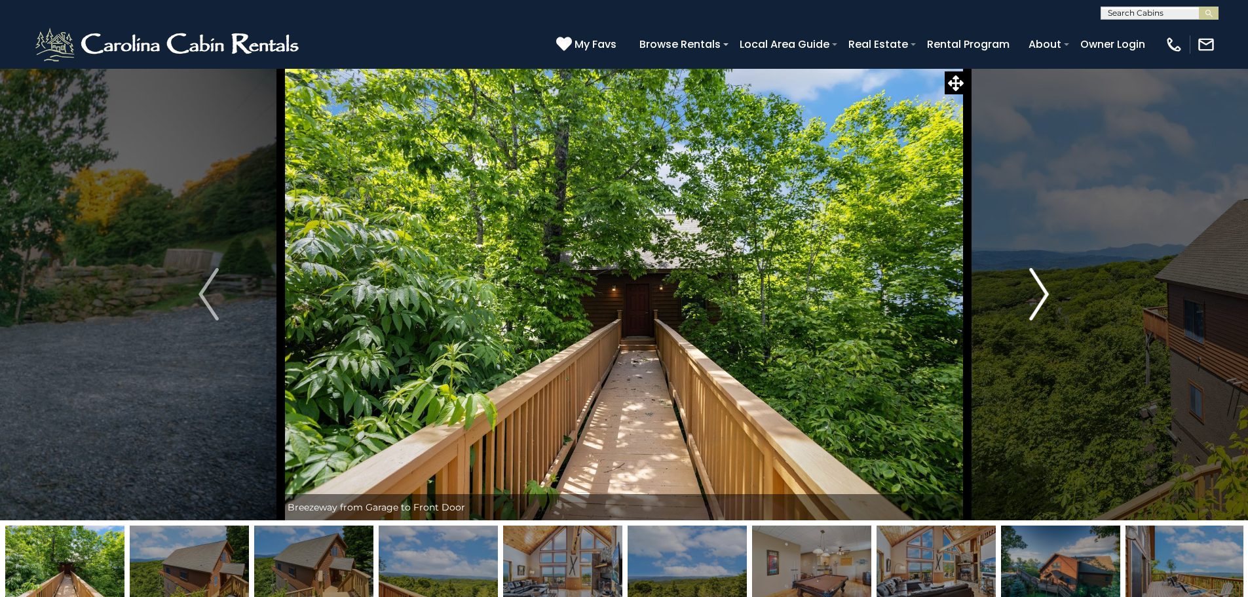
click at [1026, 305] on button "Next" at bounding box center [1039, 294] width 144 height 452
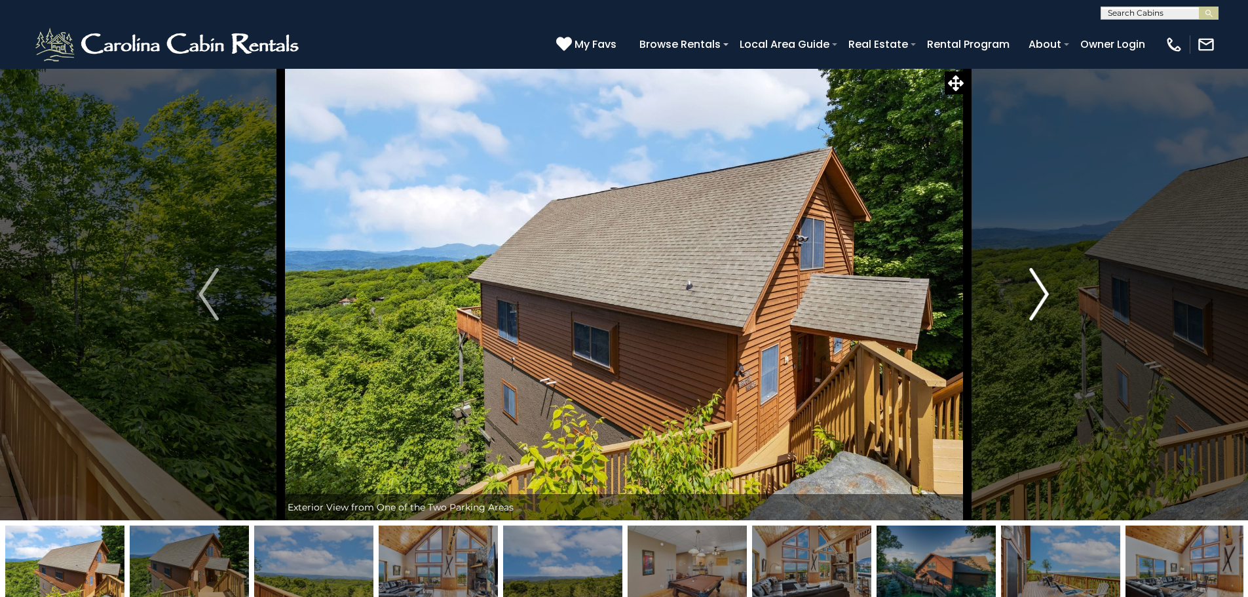
click at [1026, 305] on button "Next" at bounding box center [1039, 294] width 144 height 452
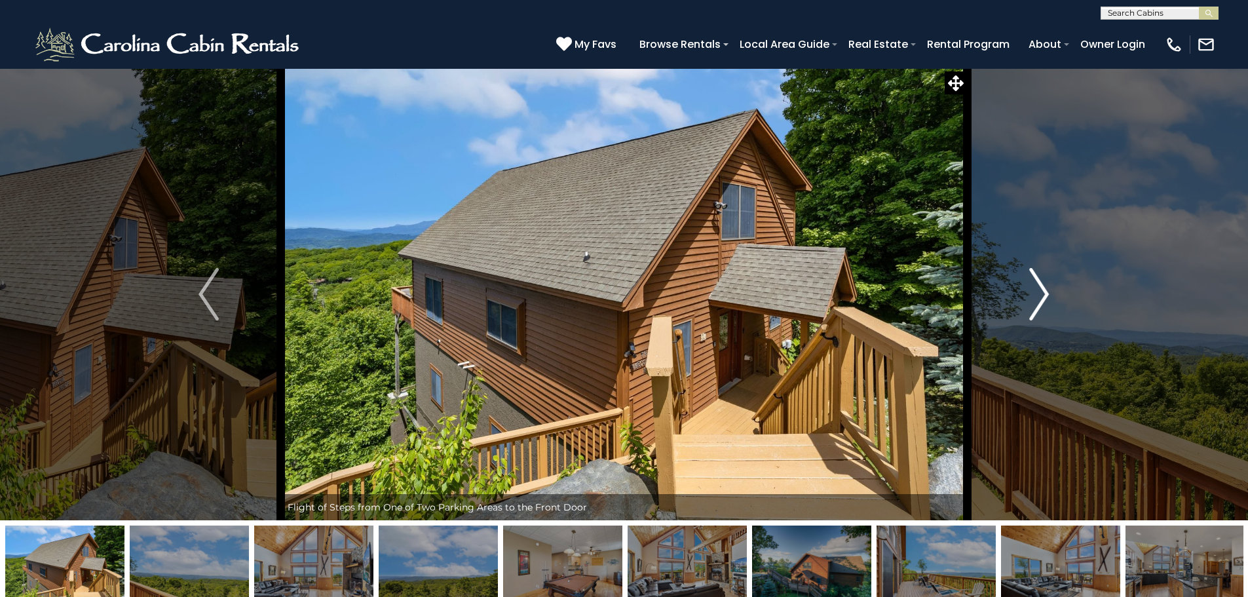
click at [1026, 305] on button "Next" at bounding box center [1039, 294] width 144 height 452
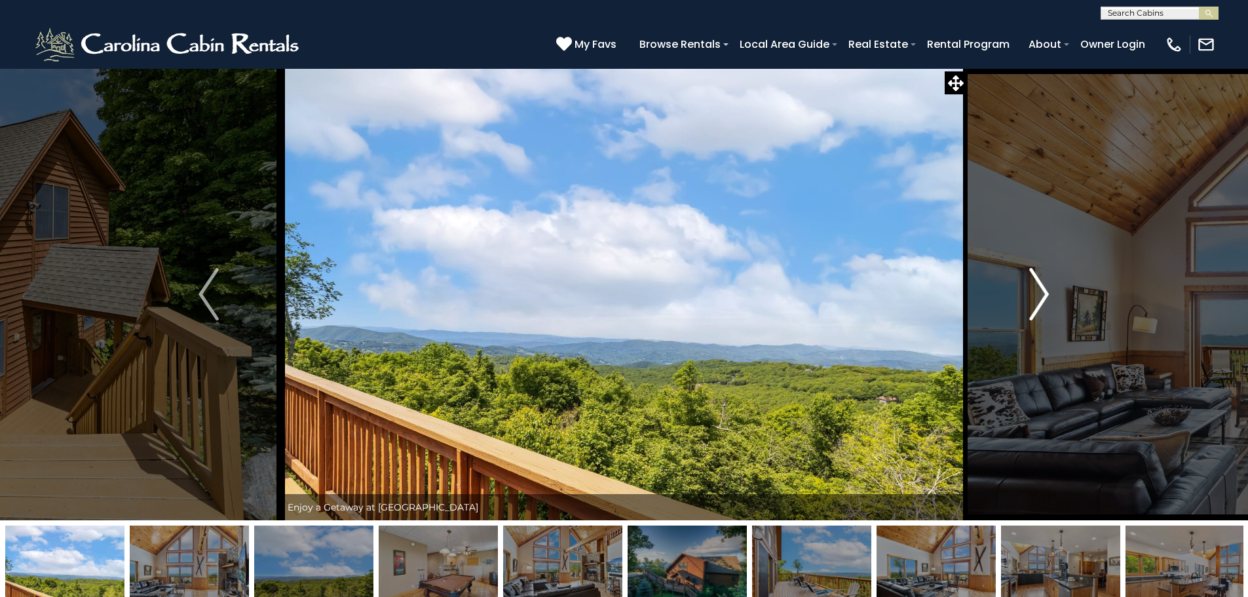
click at [1026, 305] on button "Next" at bounding box center [1039, 294] width 144 height 452
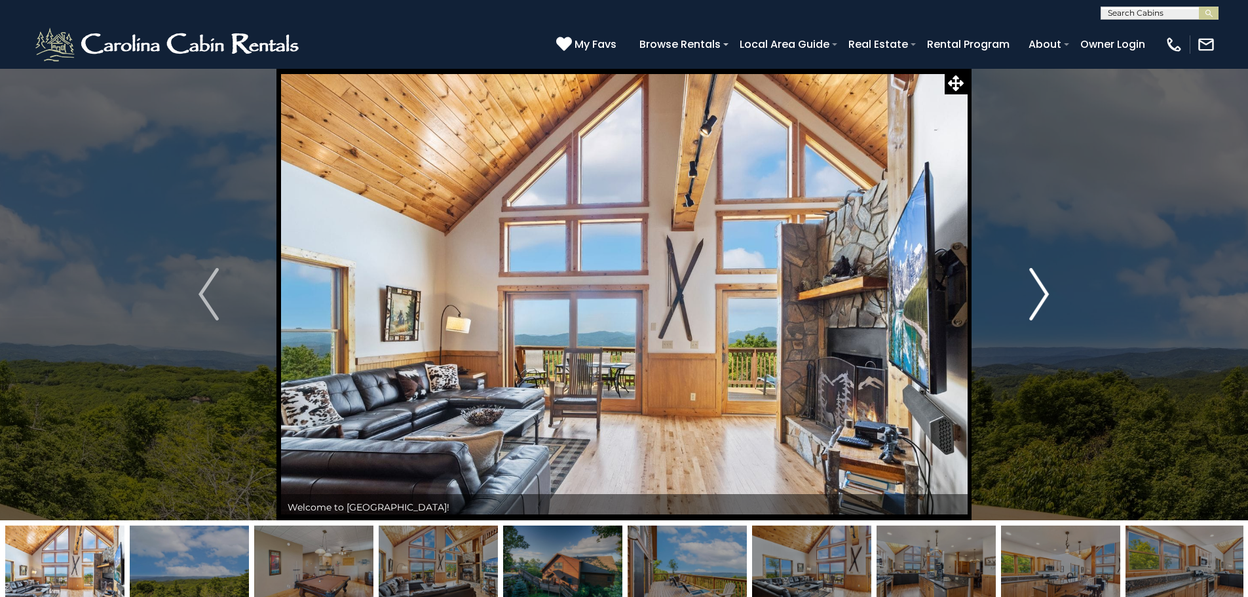
click at [1026, 305] on button "Next" at bounding box center [1039, 294] width 144 height 452
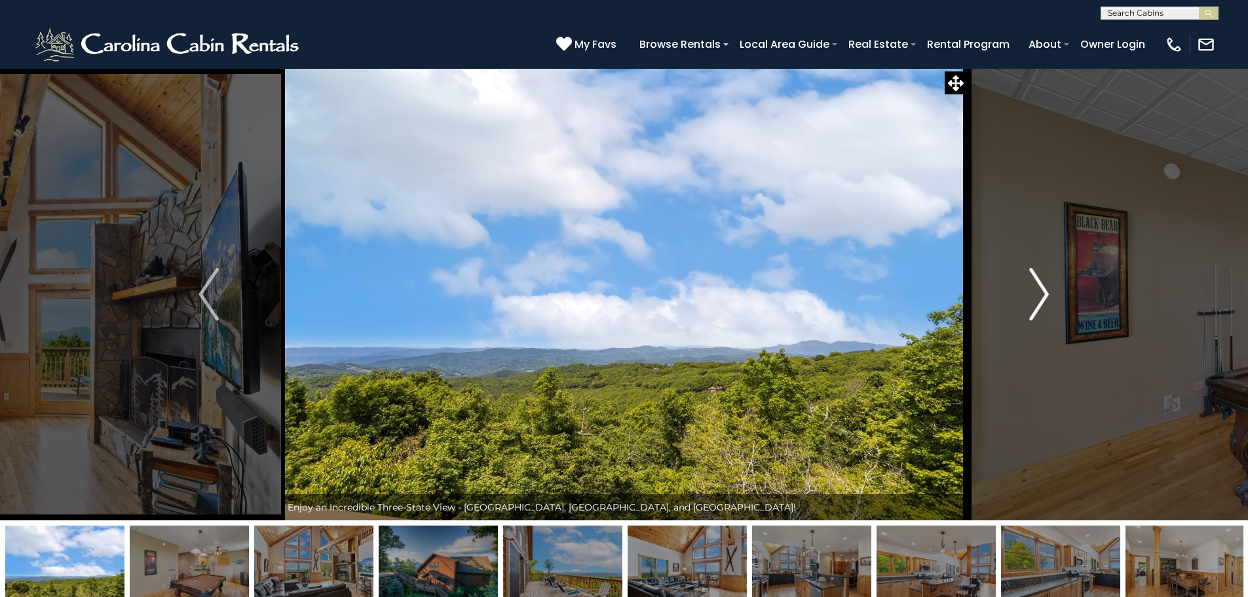
click at [1026, 305] on button "Next" at bounding box center [1039, 294] width 144 height 452
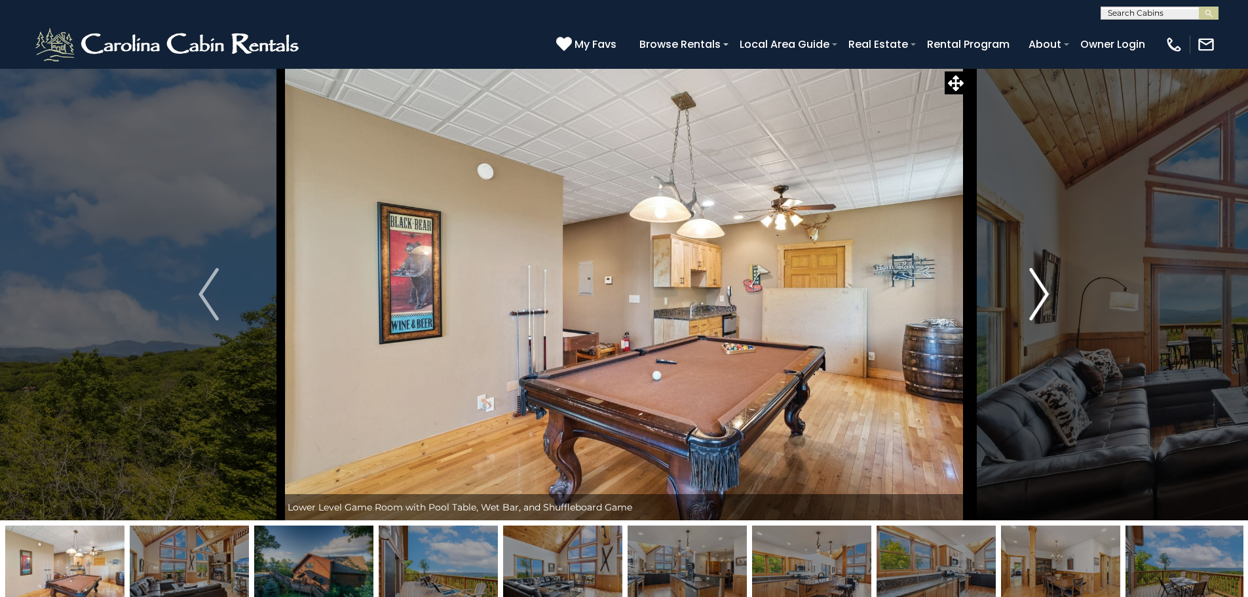
click at [1026, 305] on button "Next" at bounding box center [1039, 294] width 144 height 452
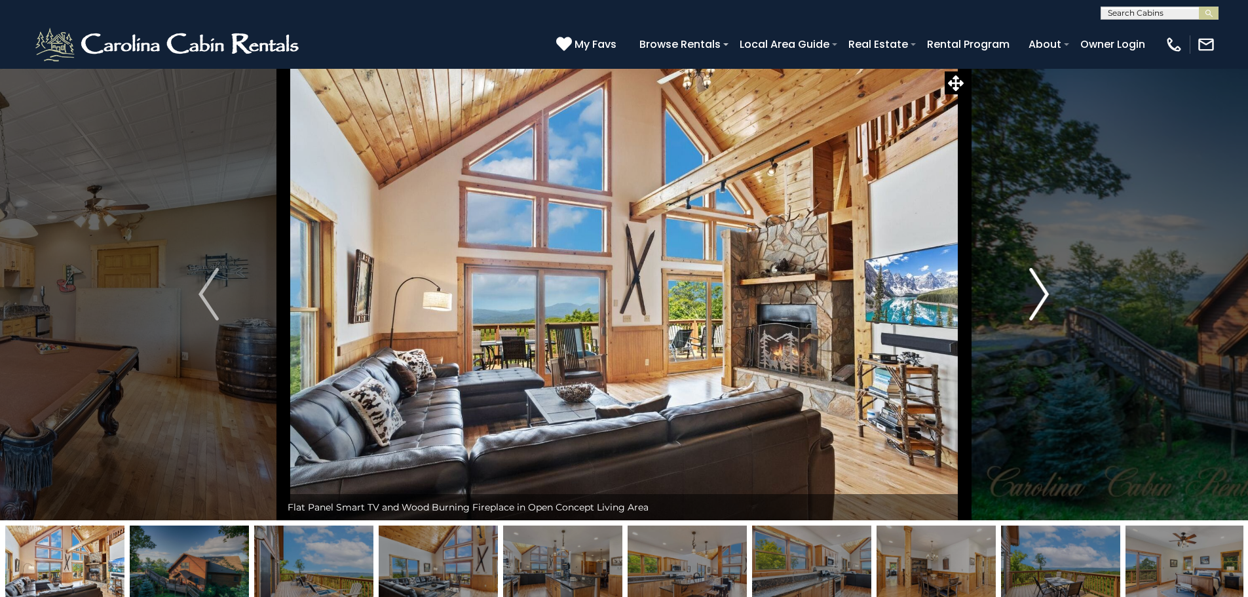
click at [1026, 305] on button "Next" at bounding box center [1039, 294] width 144 height 452
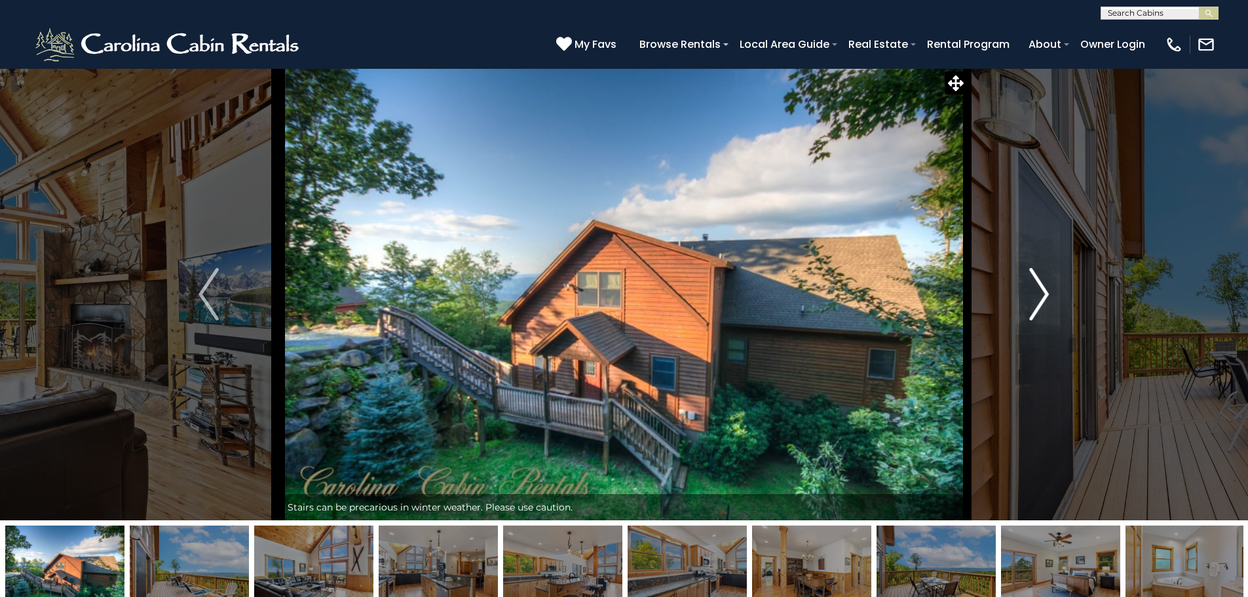
click at [1026, 305] on button "Next" at bounding box center [1039, 294] width 144 height 452
